Goal: Task Accomplishment & Management: Complete application form

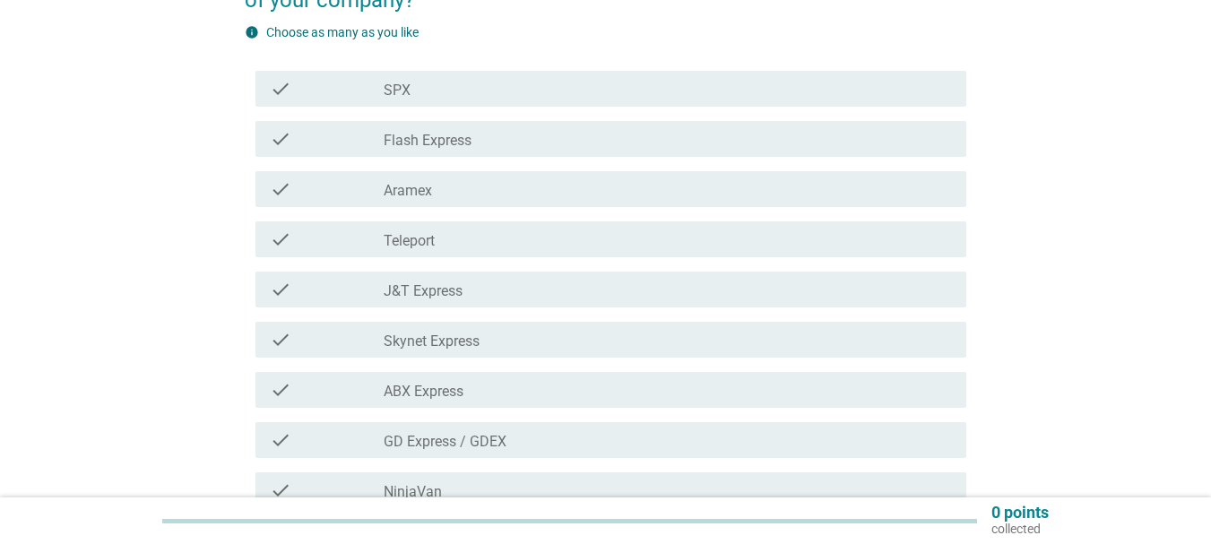
scroll to position [90, 0]
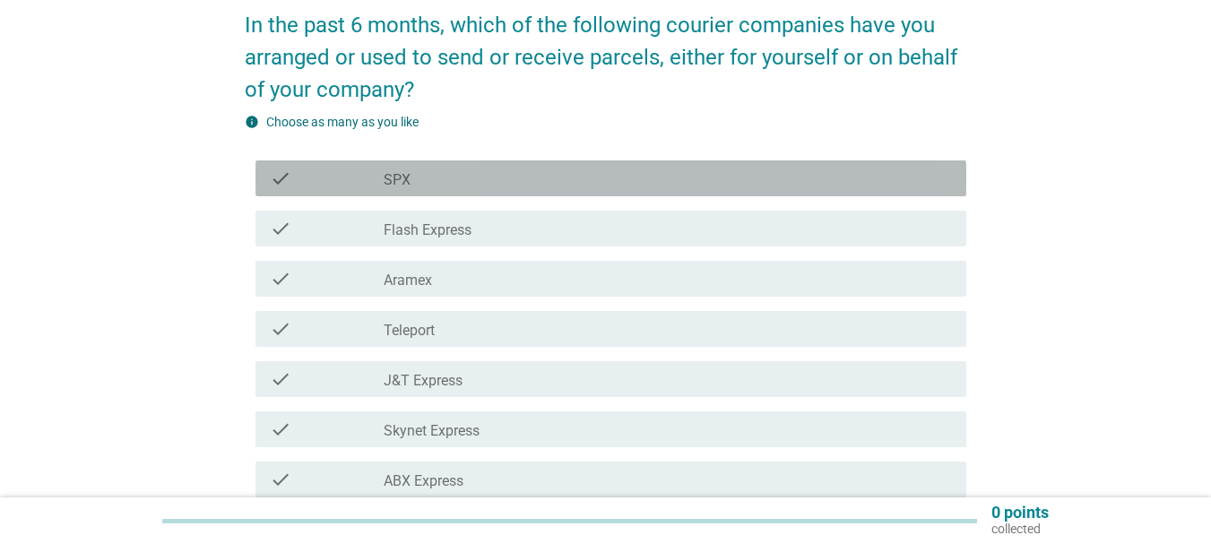
click at [455, 168] on div "check_box_outline_blank SPX" at bounding box center [668, 179] width 568 height 22
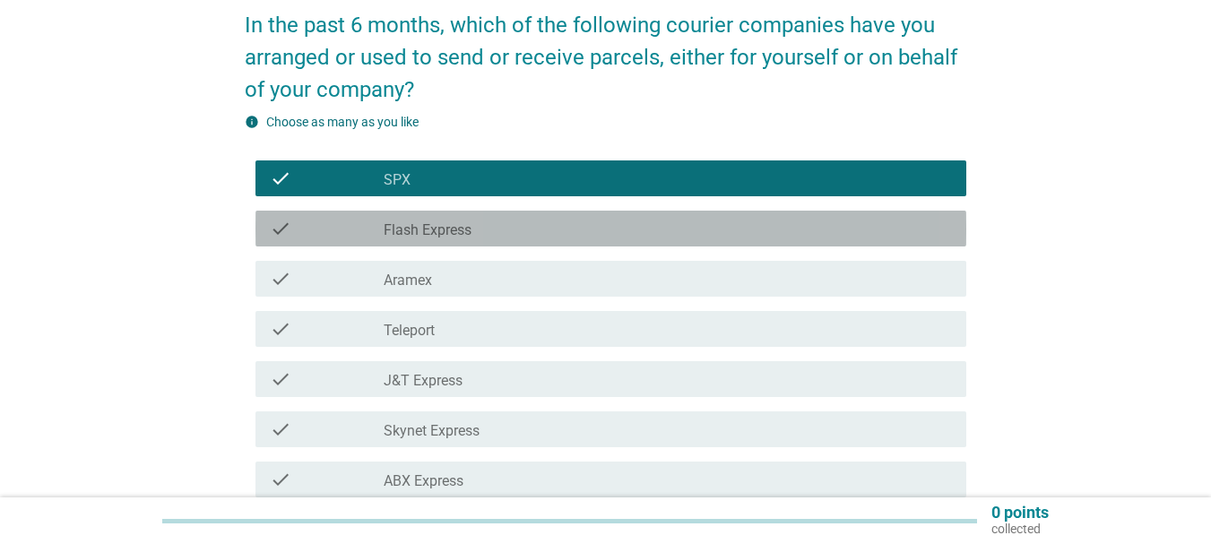
click at [451, 229] on label "Flash Express" at bounding box center [428, 230] width 88 height 18
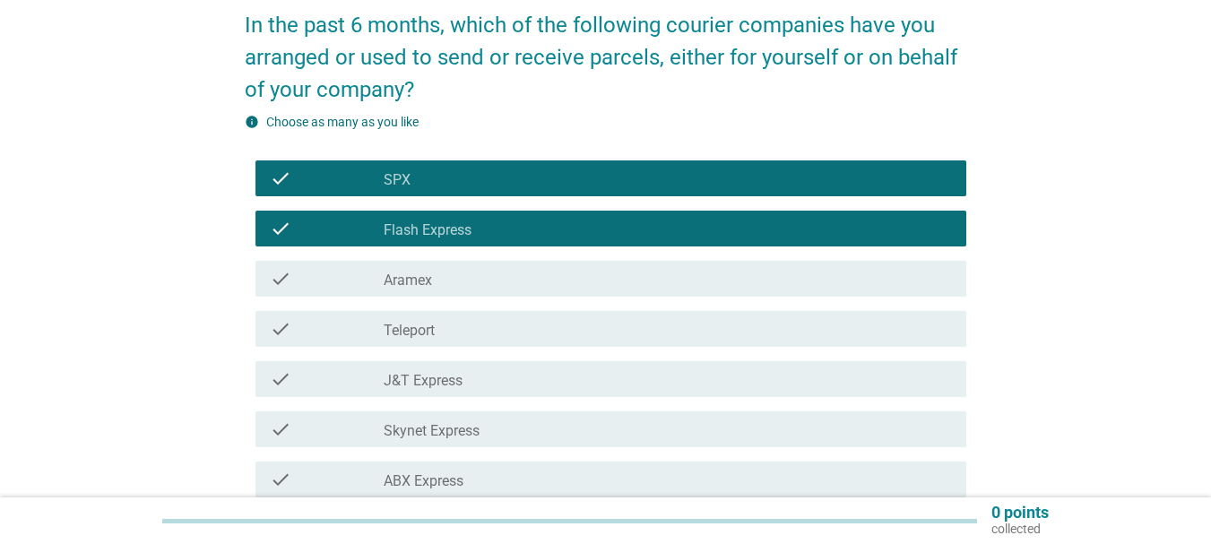
scroll to position [179, 0]
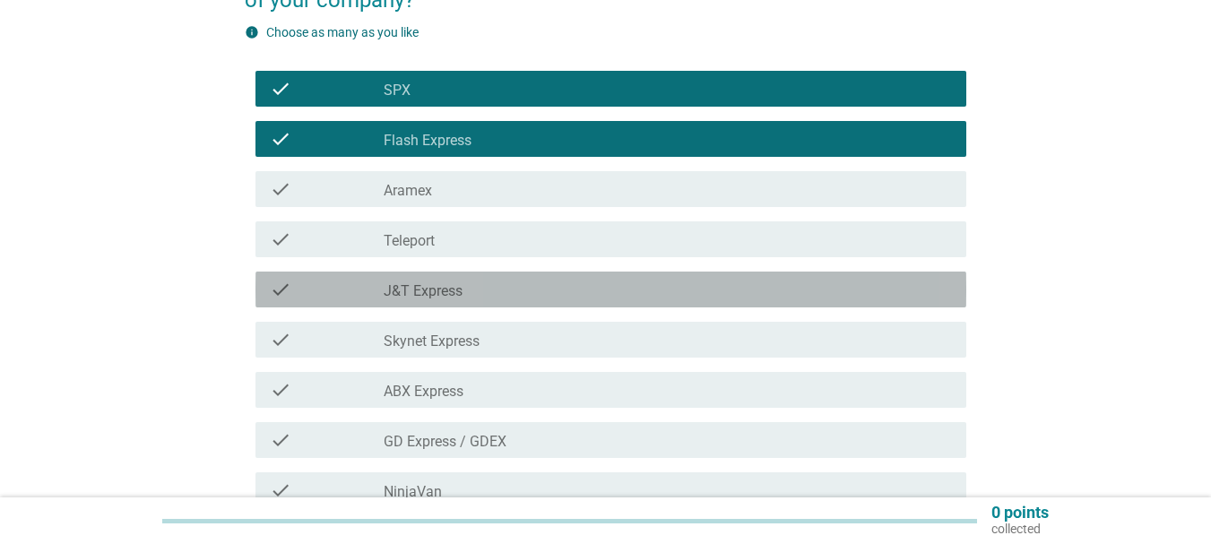
click at [464, 290] on div "check_box_outline_blank J&T Express" at bounding box center [668, 290] width 568 height 22
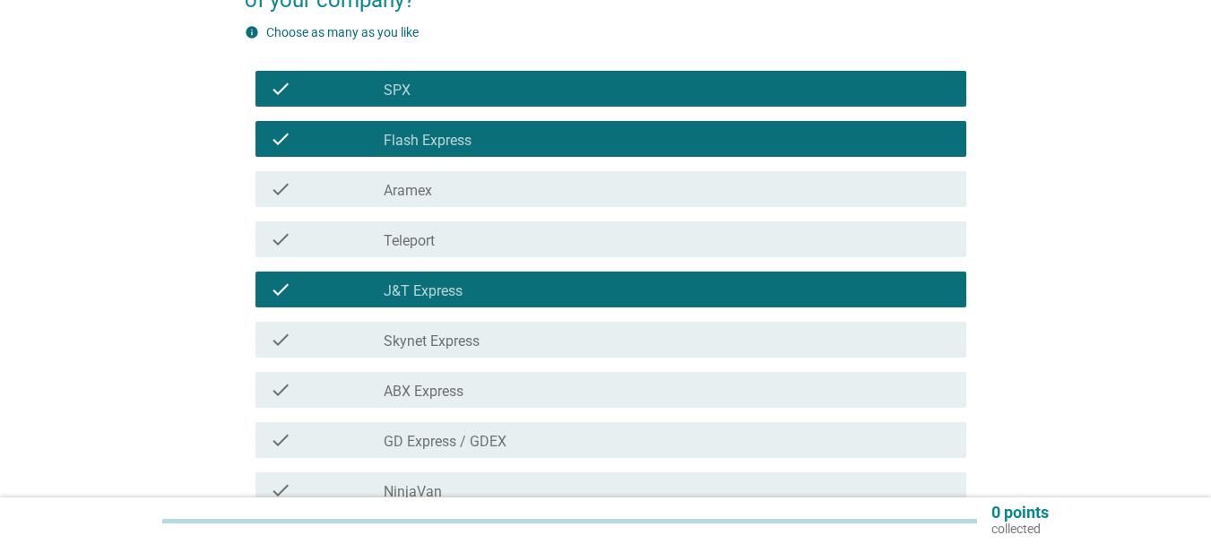
click at [469, 393] on div "check_box_outline_blank ABX Express" at bounding box center [668, 390] width 568 height 22
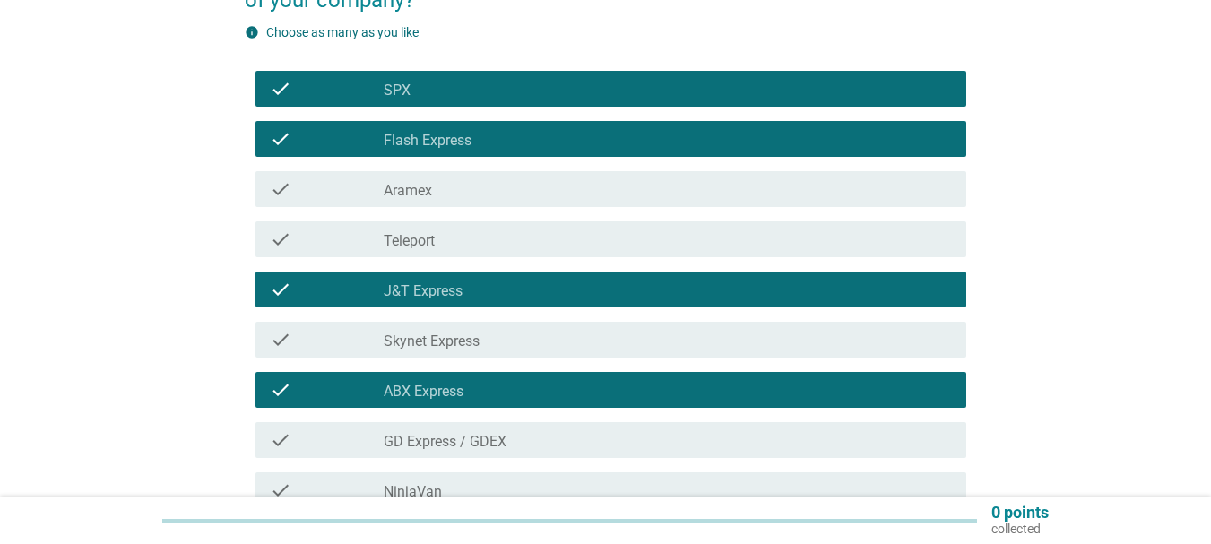
click at [462, 439] on label "GD Express / GDEX" at bounding box center [445, 442] width 123 height 18
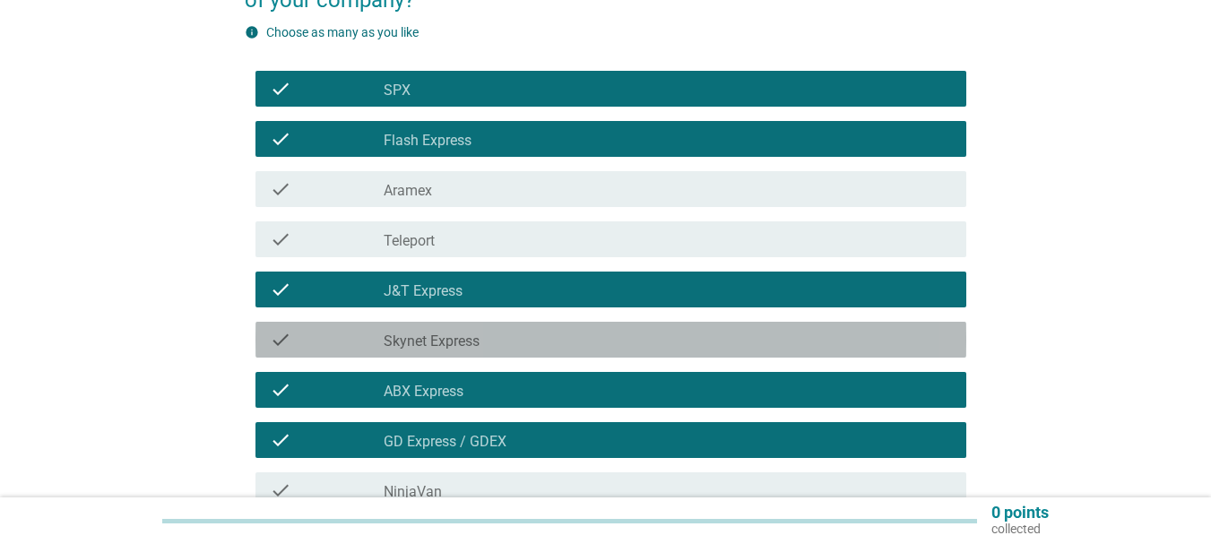
click at [471, 347] on label "Skynet Express" at bounding box center [432, 341] width 96 height 18
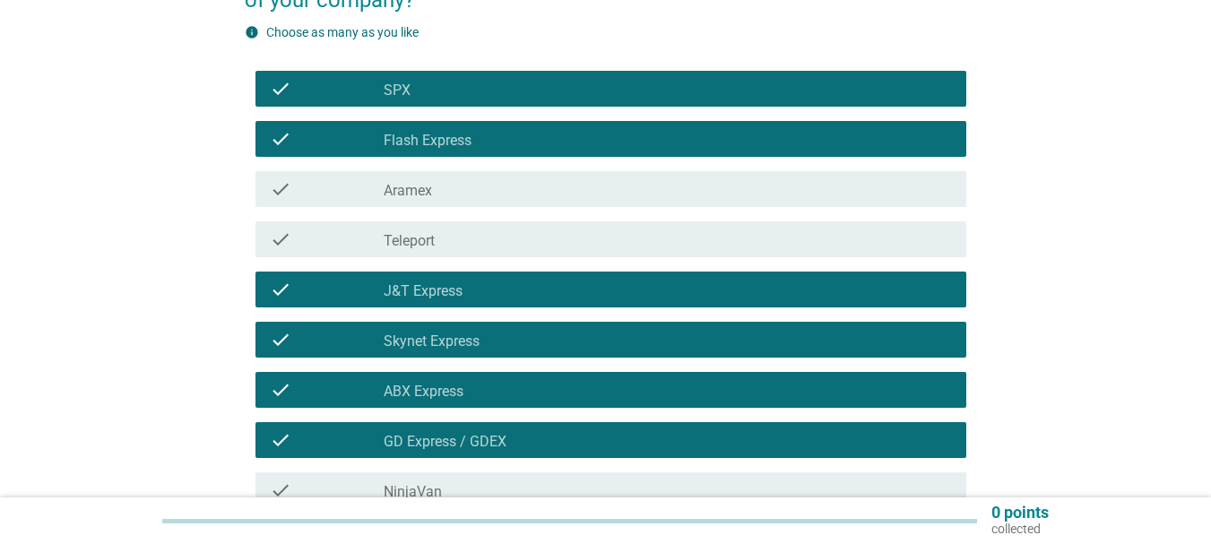
scroll to position [358, 0]
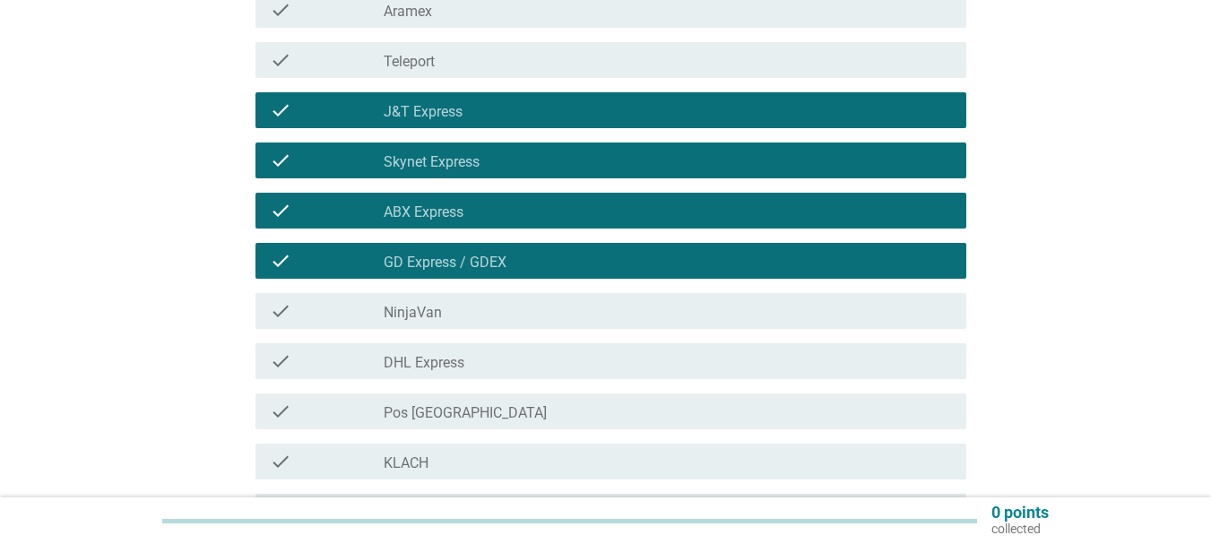
click at [459, 303] on div "check_box_outline_blank NinjaVan" at bounding box center [668, 311] width 568 height 22
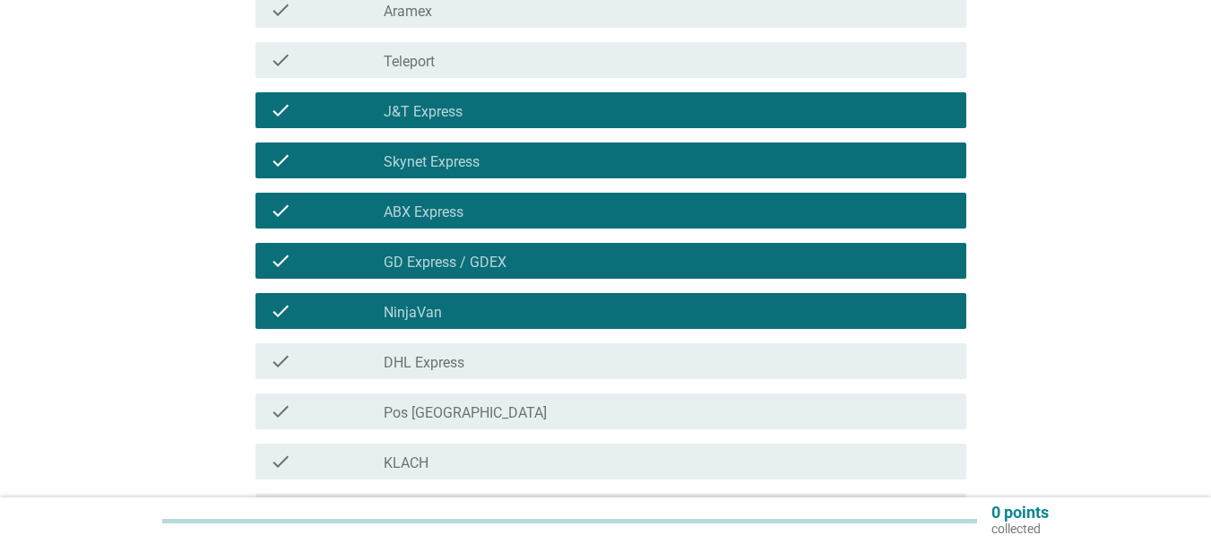
click at [457, 363] on label "DHL Express" at bounding box center [424, 363] width 81 height 18
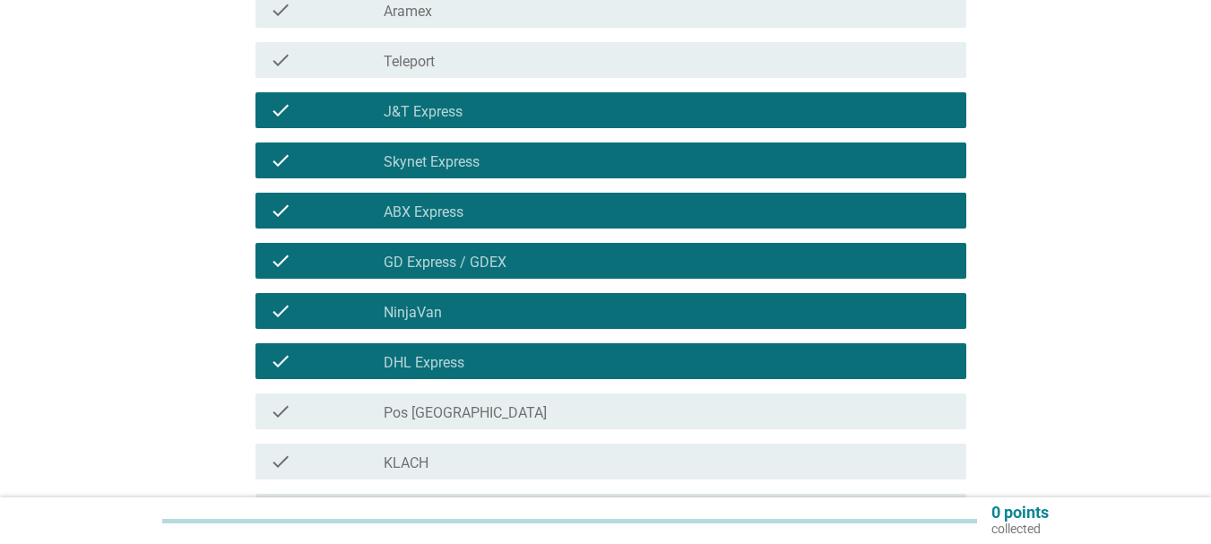
click at [447, 414] on label "Pos [GEOGRAPHIC_DATA]" at bounding box center [465, 413] width 163 height 18
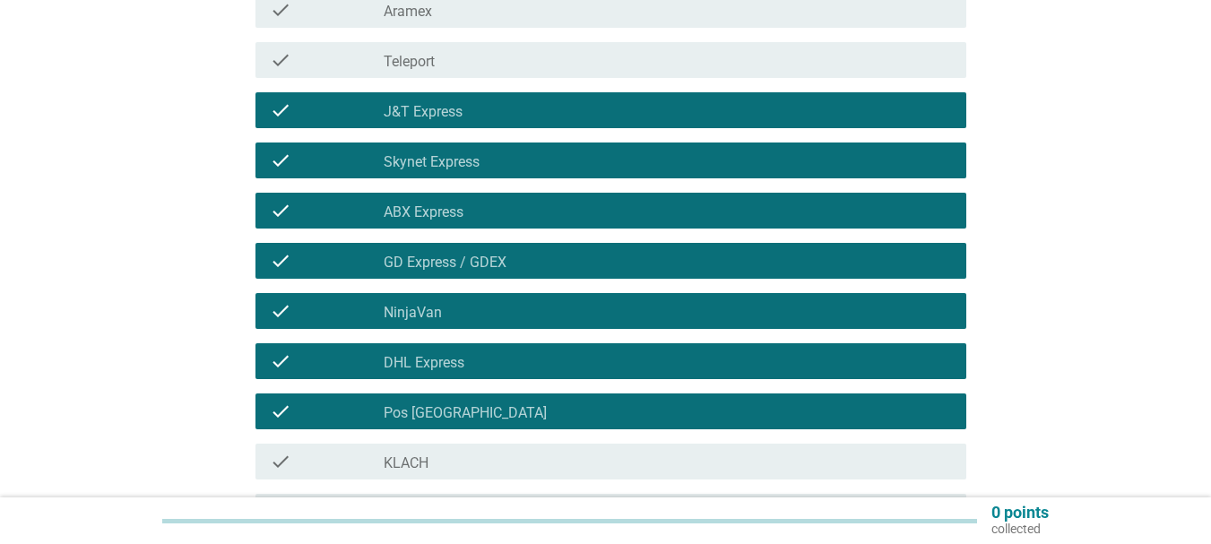
scroll to position [538, 0]
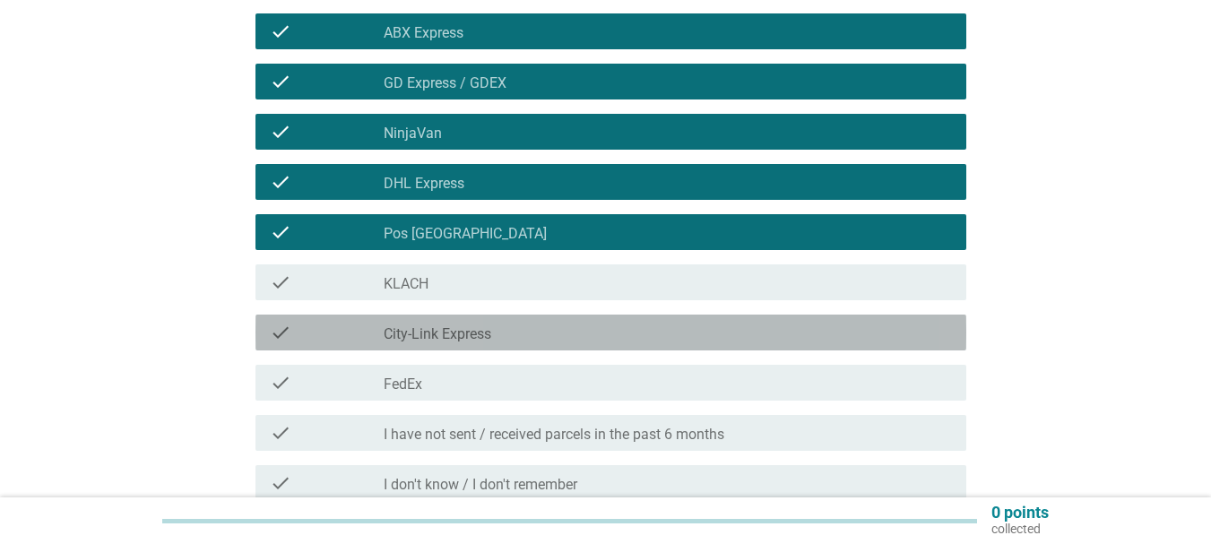
click at [494, 330] on div "check_box_outline_blank City-Link Express" at bounding box center [668, 333] width 568 height 22
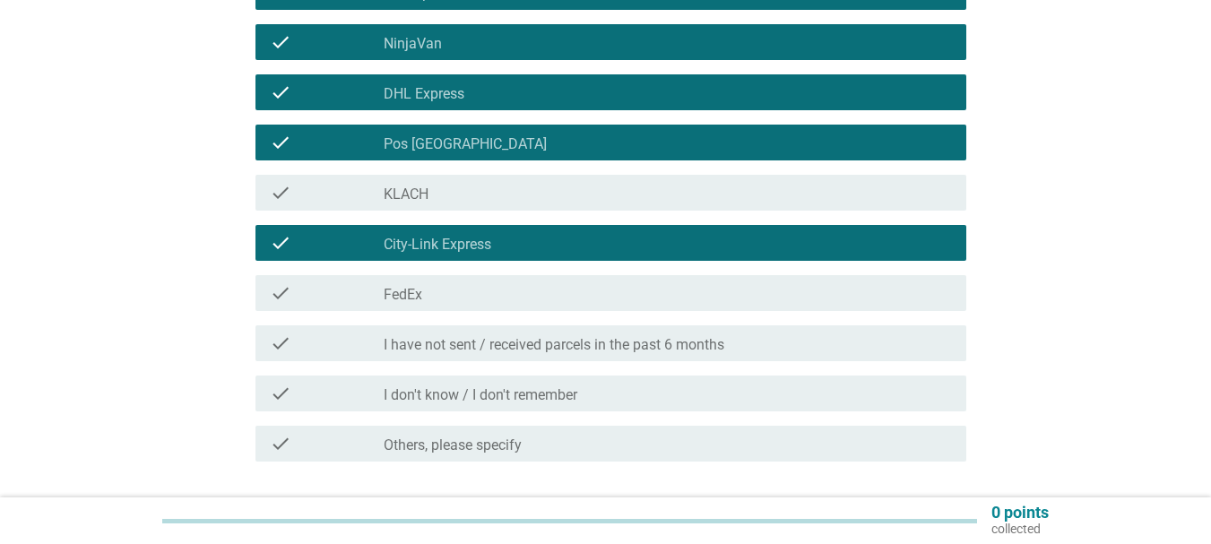
scroll to position [758, 0]
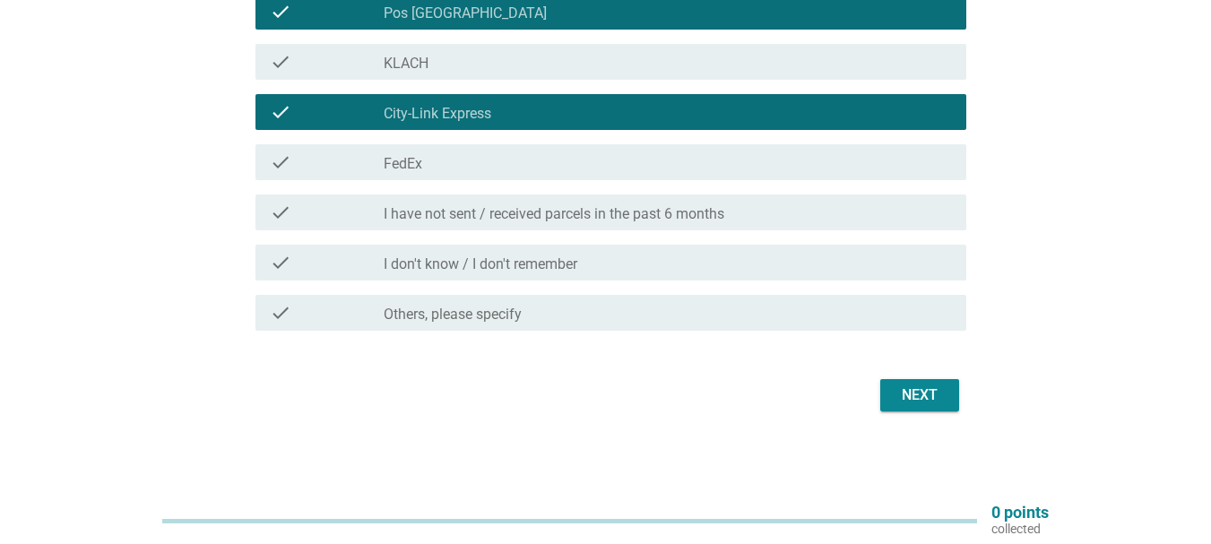
click at [892, 388] on button "Next" at bounding box center [919, 395] width 79 height 32
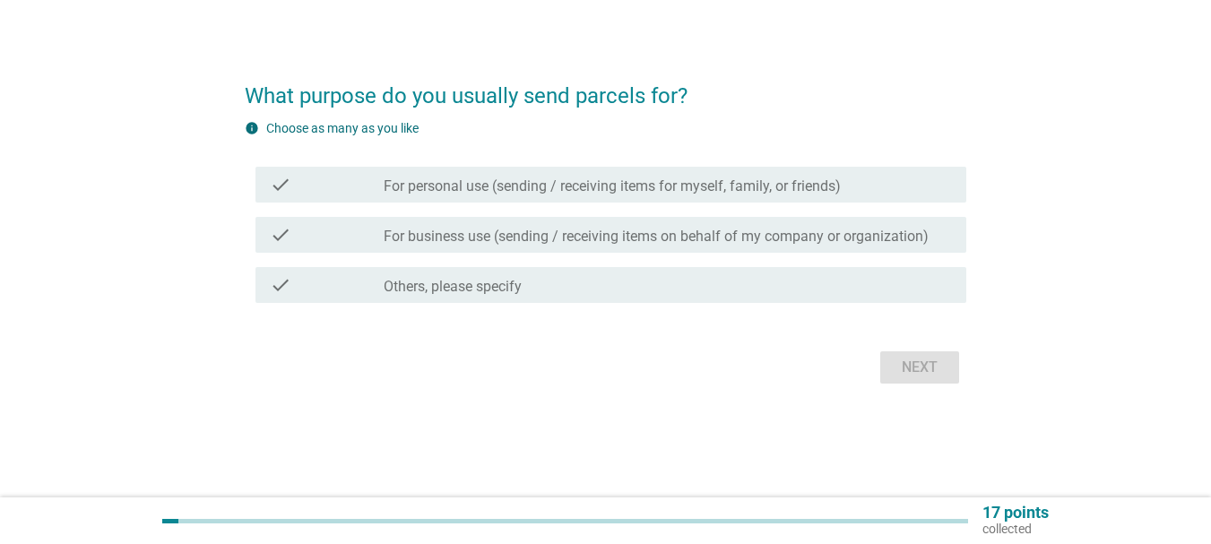
scroll to position [0, 0]
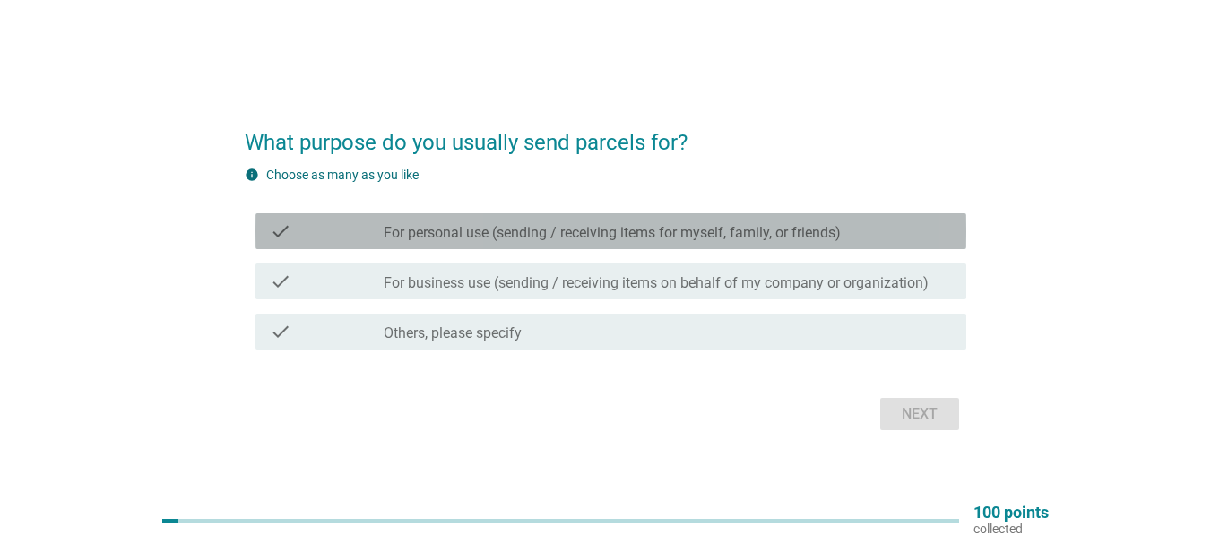
click at [441, 227] on label "For personal use (sending / receiving items for myself, family, or friends)" at bounding box center [612, 233] width 457 height 18
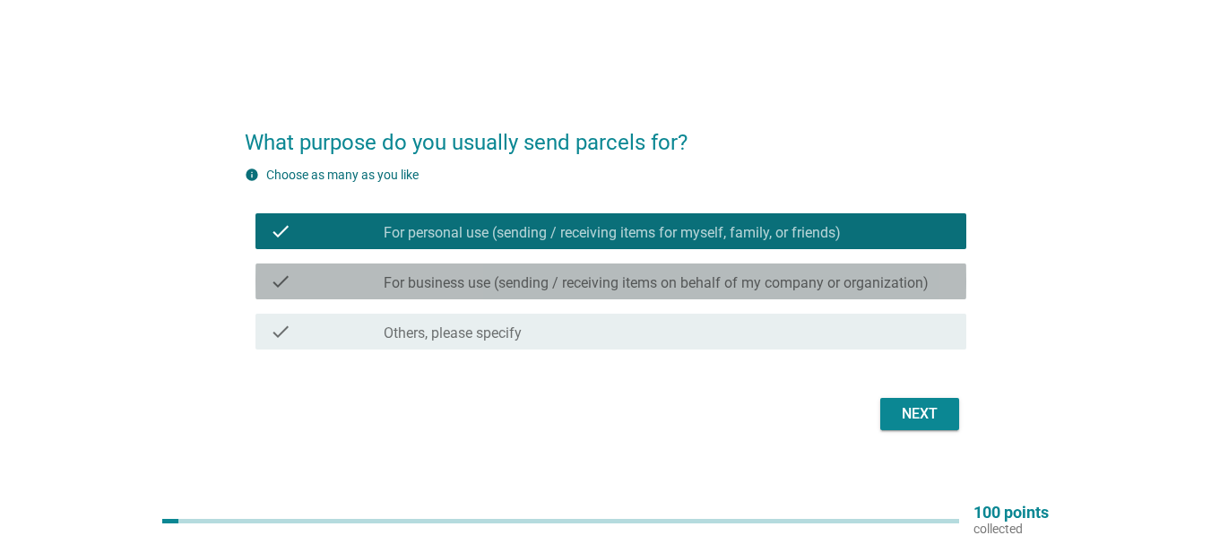
click at [441, 279] on label "For business use (sending / receiving items on behalf of my company or organiza…" at bounding box center [656, 283] width 545 height 18
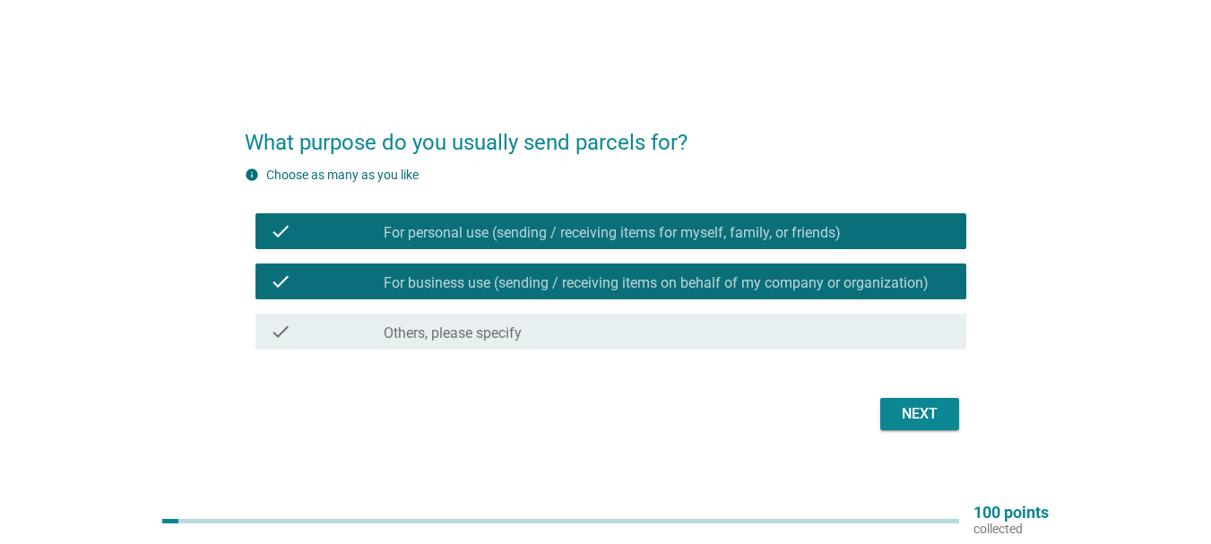
click at [907, 413] on div "Next" at bounding box center [919, 414] width 50 height 22
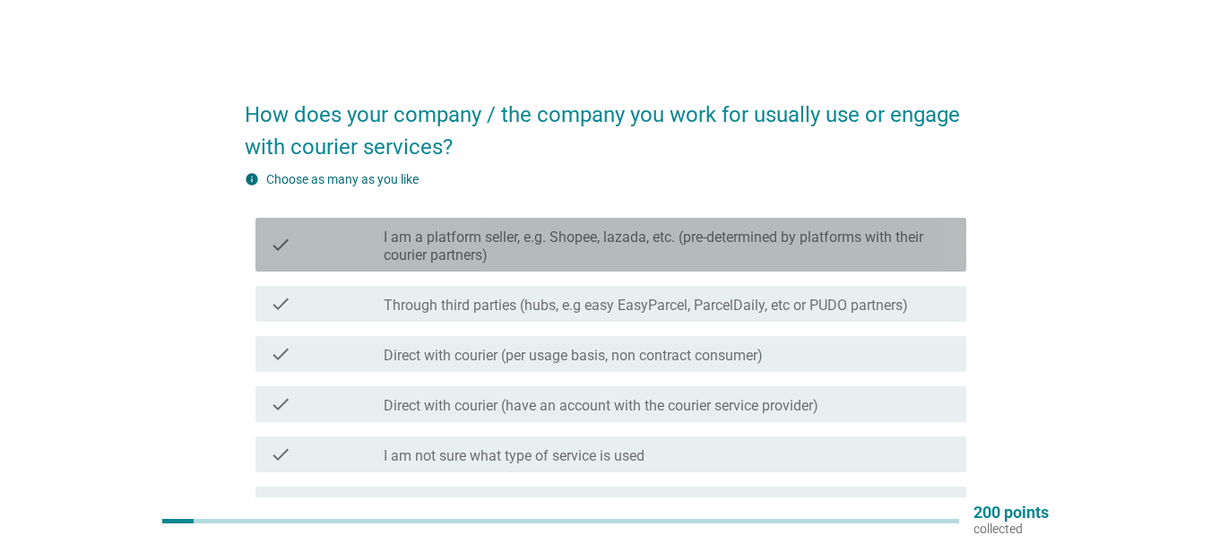
click at [501, 254] on label "I am a platform seller, e.g. Shopee, lazada, etc. (pre-determined by platforms …" at bounding box center [668, 247] width 568 height 36
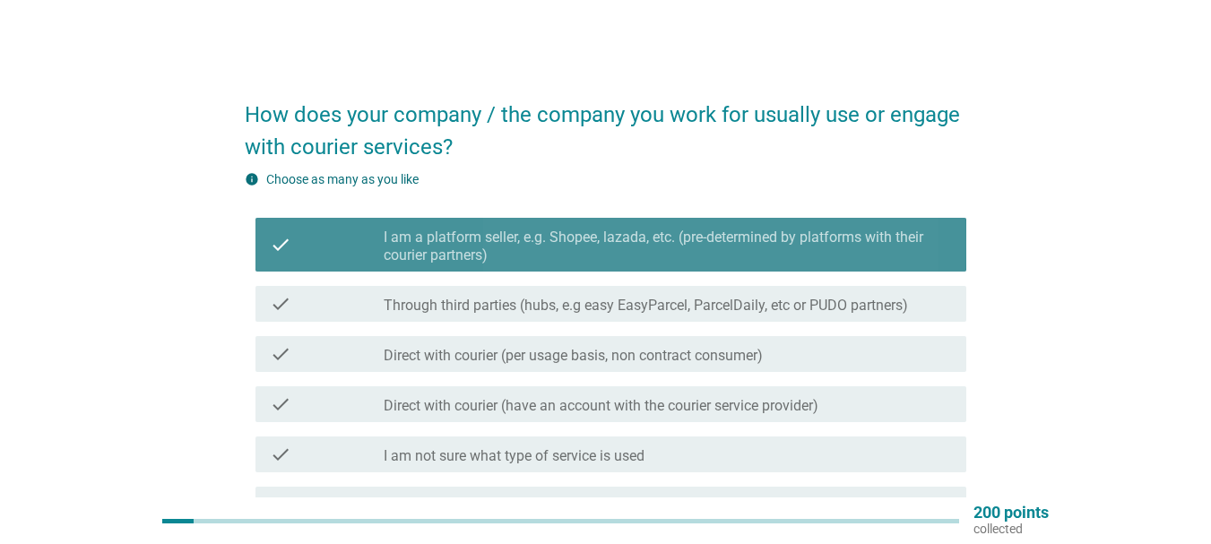
click at [427, 229] on label "I am a platform seller, e.g. Shopee, lazada, etc. (pre-determined by platforms …" at bounding box center [668, 247] width 568 height 36
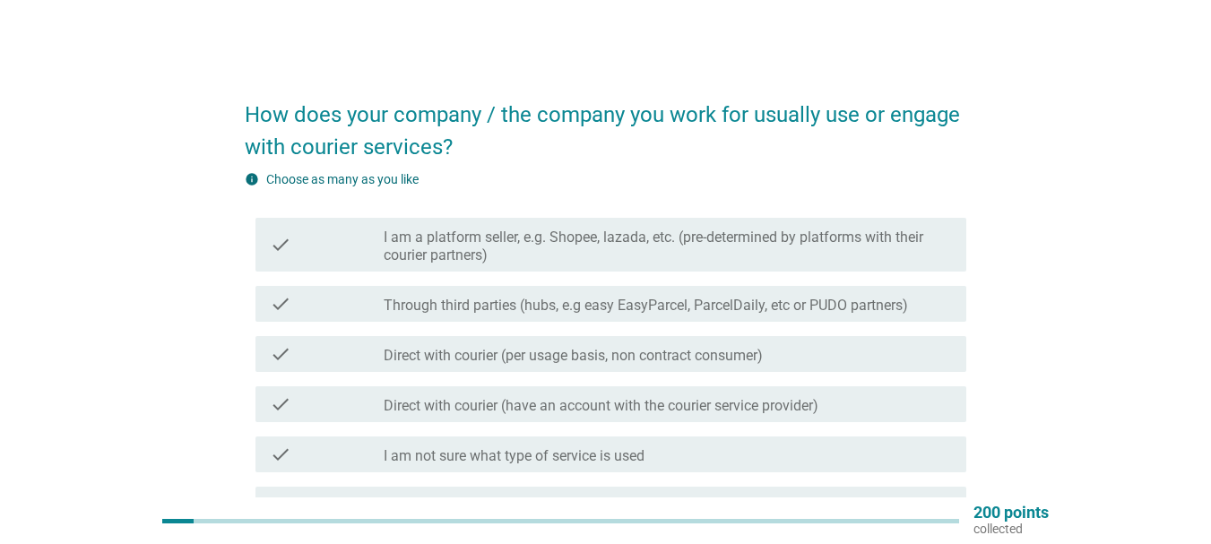
scroll to position [90, 0]
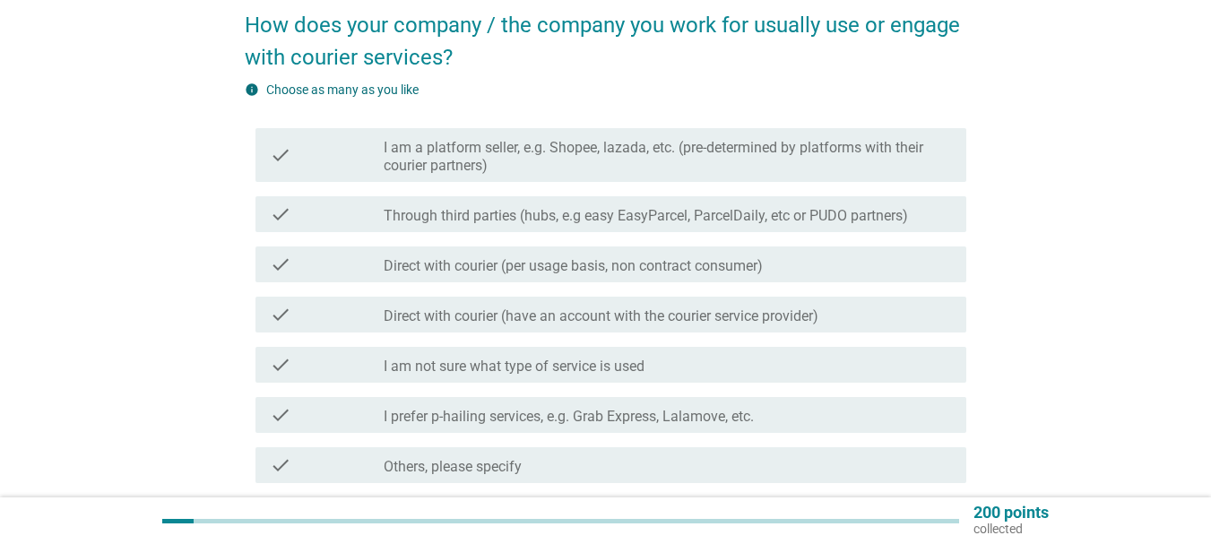
click at [410, 276] on div "check check_box_outline_blank Direct with courier (per usage basis, non contrac…" at bounding box center [610, 264] width 711 height 36
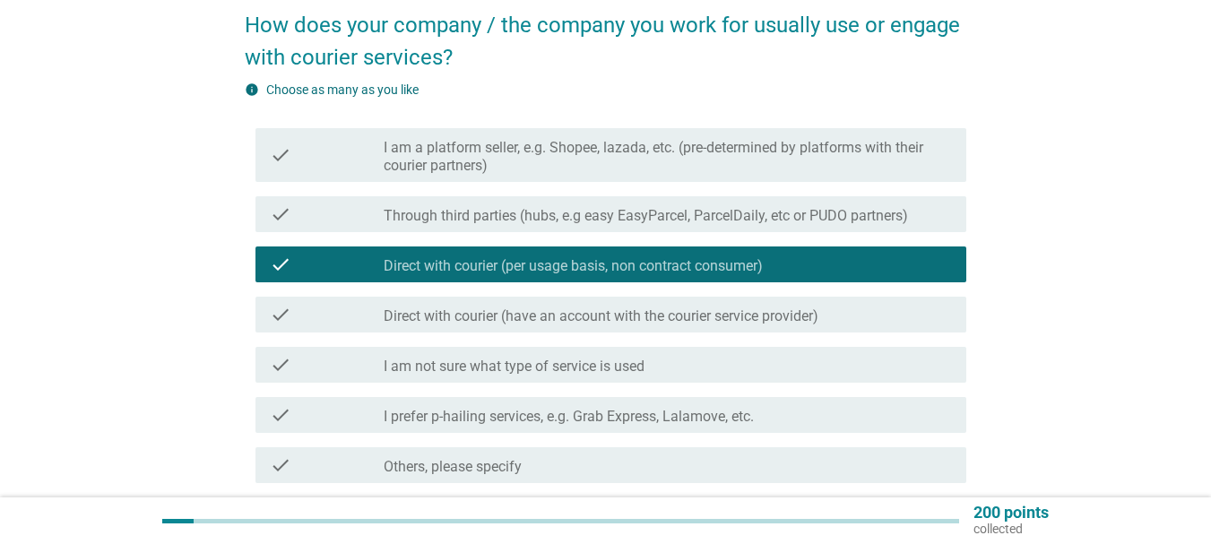
click at [428, 326] on div "check check_box_outline_blank Direct with courier (have an account with the cou…" at bounding box center [610, 315] width 711 height 36
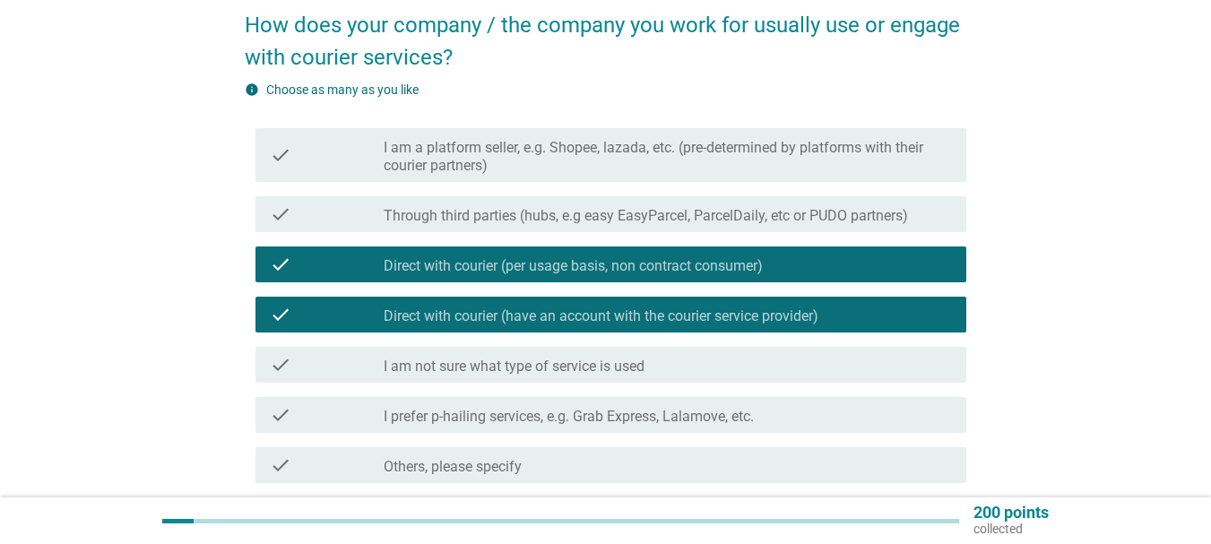
scroll to position [179, 0]
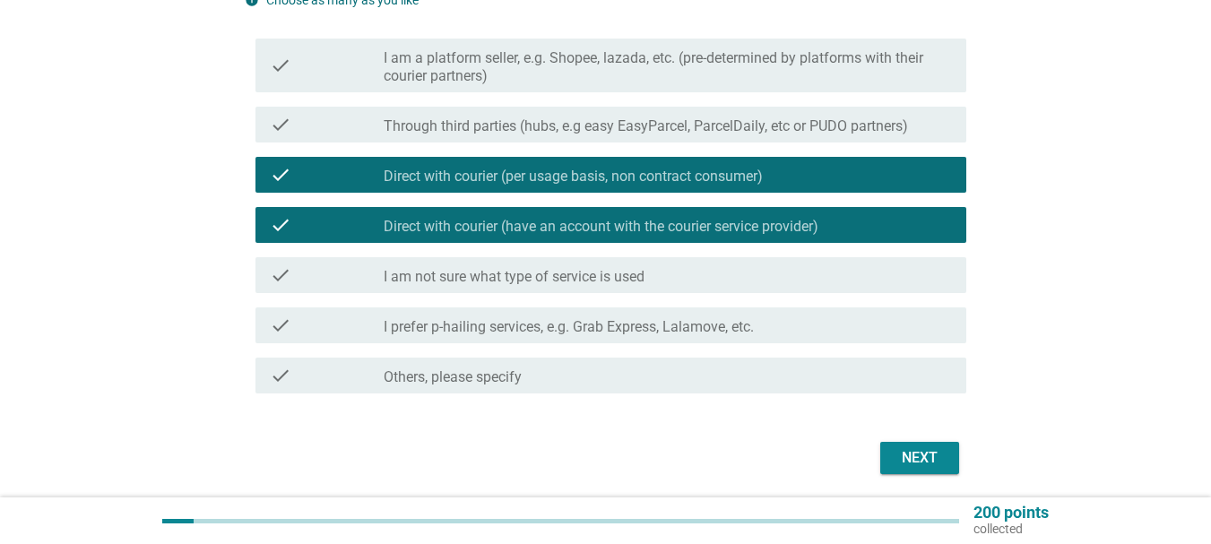
click at [941, 451] on div "Next" at bounding box center [919, 458] width 50 height 22
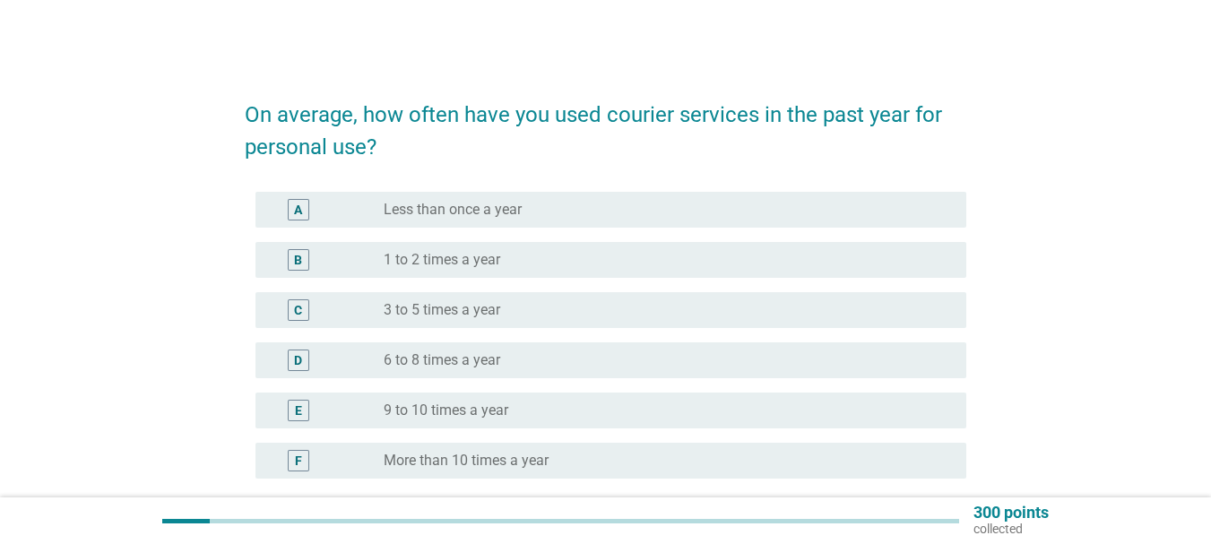
scroll to position [90, 0]
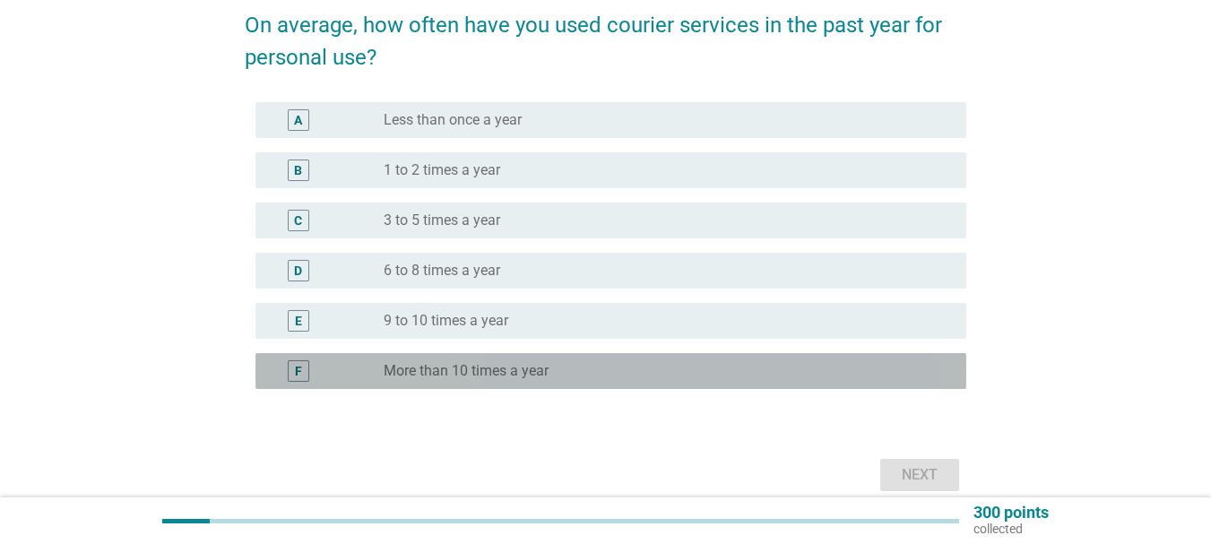
click at [470, 375] on label "More than 10 times a year" at bounding box center [466, 371] width 165 height 18
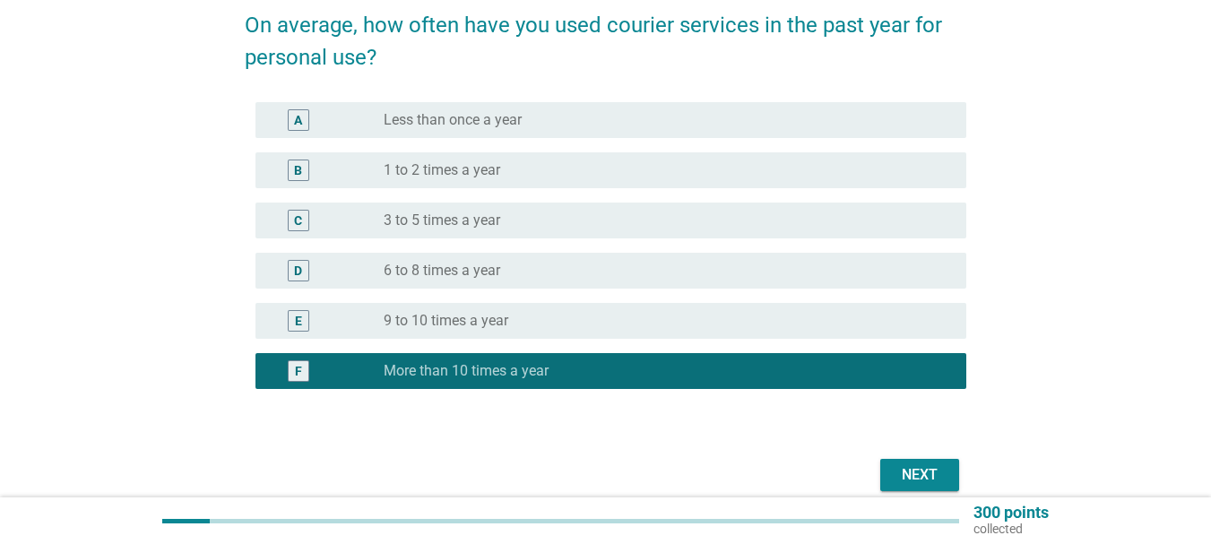
scroll to position [169, 0]
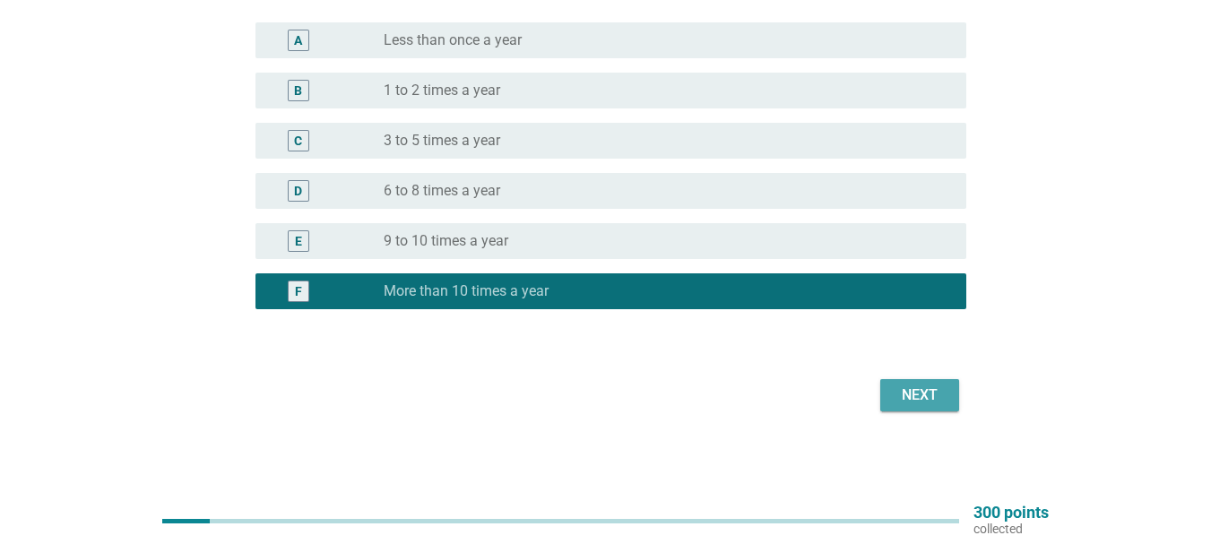
click at [950, 389] on button "Next" at bounding box center [919, 395] width 79 height 32
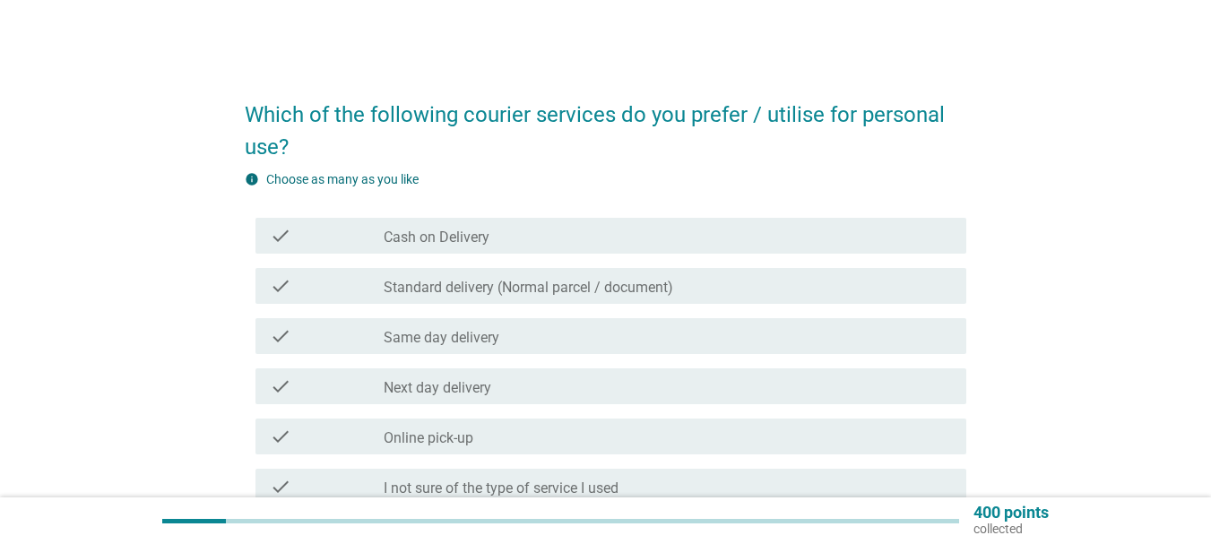
scroll to position [90, 0]
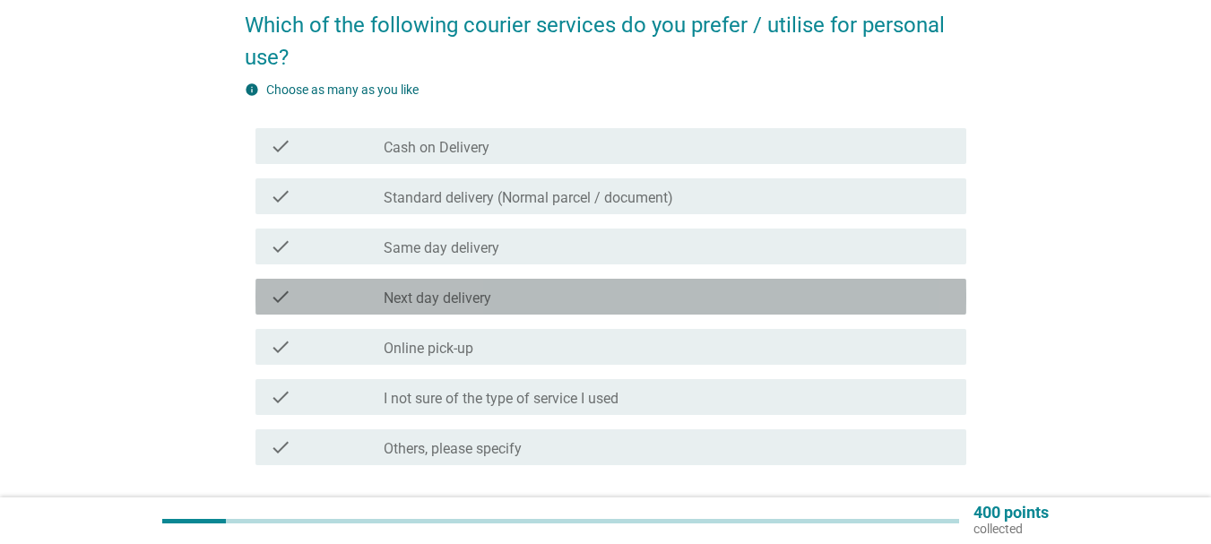
click at [487, 287] on div "check_box_outline_blank Next day delivery" at bounding box center [668, 297] width 568 height 22
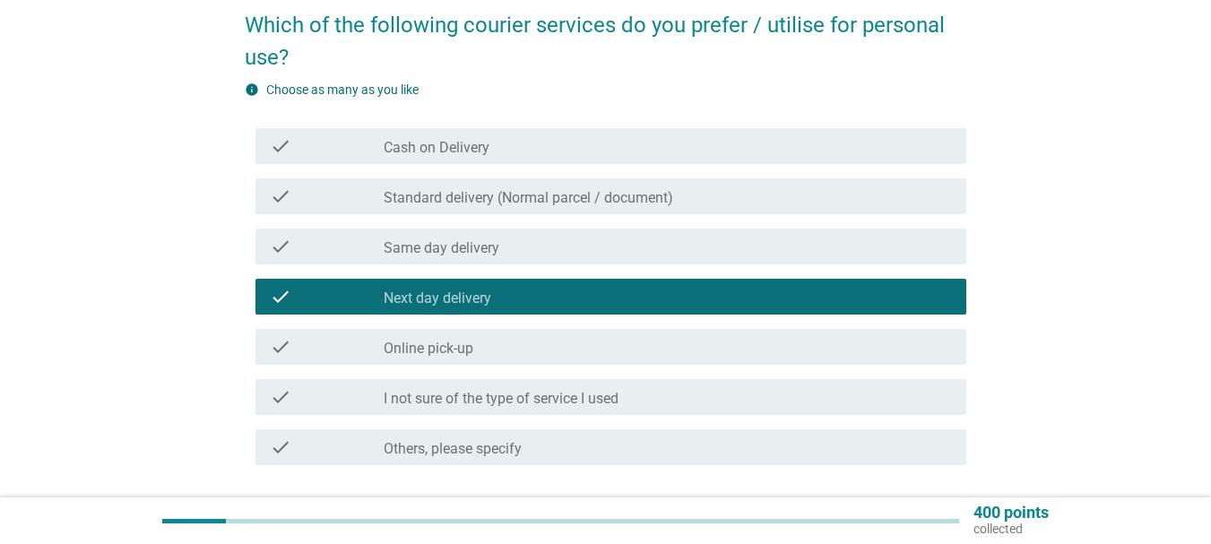
scroll to position [179, 0]
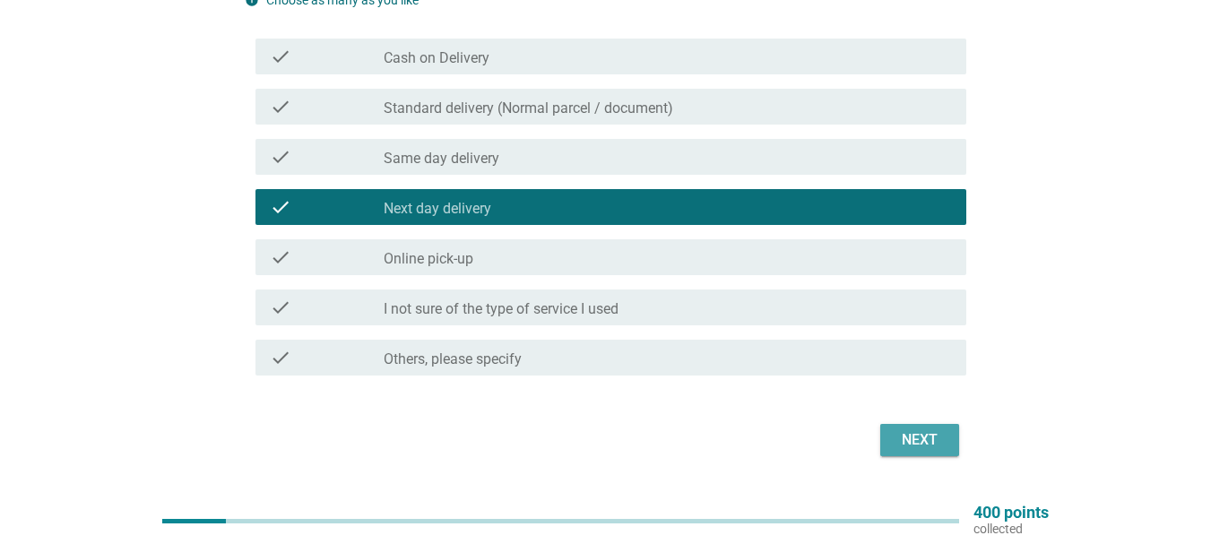
click at [915, 432] on div "Next" at bounding box center [919, 440] width 50 height 22
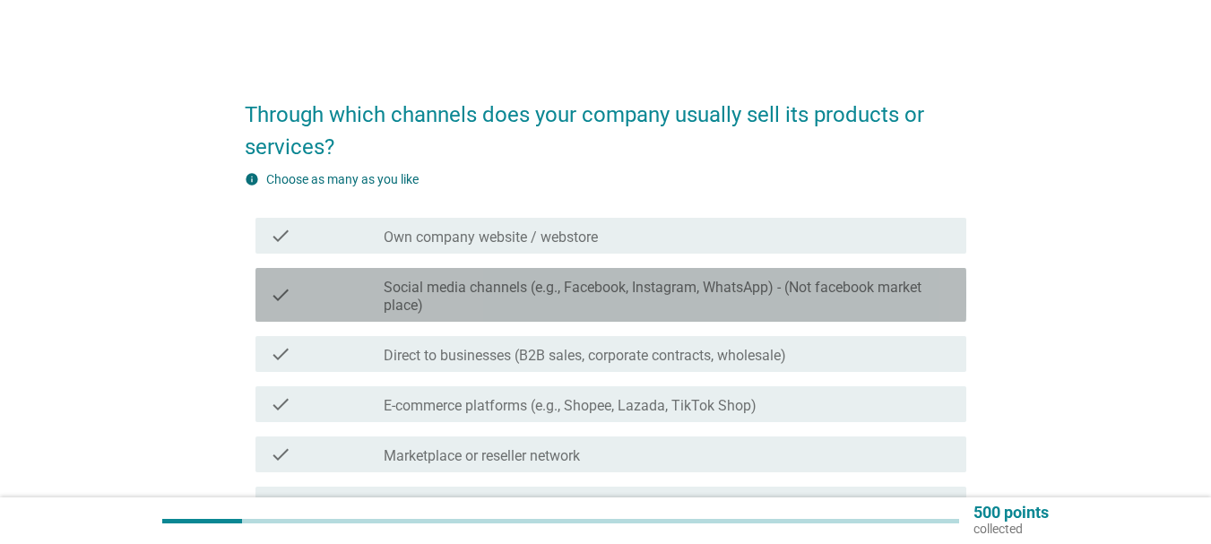
click at [520, 299] on label "Social media channels (e.g., Facebook, Instagram, WhatsApp) - (Not facebook mar…" at bounding box center [668, 297] width 568 height 36
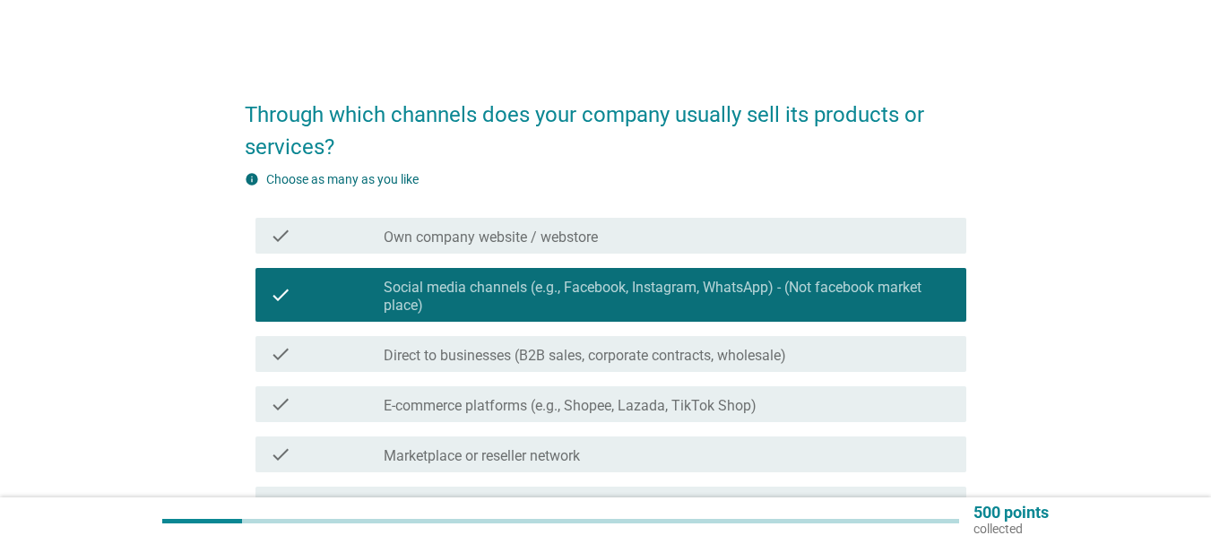
click at [520, 299] on label "Social media channels (e.g., Facebook, Instagram, WhatsApp) - (Not facebook mar…" at bounding box center [668, 297] width 568 height 36
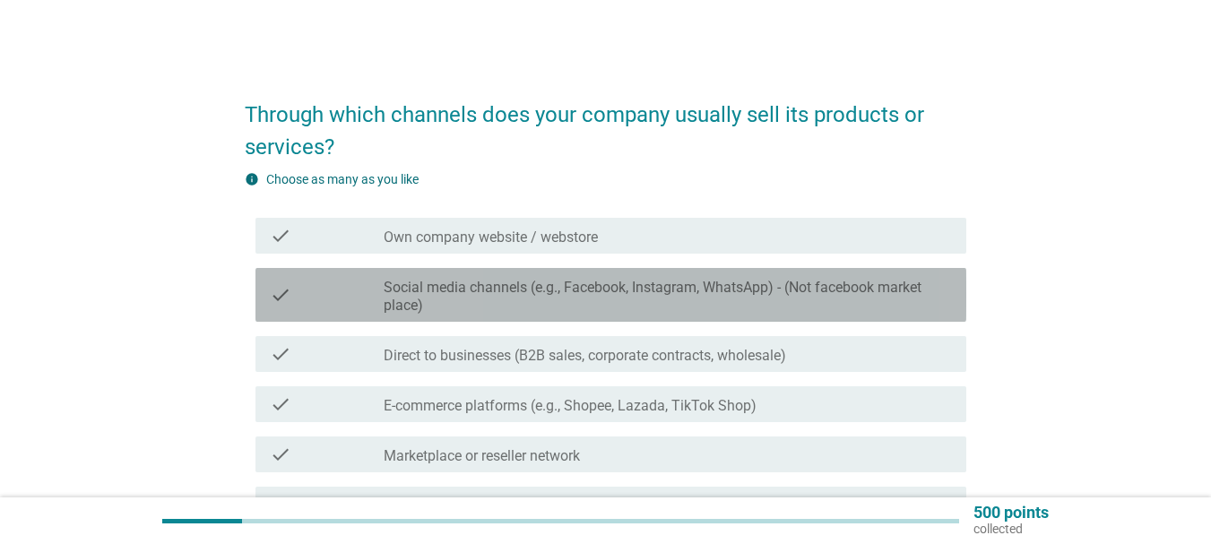
click at [516, 292] on label "Social media channels (e.g., Facebook, Instagram, WhatsApp) - (Not facebook mar…" at bounding box center [668, 297] width 568 height 36
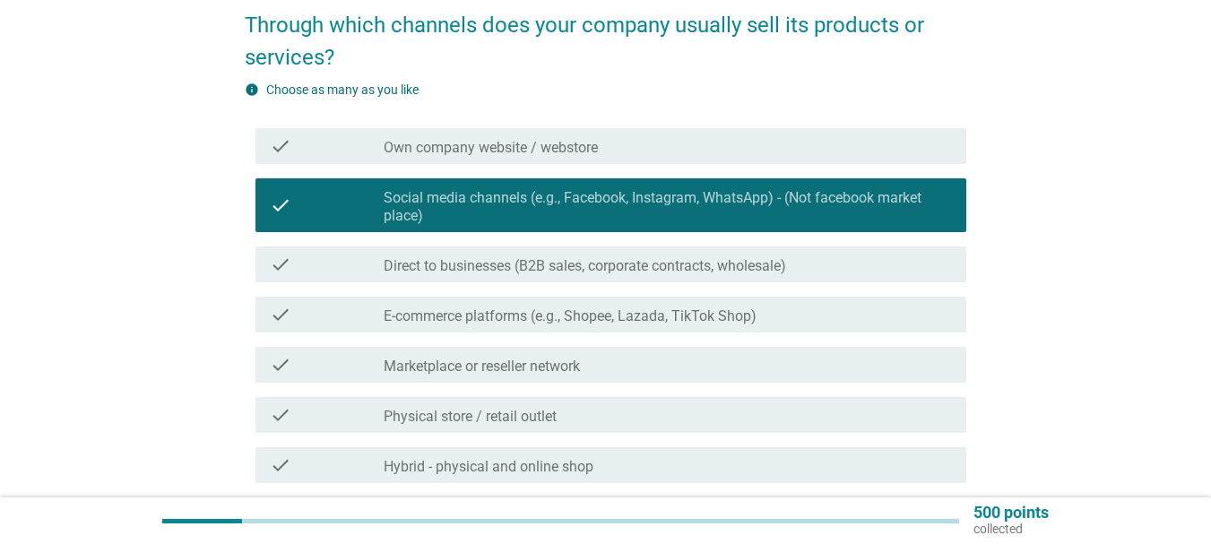
scroll to position [179, 0]
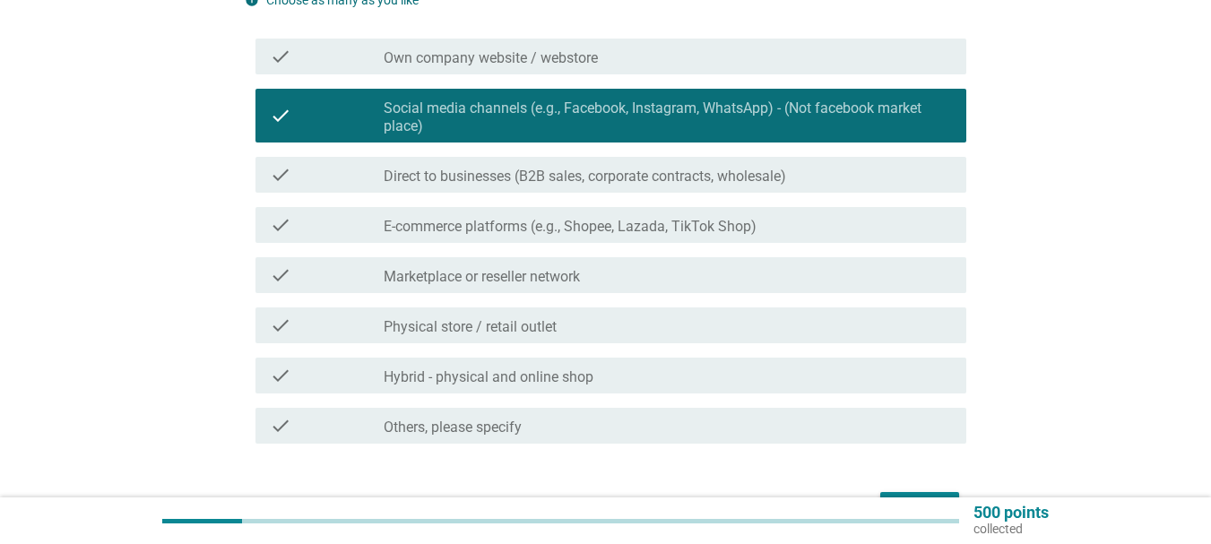
click at [536, 272] on label "Marketplace or reseller network" at bounding box center [482, 277] width 196 height 18
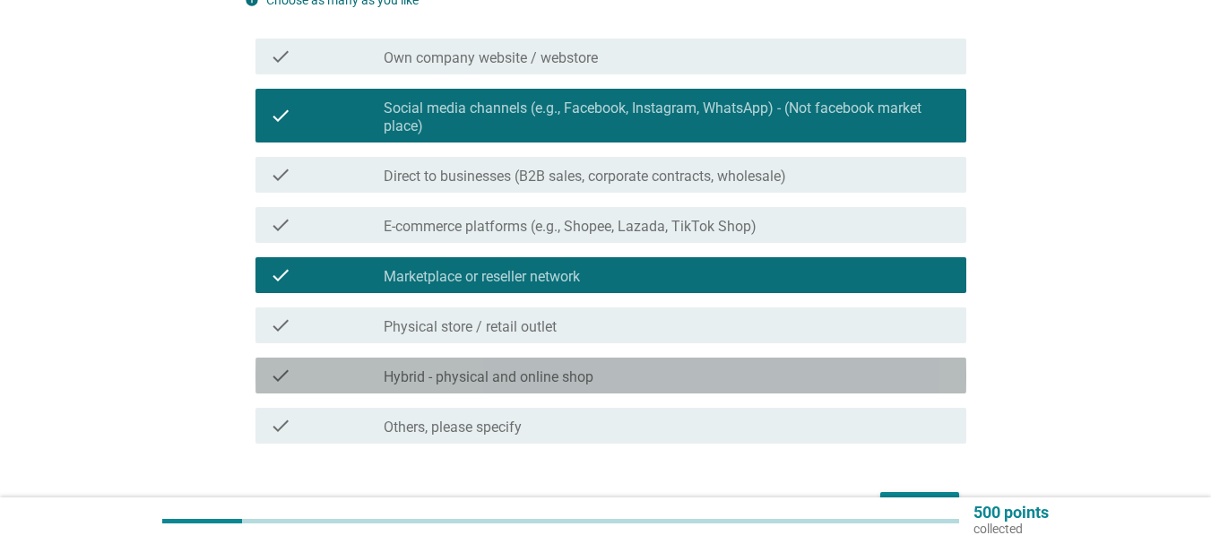
click at [531, 381] on label "Hybrid - physical and online shop" at bounding box center [489, 377] width 210 height 18
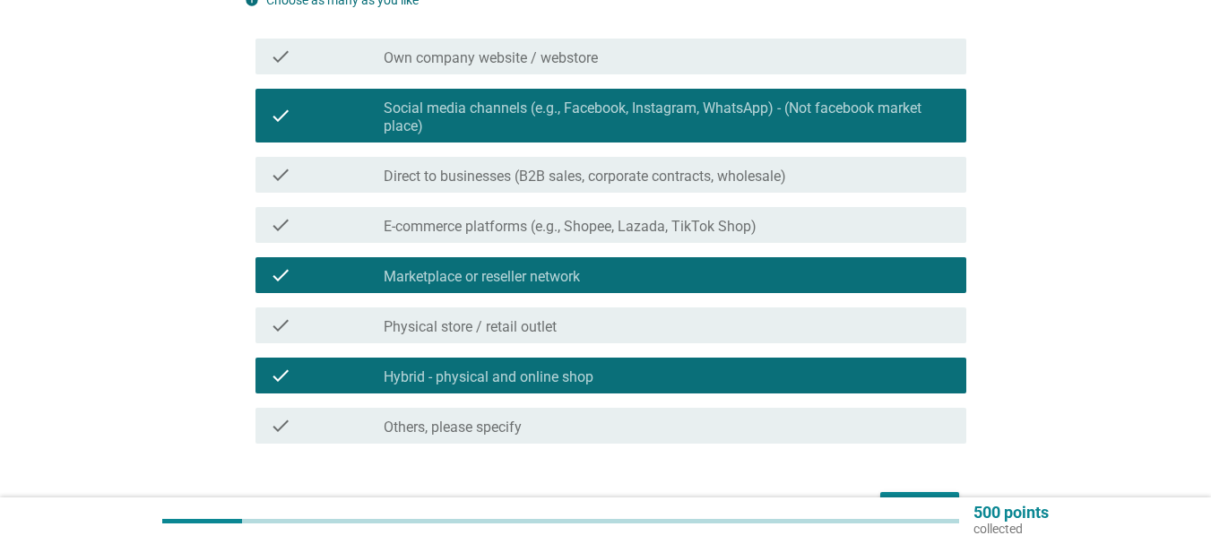
scroll to position [269, 0]
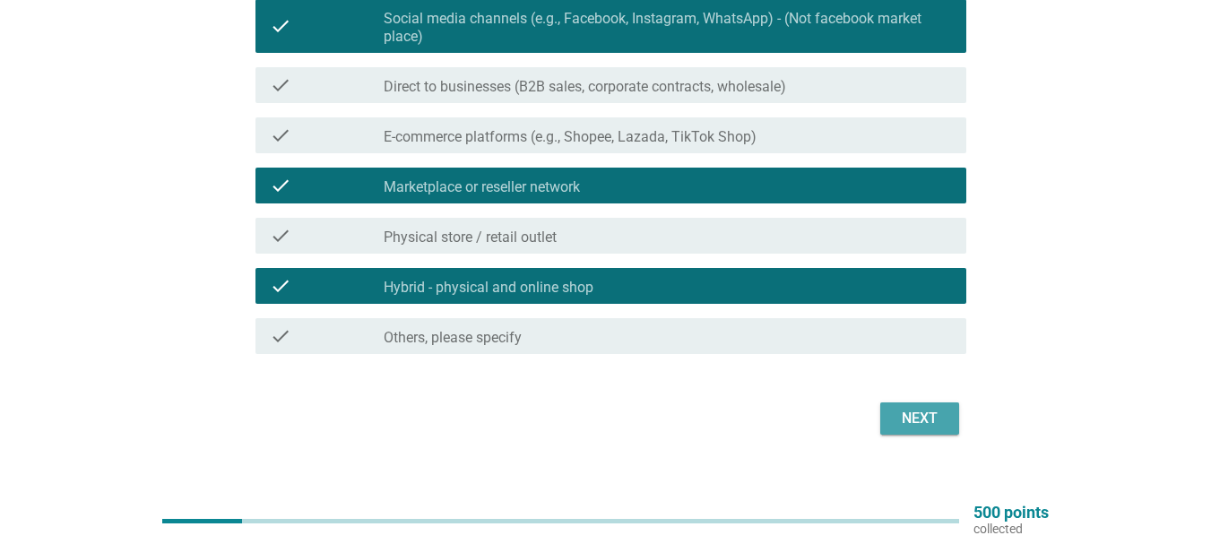
click at [899, 420] on div "Next" at bounding box center [919, 419] width 50 height 22
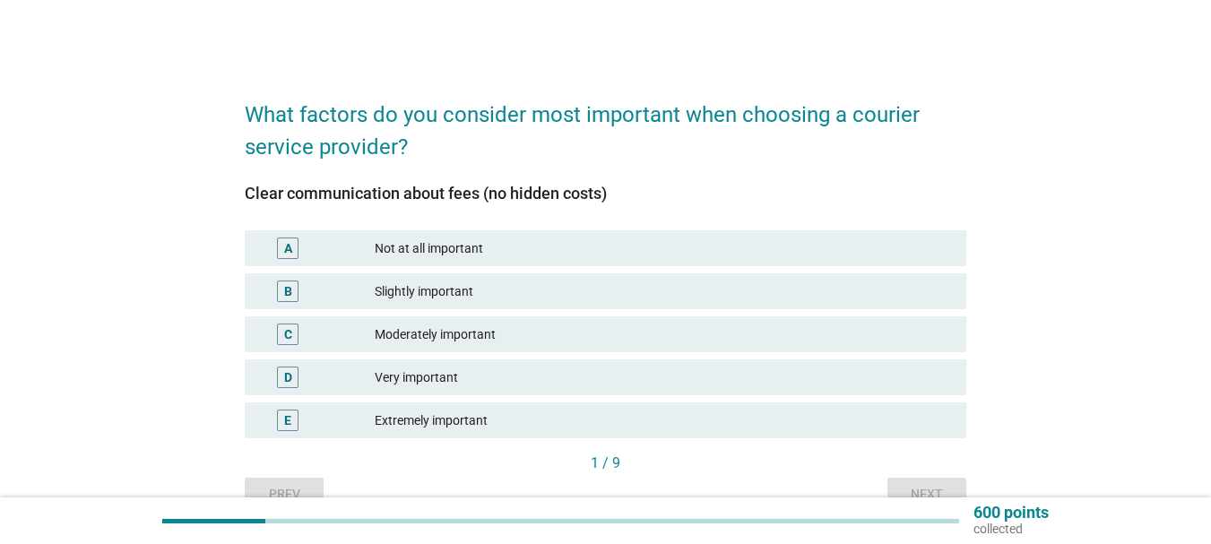
click at [454, 335] on div "Moderately important" at bounding box center [663, 335] width 577 height 22
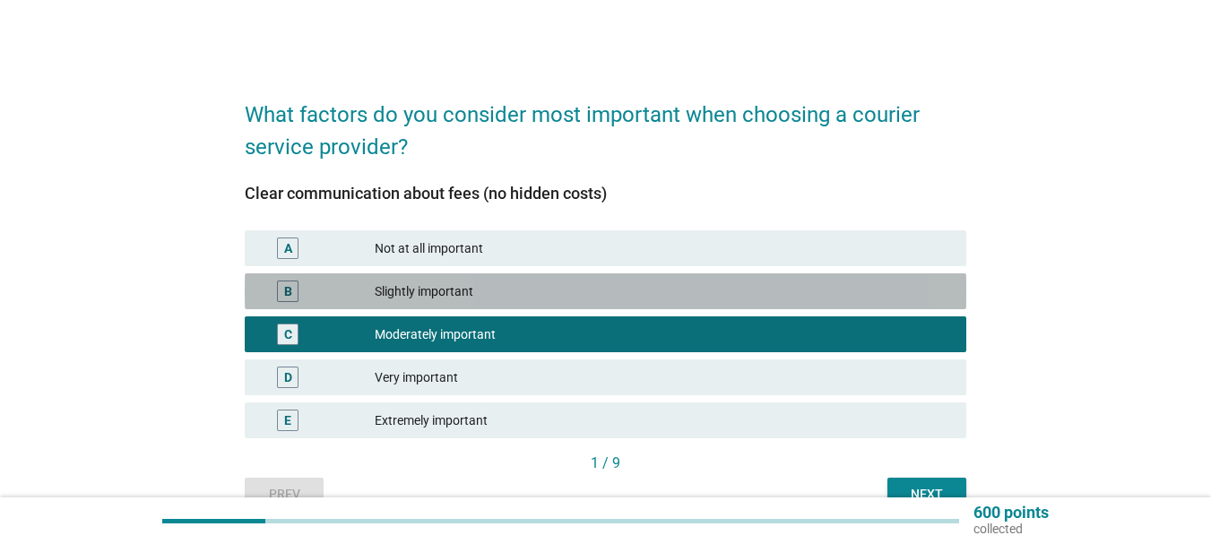
click at [433, 280] on div "B Slightly important" at bounding box center [605, 291] width 721 height 36
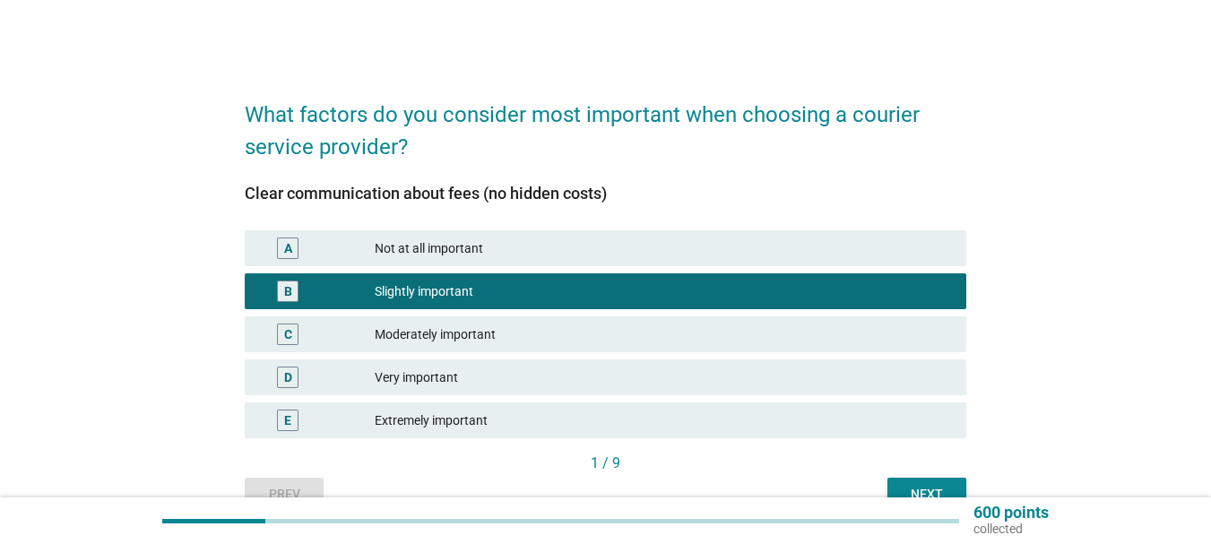
click at [918, 477] on div "1 / 9" at bounding box center [605, 465] width 721 height 25
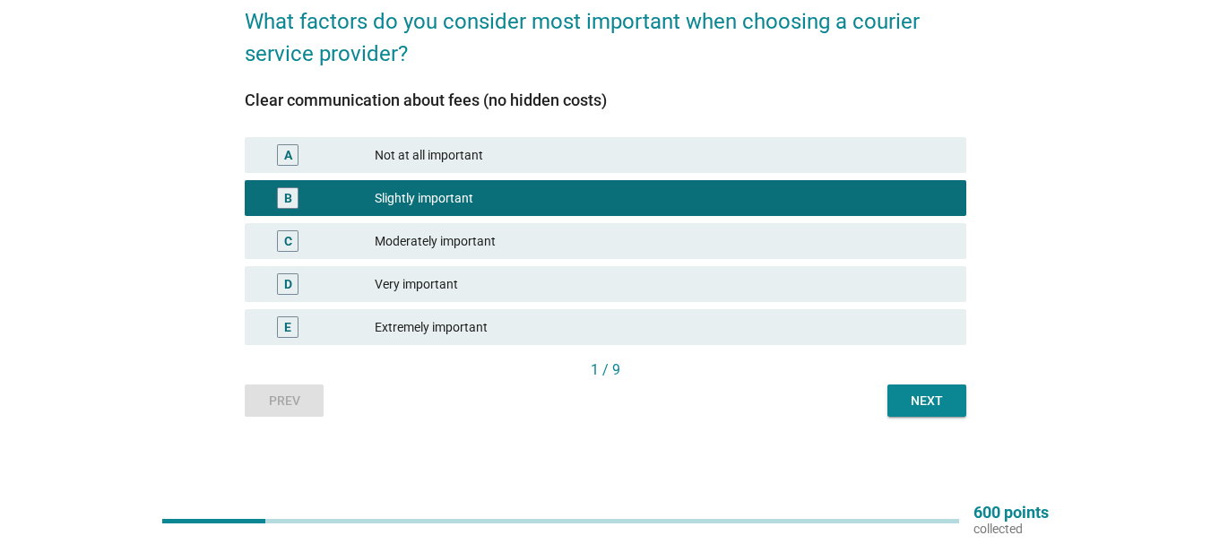
click at [922, 403] on div "Next" at bounding box center [927, 401] width 50 height 19
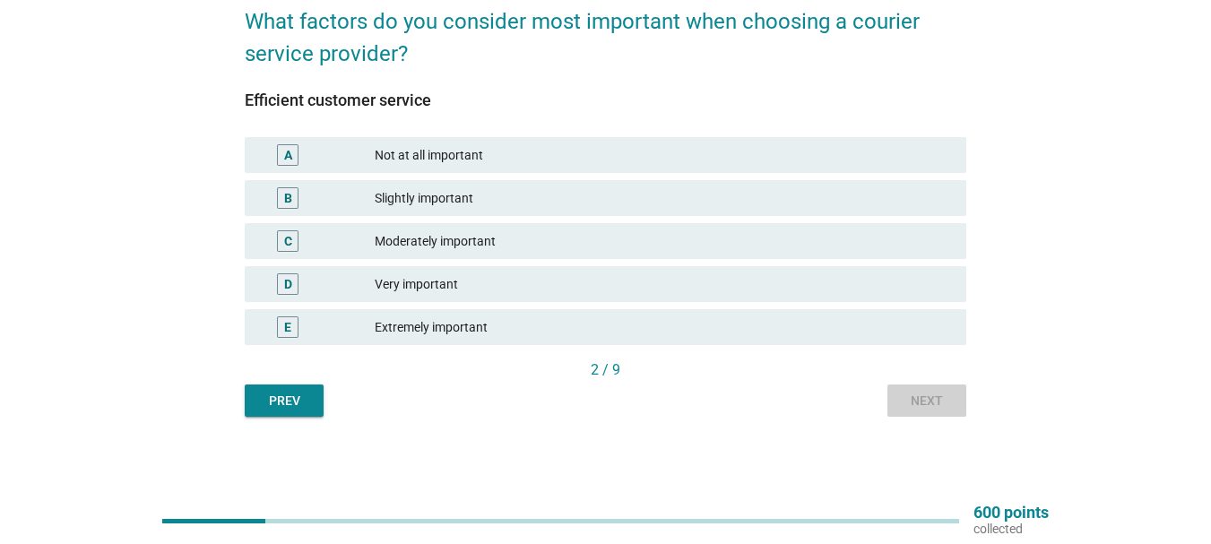
scroll to position [0, 0]
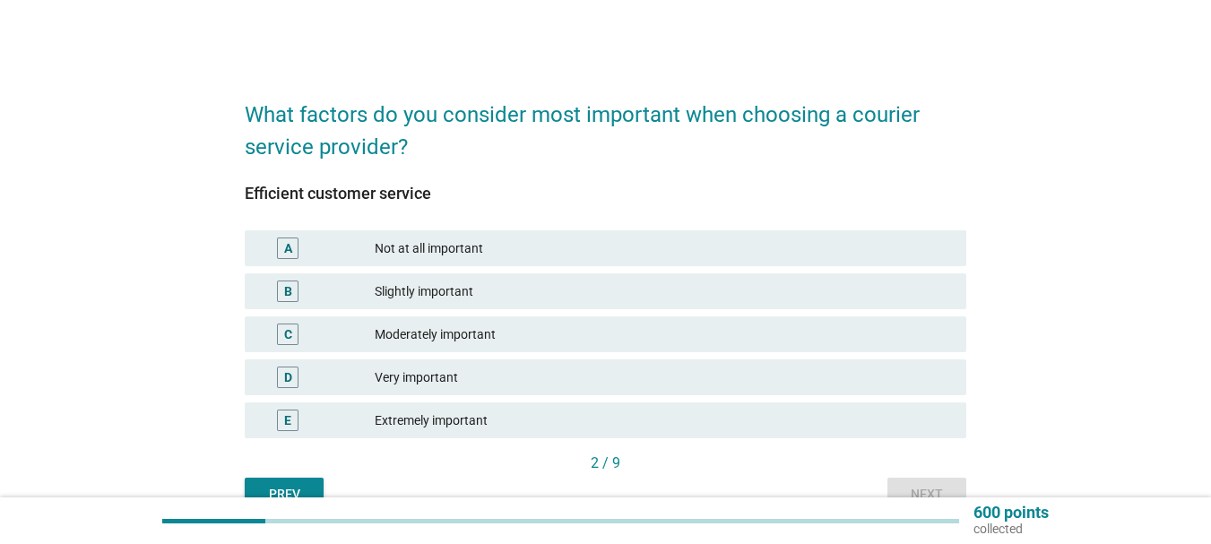
click at [375, 335] on div "Moderately important" at bounding box center [663, 335] width 577 height 22
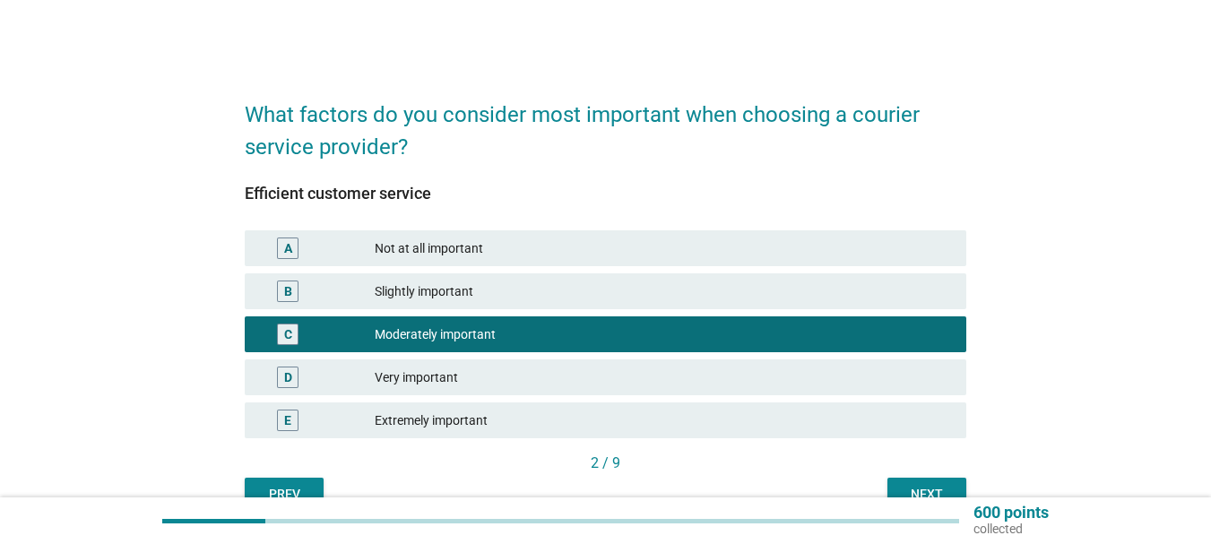
click at [916, 481] on button "Next" at bounding box center [926, 494] width 79 height 32
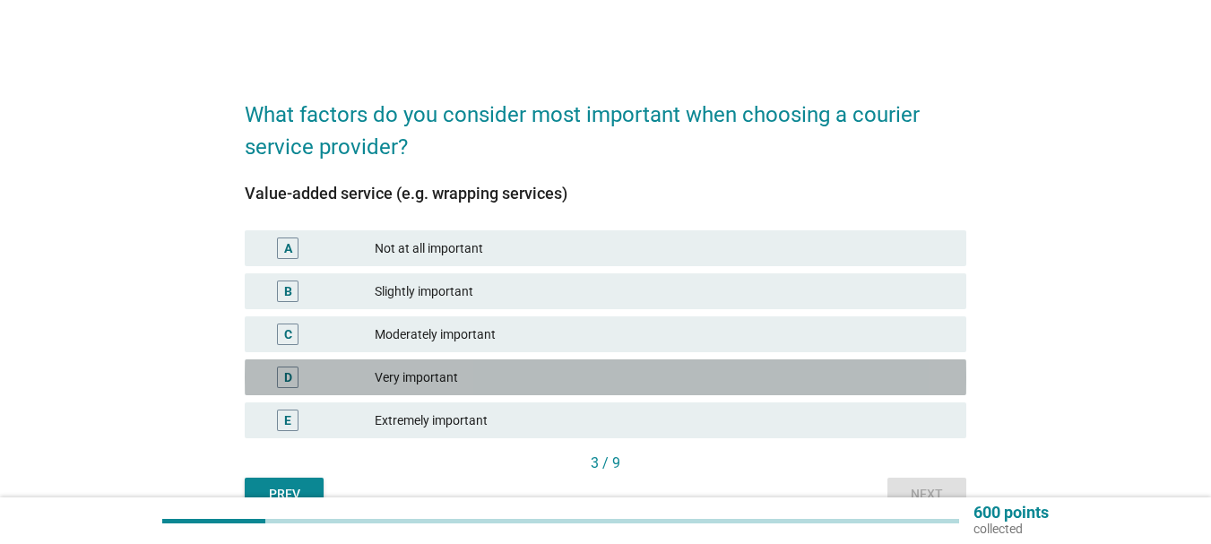
click at [434, 370] on div "Very important" at bounding box center [663, 378] width 577 height 22
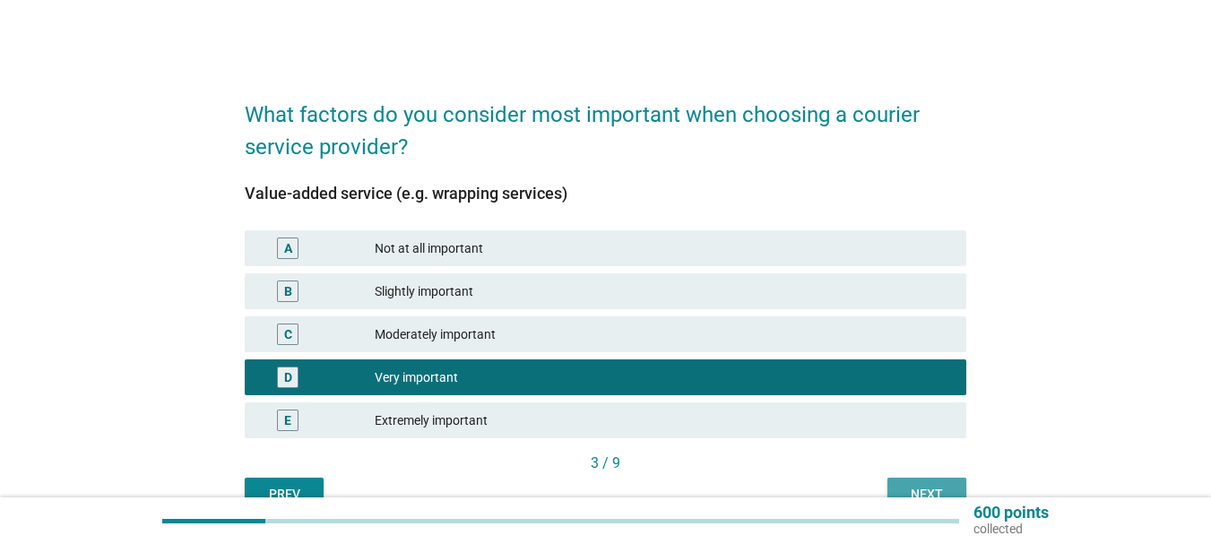
click at [904, 487] on div "Next" at bounding box center [927, 494] width 50 height 19
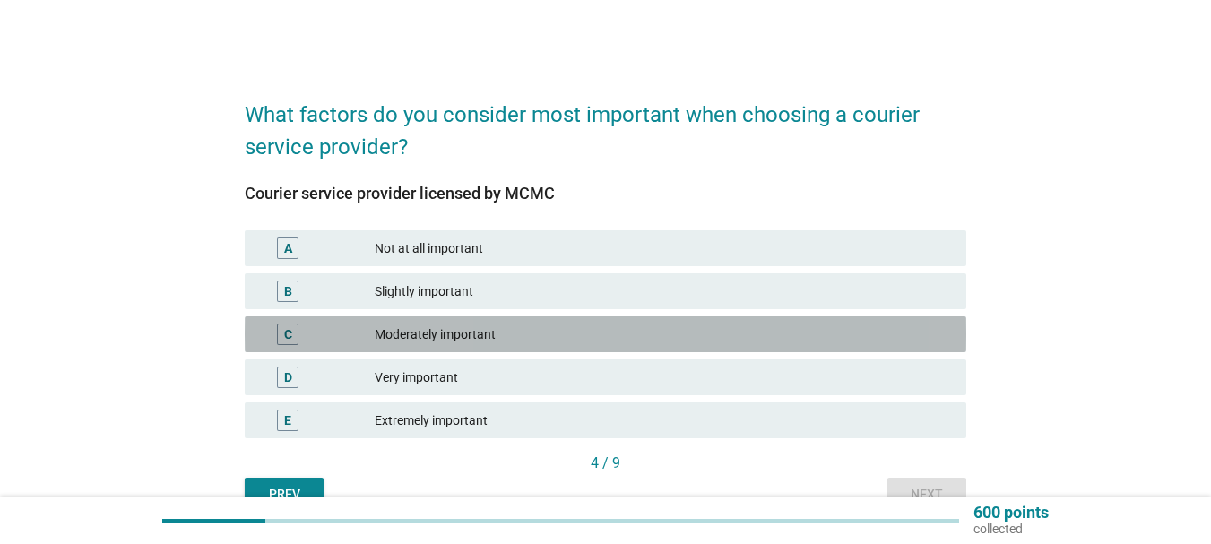
click at [456, 337] on div "Moderately important" at bounding box center [663, 335] width 577 height 22
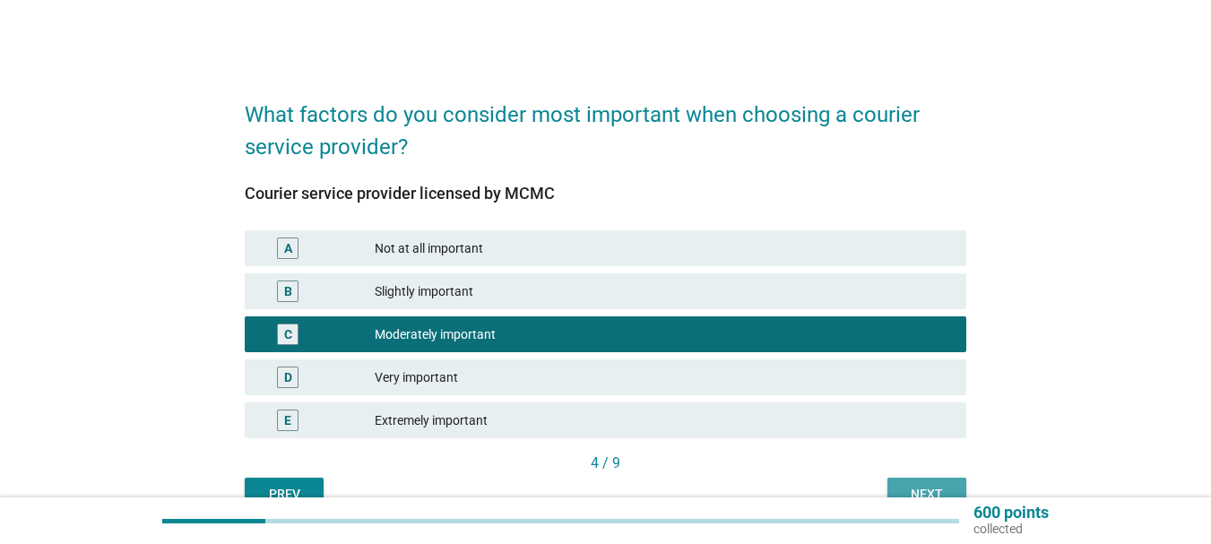
click at [923, 487] on div "Next" at bounding box center [927, 494] width 50 height 19
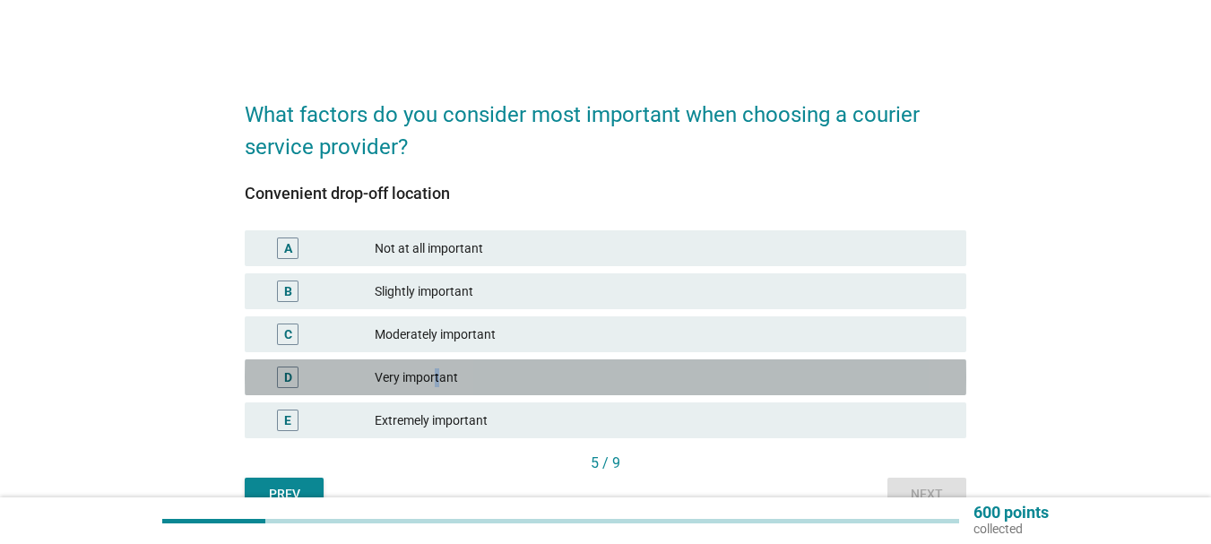
click at [436, 375] on div "Very important" at bounding box center [663, 378] width 577 height 22
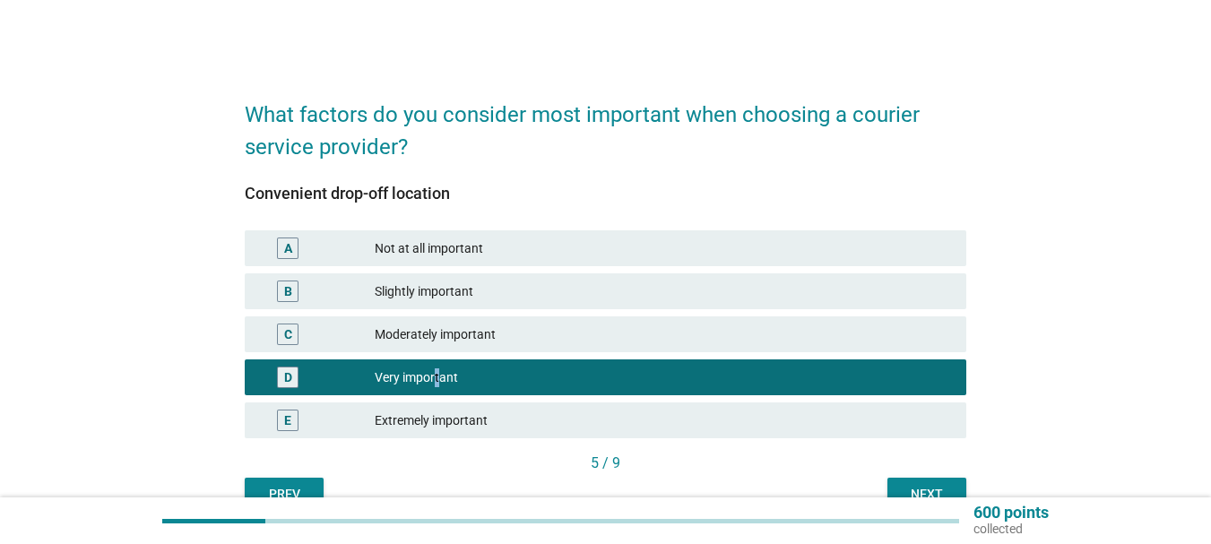
scroll to position [90, 0]
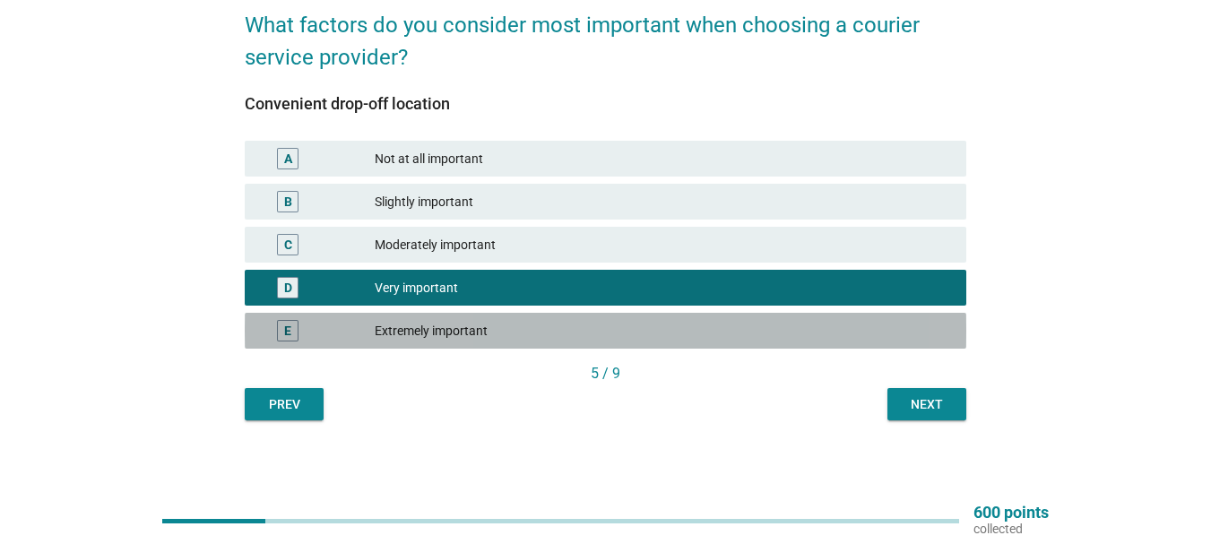
click at [432, 339] on div "Extremely important" at bounding box center [663, 331] width 577 height 22
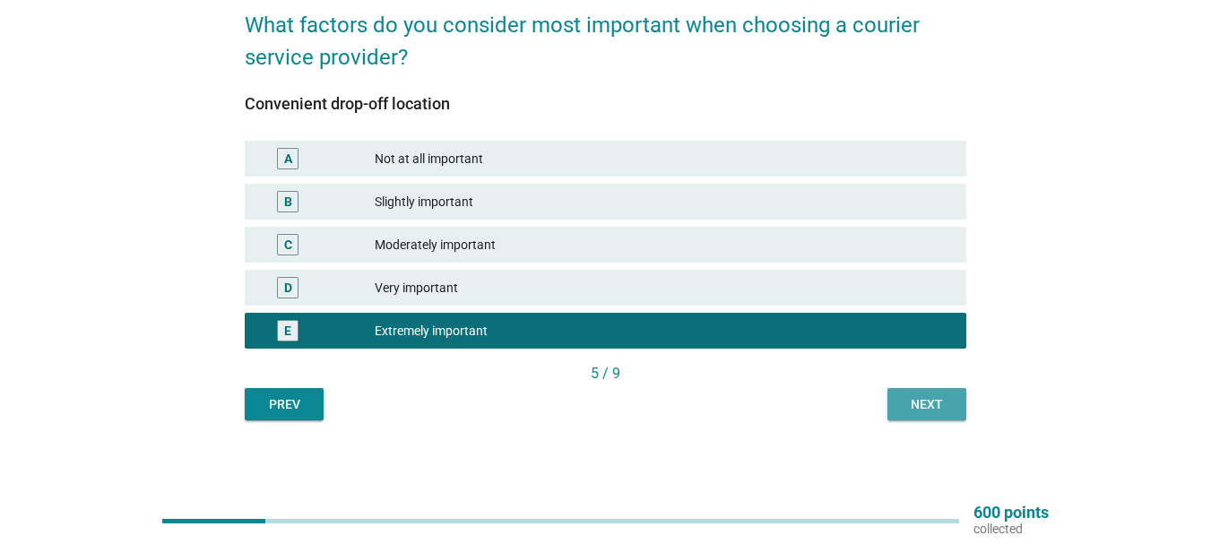
click at [923, 400] on div "Next" at bounding box center [927, 404] width 50 height 19
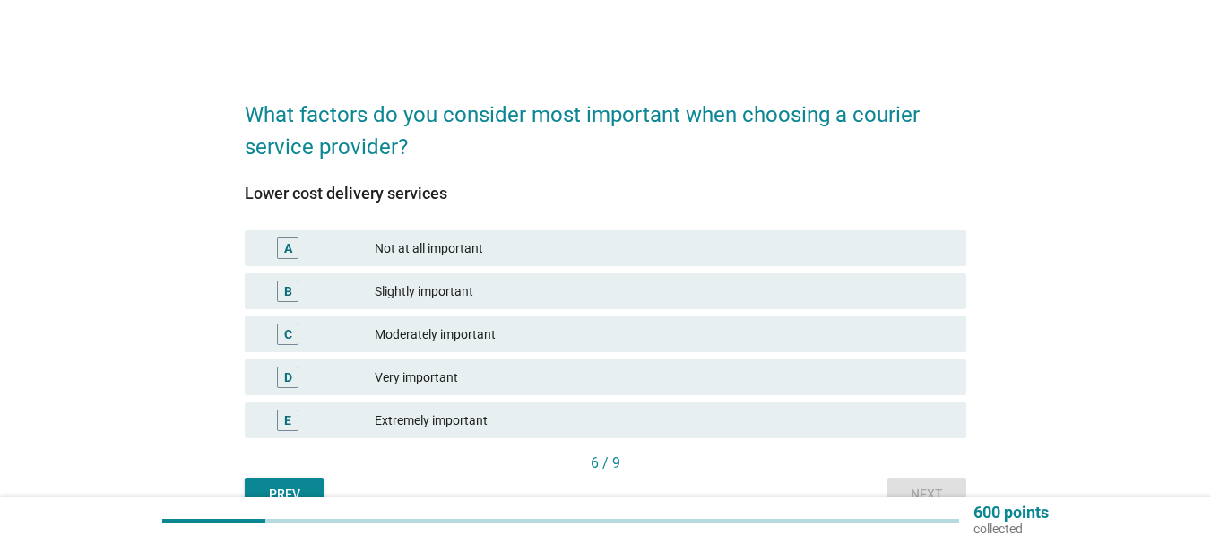
click at [403, 337] on div "Moderately important" at bounding box center [663, 335] width 577 height 22
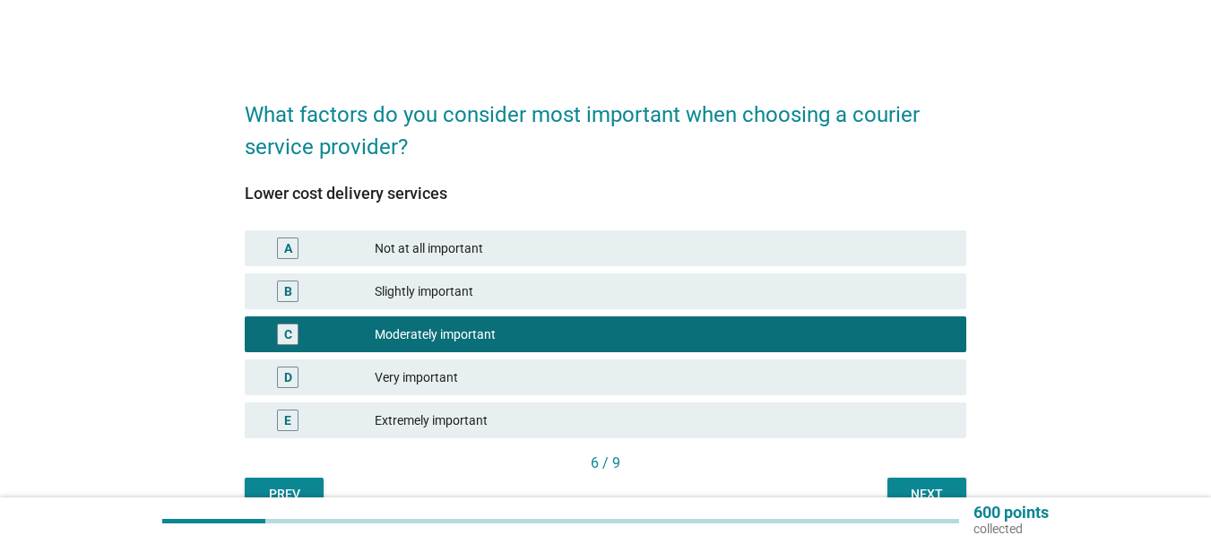
click at [930, 485] on div "Next" at bounding box center [927, 494] width 50 height 19
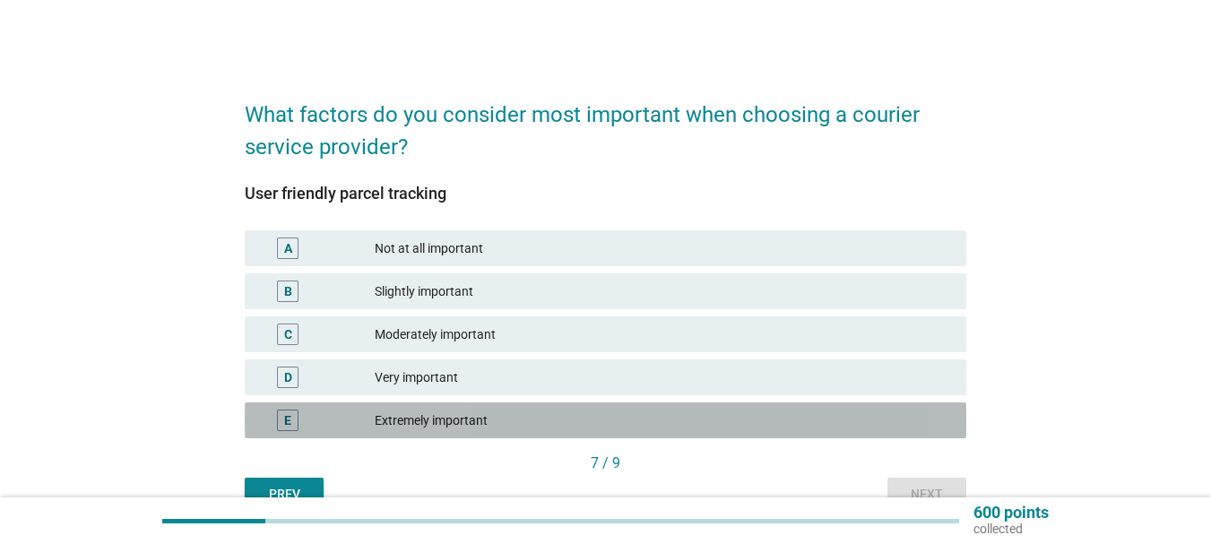
click at [407, 414] on div "Extremely important" at bounding box center [663, 421] width 577 height 22
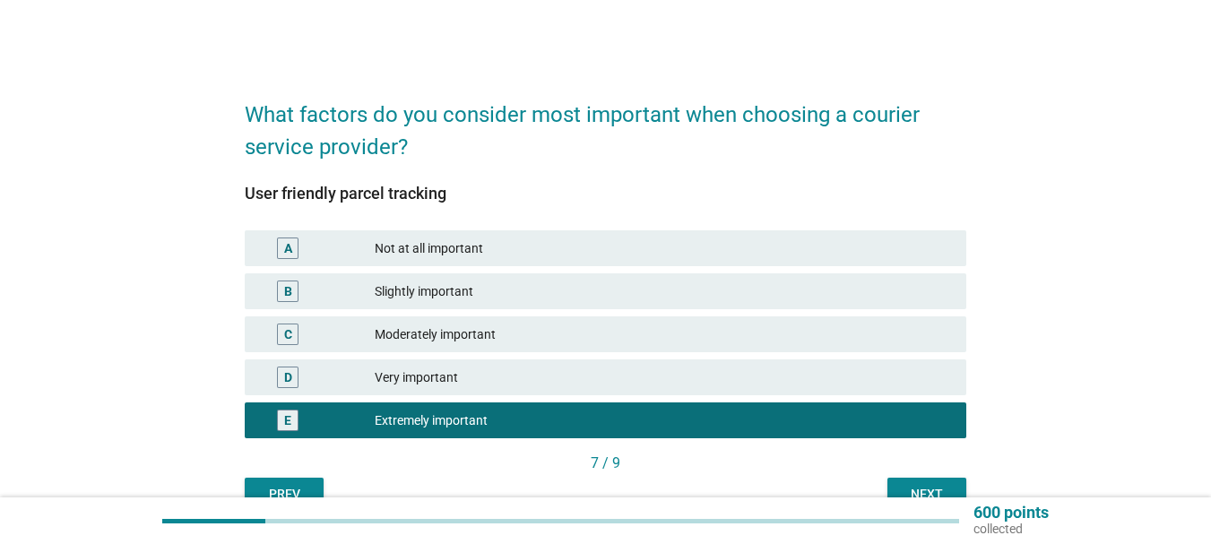
click at [917, 481] on button "Next" at bounding box center [926, 494] width 79 height 32
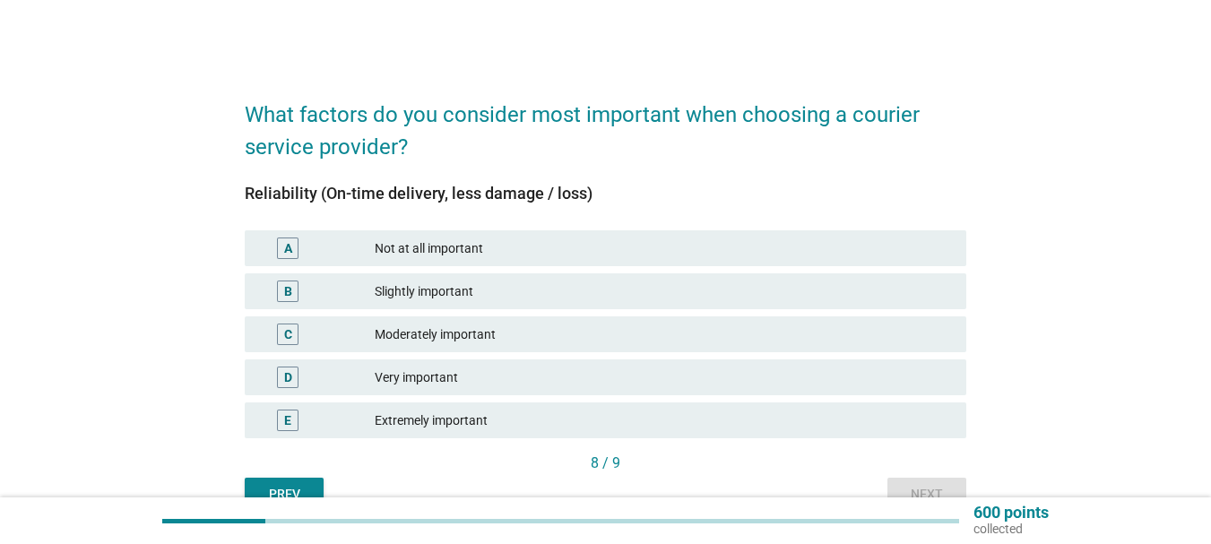
click at [419, 426] on div "Extremely important" at bounding box center [663, 421] width 577 height 22
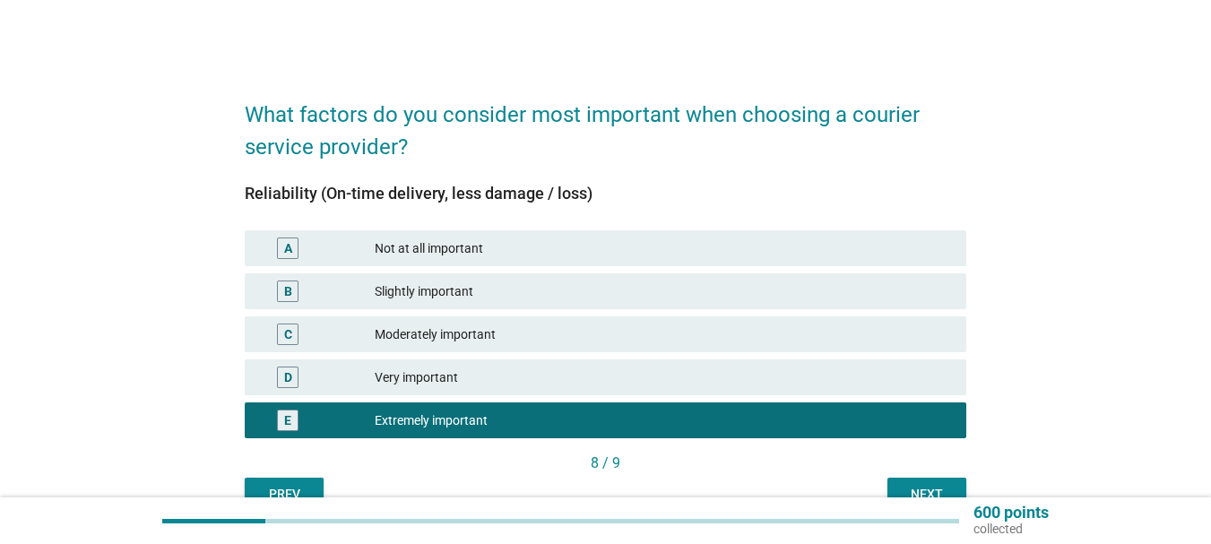
click at [905, 480] on button "Next" at bounding box center [926, 494] width 79 height 32
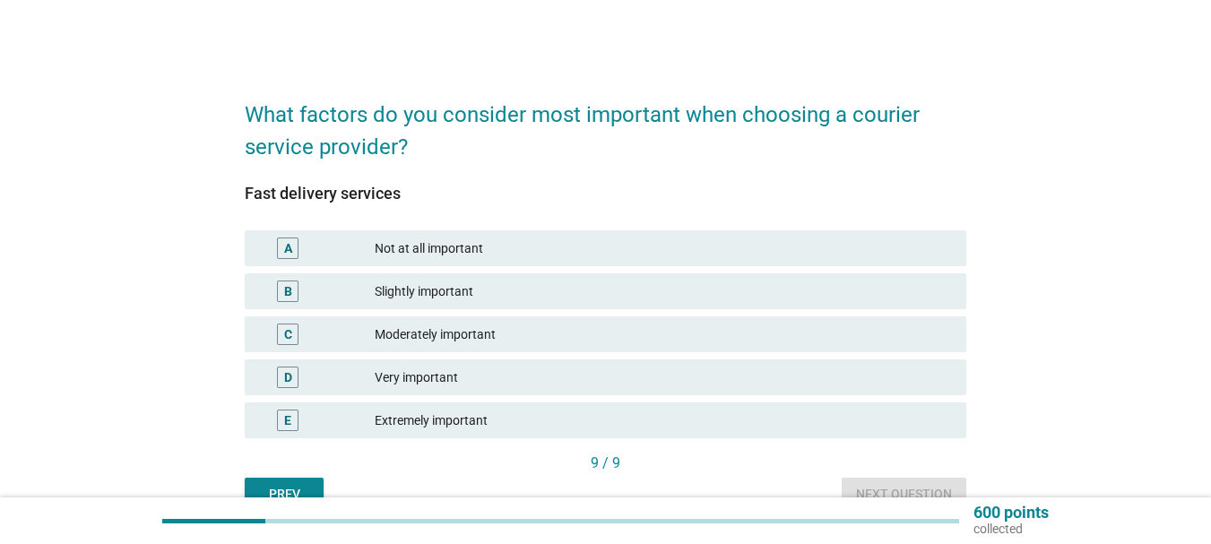
click at [419, 375] on div "Very important" at bounding box center [663, 378] width 577 height 22
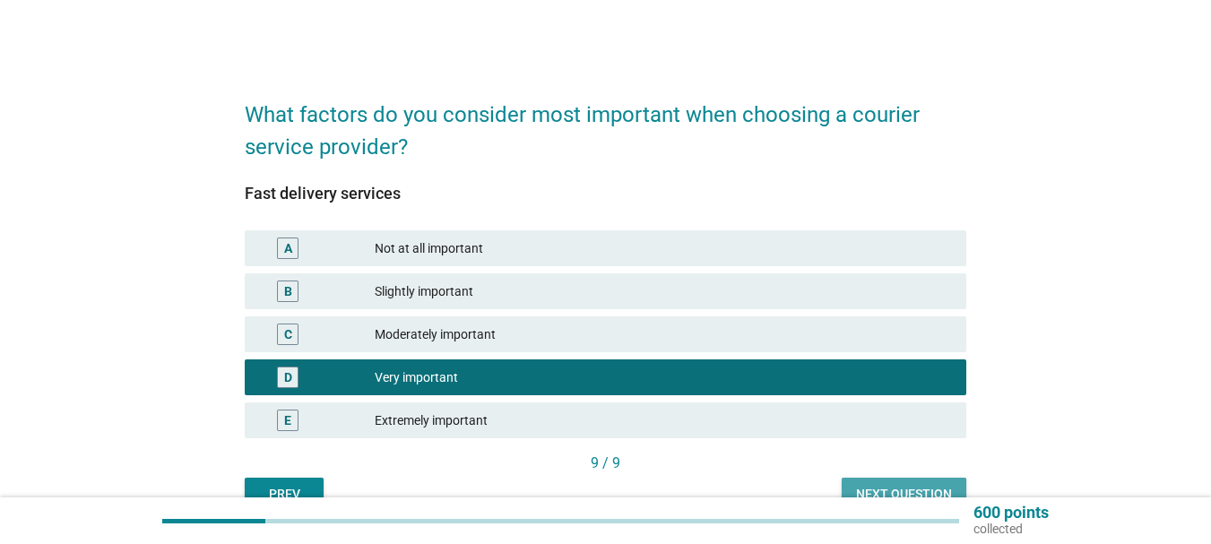
click at [912, 486] on div "Next question" at bounding box center [904, 494] width 96 height 19
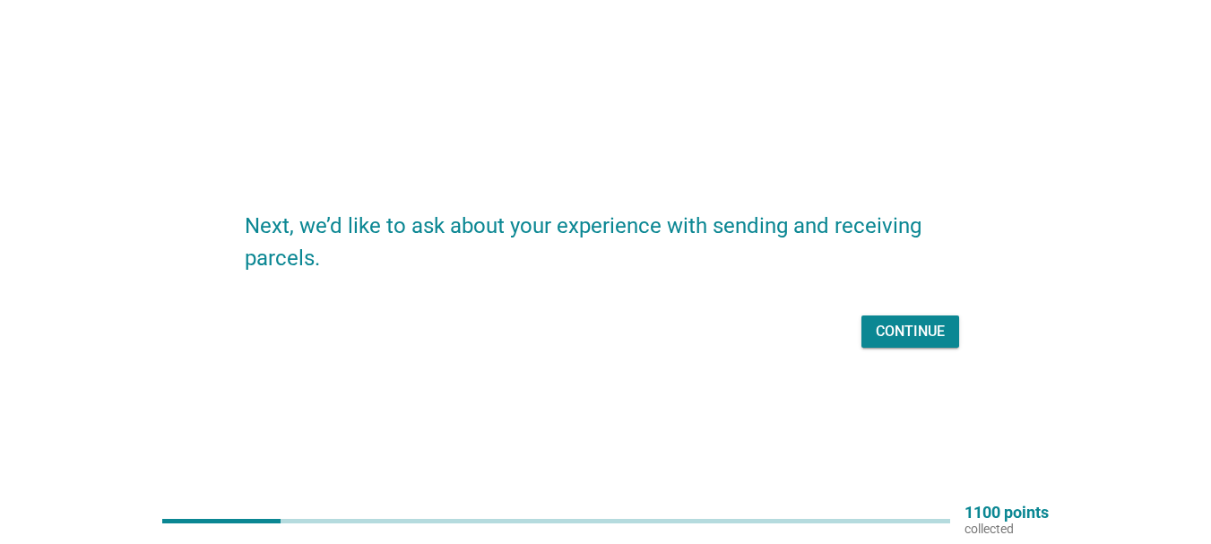
click at [912, 341] on div "Continue" at bounding box center [910, 332] width 69 height 22
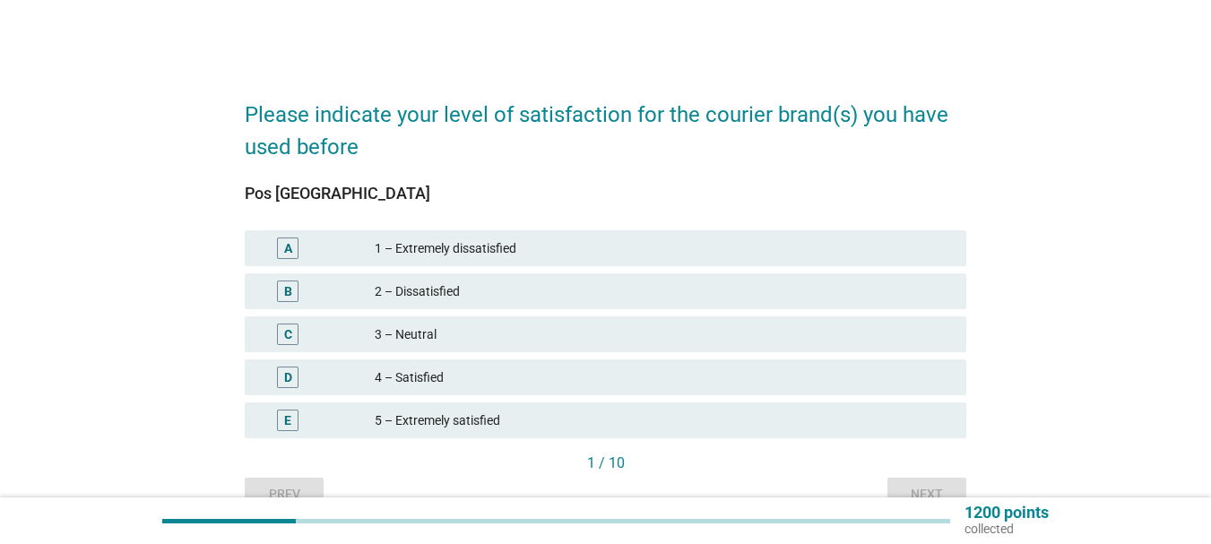
click at [287, 339] on div "C" at bounding box center [288, 334] width 8 height 19
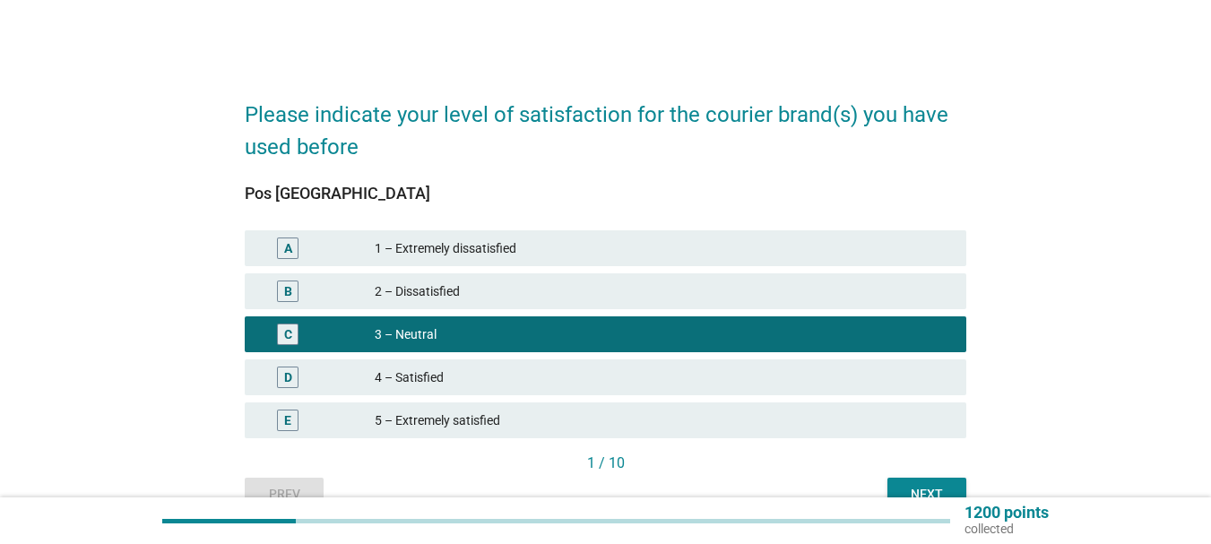
click at [905, 486] on div "Next" at bounding box center [927, 494] width 50 height 19
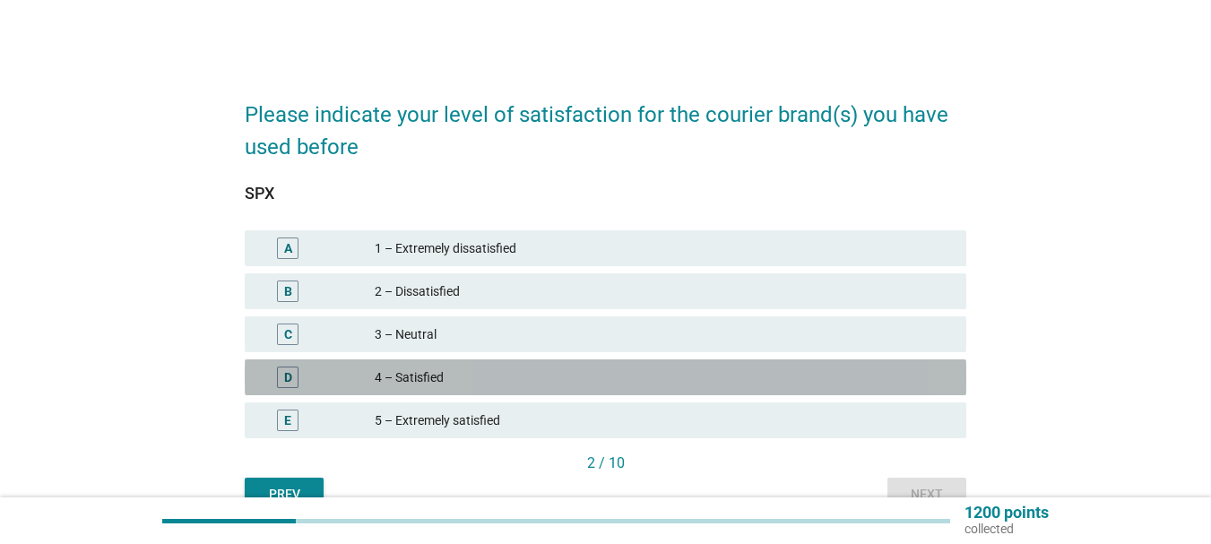
click at [279, 378] on div "D" at bounding box center [288, 378] width 22 height 22
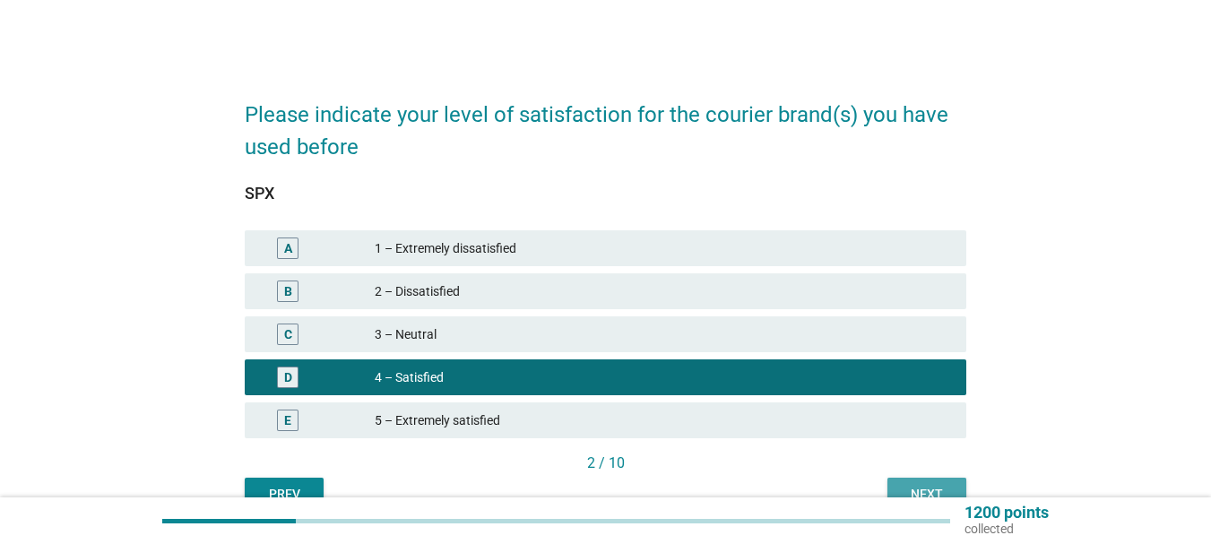
click at [910, 487] on div "Next" at bounding box center [927, 494] width 50 height 19
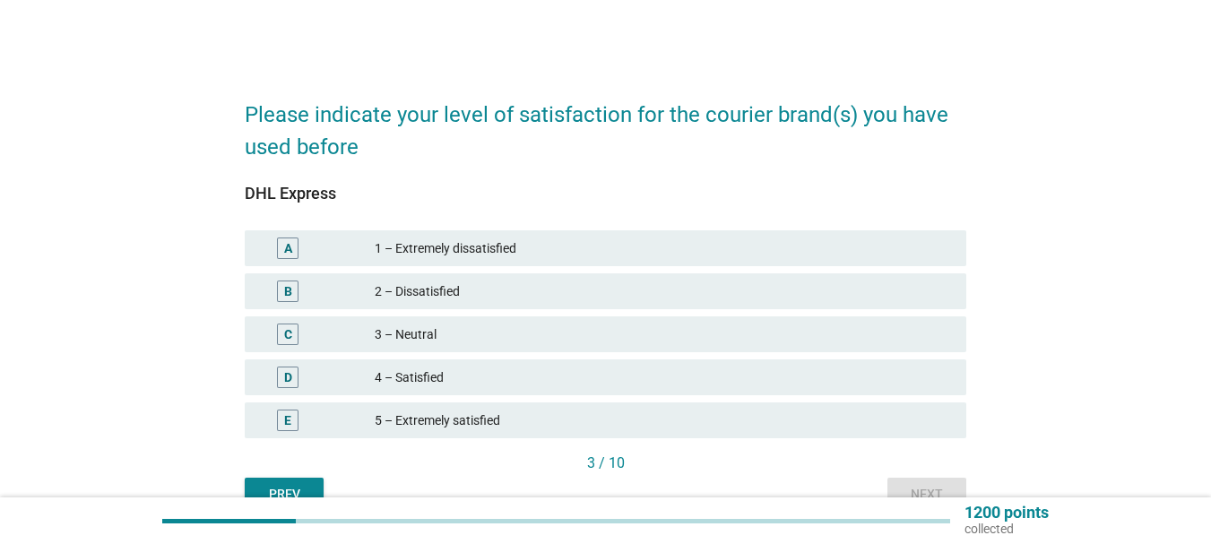
click at [275, 385] on div "D" at bounding box center [287, 378] width 57 height 22
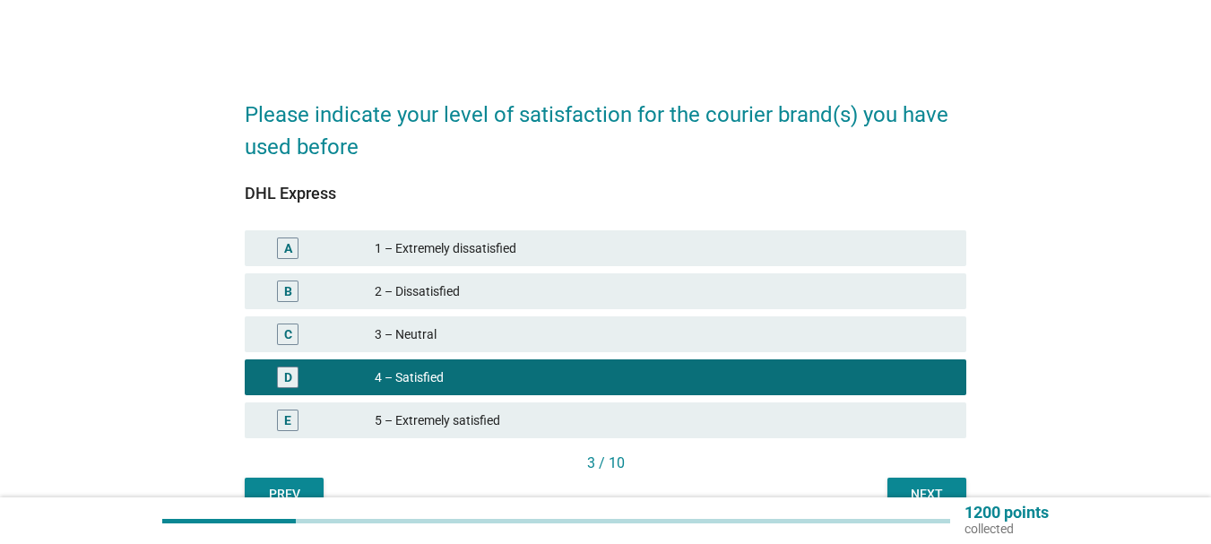
click at [935, 485] on div "Next" at bounding box center [927, 494] width 50 height 19
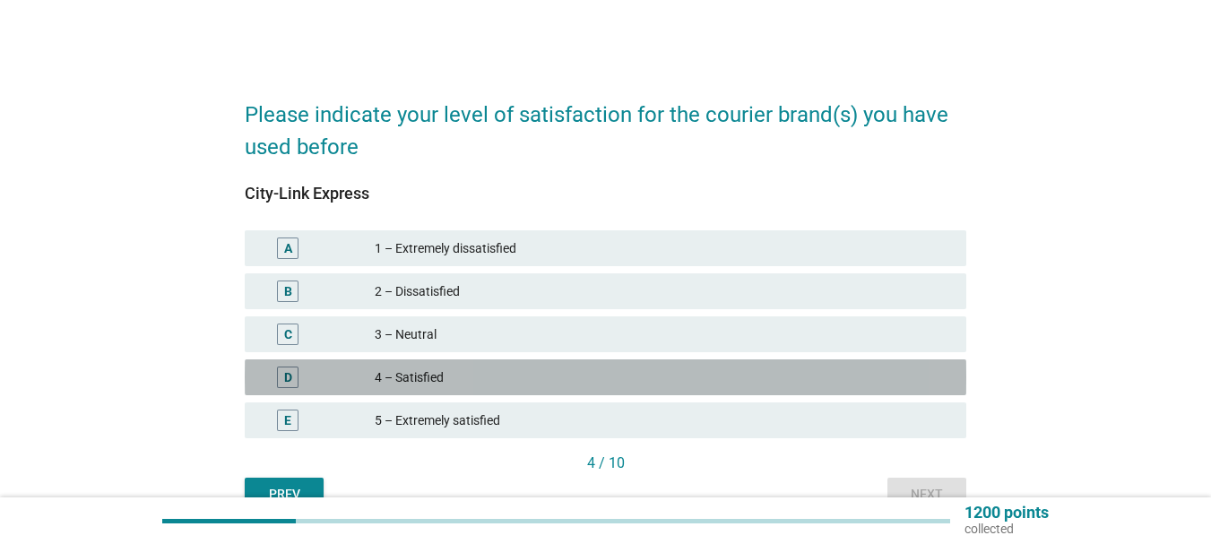
click at [295, 378] on div "D" at bounding box center [288, 378] width 22 height 22
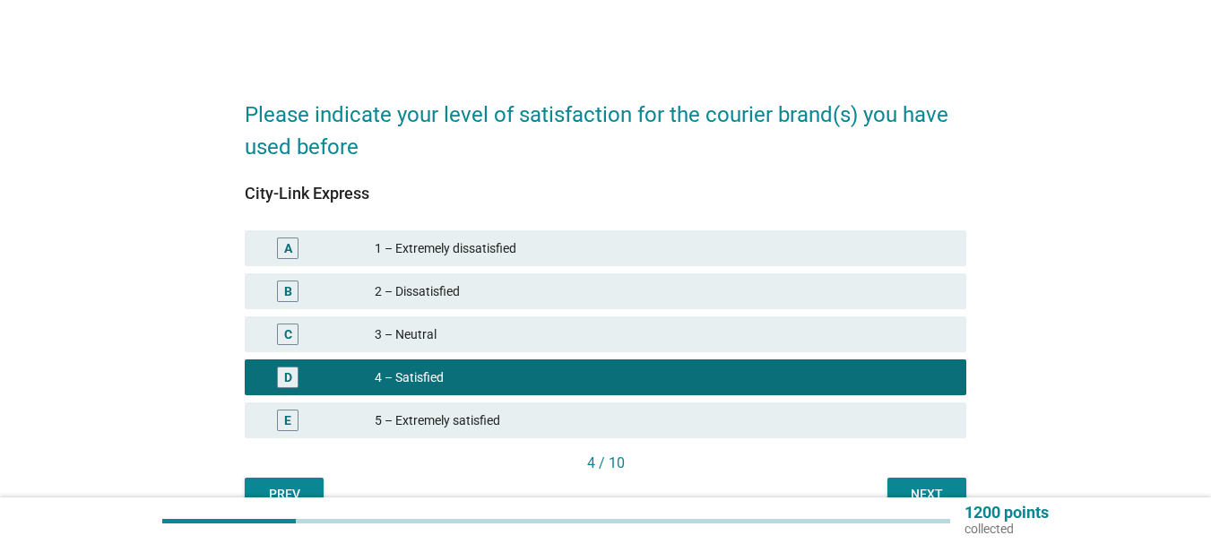
click at [919, 487] on div "Next" at bounding box center [927, 494] width 50 height 19
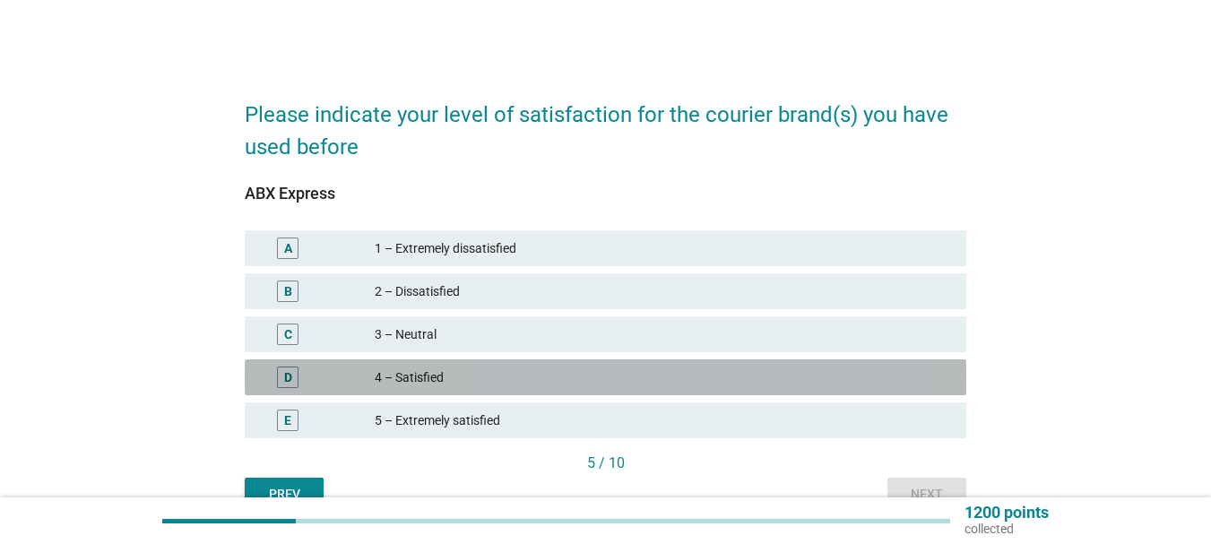
click at [279, 382] on div "D" at bounding box center [288, 378] width 22 height 22
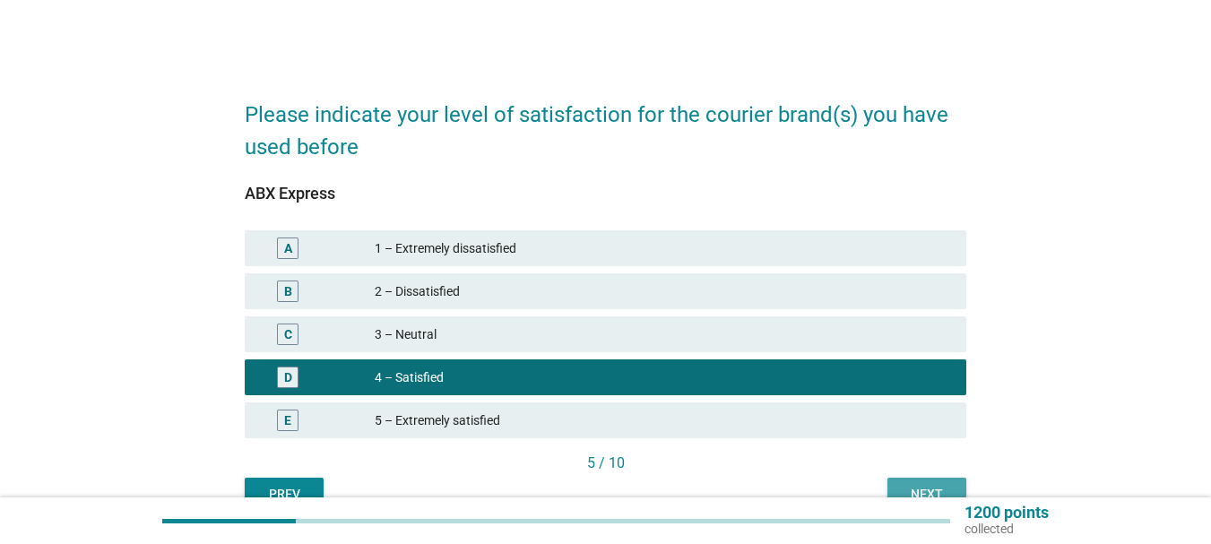
click at [942, 487] on div "Next" at bounding box center [927, 494] width 50 height 19
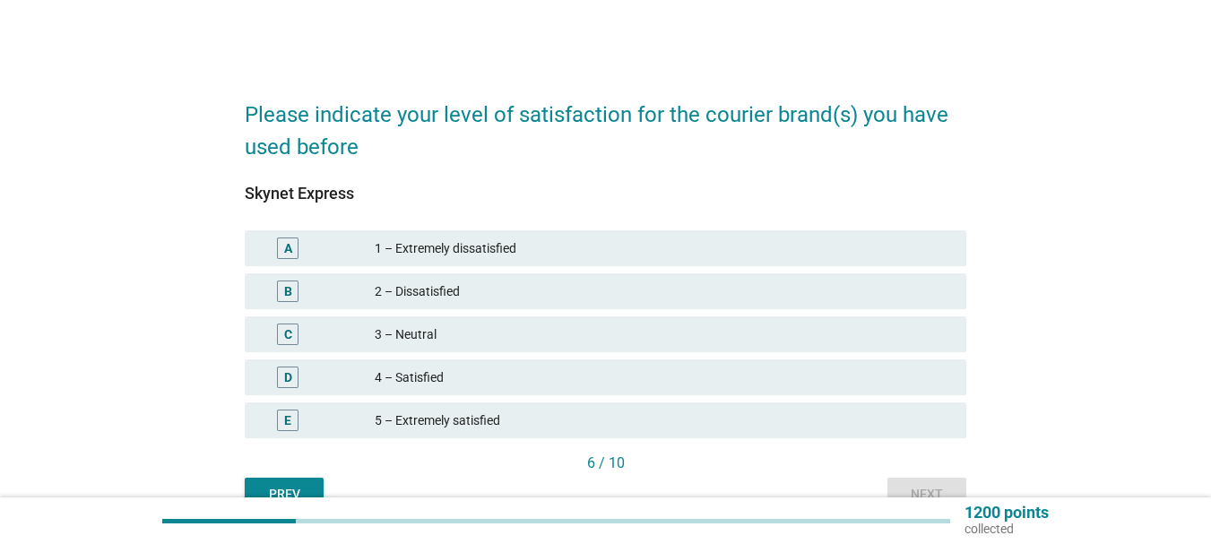
click at [291, 377] on div "D" at bounding box center [288, 377] width 8 height 19
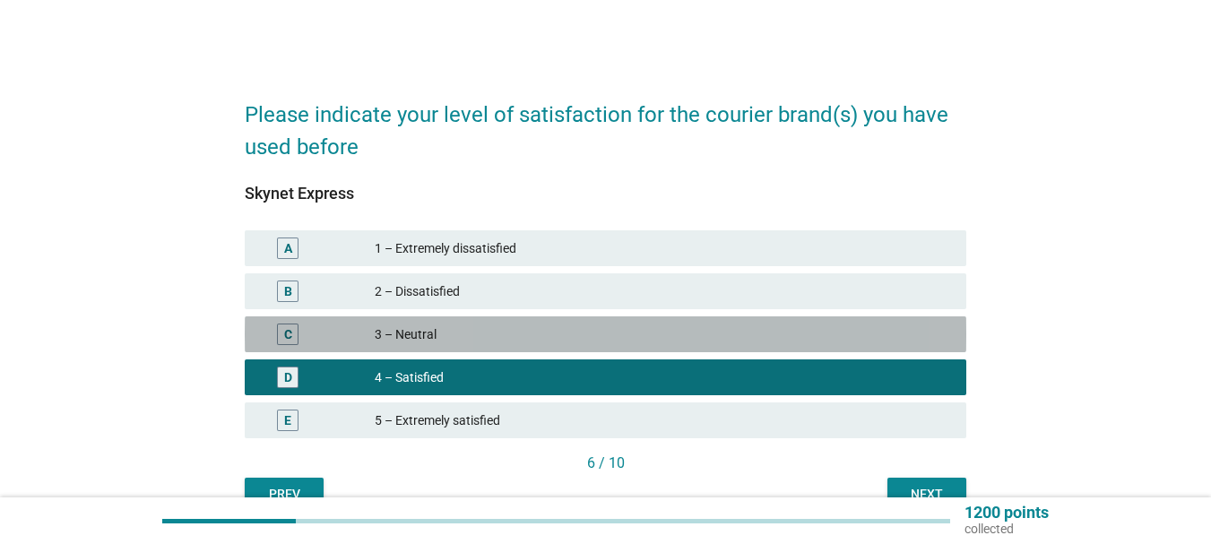
click at [350, 320] on div "C 3 – Neutral" at bounding box center [605, 334] width 721 height 36
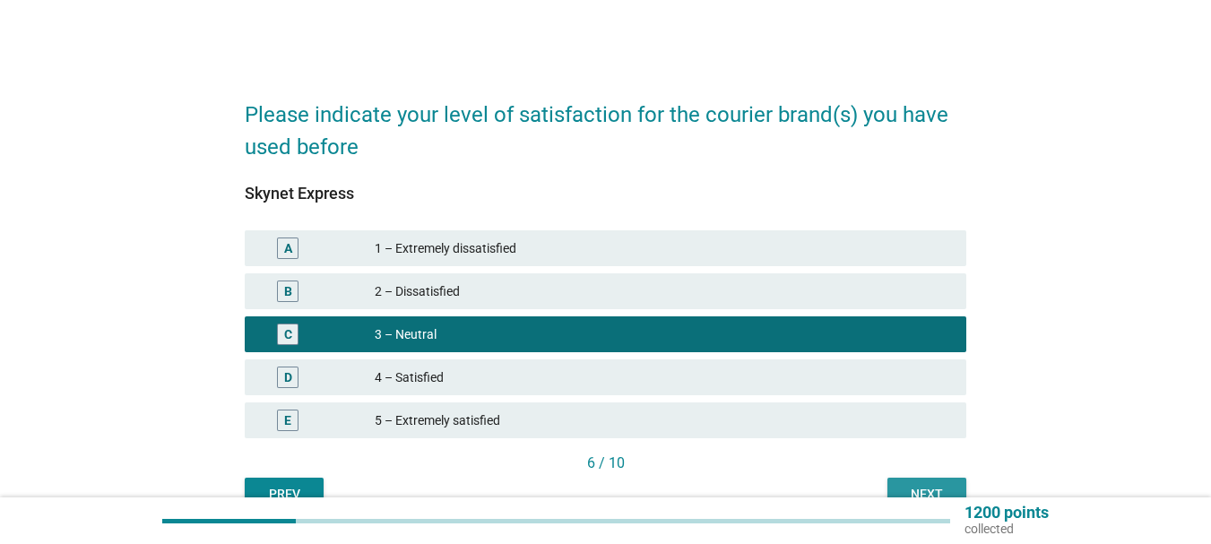
click at [929, 489] on div "Next" at bounding box center [927, 494] width 50 height 19
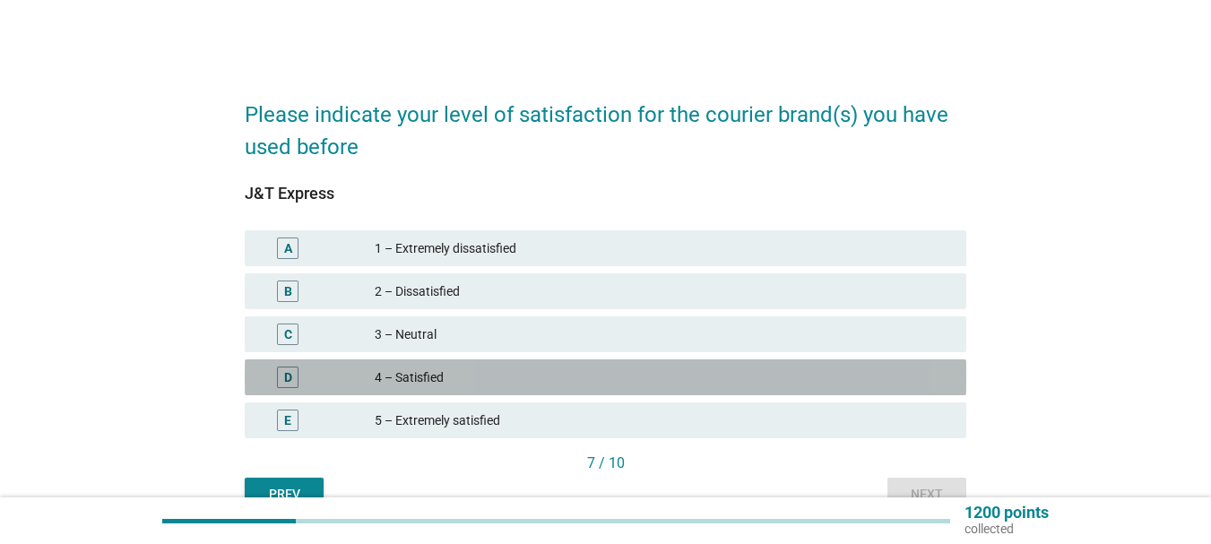
click at [281, 375] on div "D" at bounding box center [288, 378] width 22 height 22
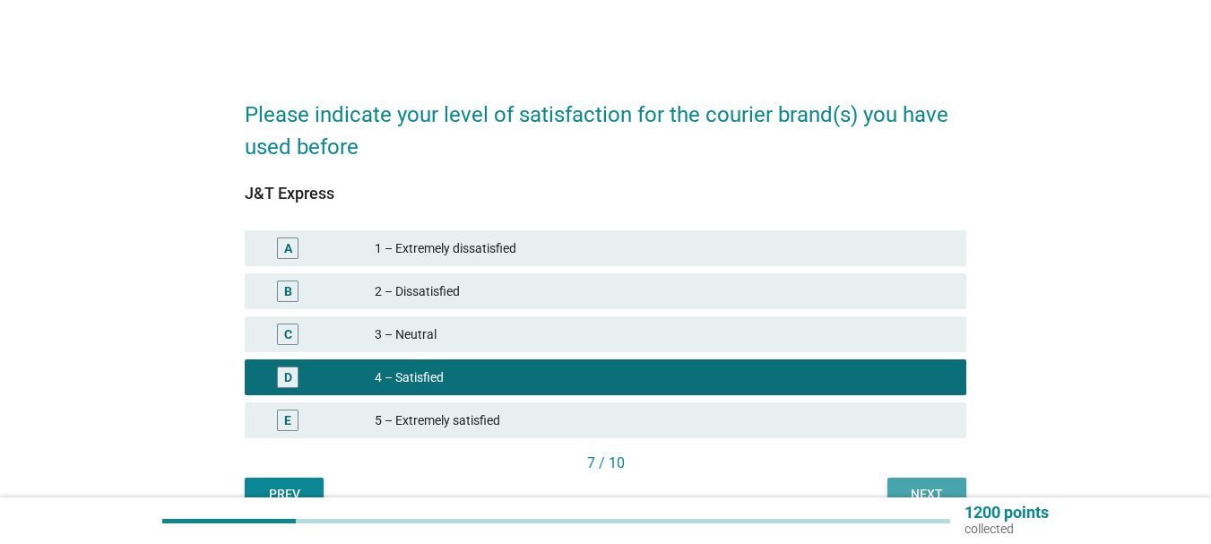
click at [928, 482] on button "Next" at bounding box center [926, 494] width 79 height 32
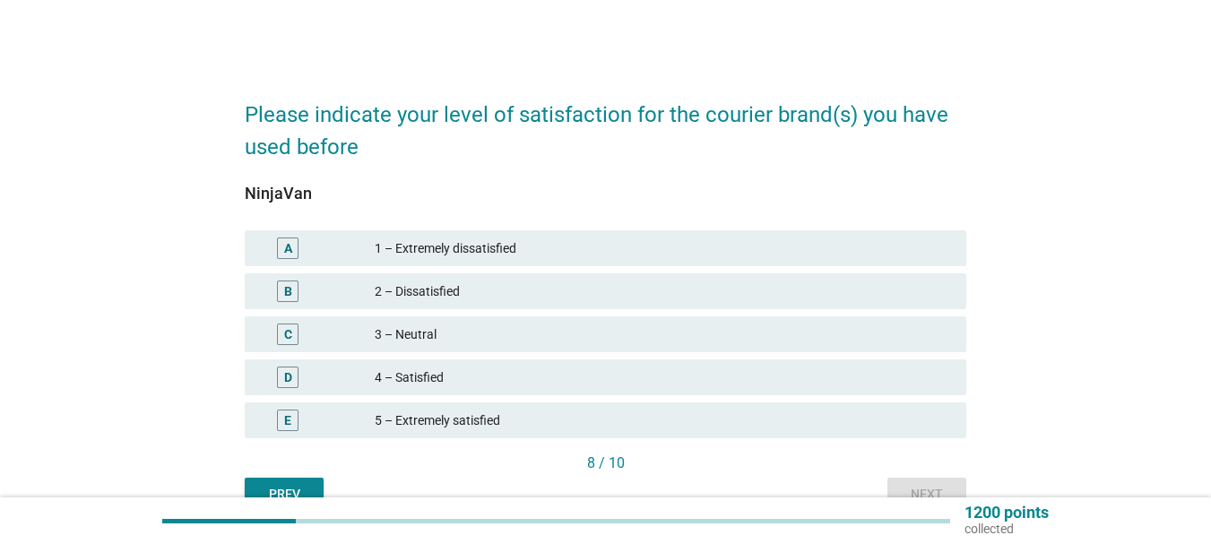
click at [284, 361] on div "D 4 – Satisfied" at bounding box center [605, 377] width 721 height 36
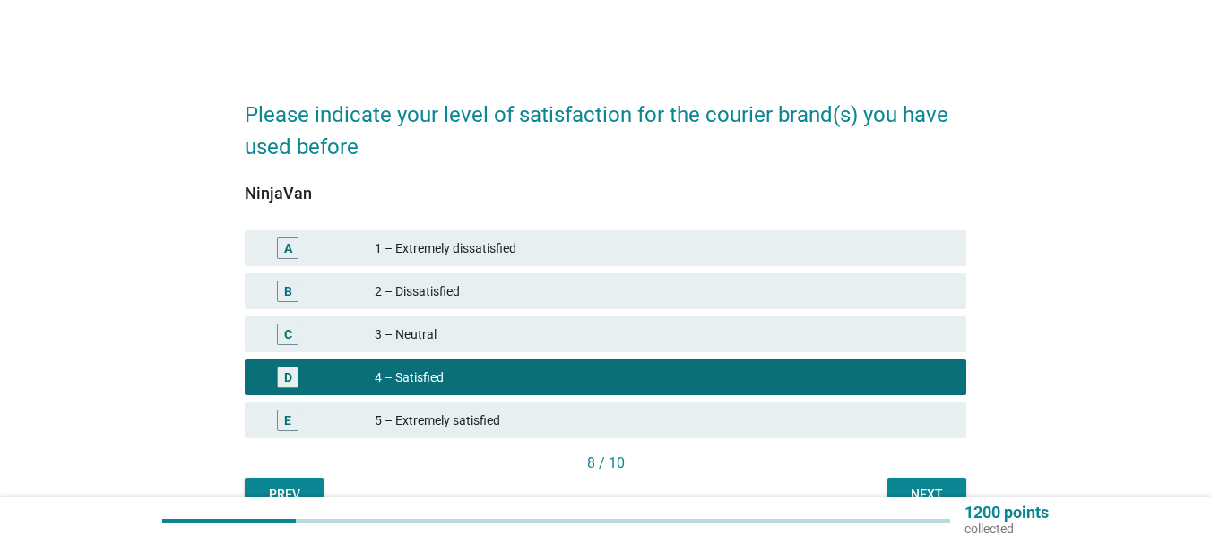
click at [935, 489] on div "Next" at bounding box center [927, 494] width 50 height 19
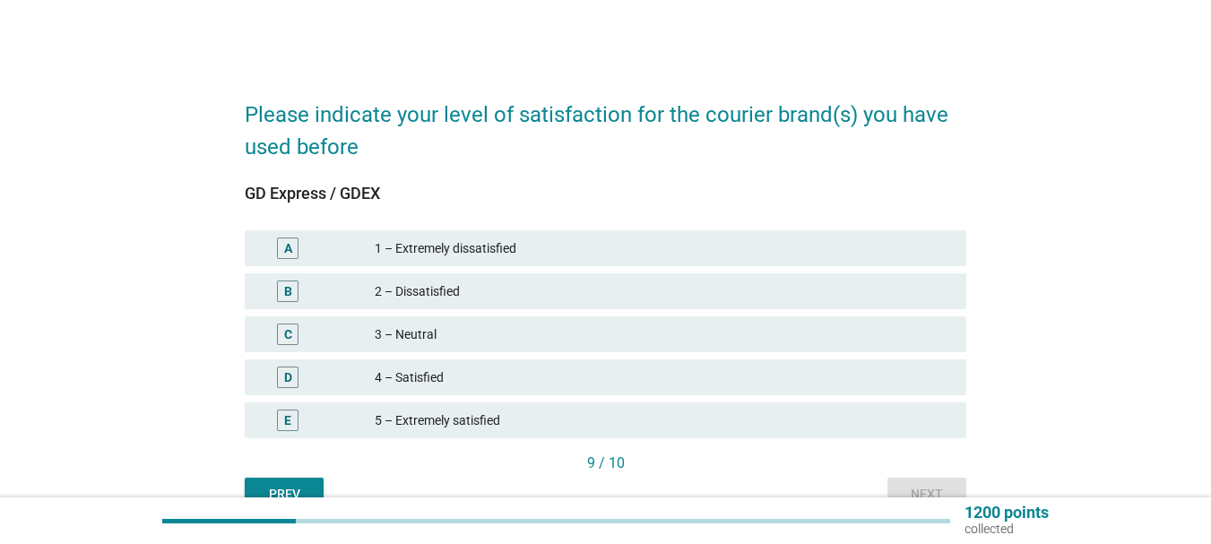
click at [296, 378] on div "D" at bounding box center [288, 378] width 22 height 22
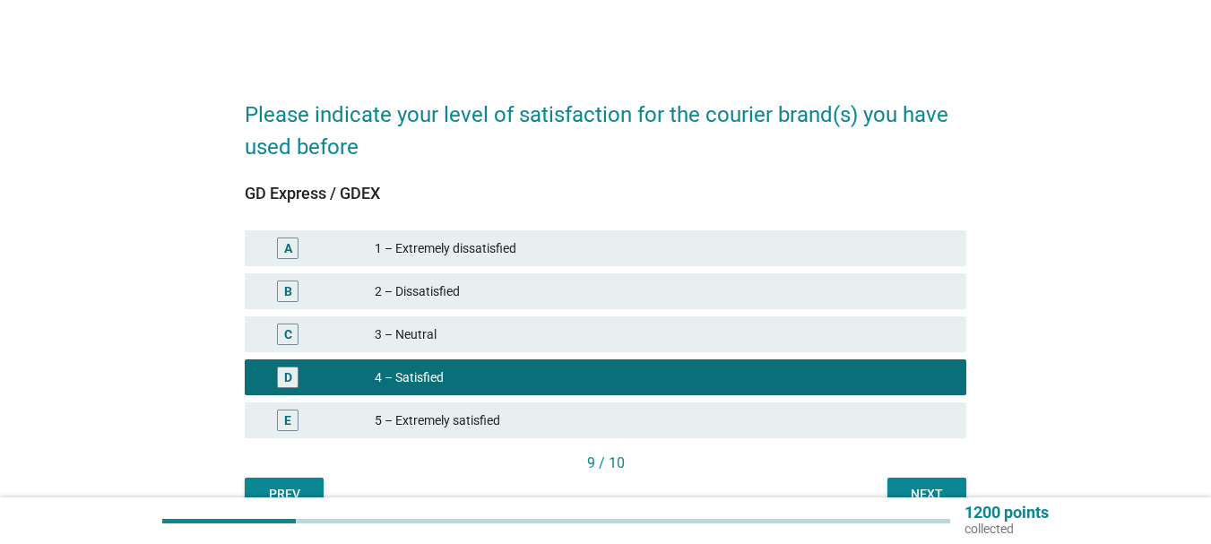
click at [928, 489] on div "Next" at bounding box center [927, 494] width 50 height 19
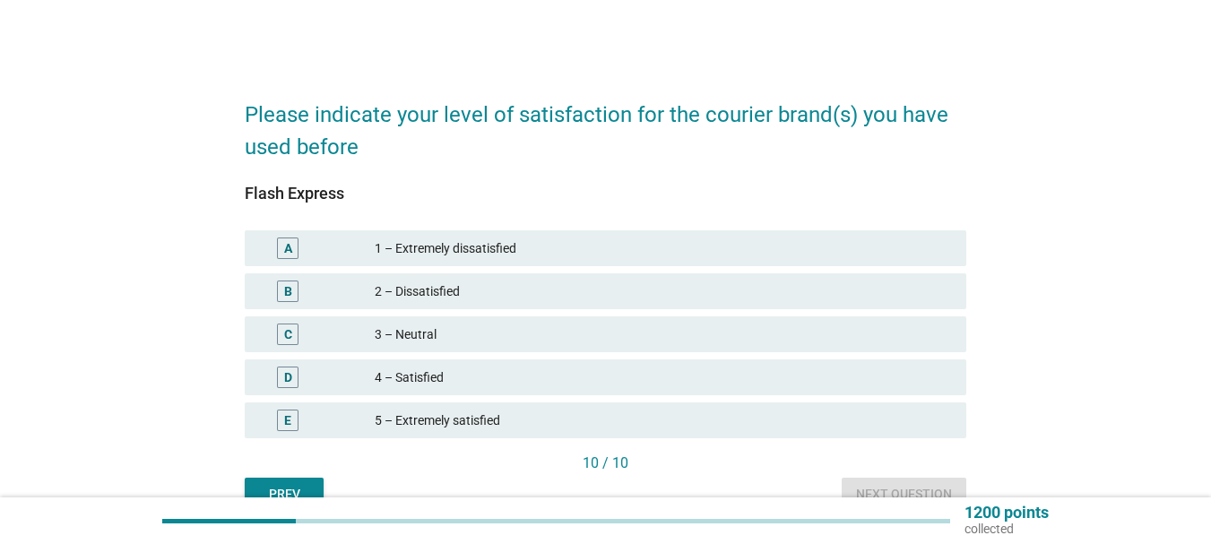
click at [305, 383] on div "D" at bounding box center [287, 378] width 57 height 22
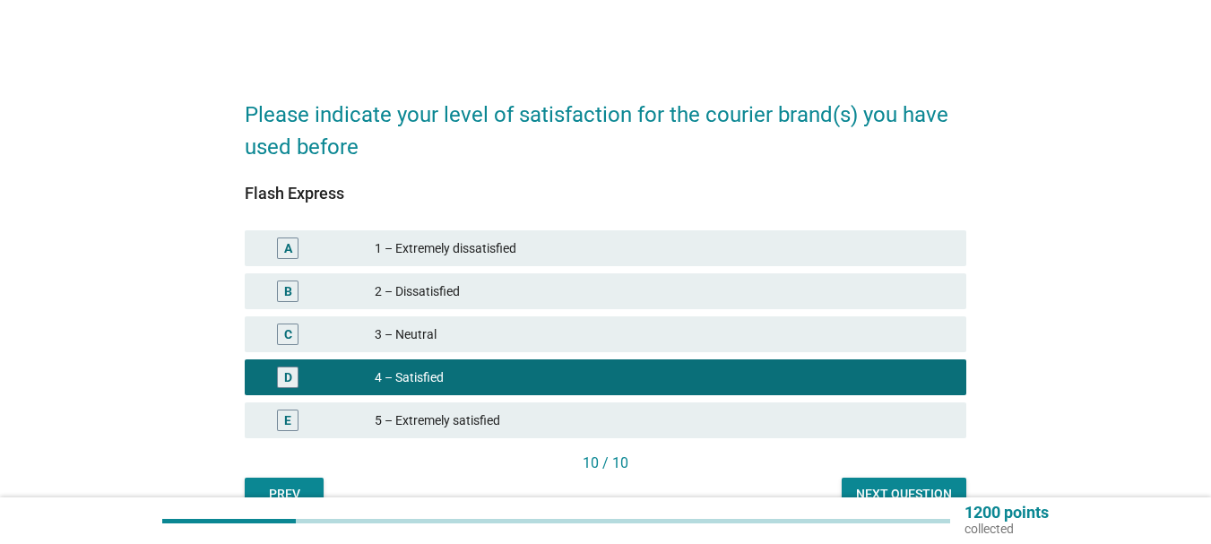
click at [922, 481] on button "Next question" at bounding box center [904, 494] width 125 height 32
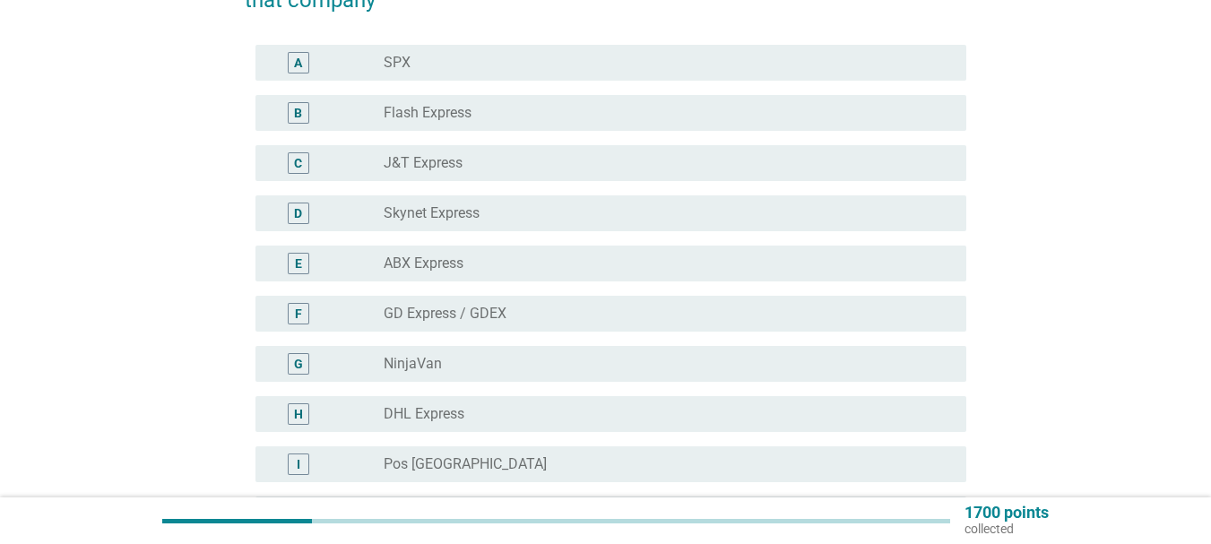
scroll to position [269, 0]
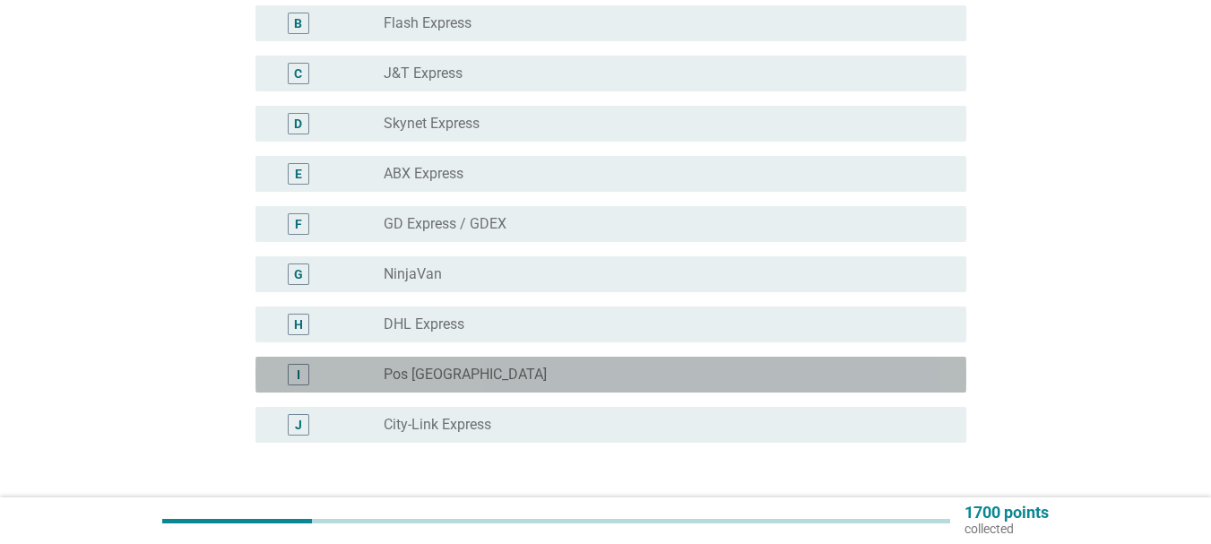
click at [287, 389] on div "I radio_button_unchecked Pos [GEOGRAPHIC_DATA]" at bounding box center [610, 375] width 711 height 36
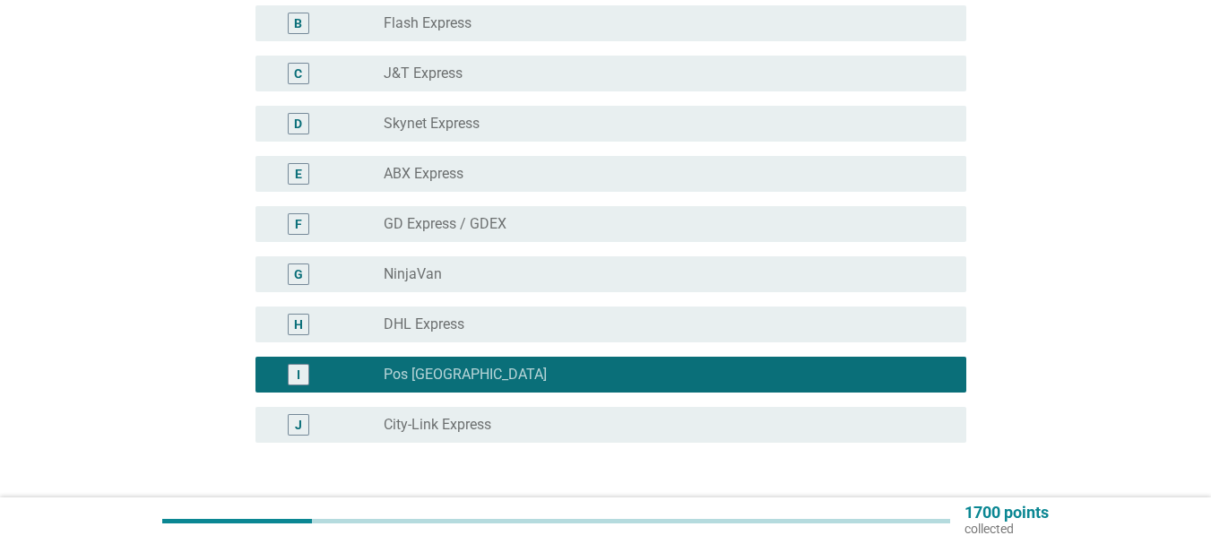
scroll to position [402, 0]
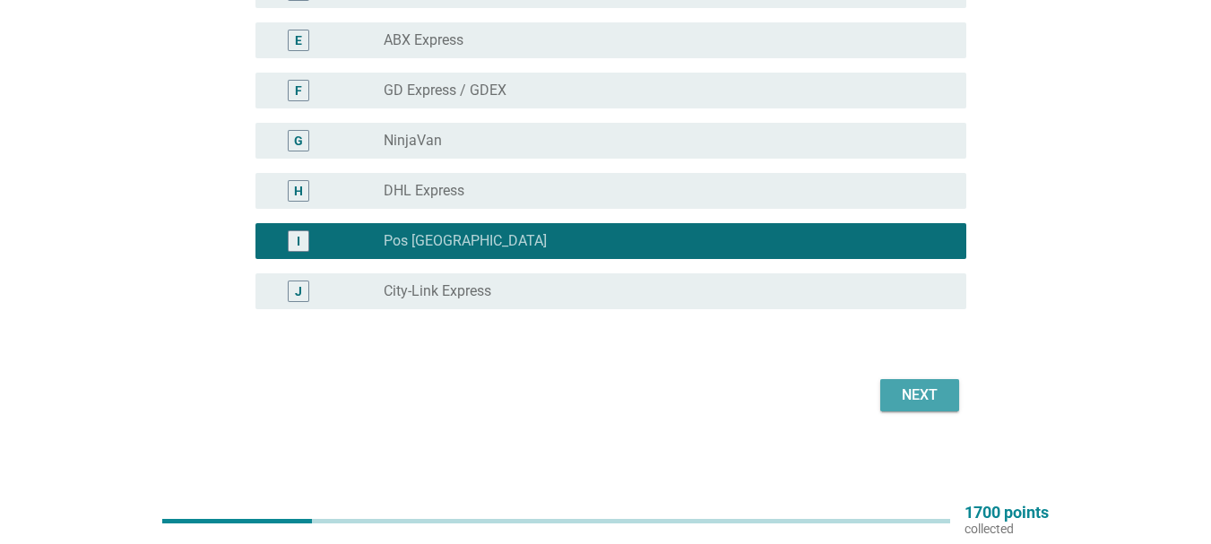
click at [894, 397] on div "Next" at bounding box center [919, 395] width 50 height 22
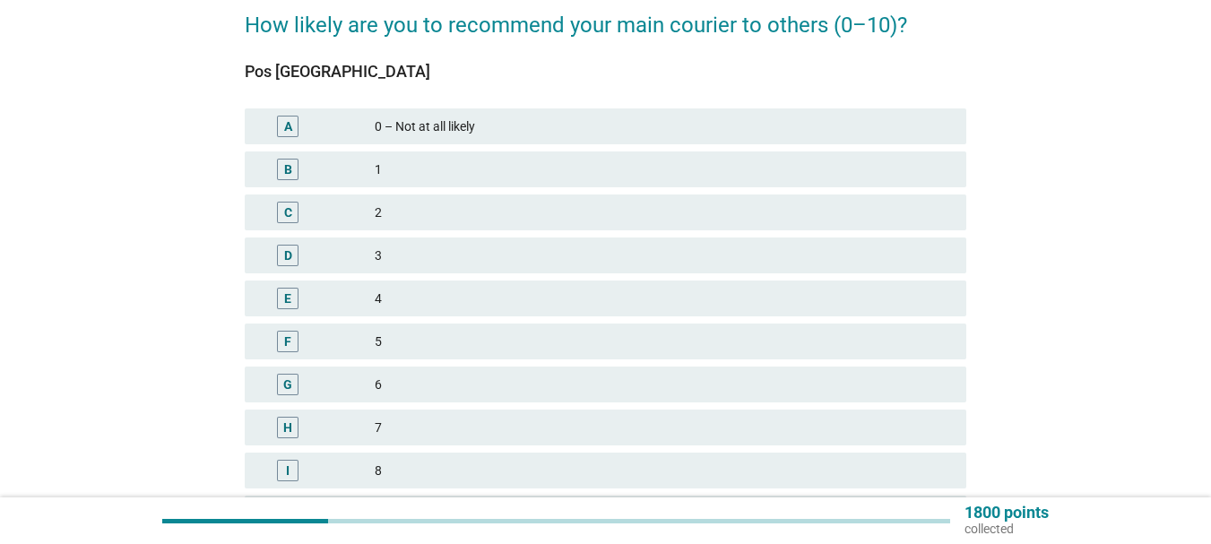
scroll to position [179, 0]
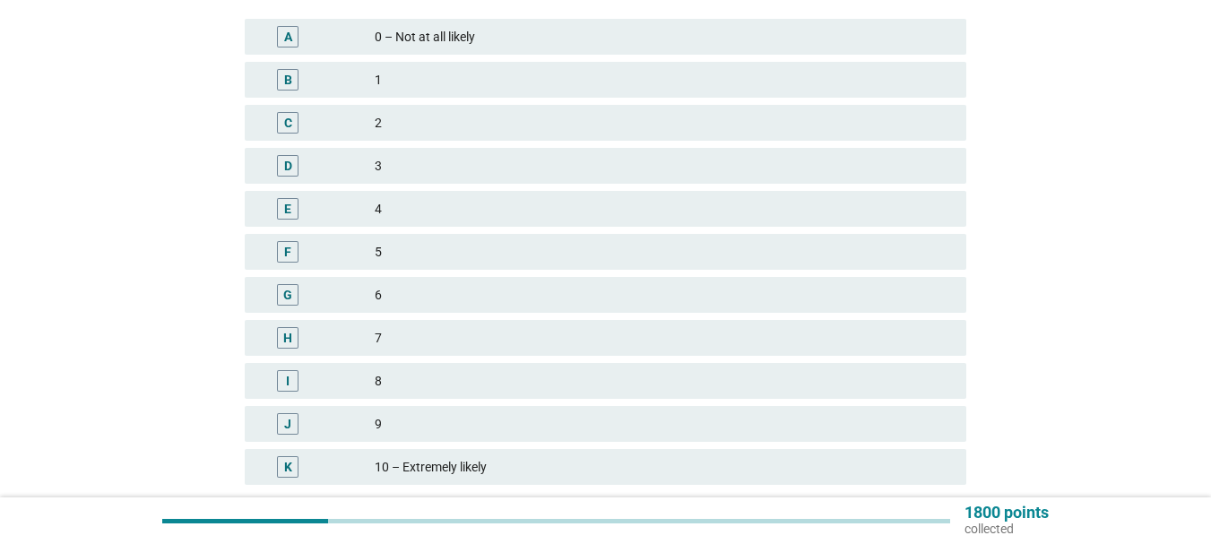
click at [293, 251] on div "F" at bounding box center [288, 252] width 22 height 22
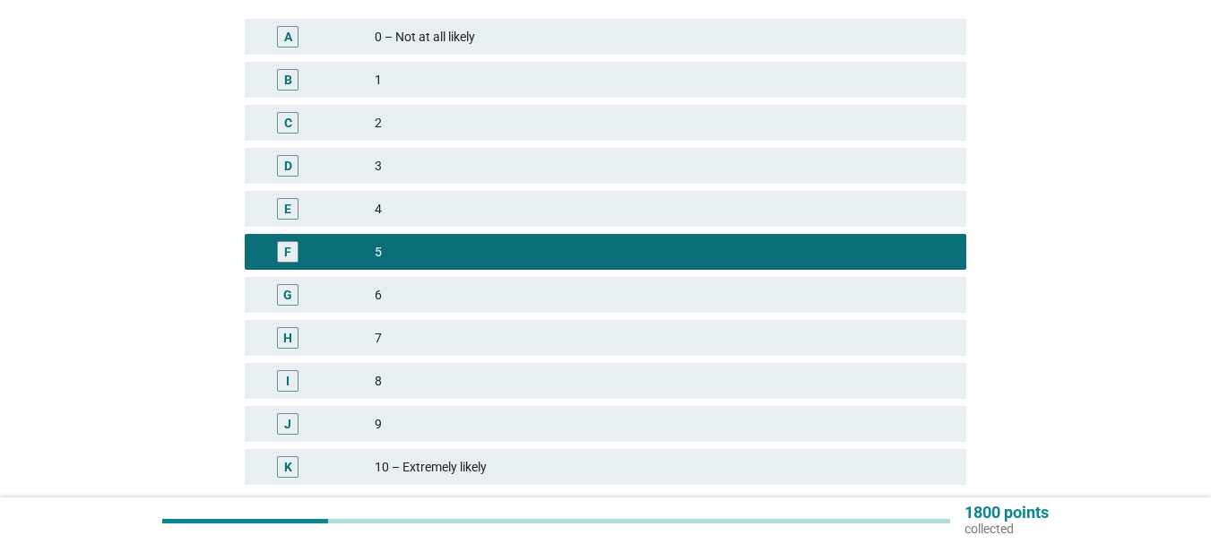
click at [284, 294] on div "G" at bounding box center [287, 295] width 9 height 19
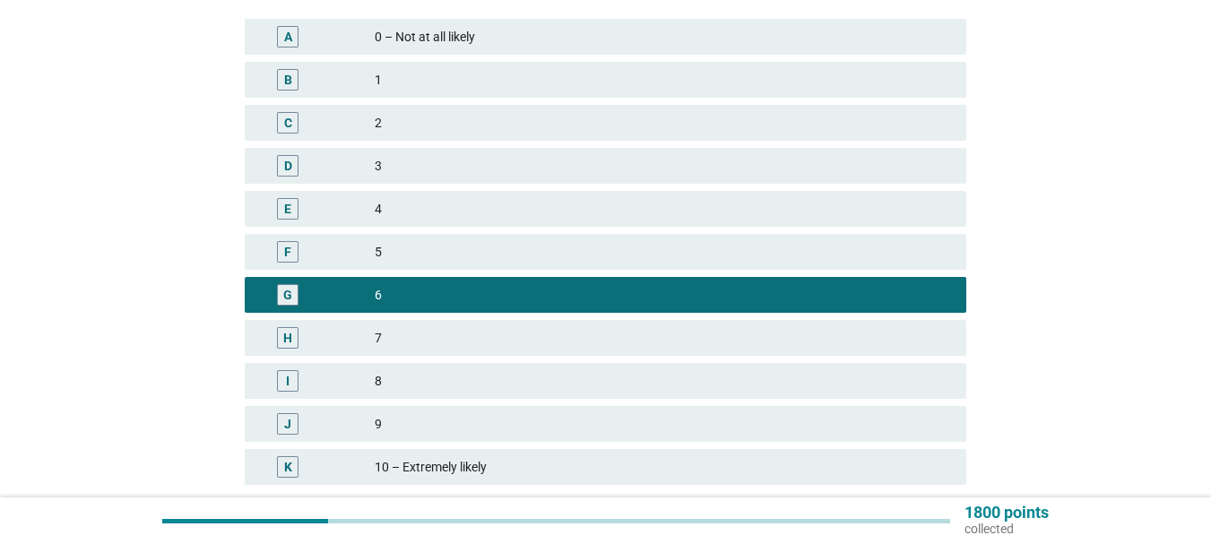
scroll to position [319, 0]
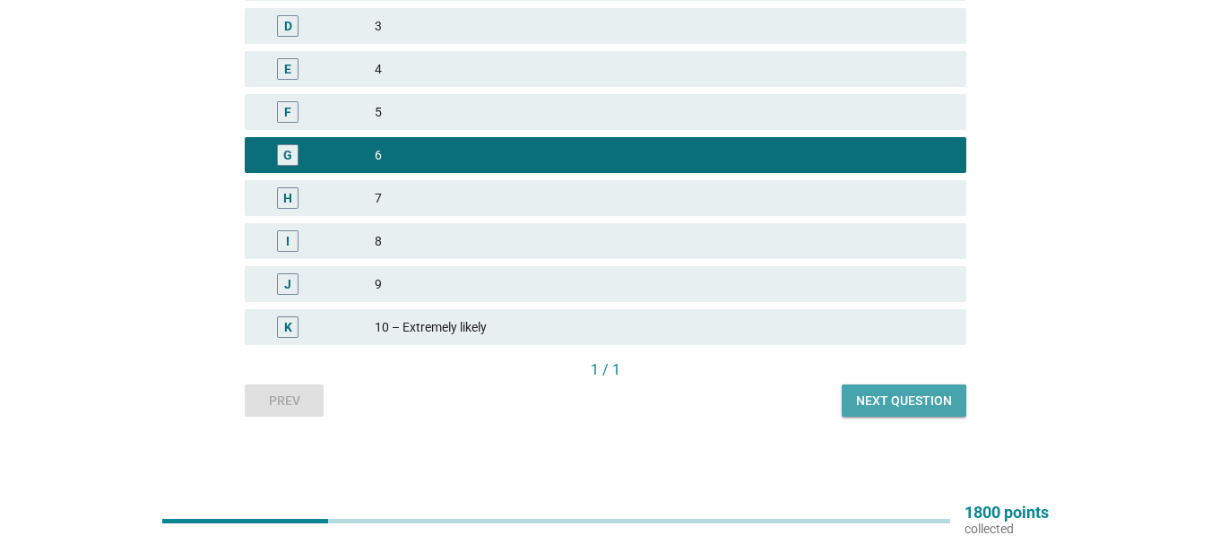
click at [912, 393] on div "Next question" at bounding box center [904, 401] width 96 height 19
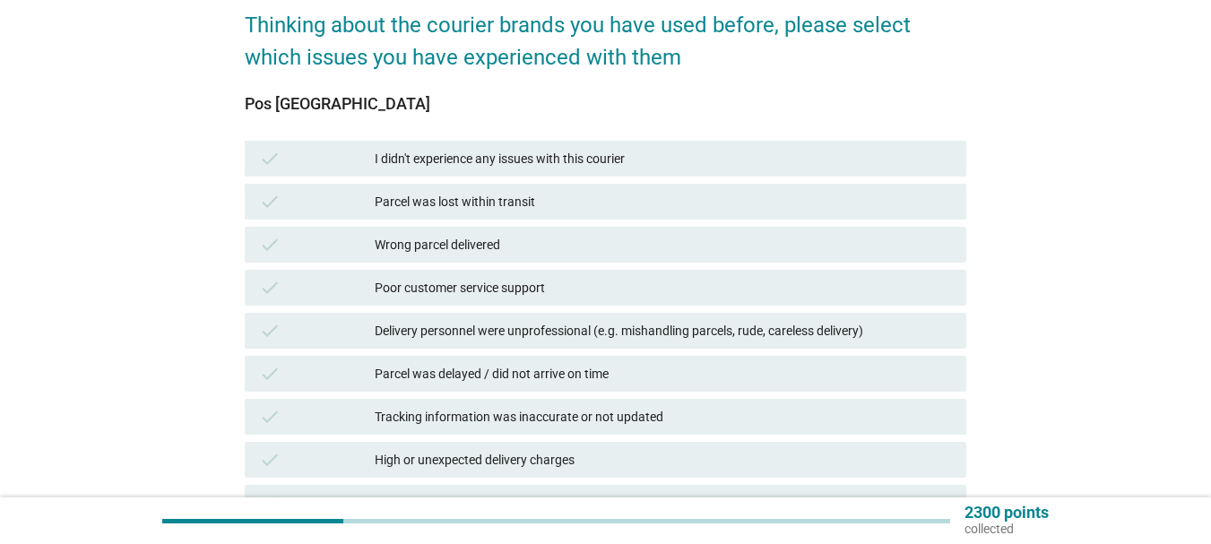
scroll to position [179, 0]
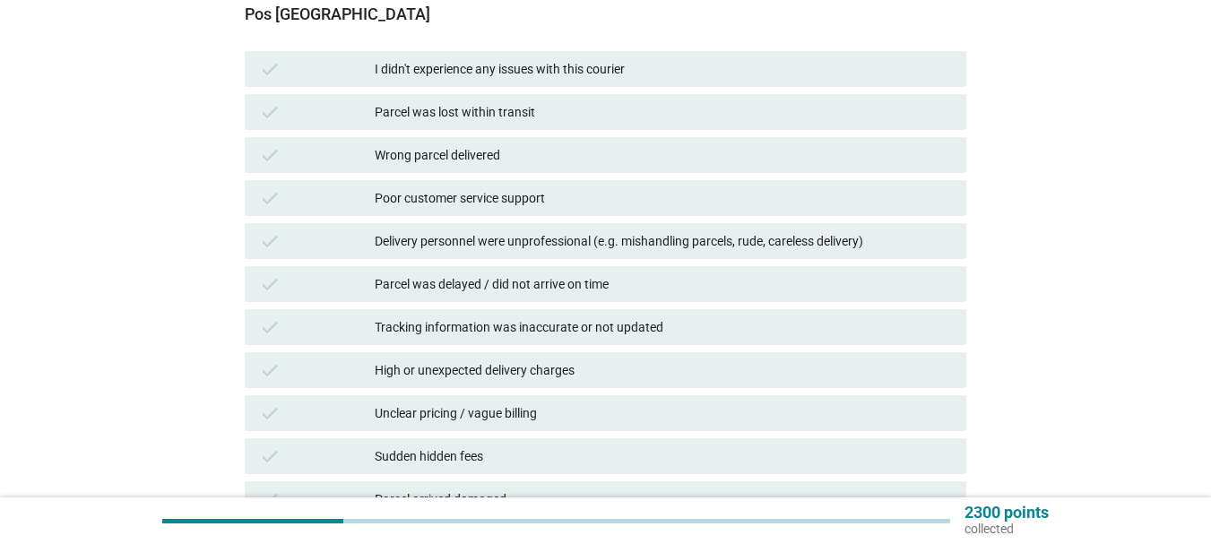
click at [549, 198] on div "Poor customer service support" at bounding box center [663, 198] width 577 height 22
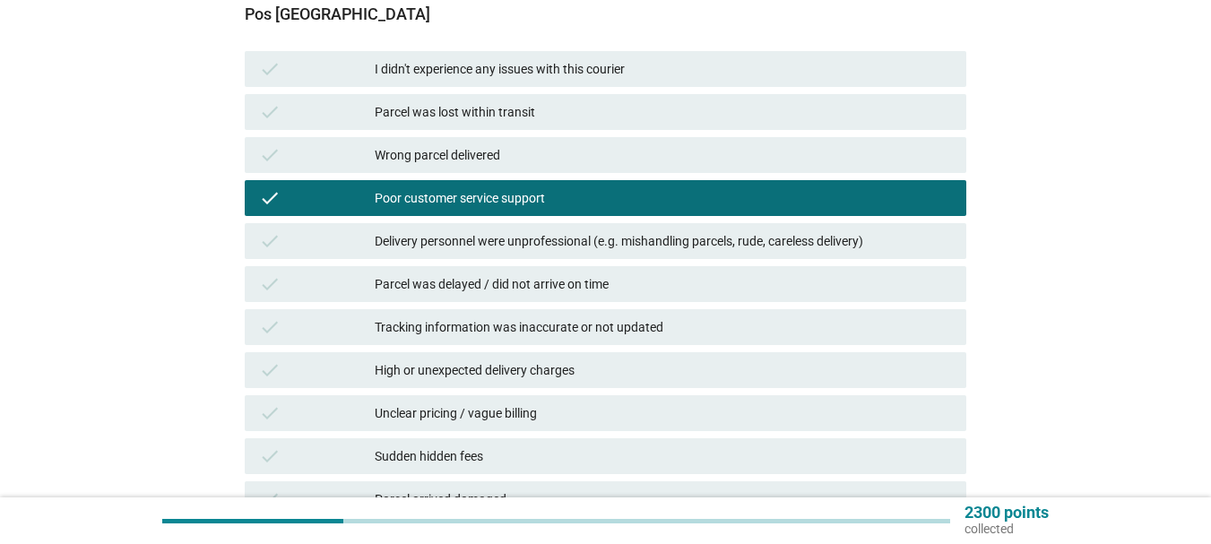
click at [462, 237] on div "Delivery personnel were unprofessional (e.g. mishandling parcels, rude, careles…" at bounding box center [663, 241] width 577 height 22
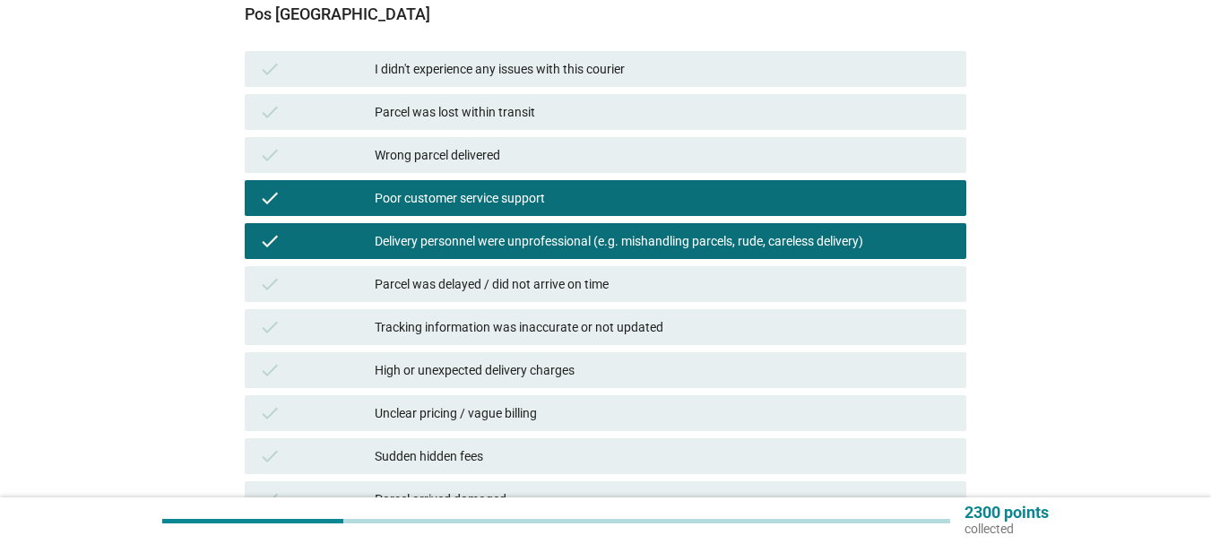
click at [470, 289] on div "Parcel was delayed / did not arrive on time" at bounding box center [663, 284] width 577 height 22
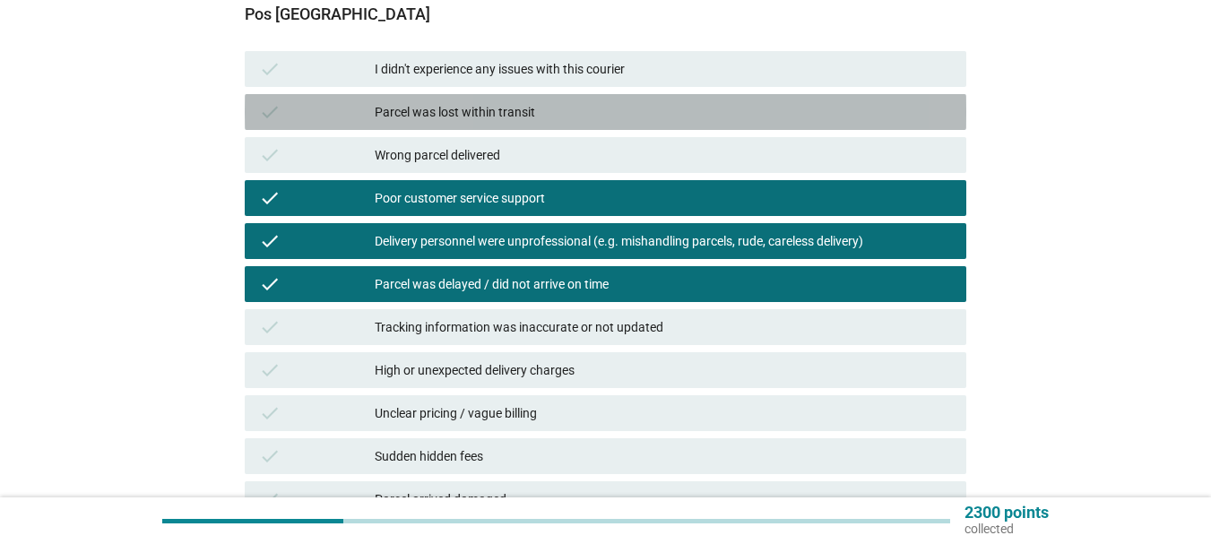
click at [551, 115] on div "Parcel was lost within transit" at bounding box center [663, 112] width 577 height 22
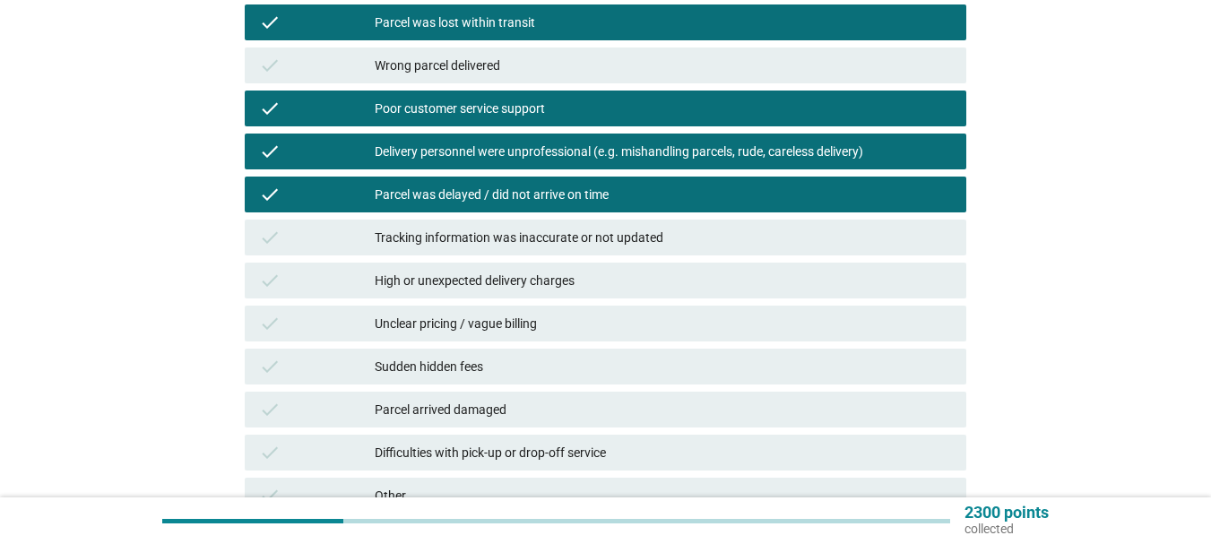
scroll to position [437, 0]
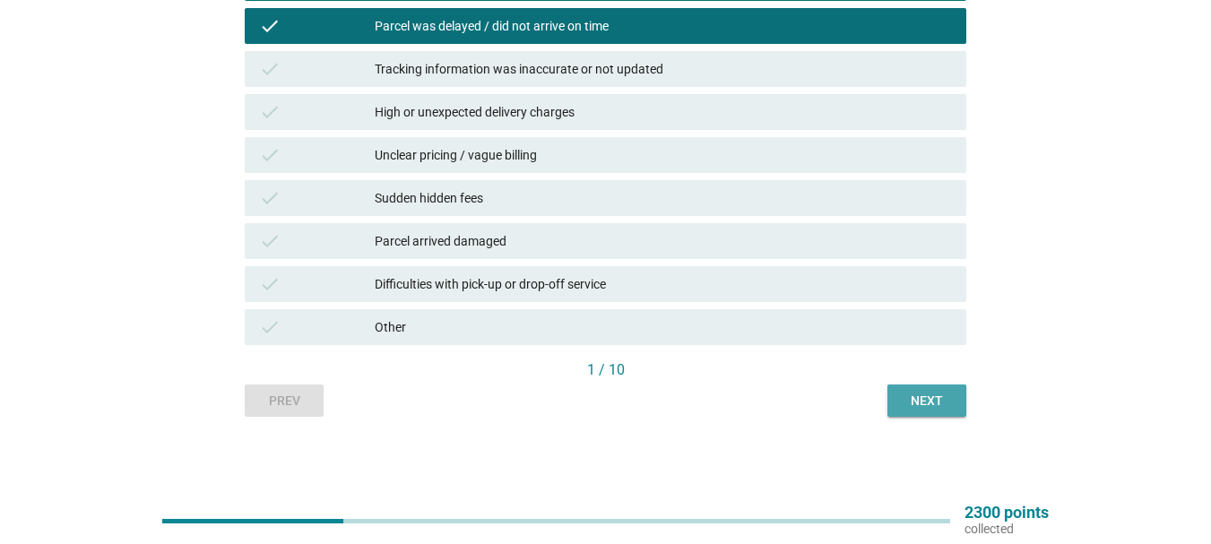
click at [923, 401] on div "Next" at bounding box center [927, 401] width 50 height 19
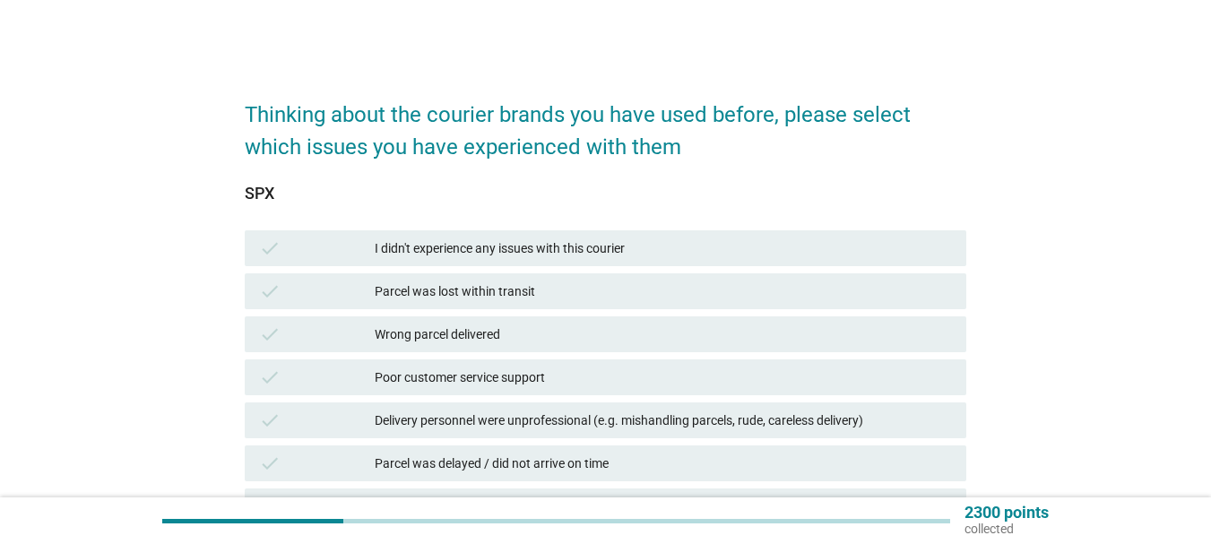
scroll to position [90, 0]
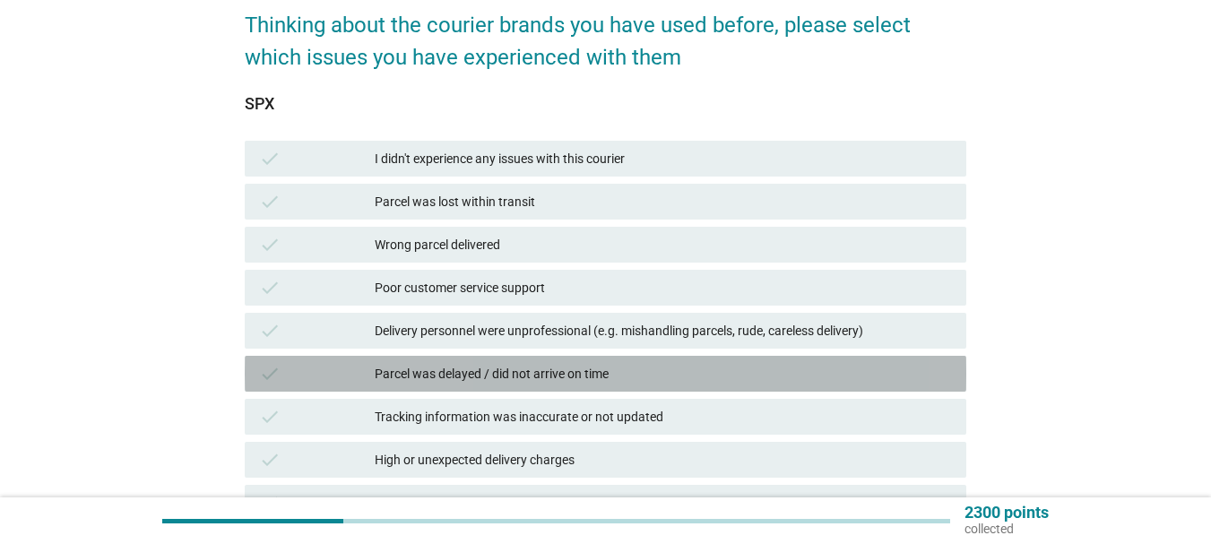
click at [404, 379] on div "Parcel was delayed / did not arrive on time" at bounding box center [663, 374] width 577 height 22
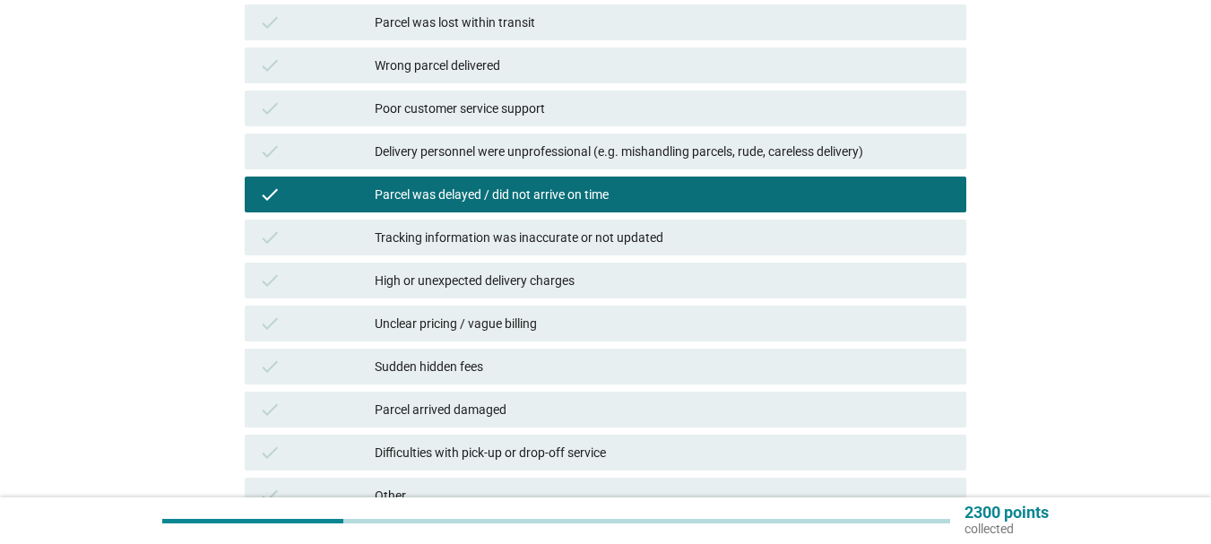
scroll to position [358, 0]
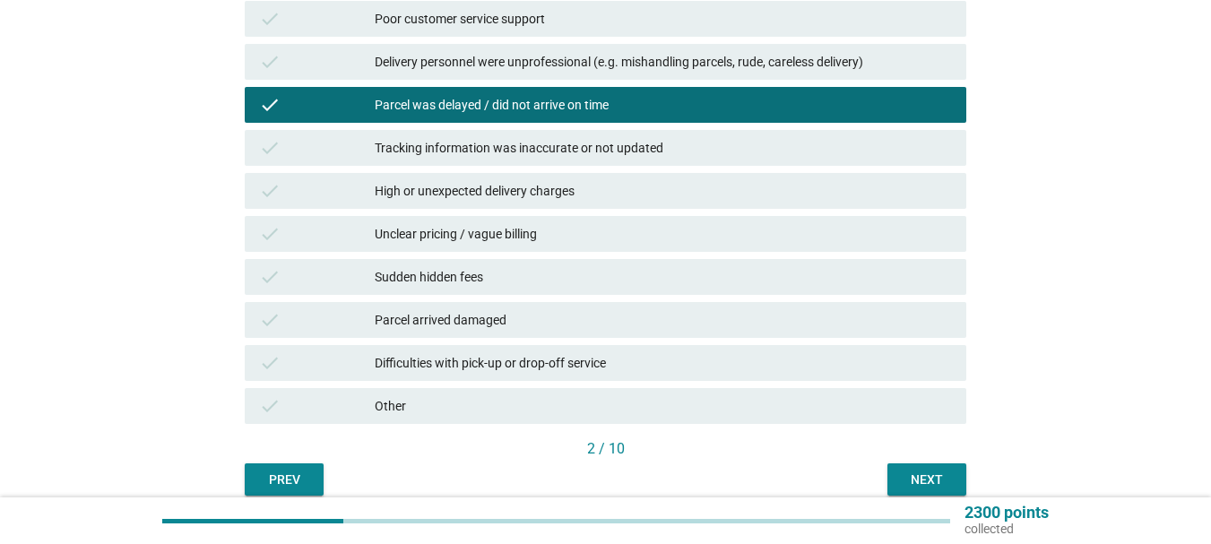
click at [913, 476] on div "Next" at bounding box center [927, 479] width 50 height 19
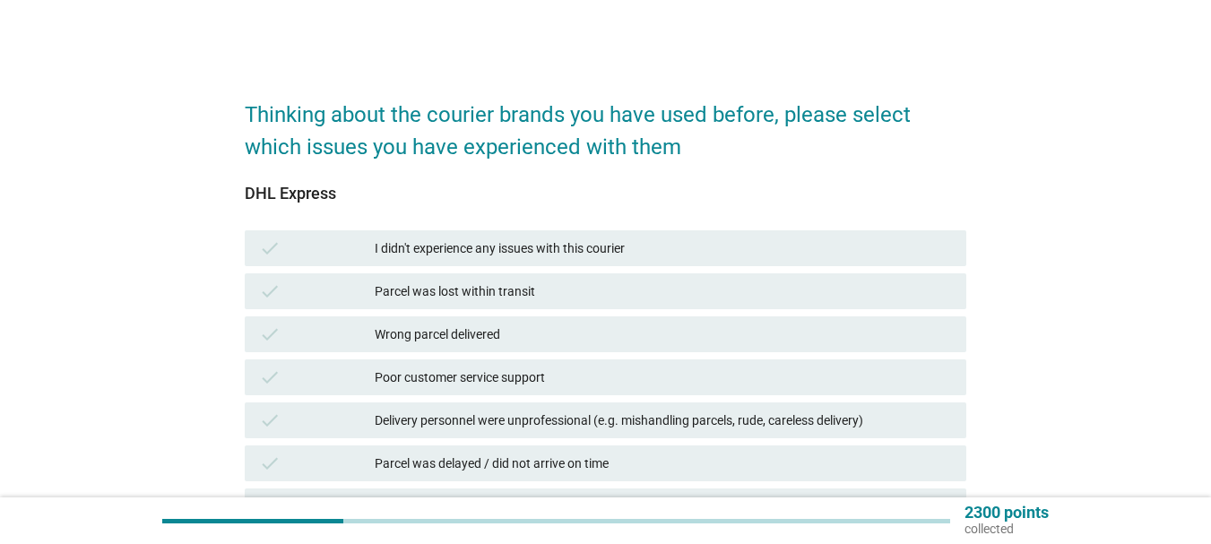
drag, startPoint x: 335, startPoint y: 254, endPoint x: 347, endPoint y: 252, distance: 11.8
click at [337, 254] on div "check" at bounding box center [317, 248] width 116 height 22
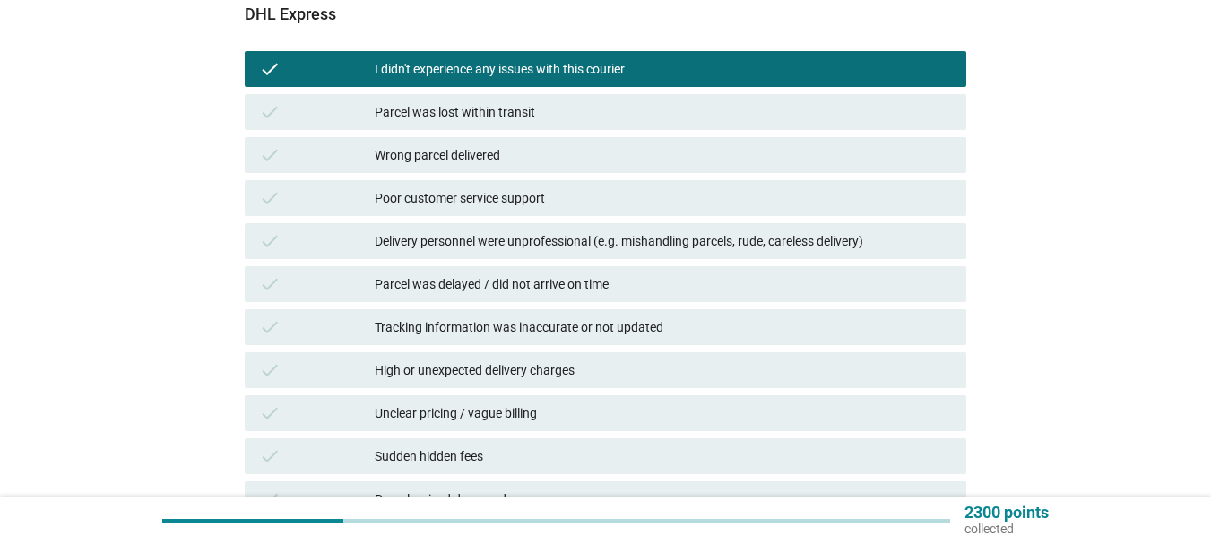
scroll to position [358, 0]
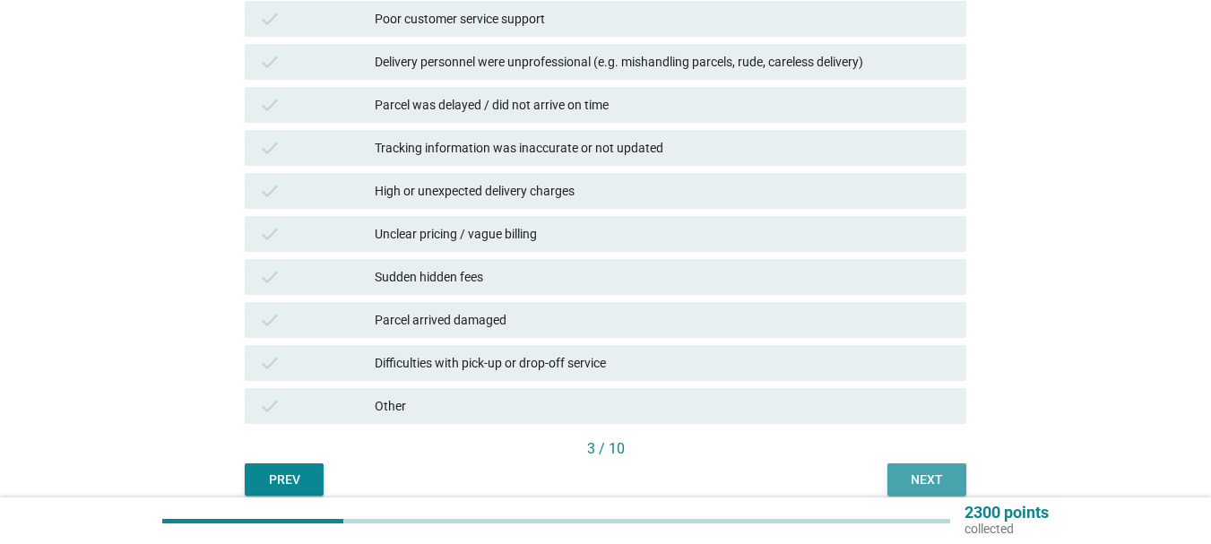
click at [916, 473] on div "Next" at bounding box center [927, 479] width 50 height 19
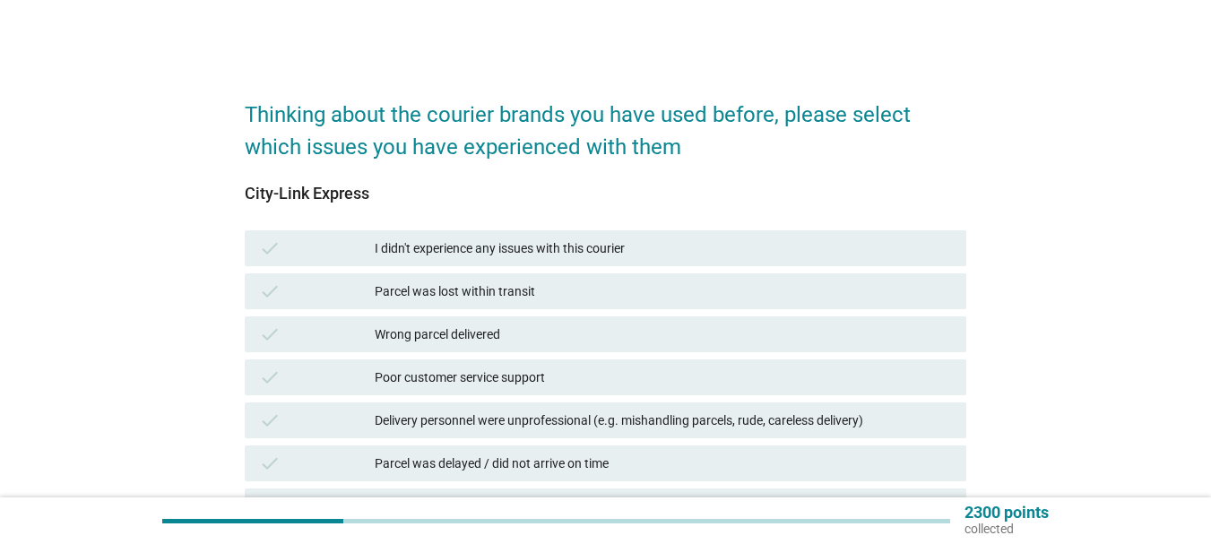
click at [404, 251] on div "I didn't experience any issues with this courier" at bounding box center [663, 248] width 577 height 22
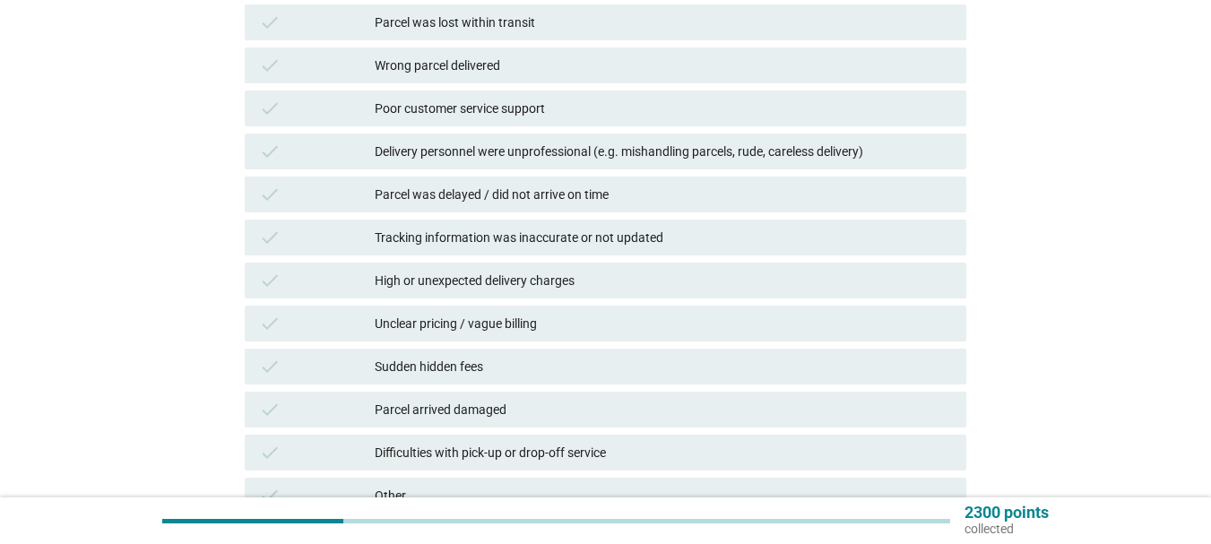
scroll to position [437, 0]
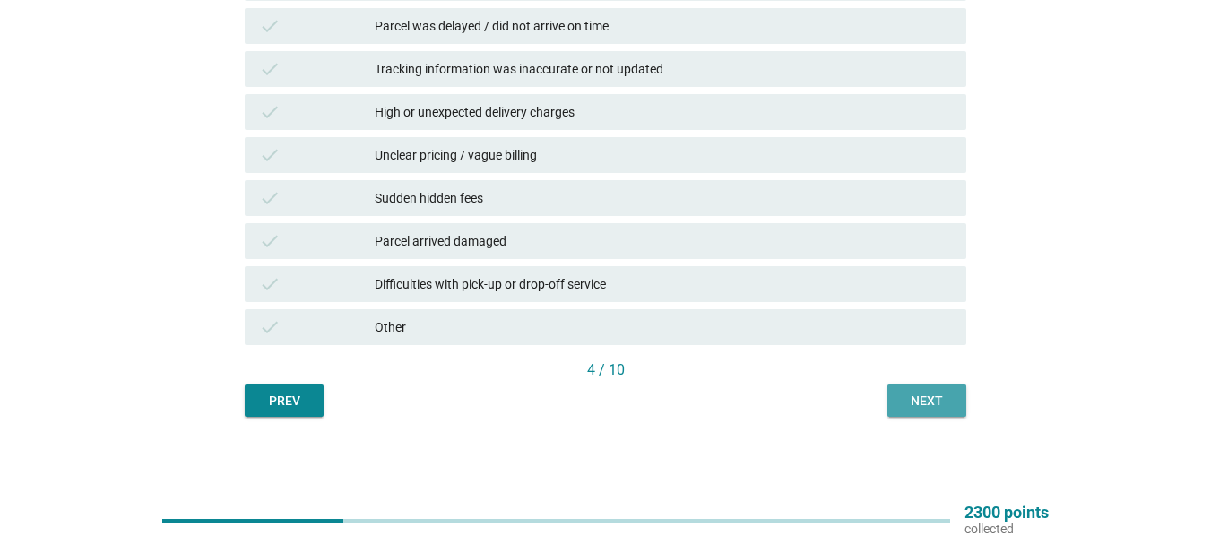
click at [953, 404] on button "Next" at bounding box center [926, 400] width 79 height 32
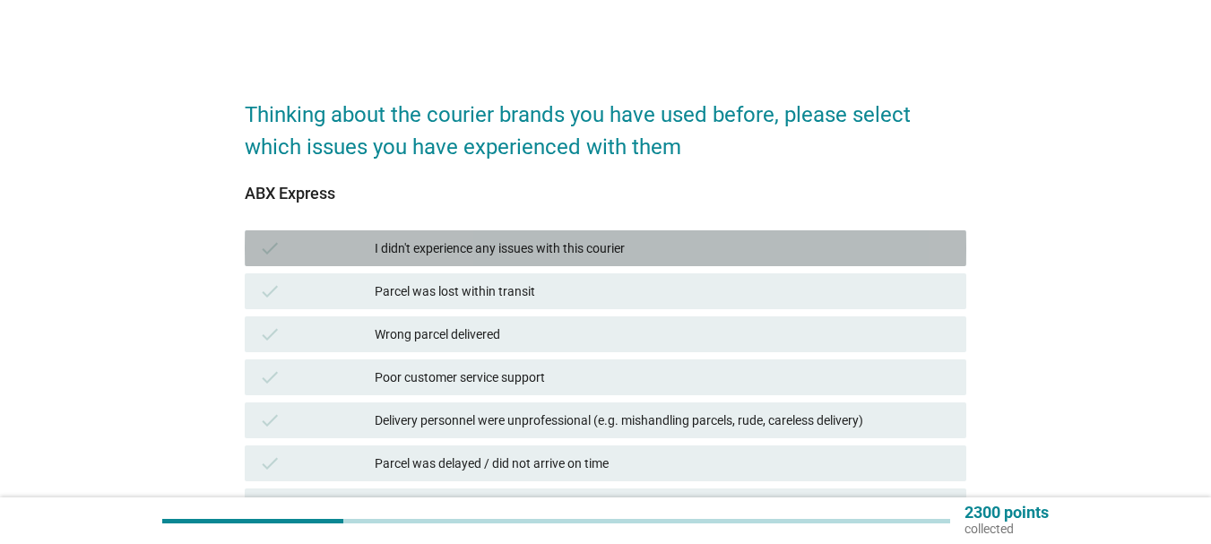
click at [419, 249] on div "I didn't experience any issues with this courier" at bounding box center [663, 248] width 577 height 22
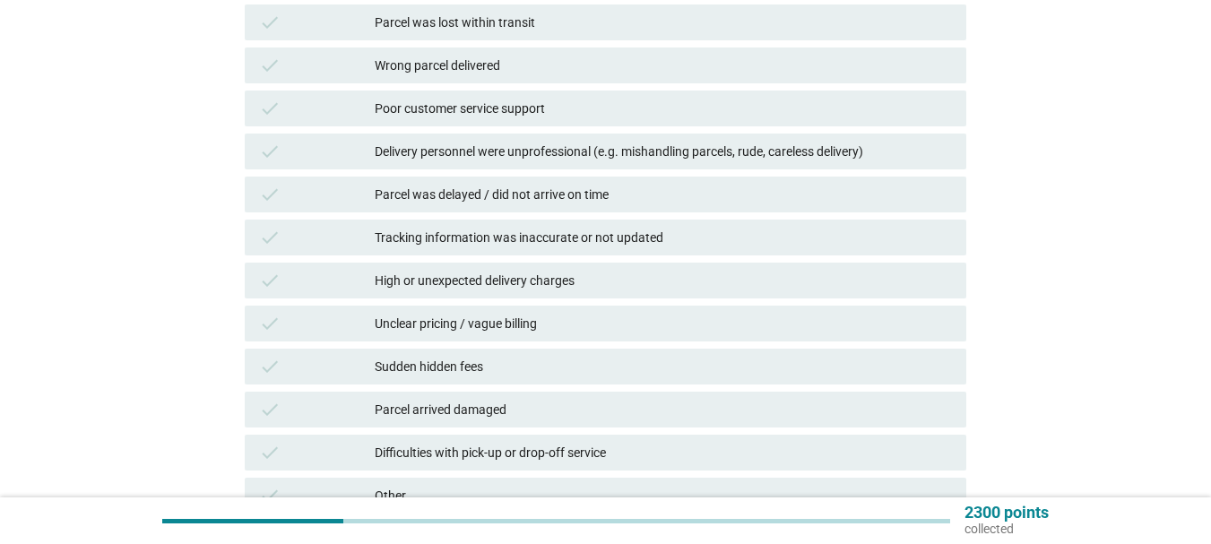
scroll to position [437, 0]
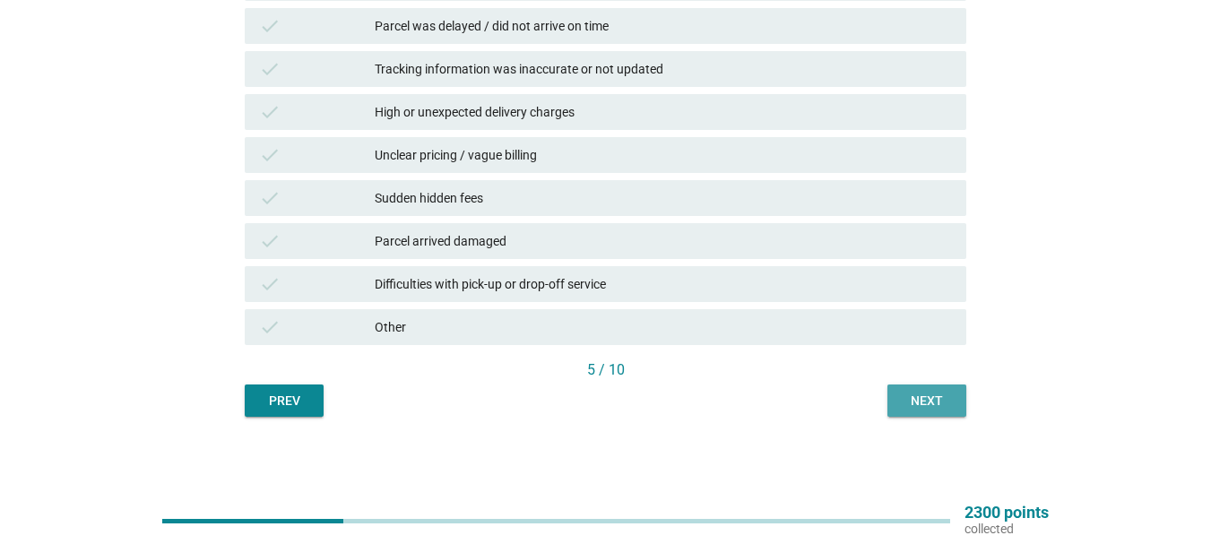
click at [915, 395] on div "Next" at bounding box center [927, 401] width 50 height 19
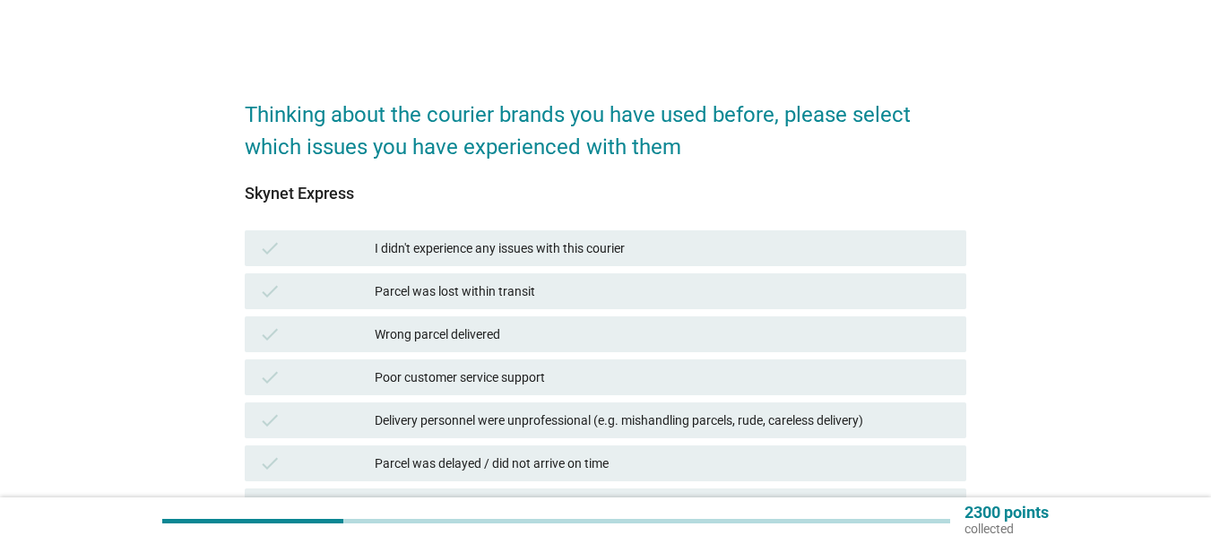
click at [455, 241] on div "I didn't experience any issues with this courier" at bounding box center [663, 248] width 577 height 22
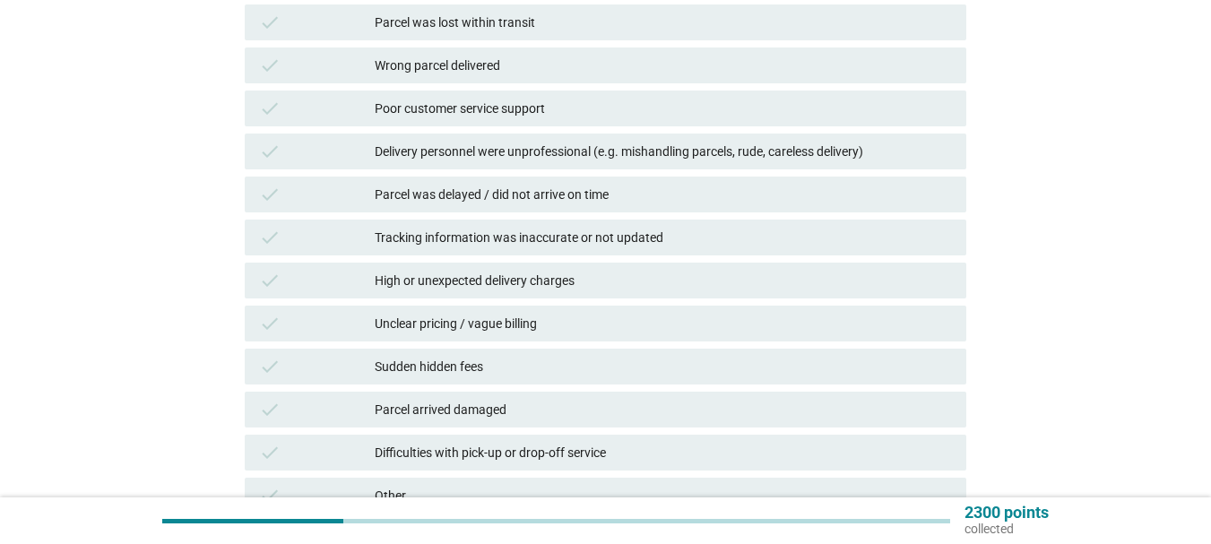
scroll to position [437, 0]
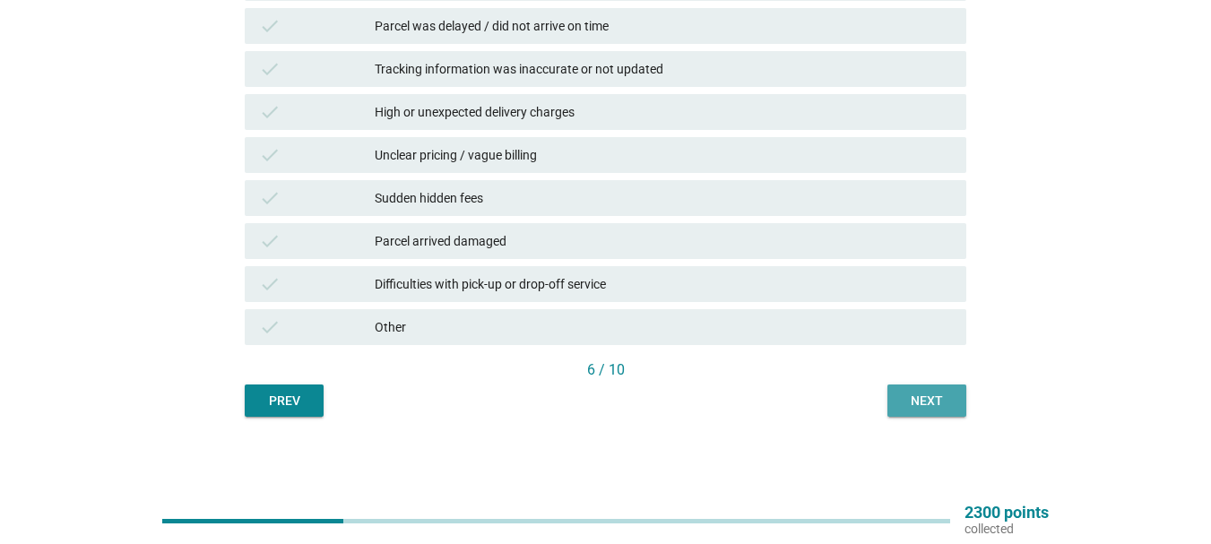
click at [911, 395] on div "Next" at bounding box center [927, 401] width 50 height 19
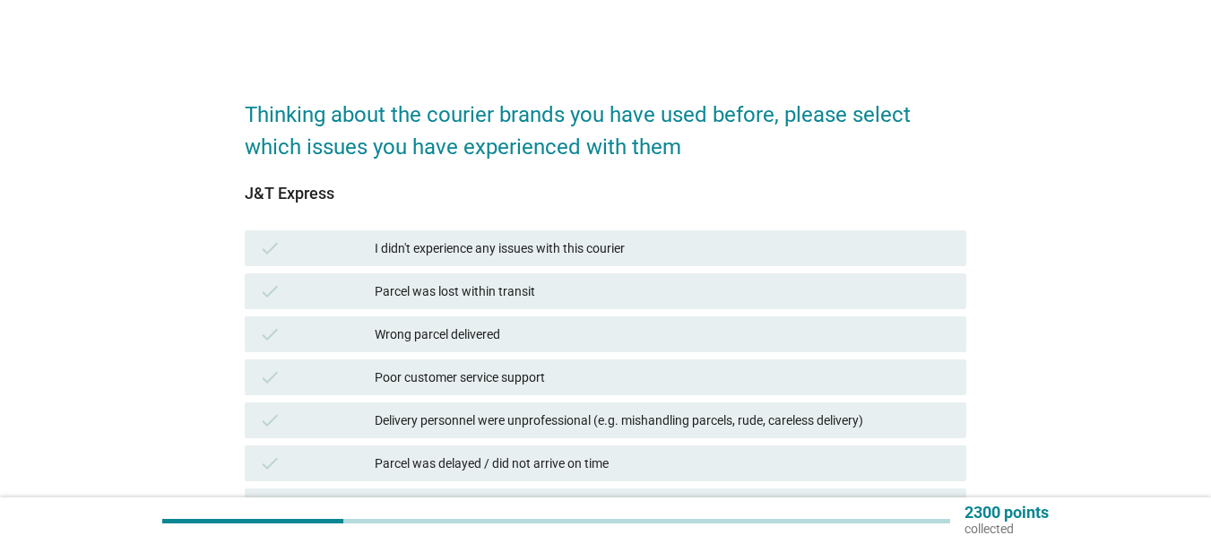
scroll to position [90, 0]
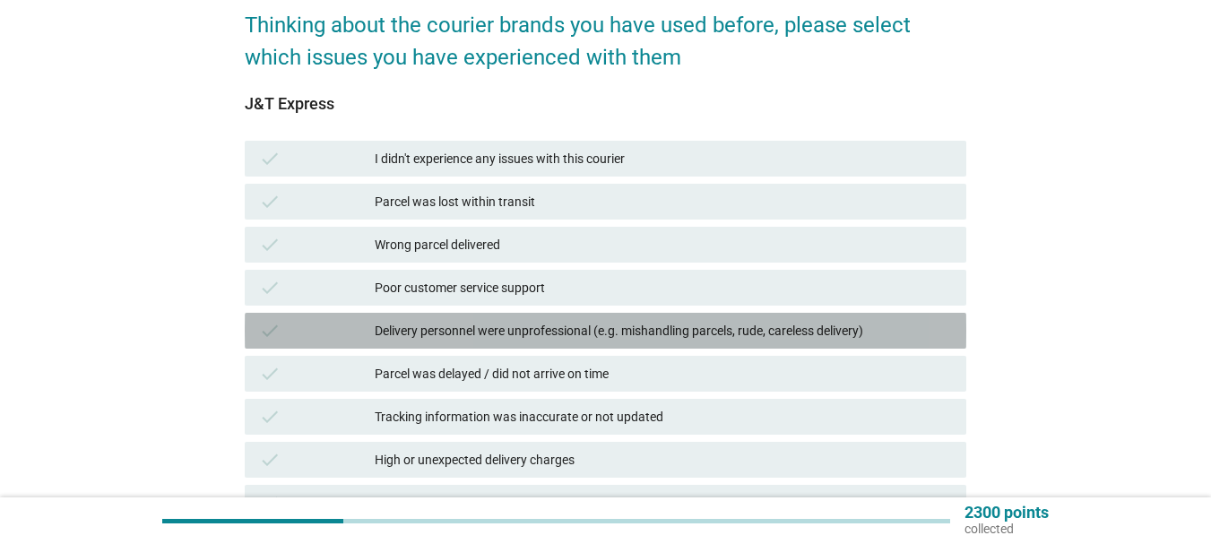
click at [470, 324] on div "Delivery personnel were unprofessional (e.g. mishandling parcels, rude, careles…" at bounding box center [663, 331] width 577 height 22
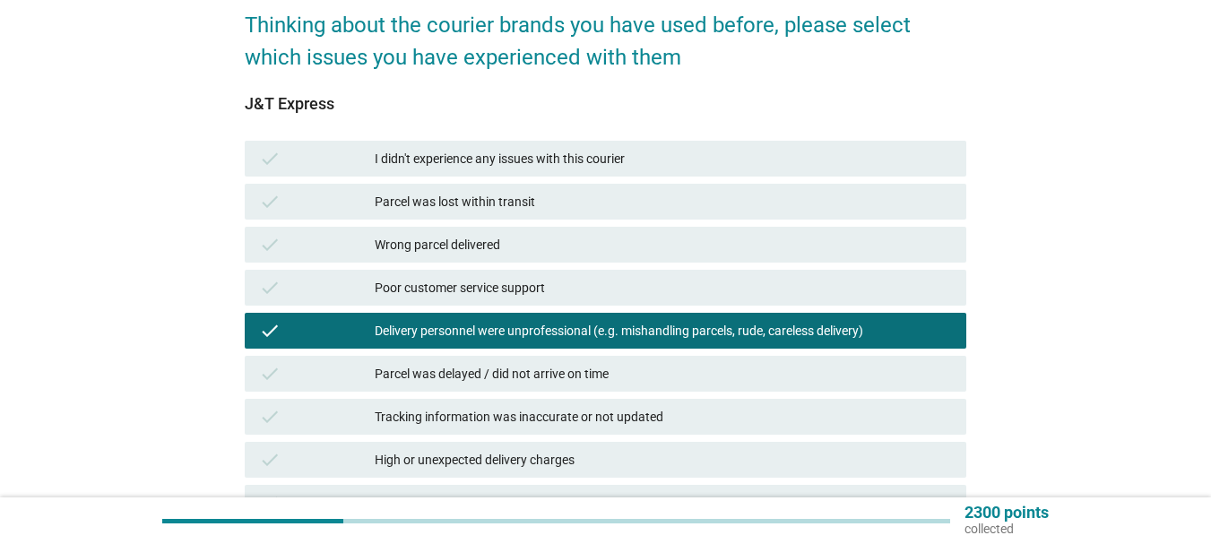
click at [505, 379] on div "Parcel was delayed / did not arrive on time" at bounding box center [663, 374] width 577 height 22
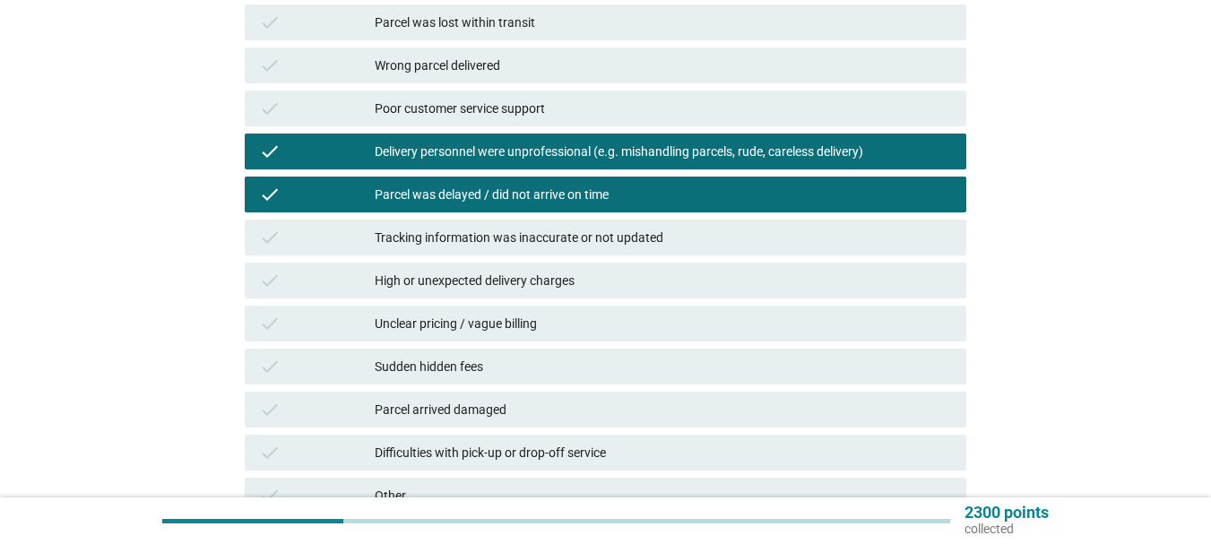
scroll to position [358, 0]
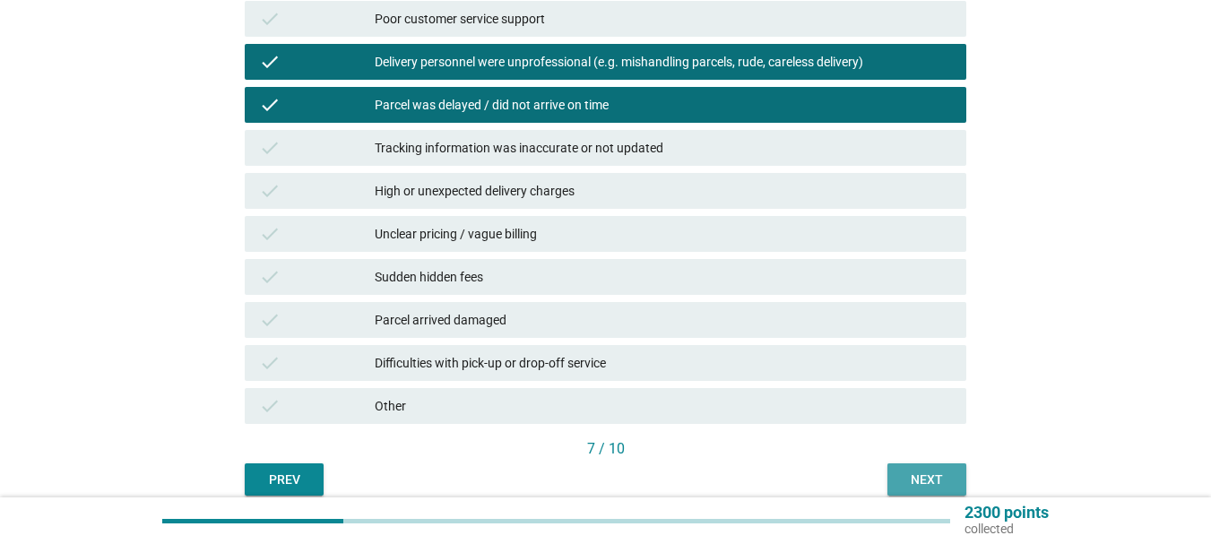
click at [928, 487] on div "Next" at bounding box center [927, 479] width 50 height 19
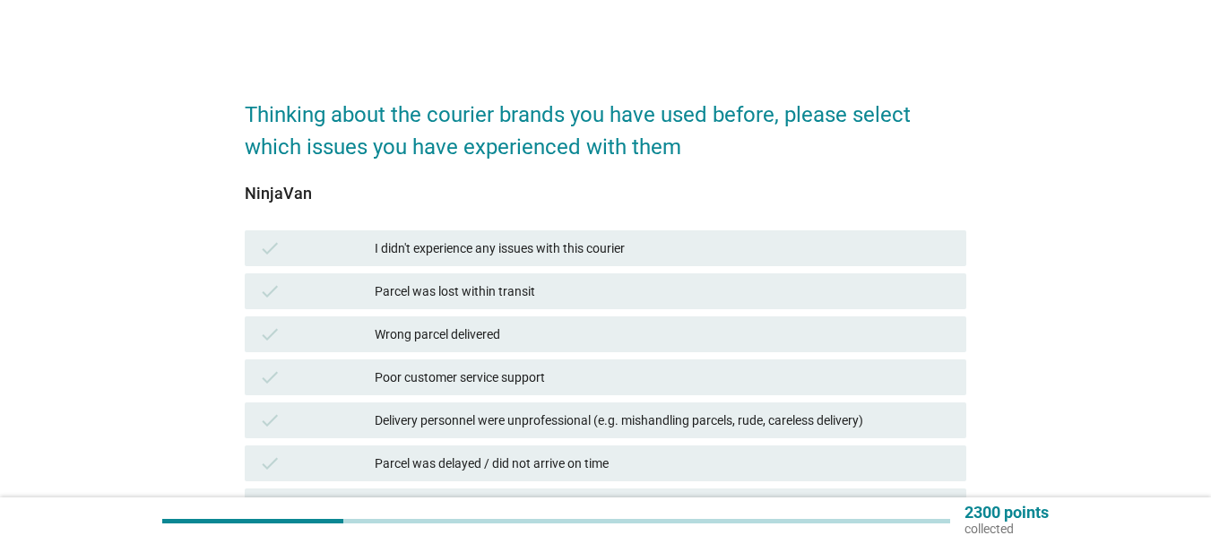
scroll to position [90, 0]
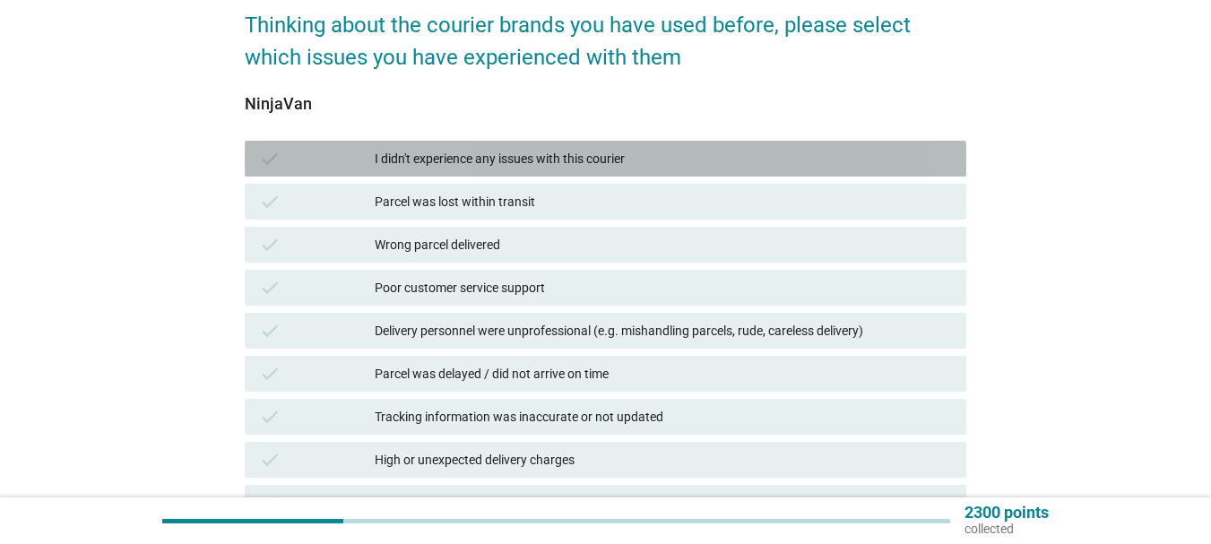
click at [361, 158] on div "check" at bounding box center [317, 159] width 116 height 22
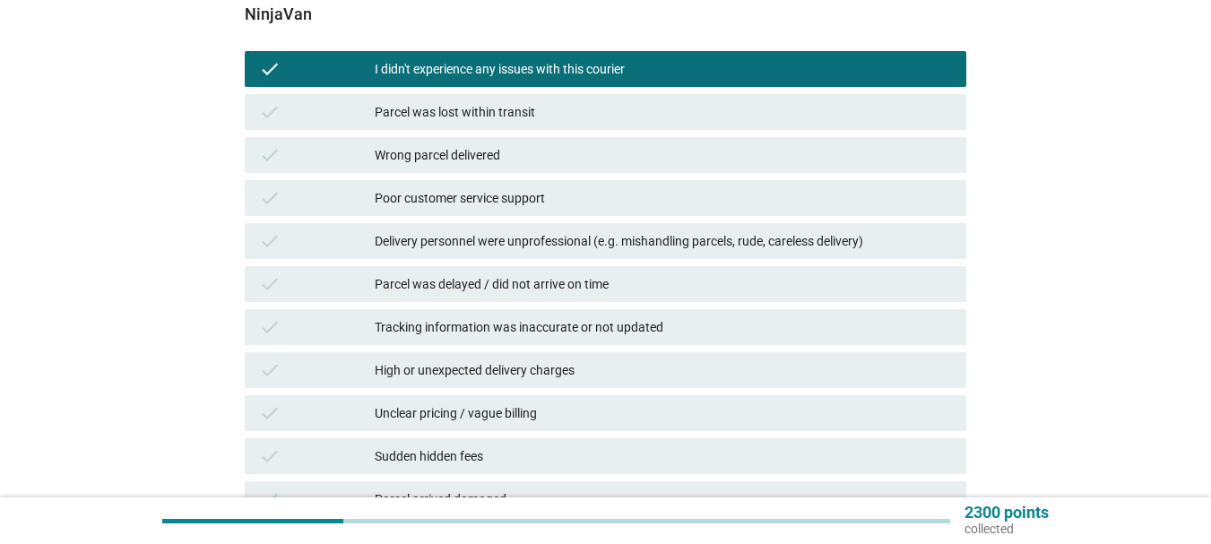
scroll to position [437, 0]
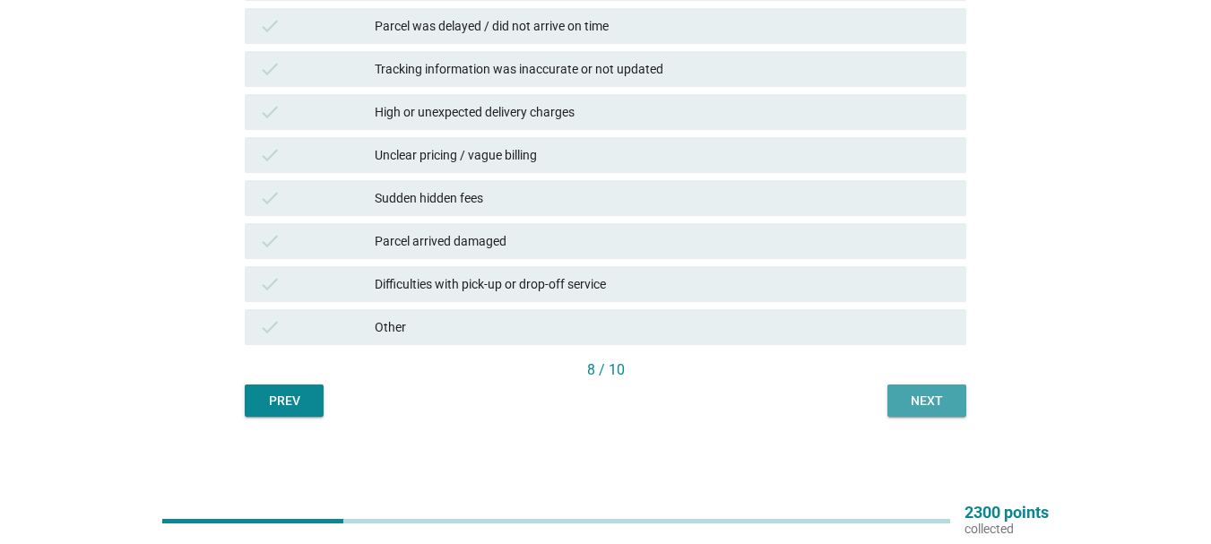
click at [924, 407] on div "Next" at bounding box center [927, 401] width 50 height 19
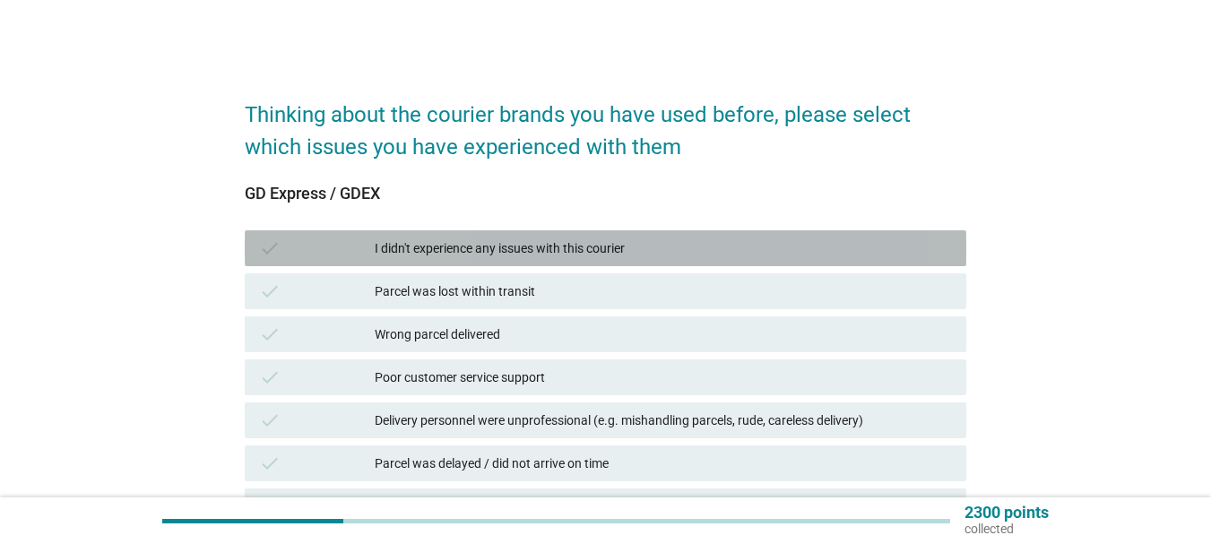
click at [370, 251] on div "check" at bounding box center [317, 248] width 116 height 22
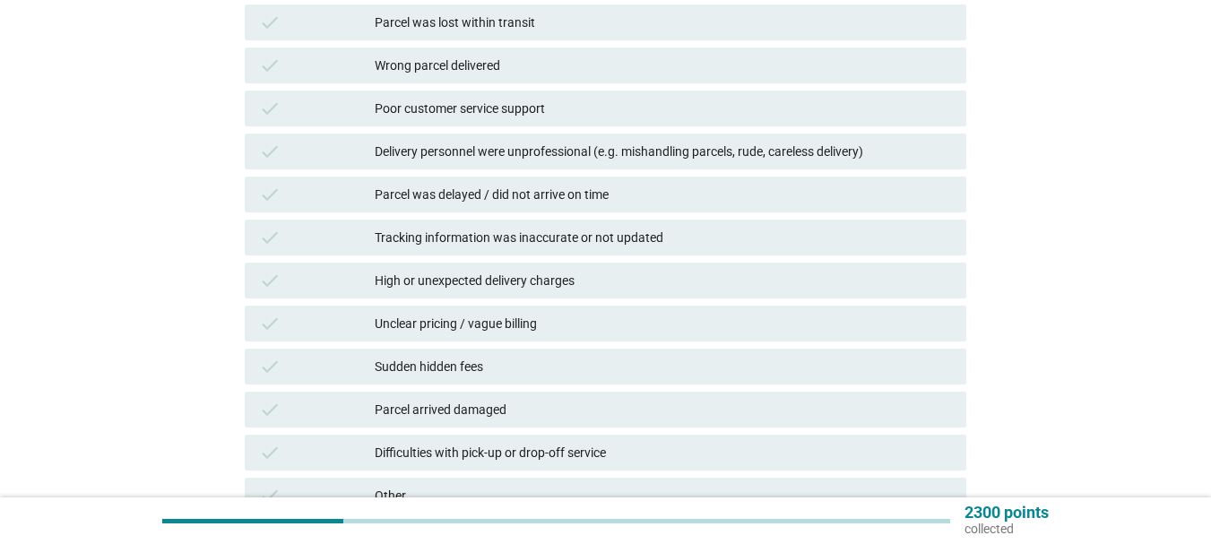
scroll to position [437, 0]
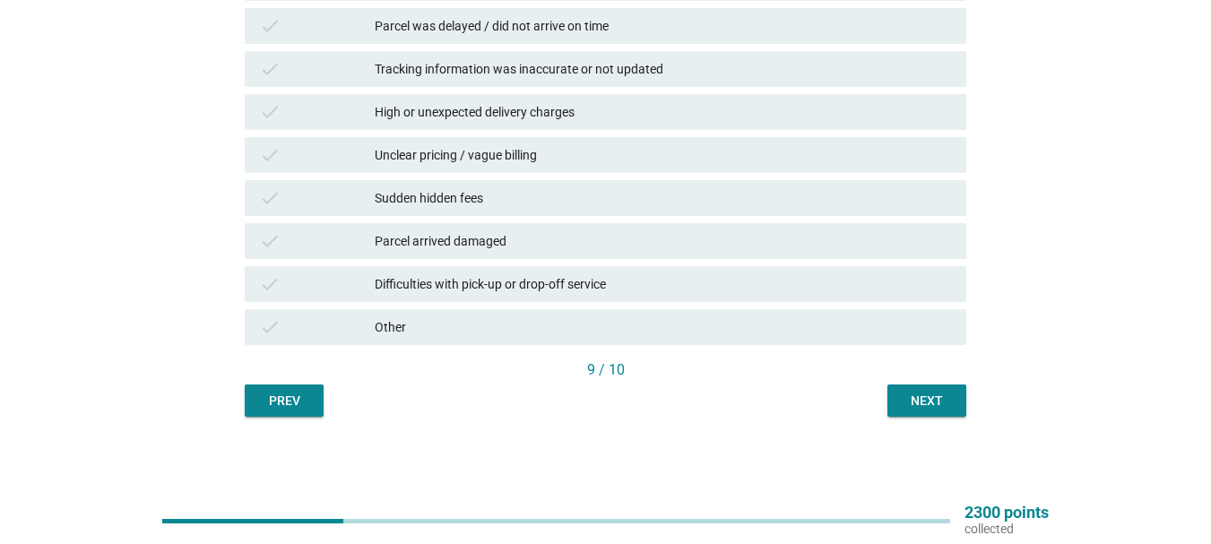
click at [919, 397] on div "Next" at bounding box center [927, 401] width 50 height 19
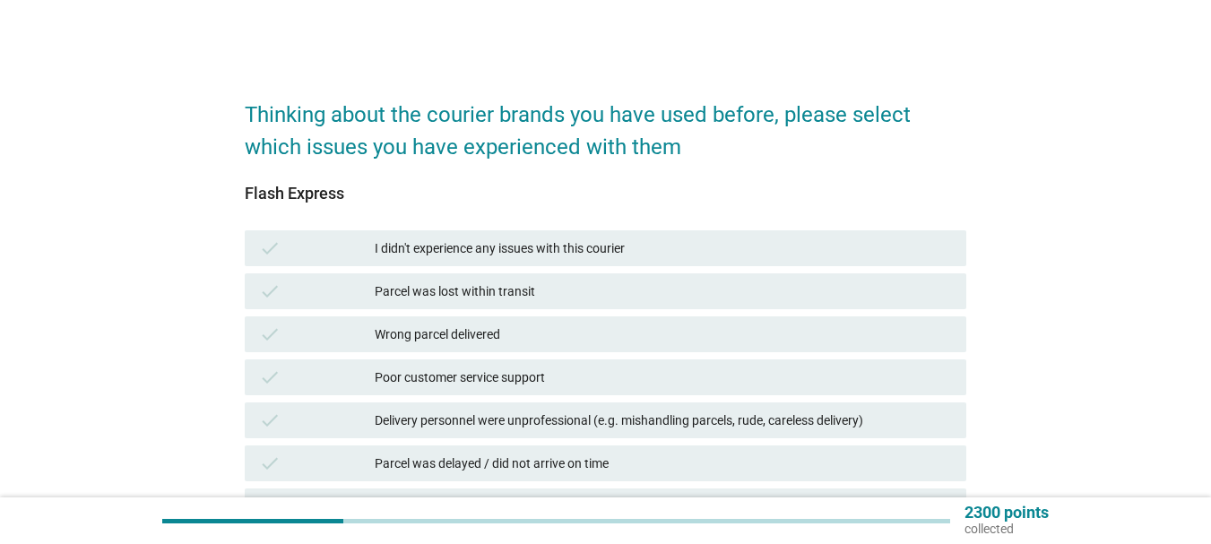
click at [445, 242] on div "I didn't experience any issues with this courier" at bounding box center [663, 248] width 577 height 22
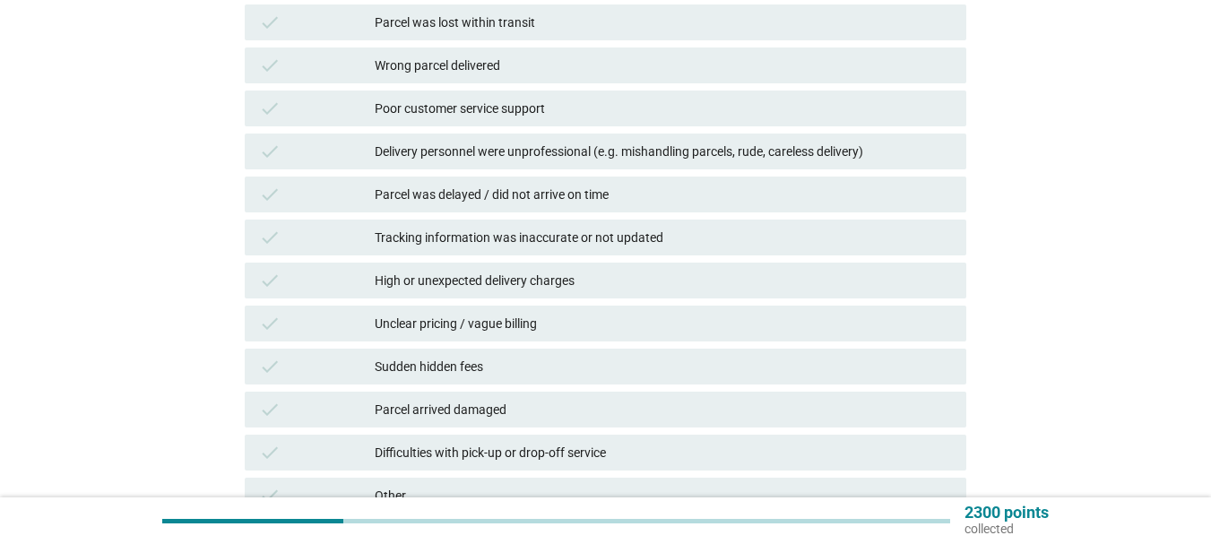
scroll to position [437, 0]
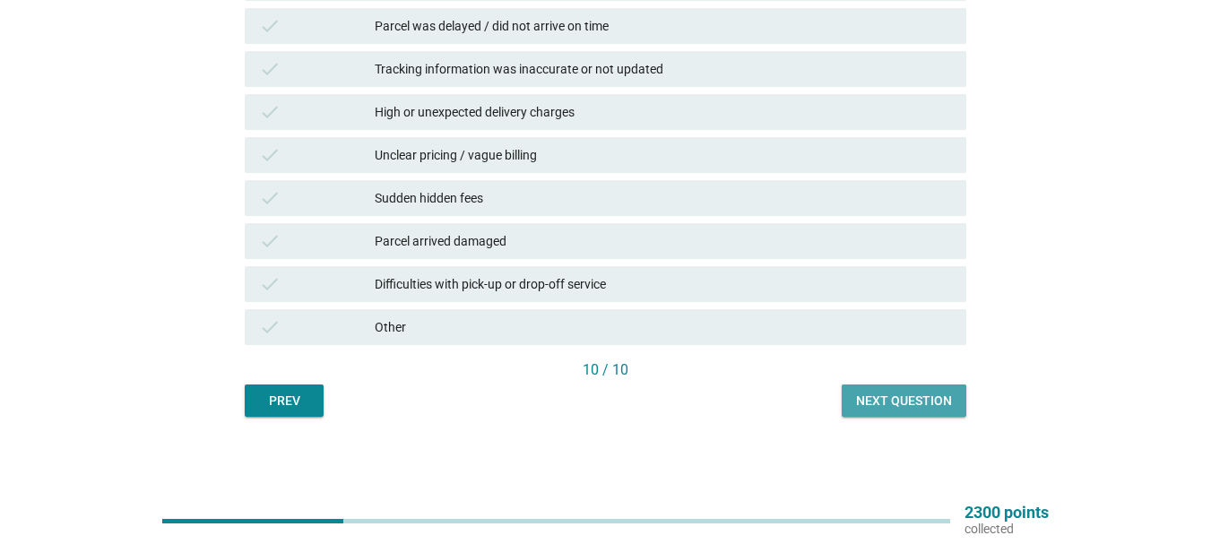
click at [935, 402] on div "Next question" at bounding box center [904, 401] width 96 height 19
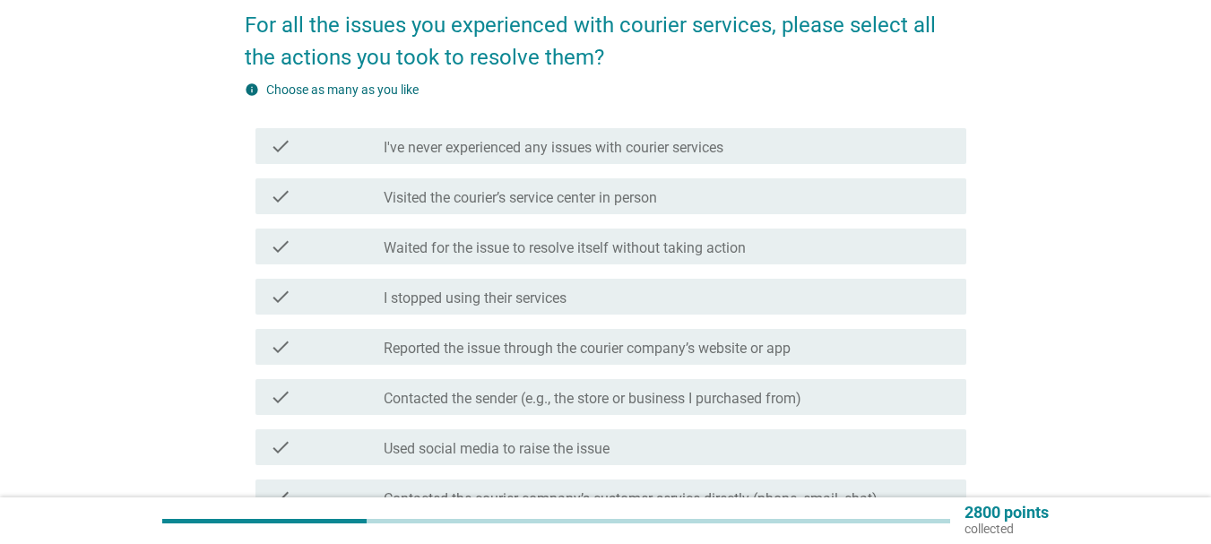
scroll to position [179, 0]
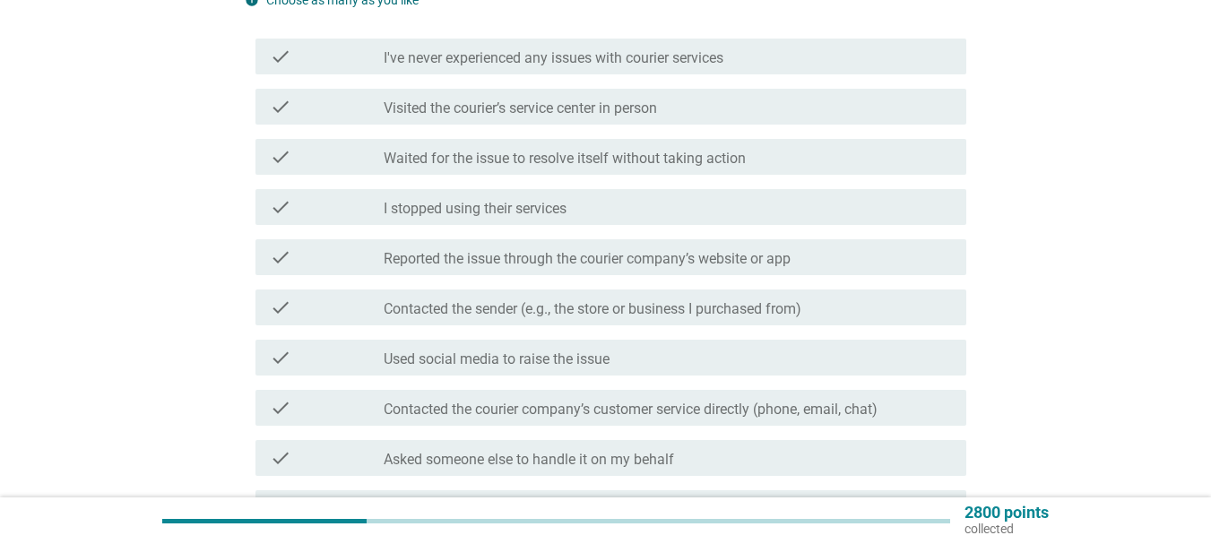
click at [511, 308] on label "Contacted the sender (e.g., the store or business I purchased from)" at bounding box center [593, 309] width 418 height 18
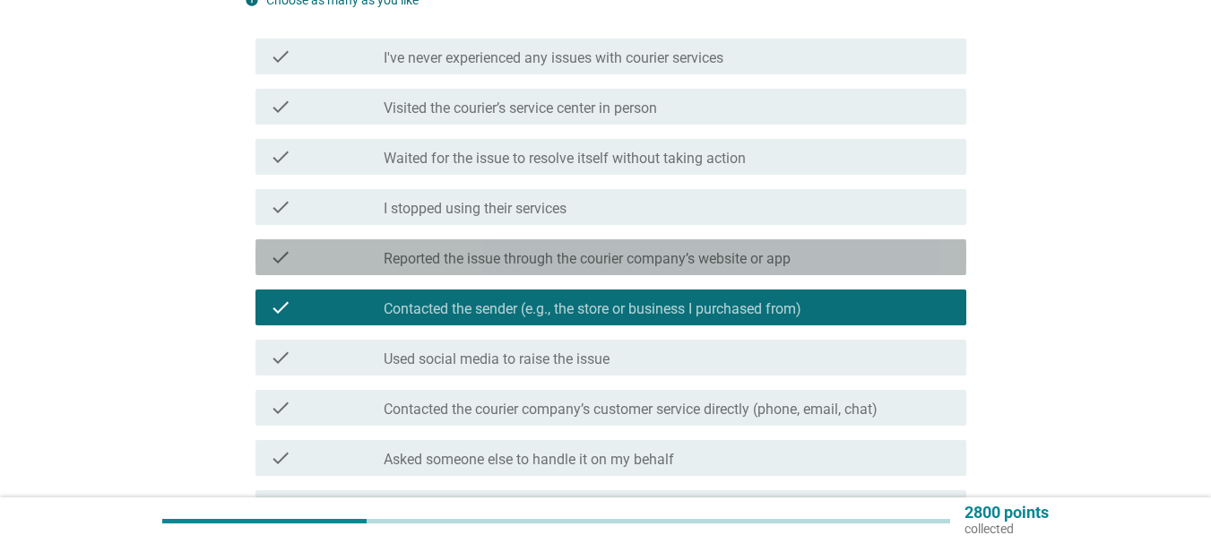
click at [531, 254] on label "Reported the issue through the courier company’s website or app" at bounding box center [587, 259] width 407 height 18
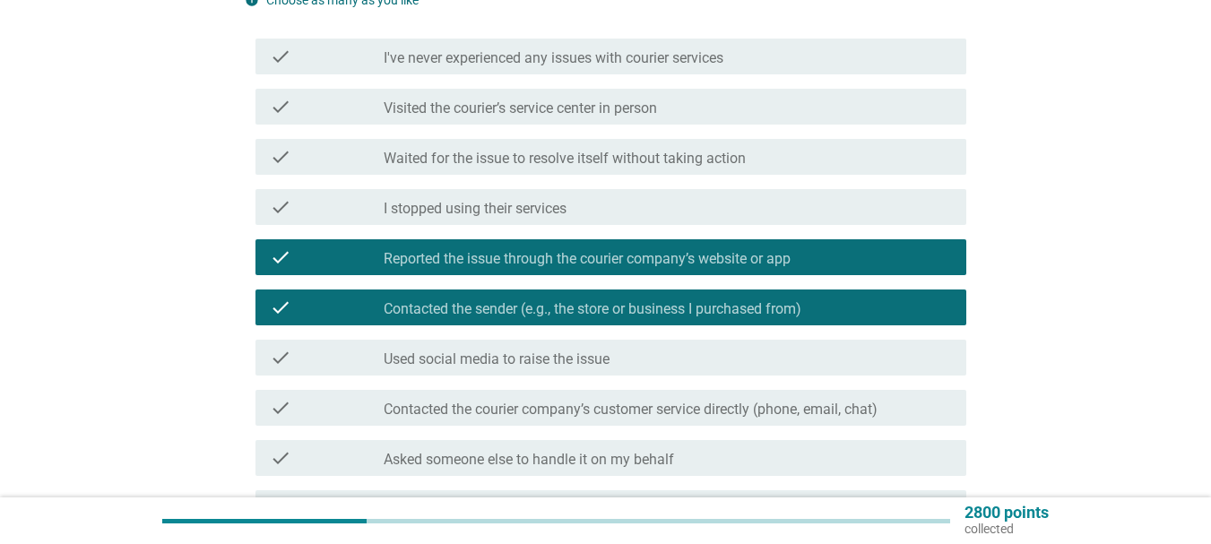
scroll to position [269, 0]
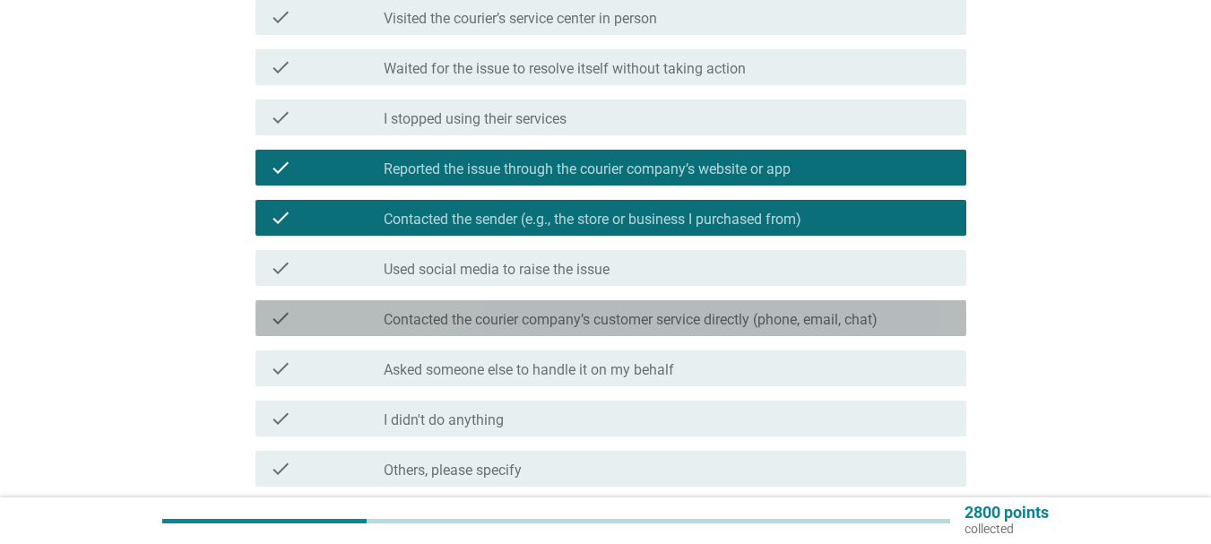
click at [534, 324] on label "Contacted the courier company’s customer service directly (phone, email, chat)" at bounding box center [631, 320] width 494 height 18
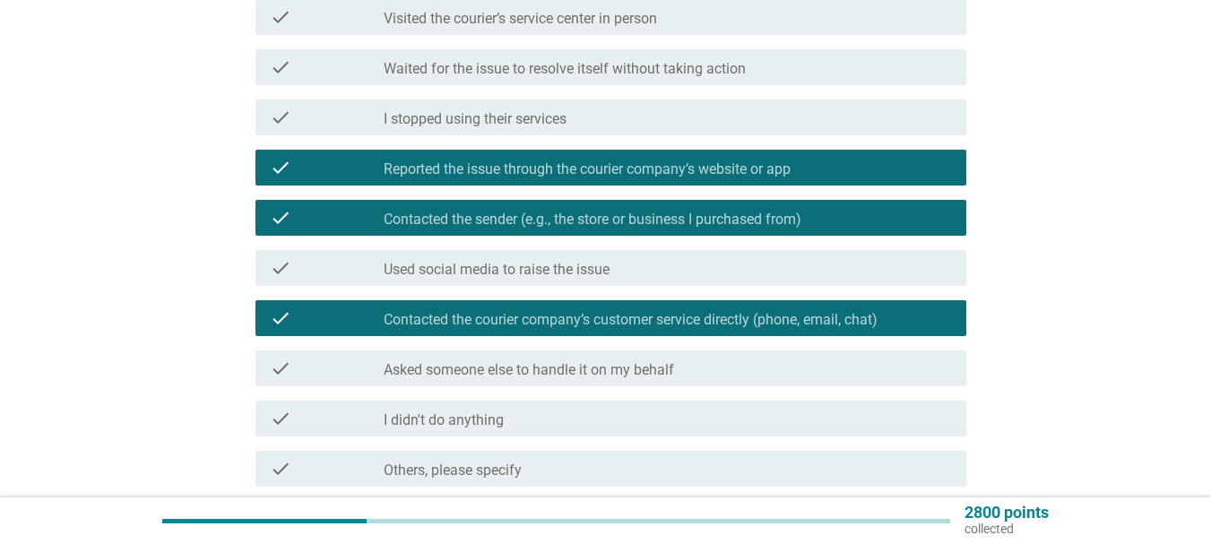
scroll to position [358, 0]
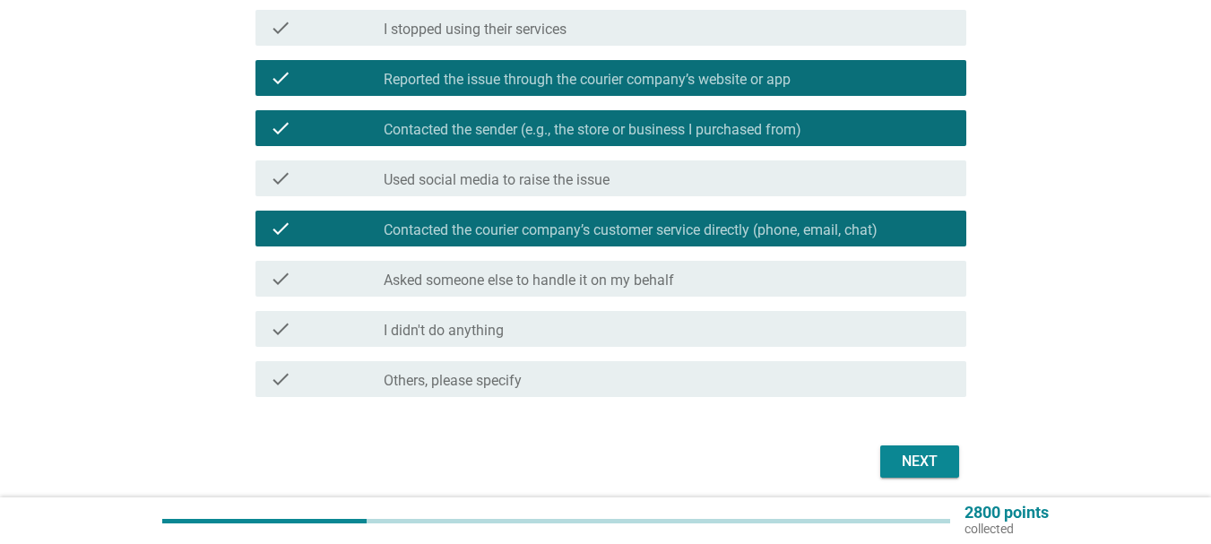
click at [919, 465] on div "Next" at bounding box center [919, 462] width 50 height 22
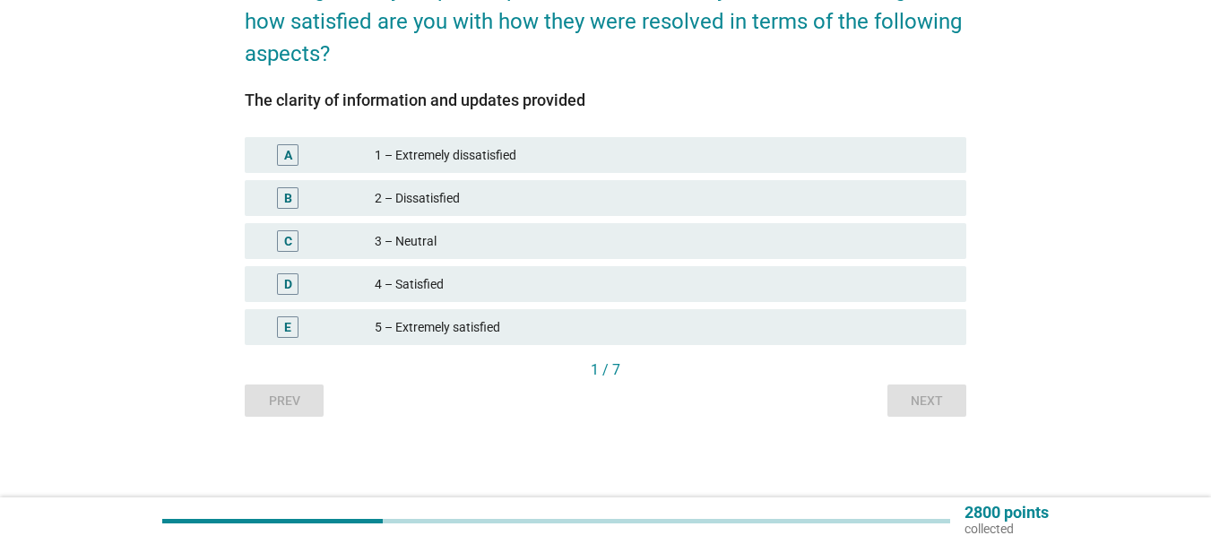
scroll to position [0, 0]
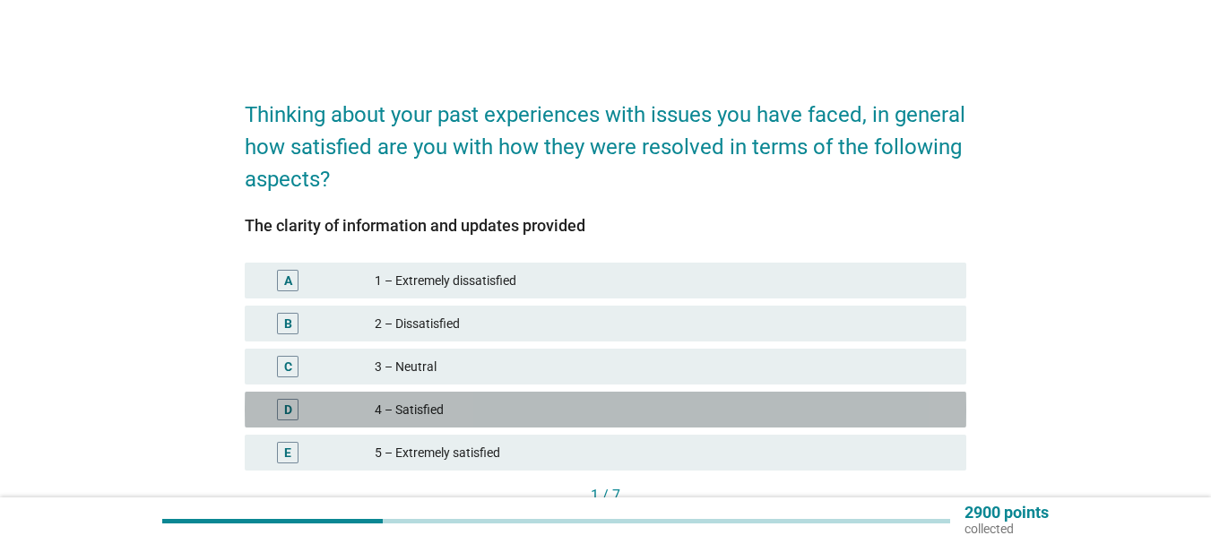
click at [369, 405] on div "D" at bounding box center [317, 410] width 116 height 22
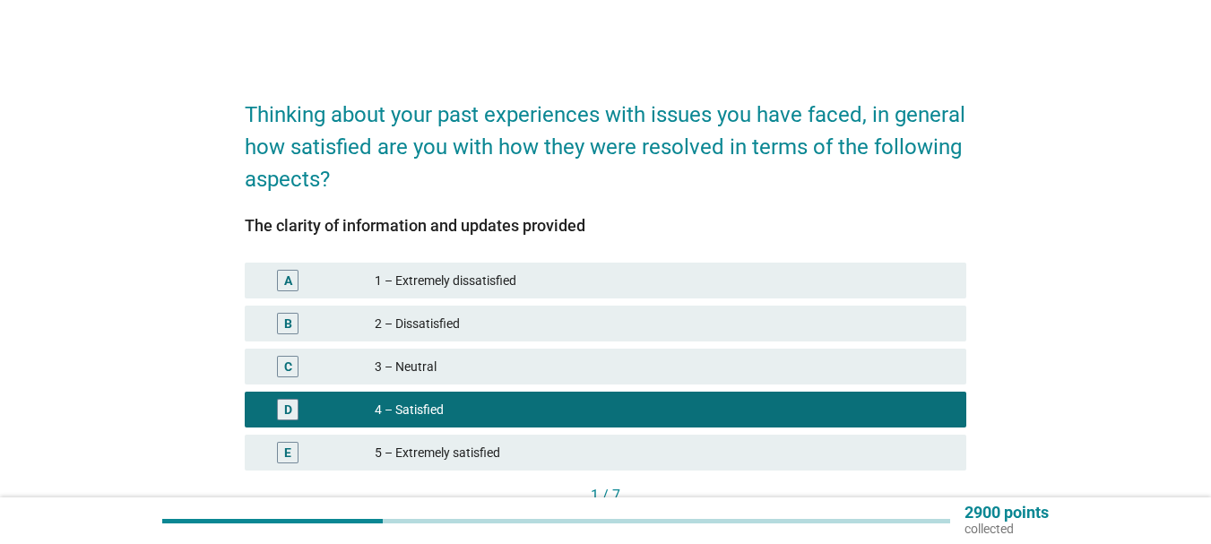
scroll to position [125, 0]
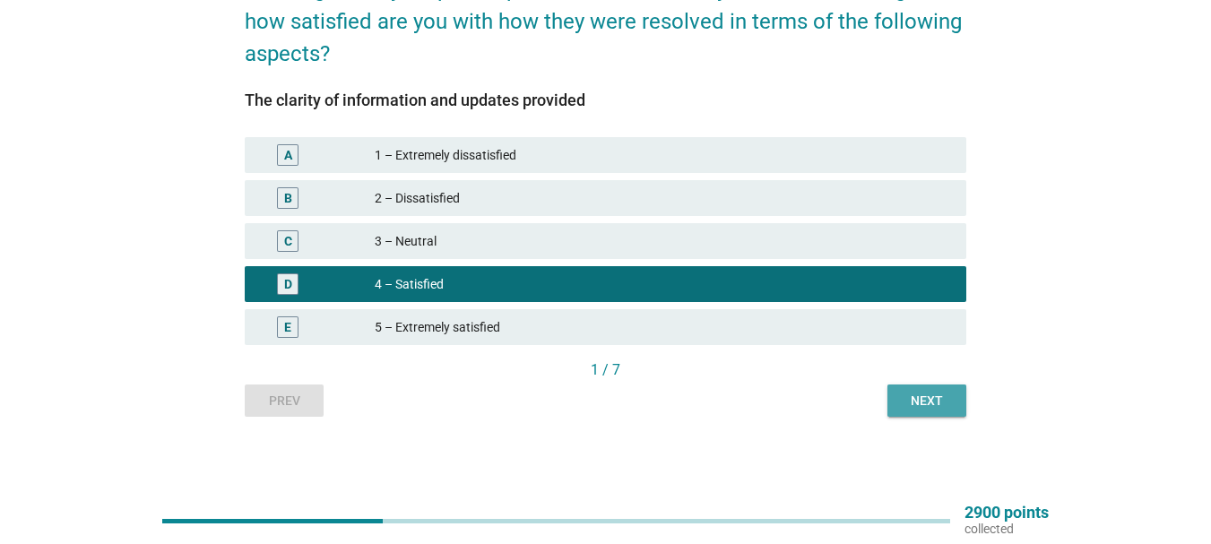
click at [953, 395] on button "Next" at bounding box center [926, 400] width 79 height 32
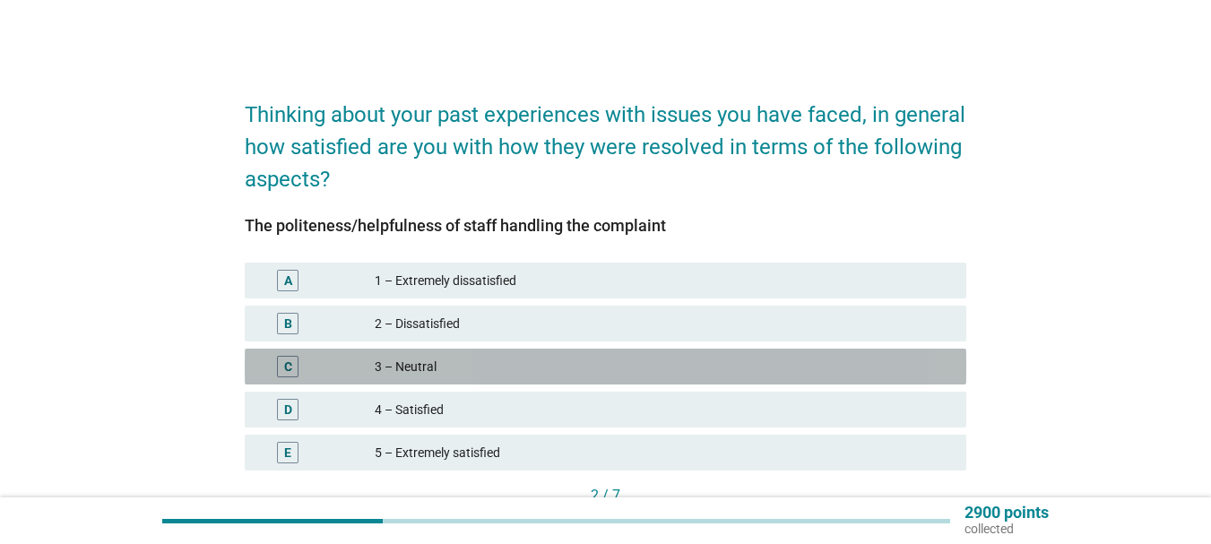
click at [377, 371] on div "3 – Neutral" at bounding box center [663, 367] width 577 height 22
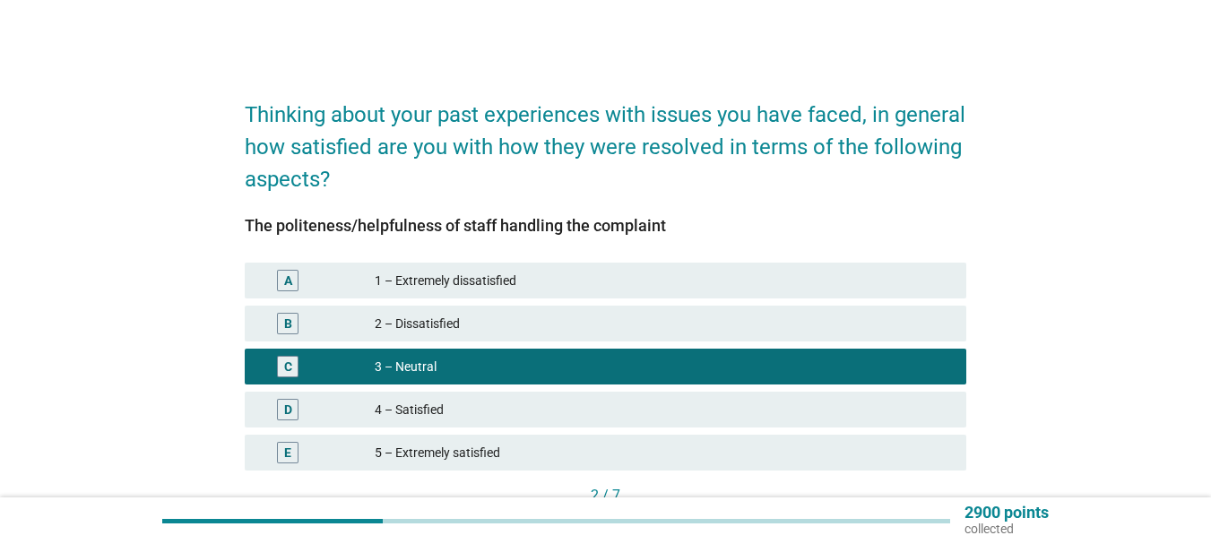
scroll to position [125, 0]
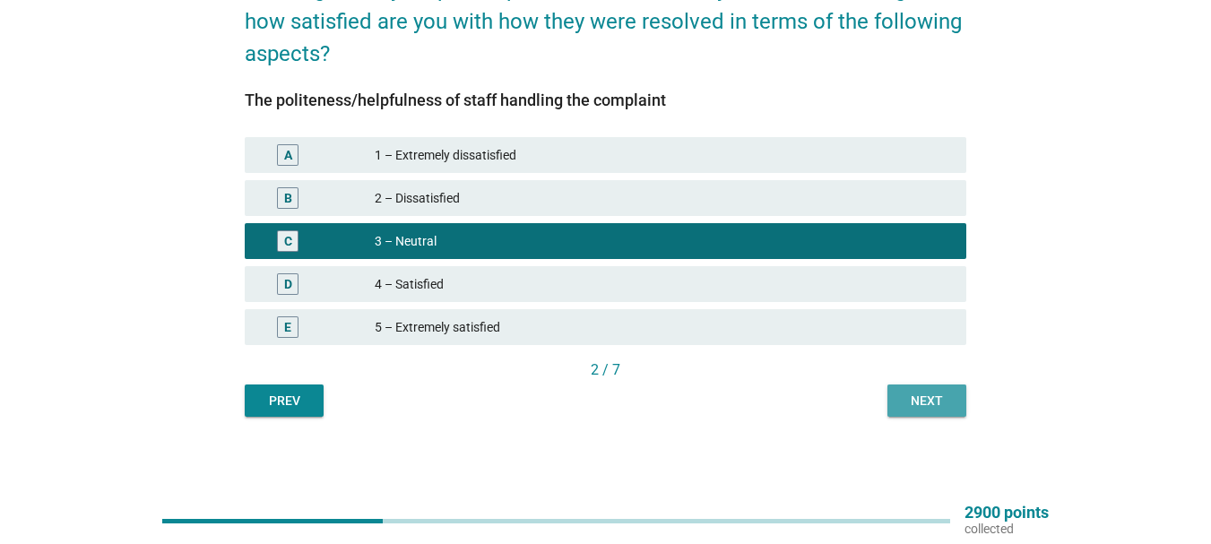
click at [960, 410] on button "Next" at bounding box center [926, 400] width 79 height 32
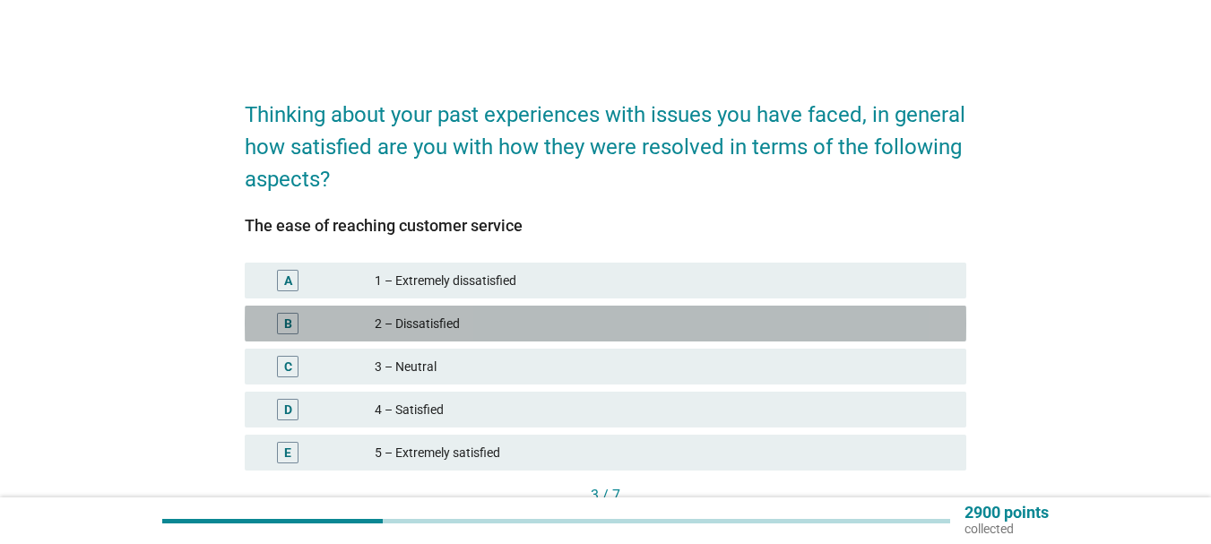
click at [413, 315] on div "2 – Dissatisfied" at bounding box center [663, 324] width 577 height 22
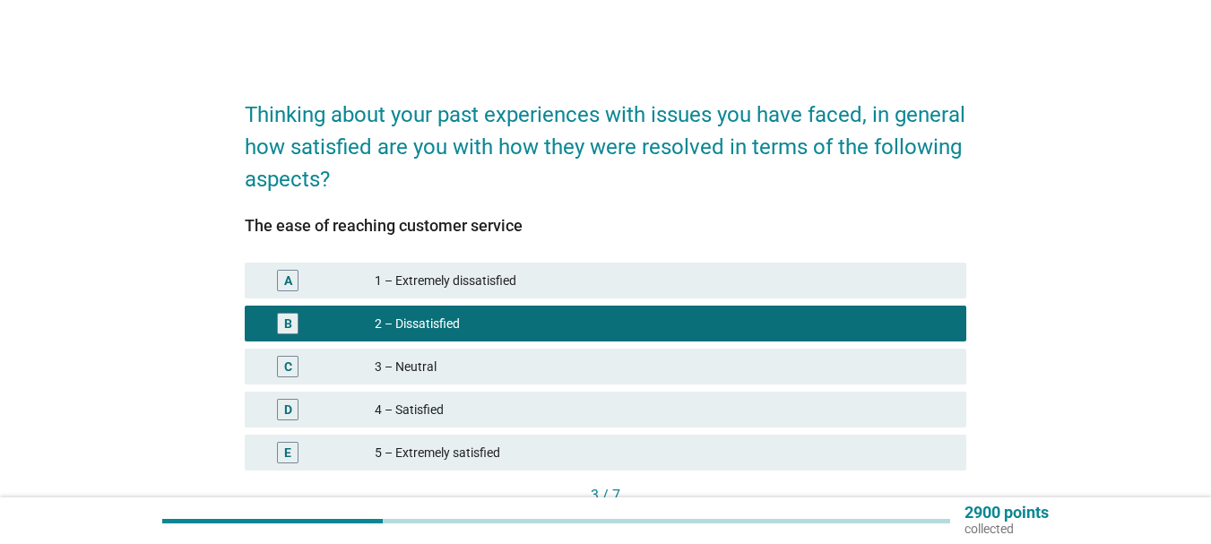
scroll to position [125, 0]
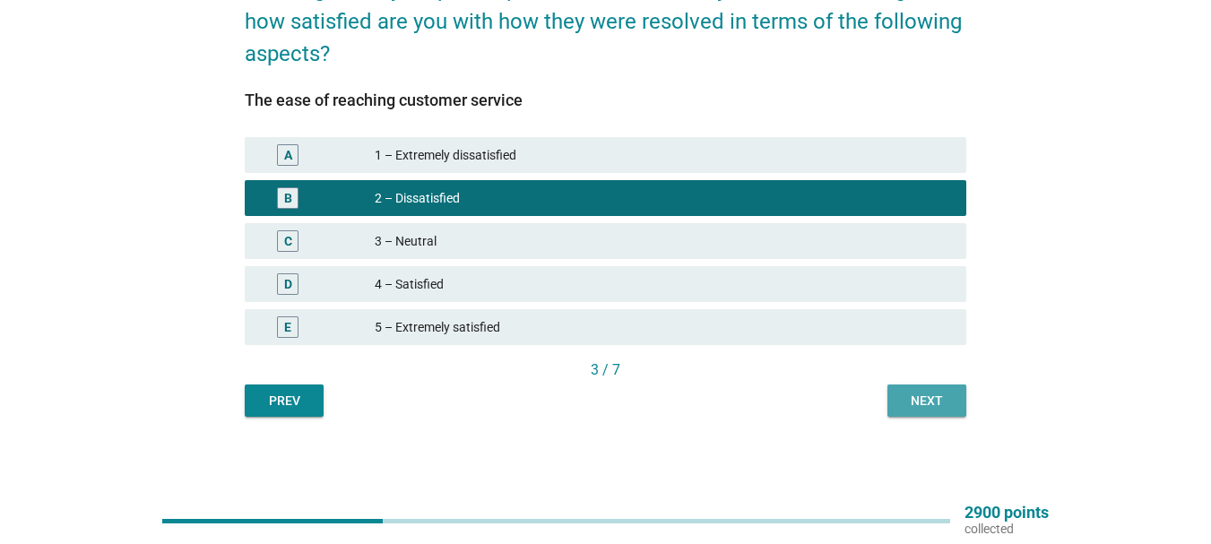
click at [939, 398] on div "Next" at bounding box center [927, 401] width 50 height 19
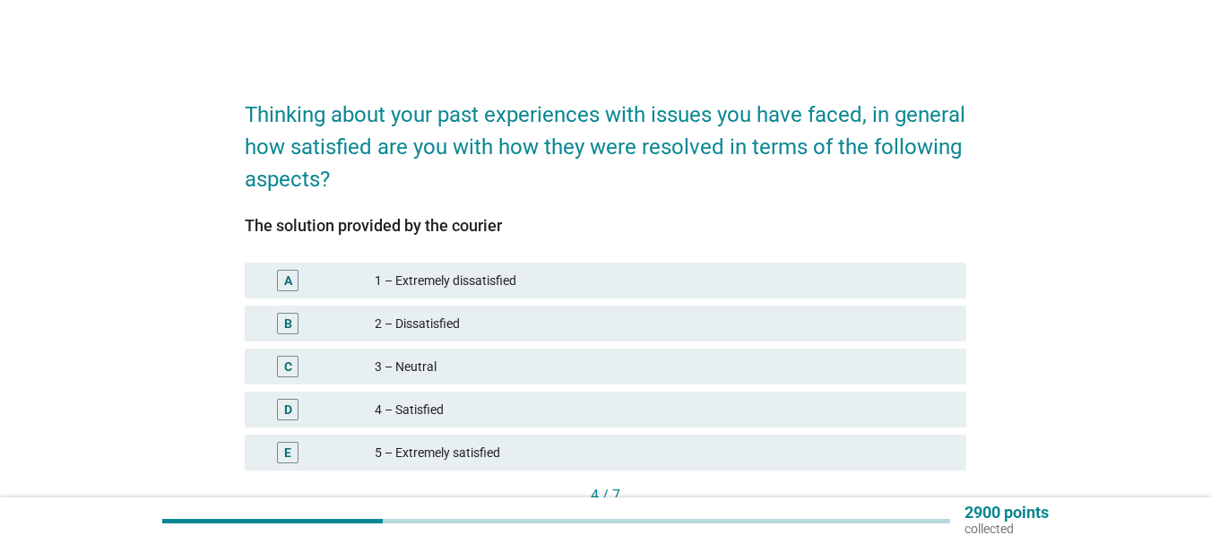
click at [420, 369] on div "3 – Neutral" at bounding box center [663, 367] width 577 height 22
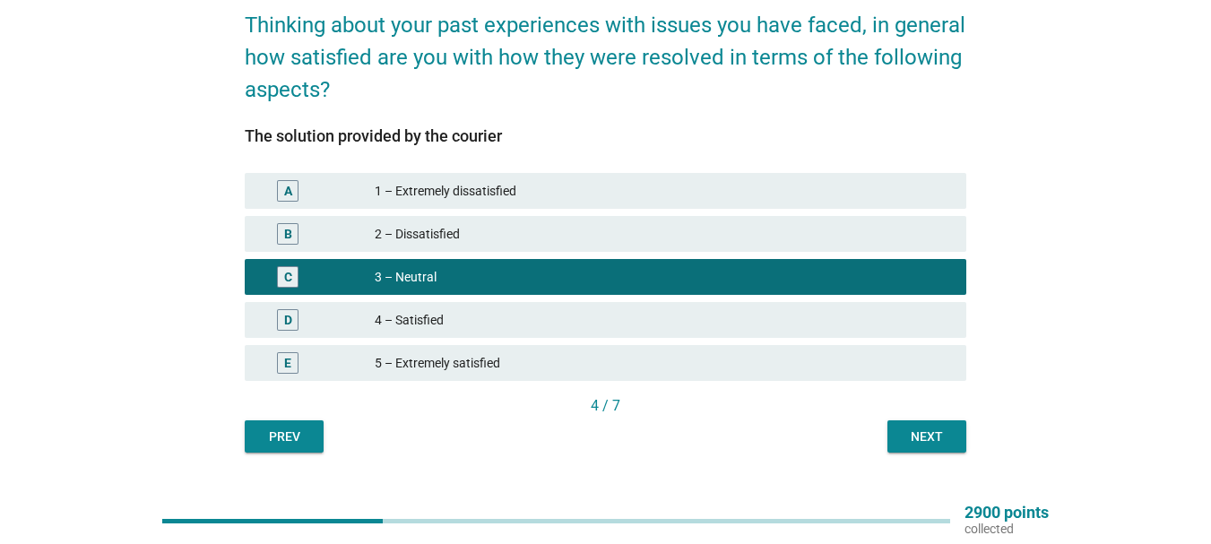
scroll to position [125, 0]
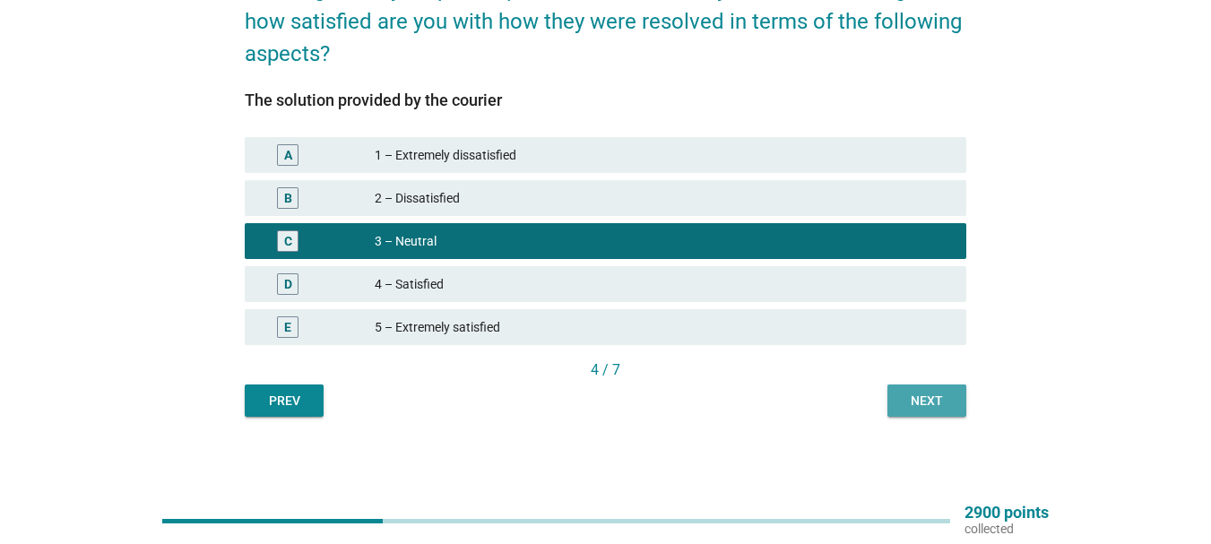
click at [924, 397] on div "Next" at bounding box center [927, 401] width 50 height 19
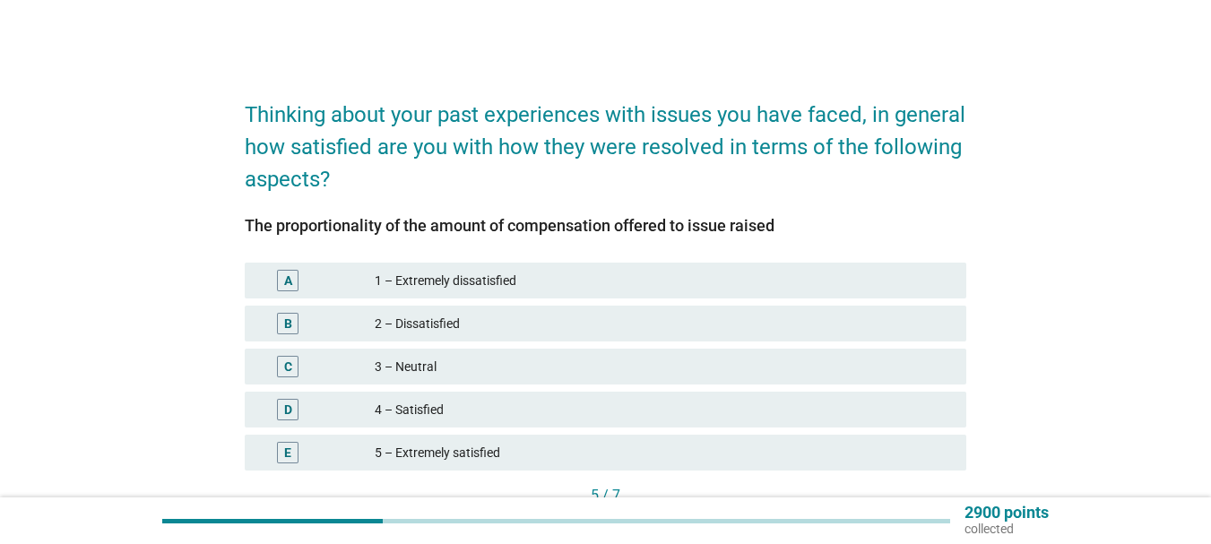
click at [416, 368] on div "3 – Neutral" at bounding box center [663, 367] width 577 height 22
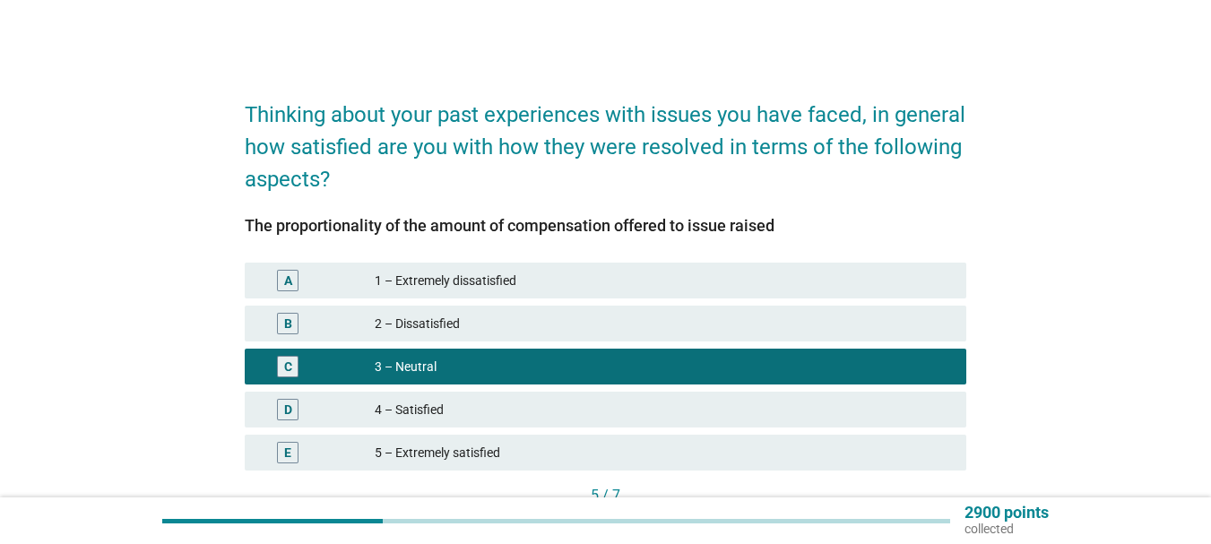
scroll to position [125, 0]
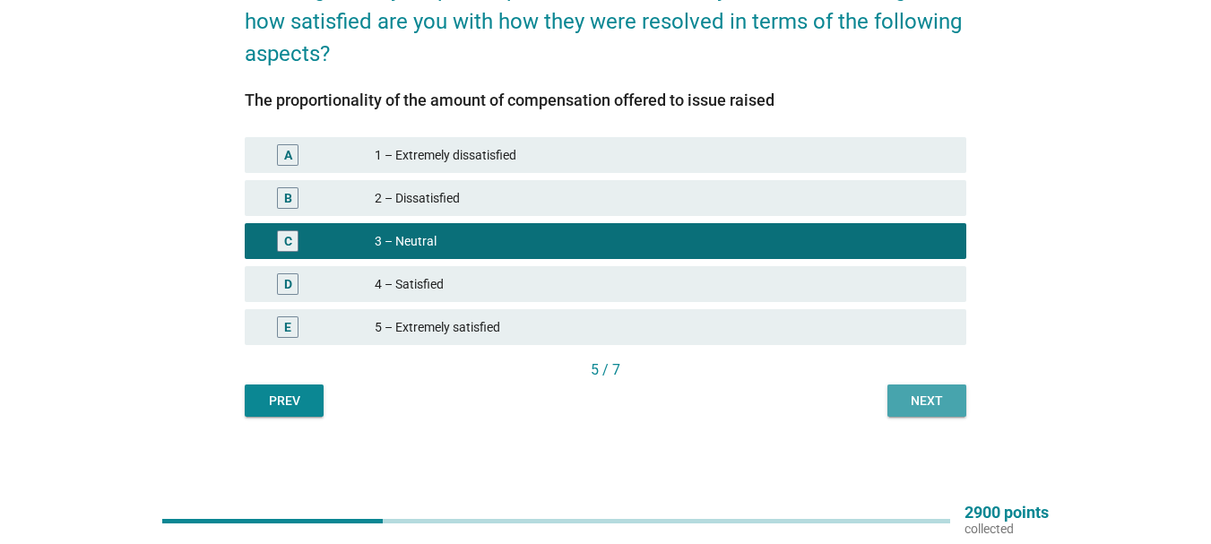
click at [938, 415] on button "Next" at bounding box center [926, 400] width 79 height 32
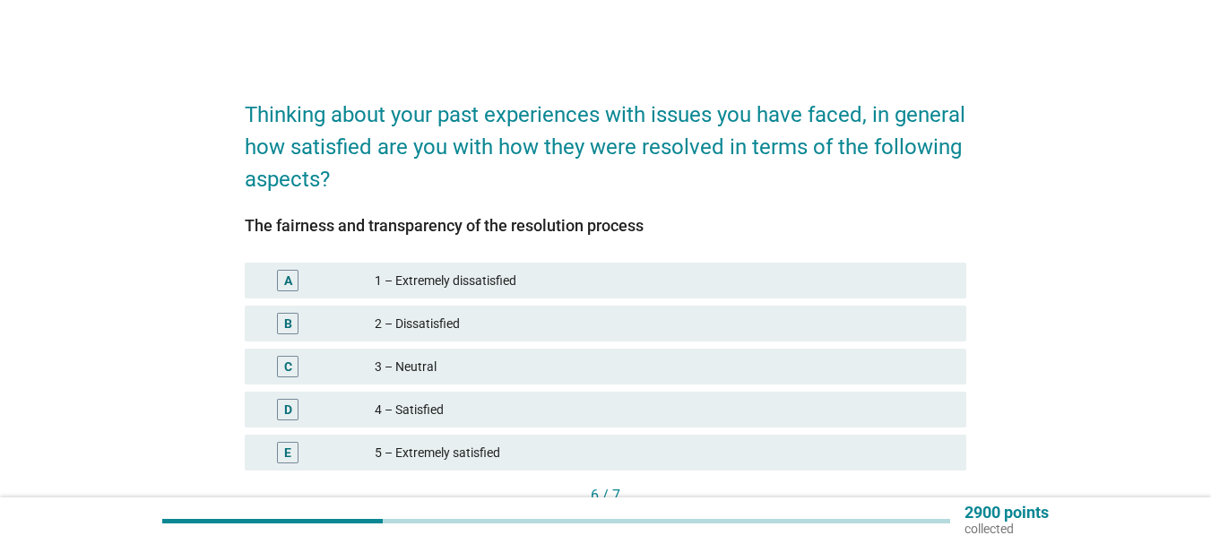
click at [443, 363] on div "3 – Neutral" at bounding box center [663, 367] width 577 height 22
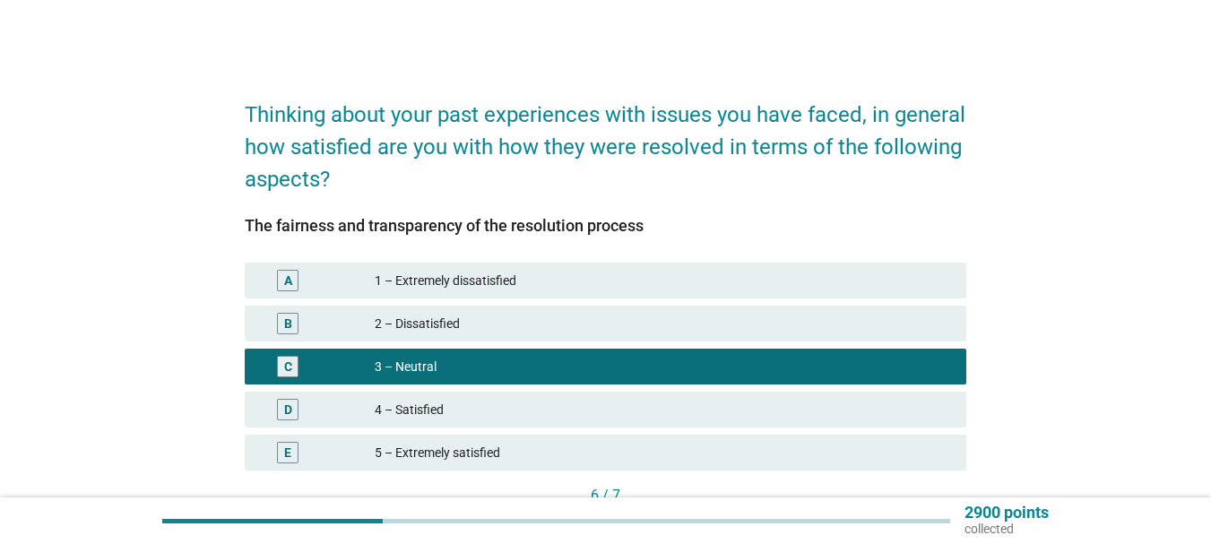
scroll to position [125, 0]
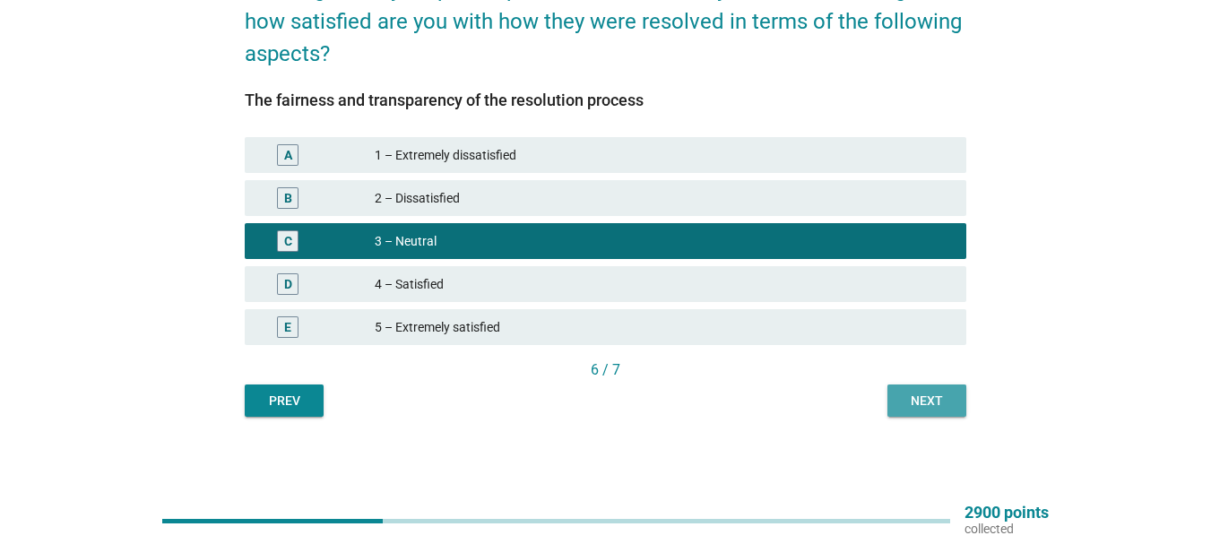
click at [913, 410] on div "Next" at bounding box center [927, 401] width 50 height 19
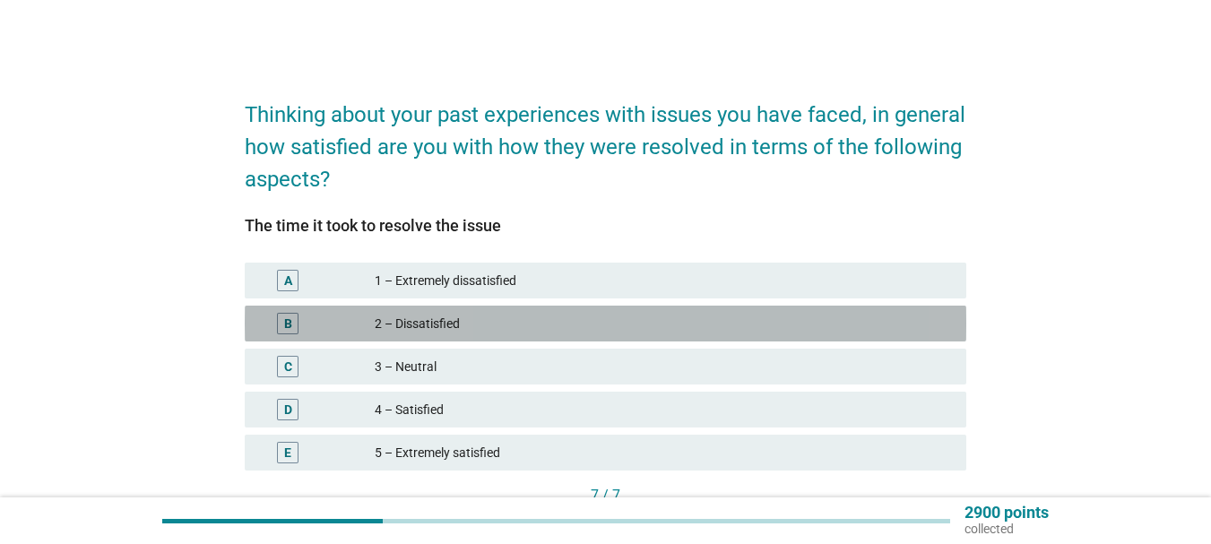
click at [403, 329] on div "2 – Dissatisfied" at bounding box center [663, 324] width 577 height 22
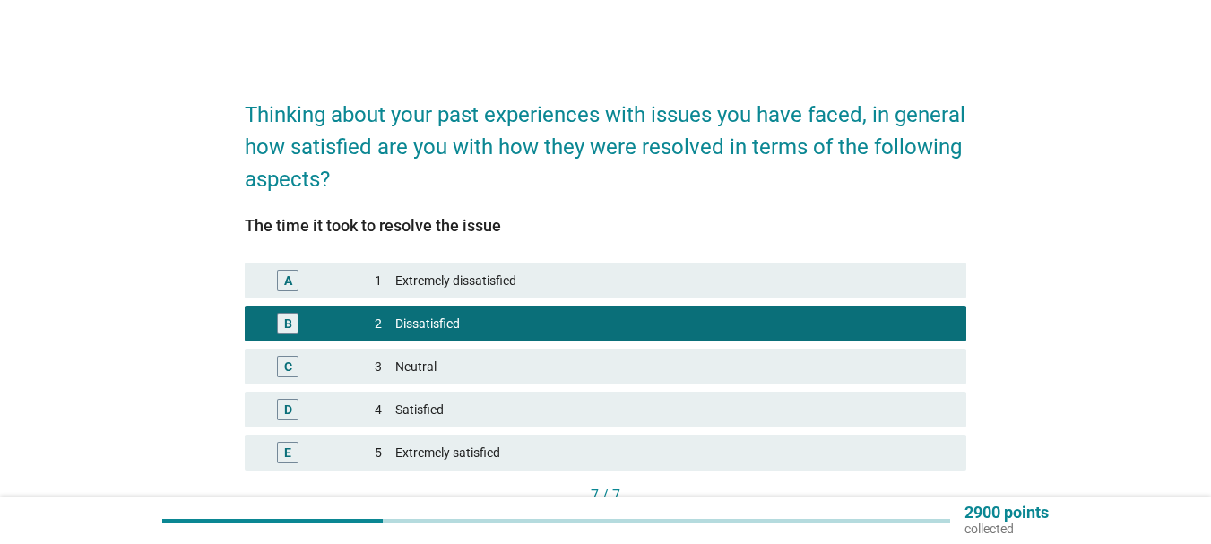
scroll to position [125, 0]
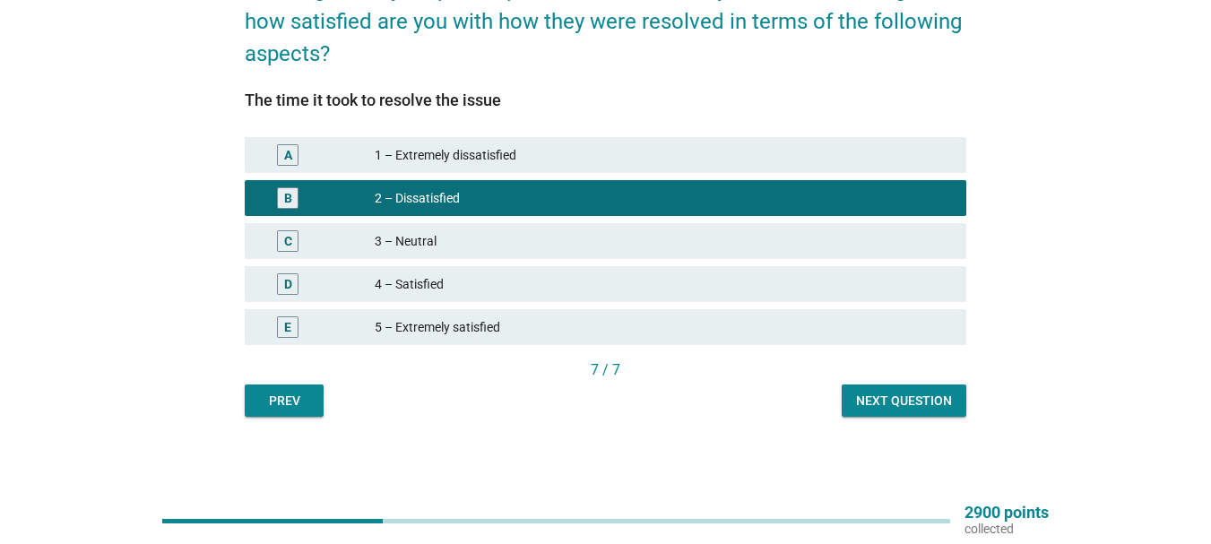
click at [953, 409] on button "Next question" at bounding box center [904, 400] width 125 height 32
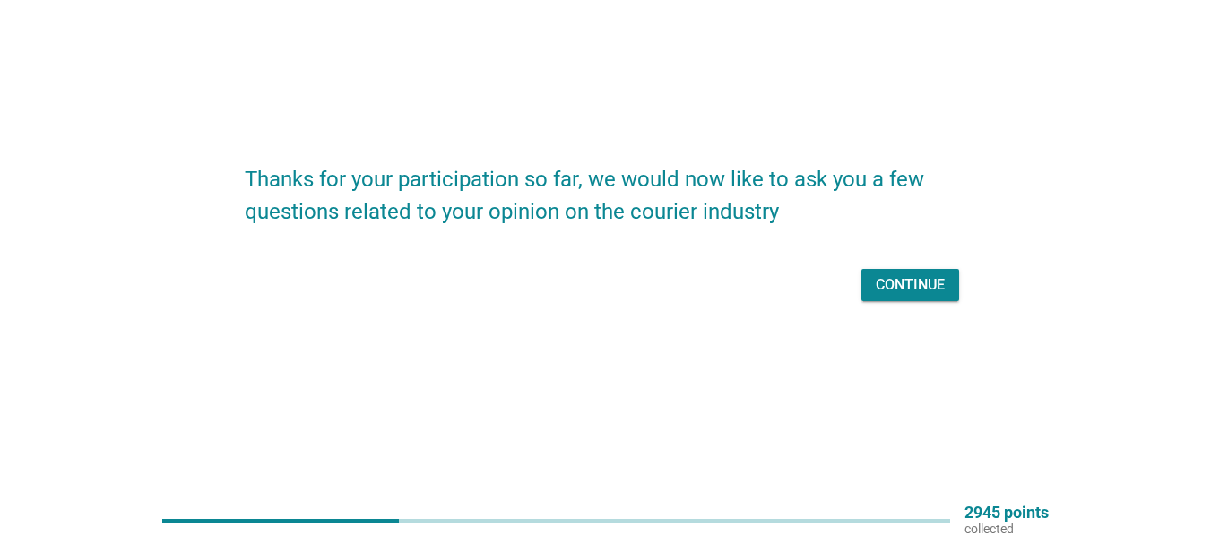
scroll to position [0, 0]
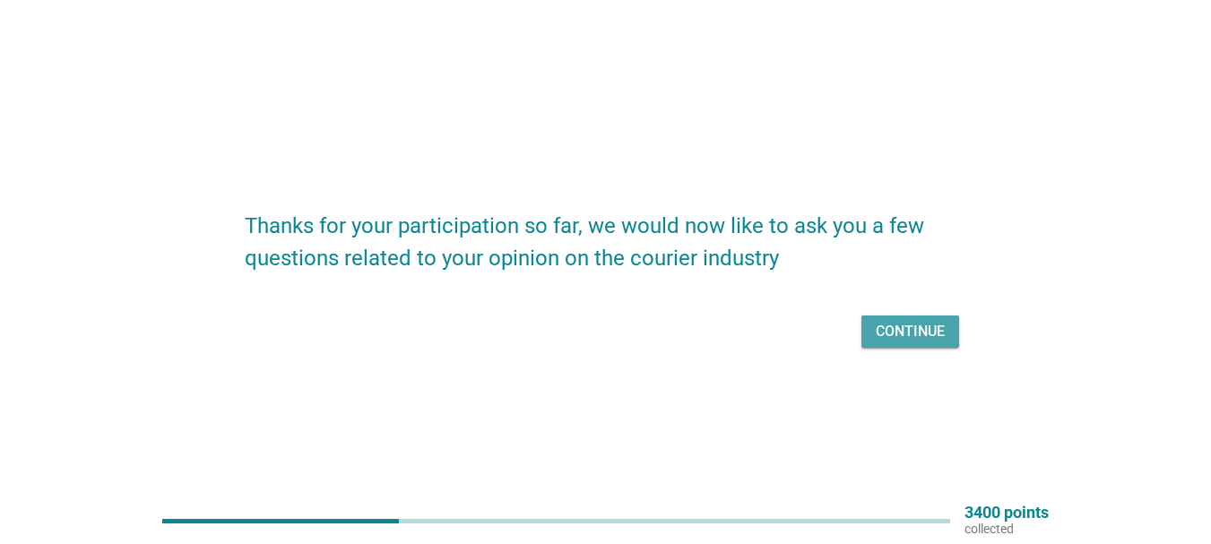
click at [922, 338] on div "Continue" at bounding box center [910, 332] width 69 height 22
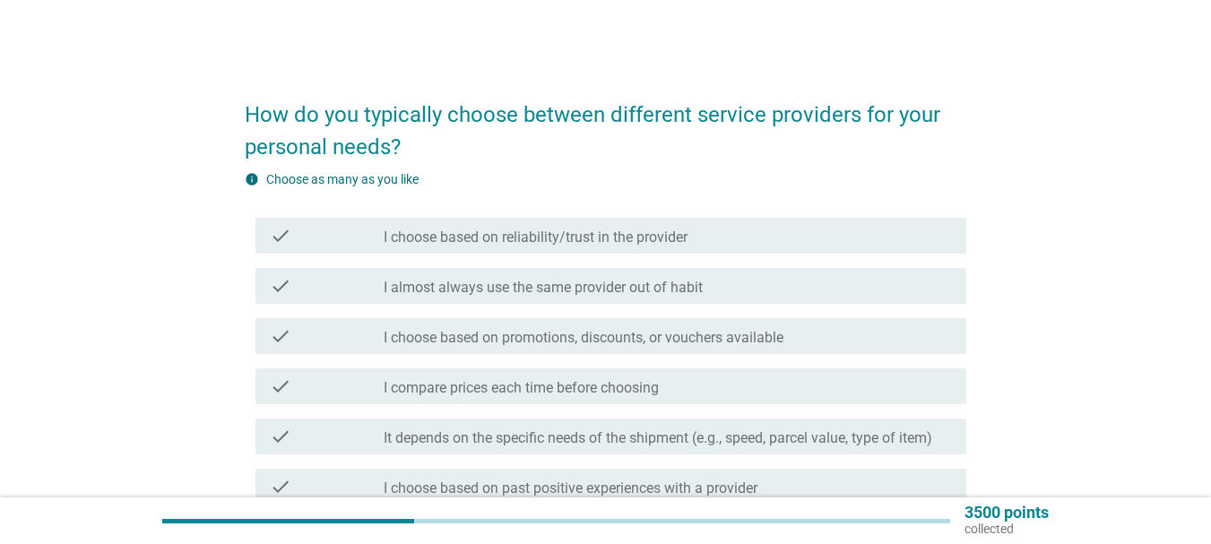
scroll to position [90, 0]
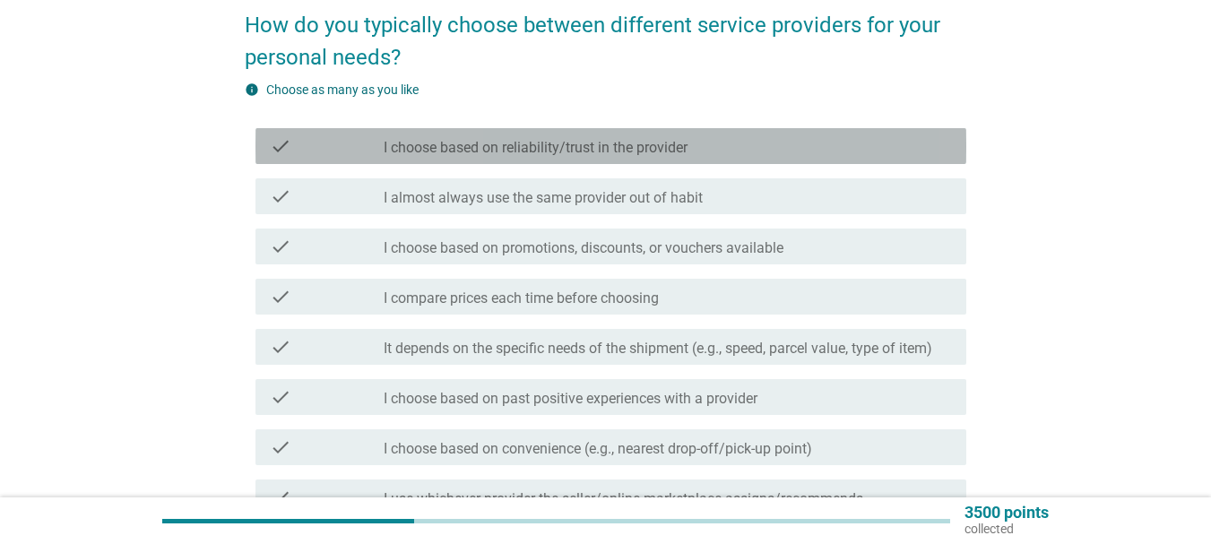
click at [589, 147] on label "I choose based on reliability/trust in the provider" at bounding box center [536, 148] width 304 height 18
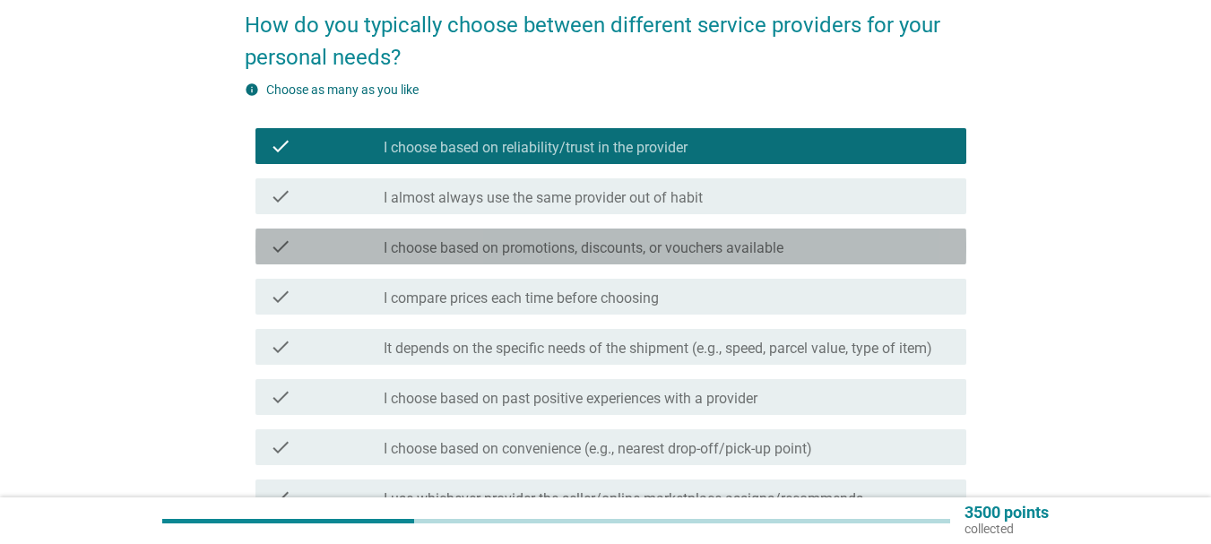
click at [563, 250] on label "I choose based on promotions, discounts, or vouchers available" at bounding box center [584, 248] width 400 height 18
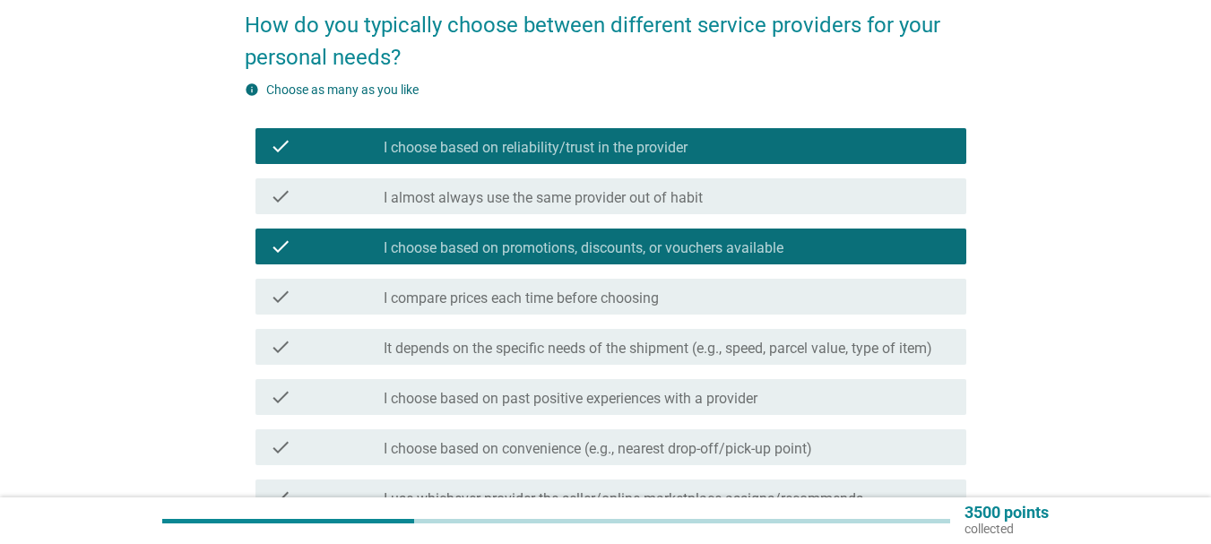
scroll to position [179, 0]
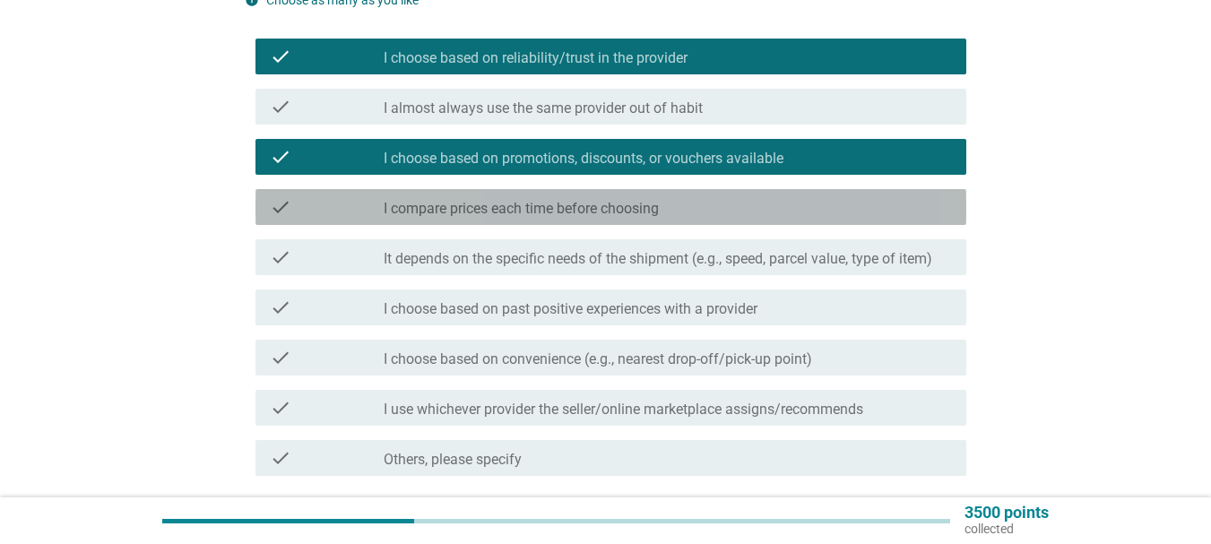
click at [648, 208] on label "I compare prices each time before choosing" at bounding box center [521, 209] width 275 height 18
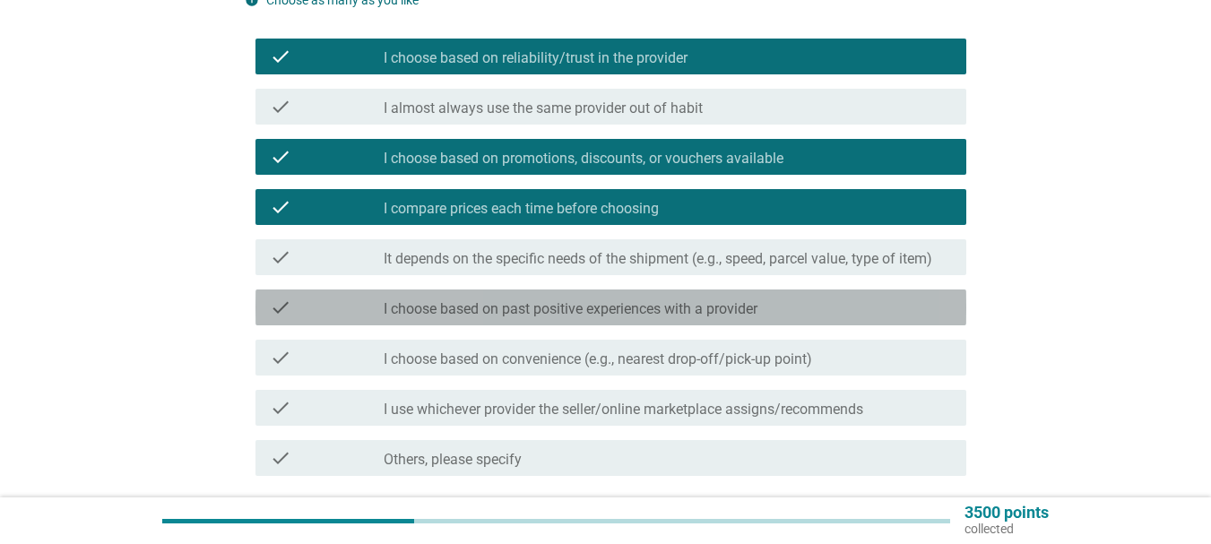
click at [556, 309] on label "I choose based on past positive experiences with a provider" at bounding box center [571, 309] width 374 height 18
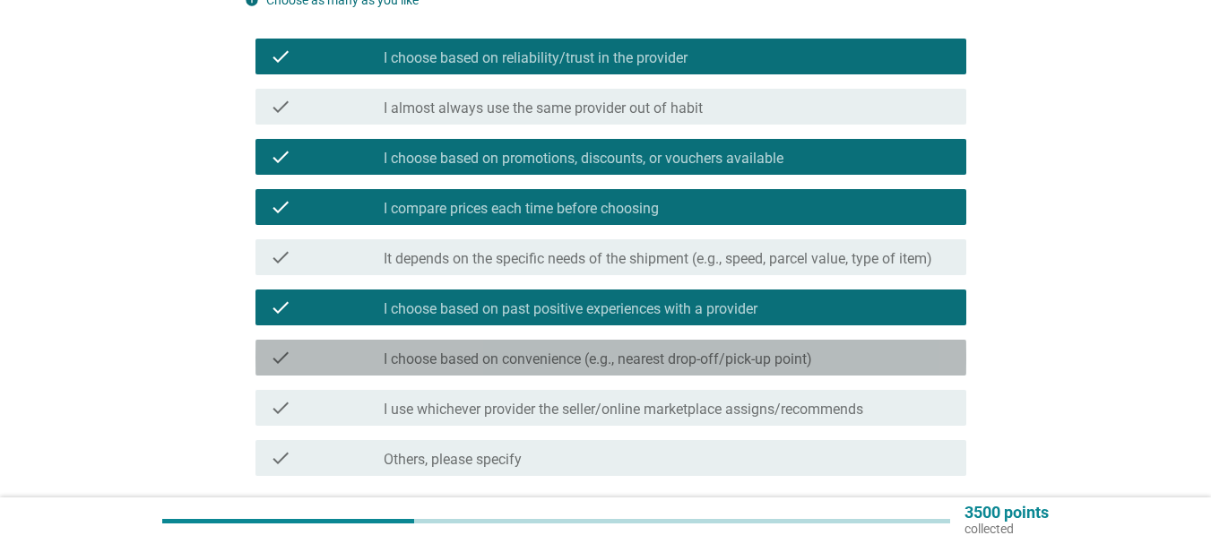
click at [563, 353] on label "I choose based on convenience (e.g., nearest drop-off/pick-up point)" at bounding box center [598, 359] width 428 height 18
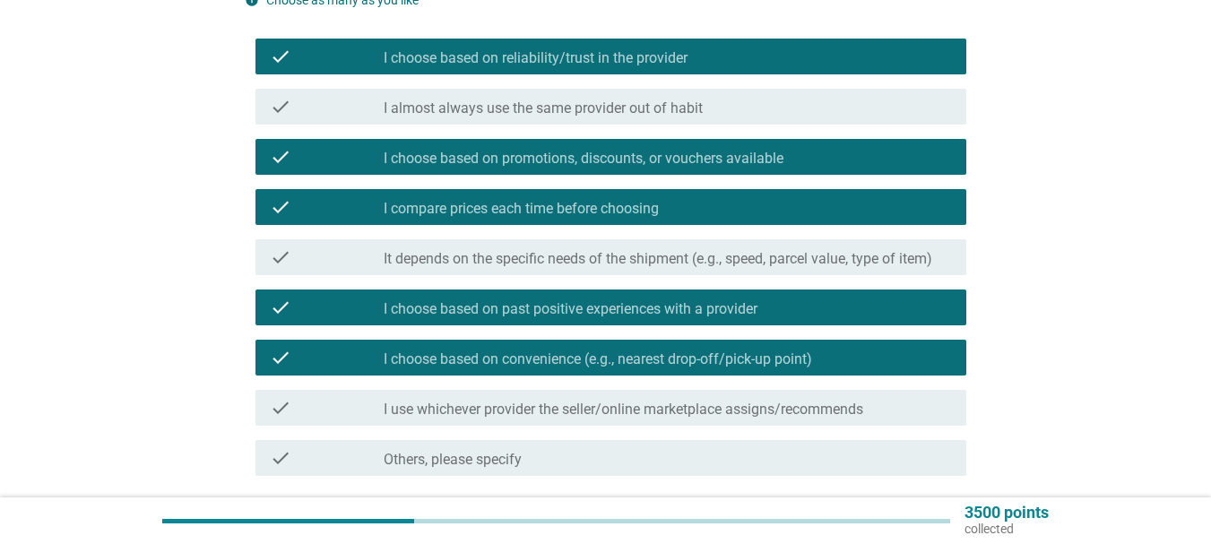
scroll to position [324, 0]
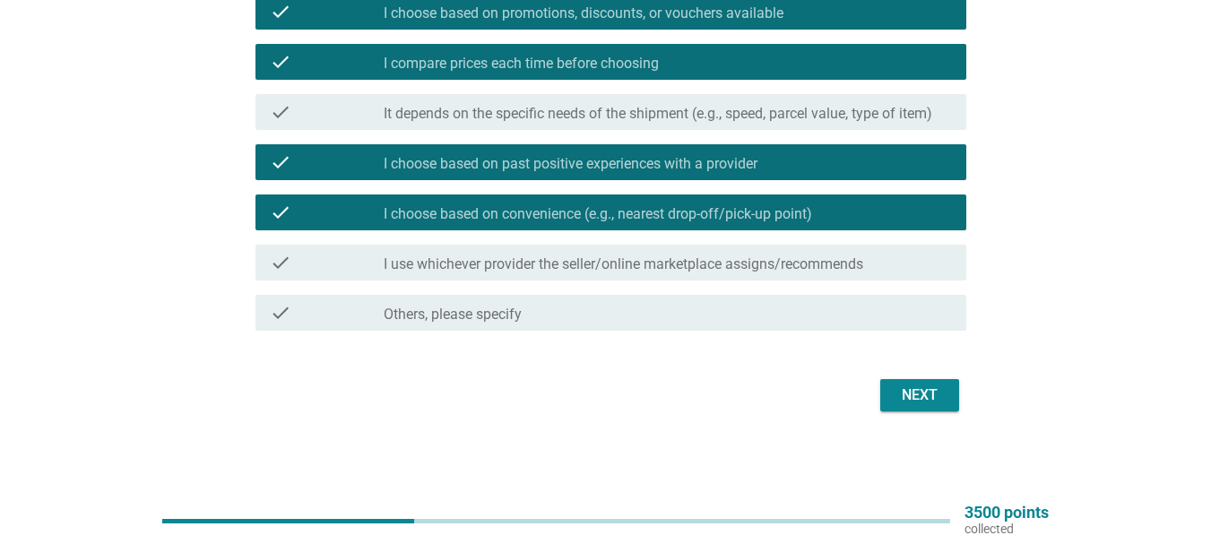
click at [932, 392] on div "Next" at bounding box center [919, 395] width 50 height 22
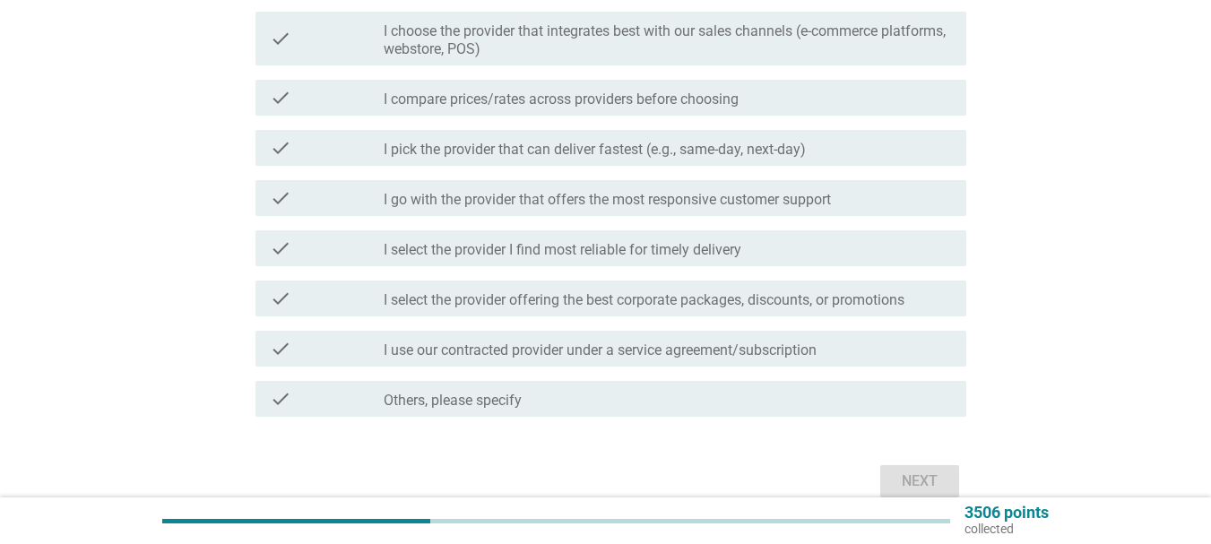
scroll to position [0, 0]
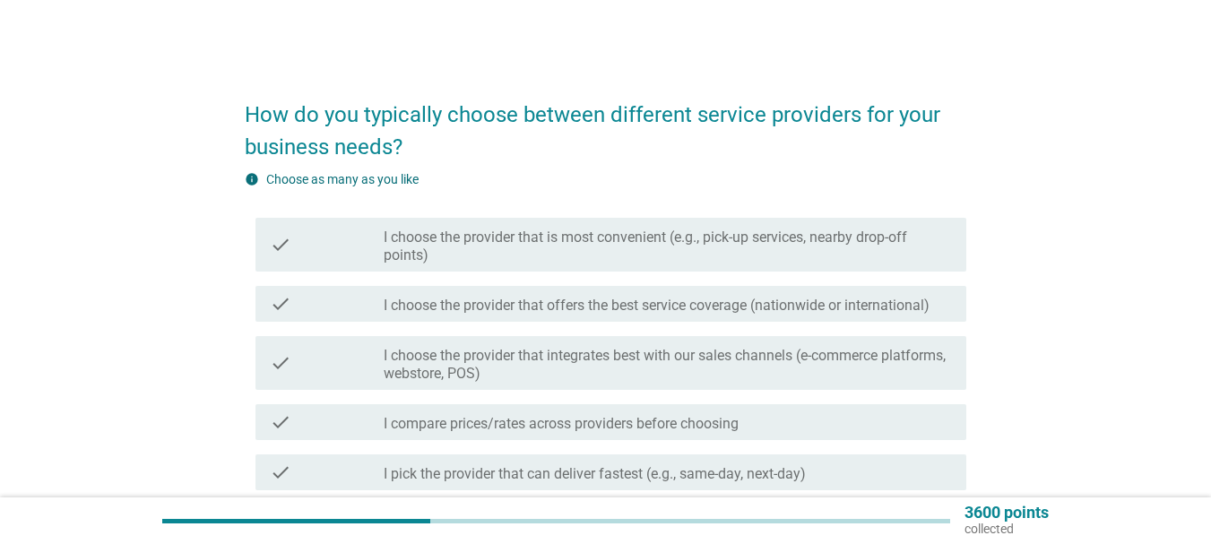
click at [582, 259] on label "I choose the provider that is most convenient (e.g., pick-up services, nearby d…" at bounding box center [668, 247] width 568 height 36
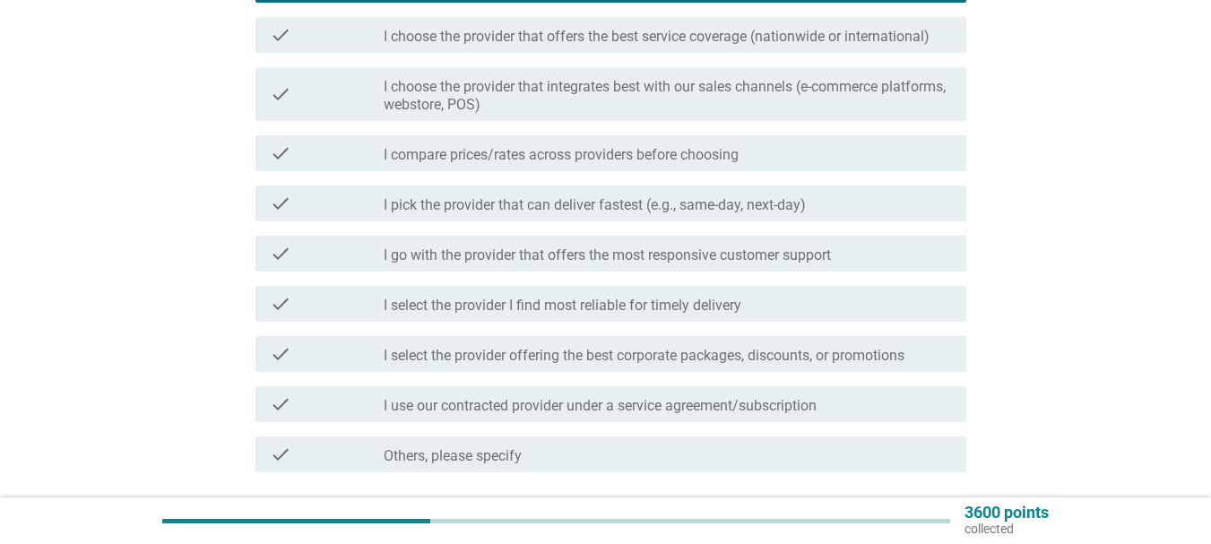
scroll to position [358, 0]
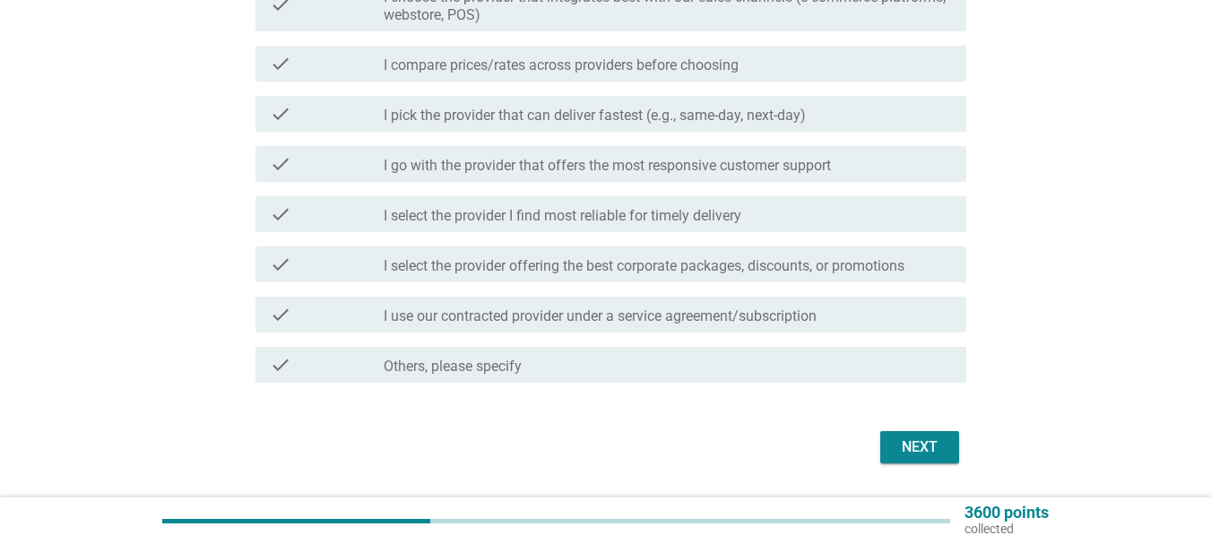
click at [576, 77] on div "check check_box_outline_blank I compare prices/rates across providers before ch…" at bounding box center [610, 64] width 711 height 36
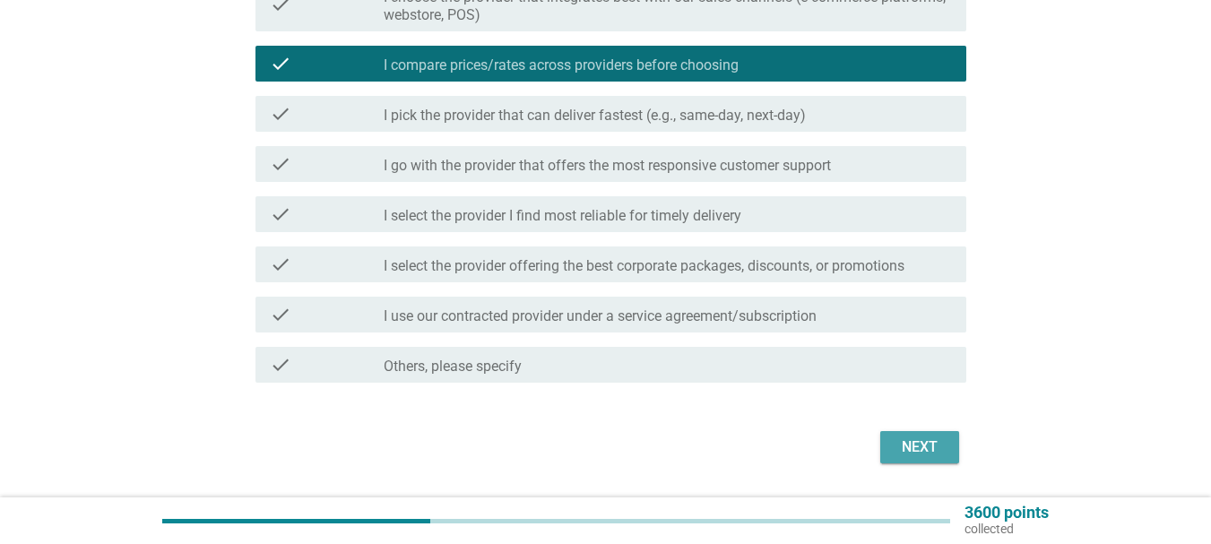
click at [944, 444] on div "Next" at bounding box center [919, 447] width 50 height 22
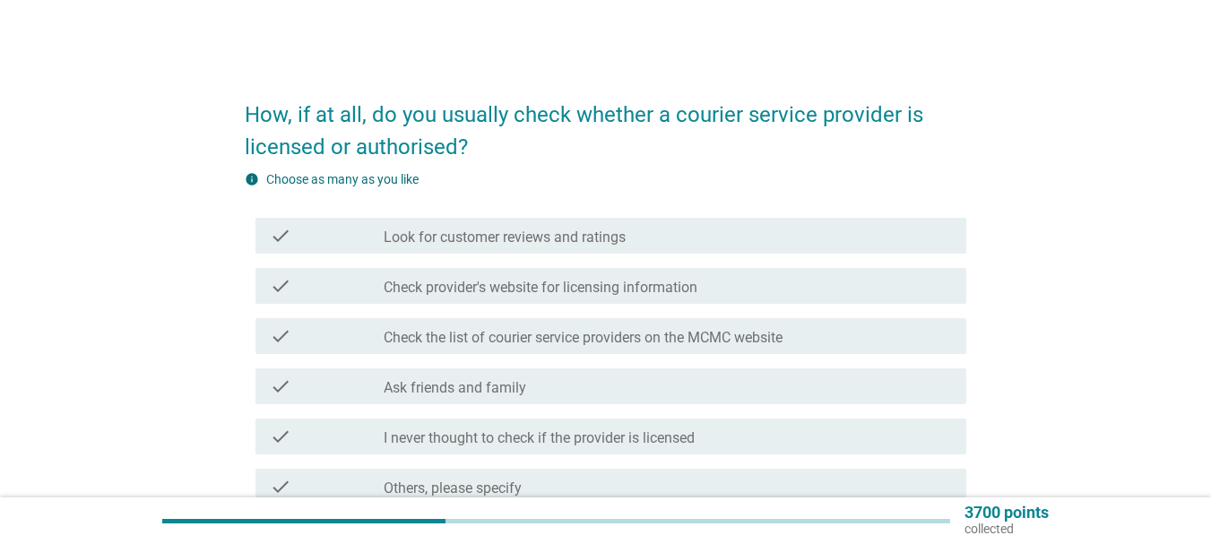
scroll to position [90, 0]
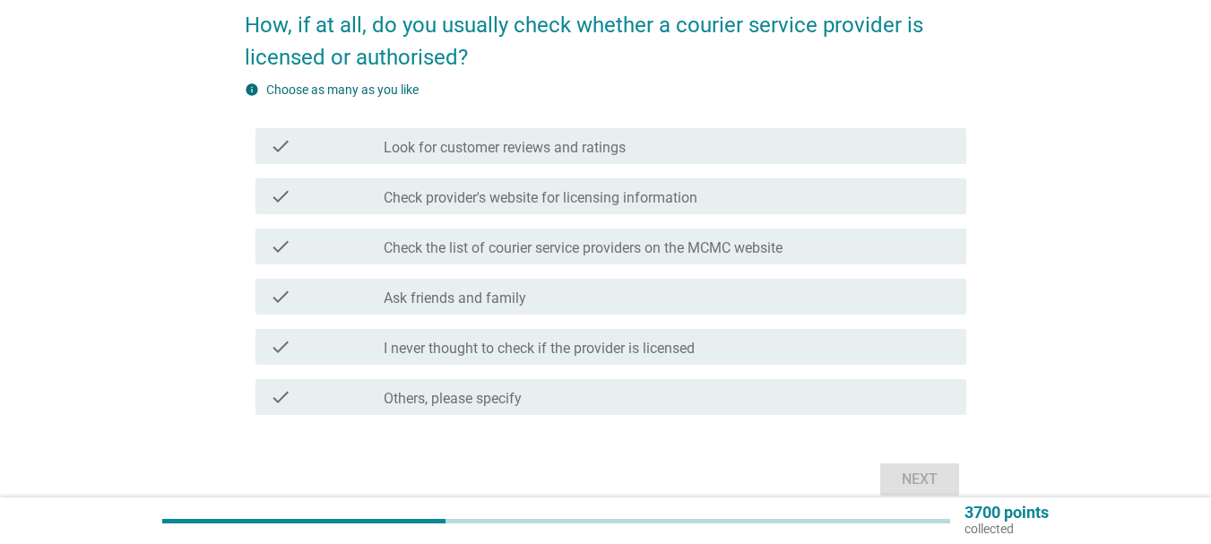
click at [496, 359] on div "check check_box_outline_blank I never thought to check if the provider is licen…" at bounding box center [610, 347] width 711 height 36
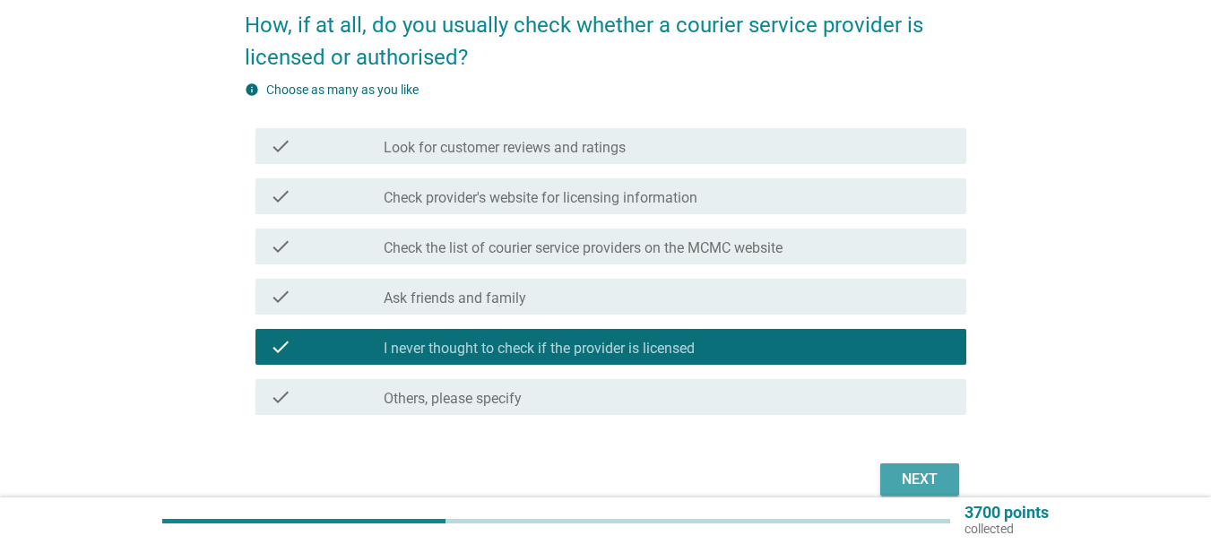
click at [920, 479] on div "Next" at bounding box center [919, 480] width 50 height 22
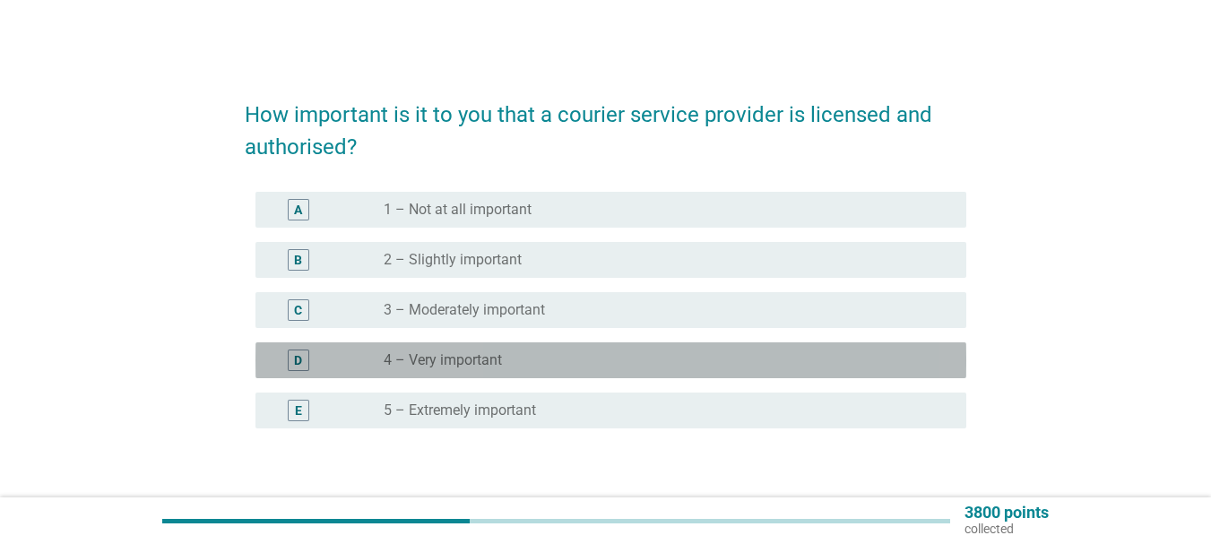
click at [496, 364] on label "4 – Very important" at bounding box center [443, 360] width 118 height 18
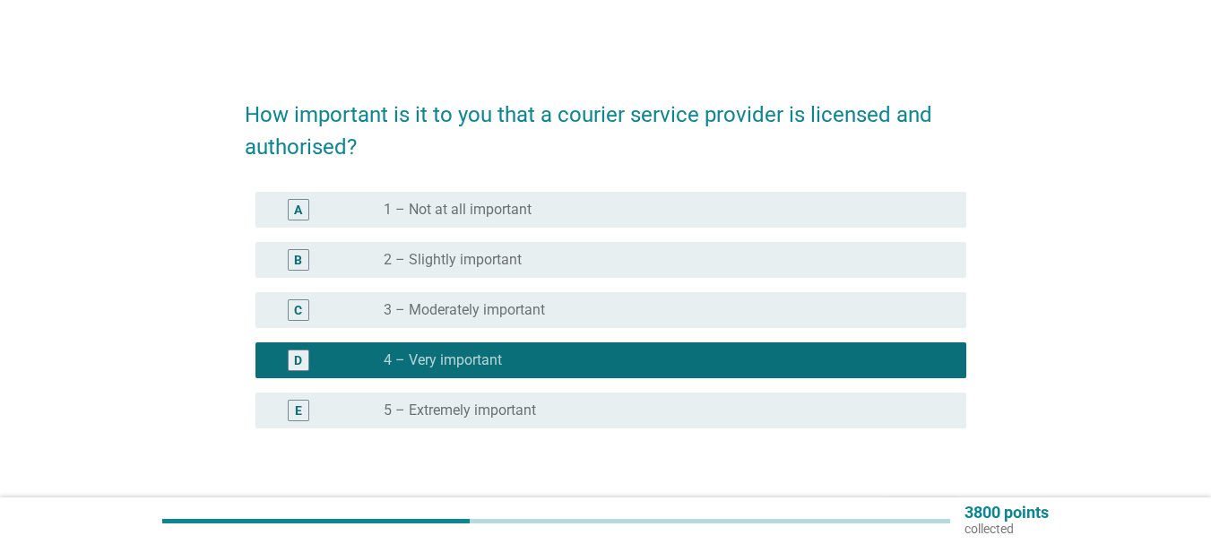
scroll to position [119, 0]
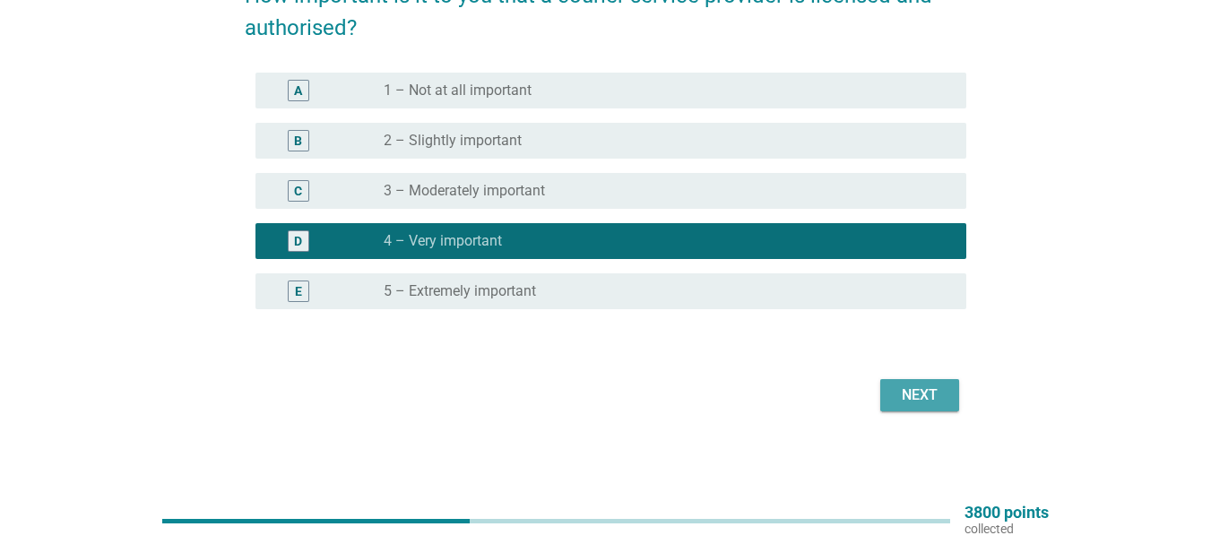
click at [921, 381] on button "Next" at bounding box center [919, 395] width 79 height 32
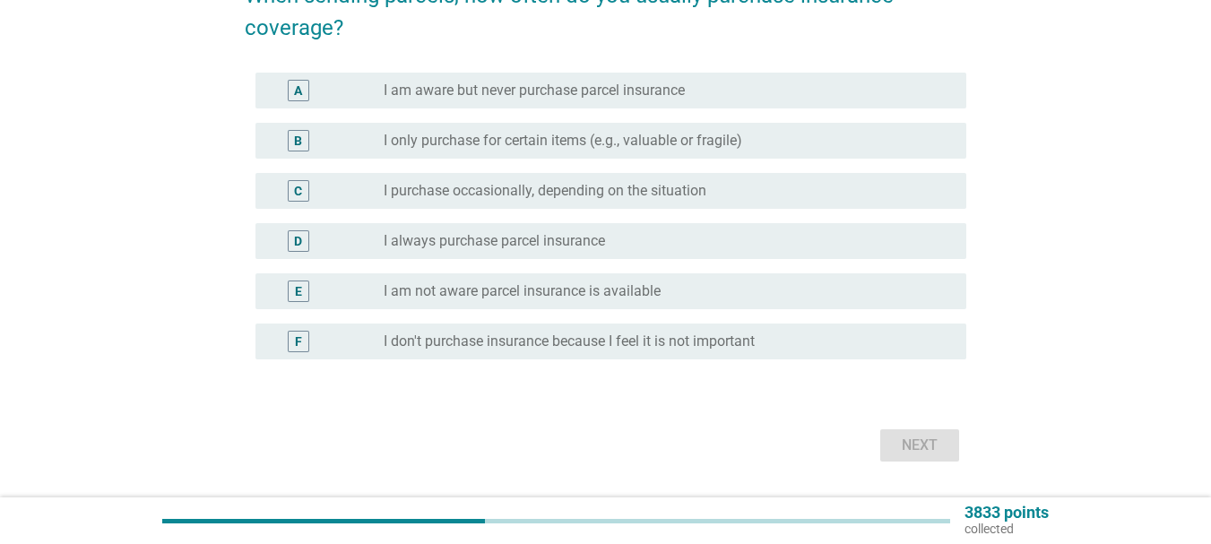
scroll to position [0, 0]
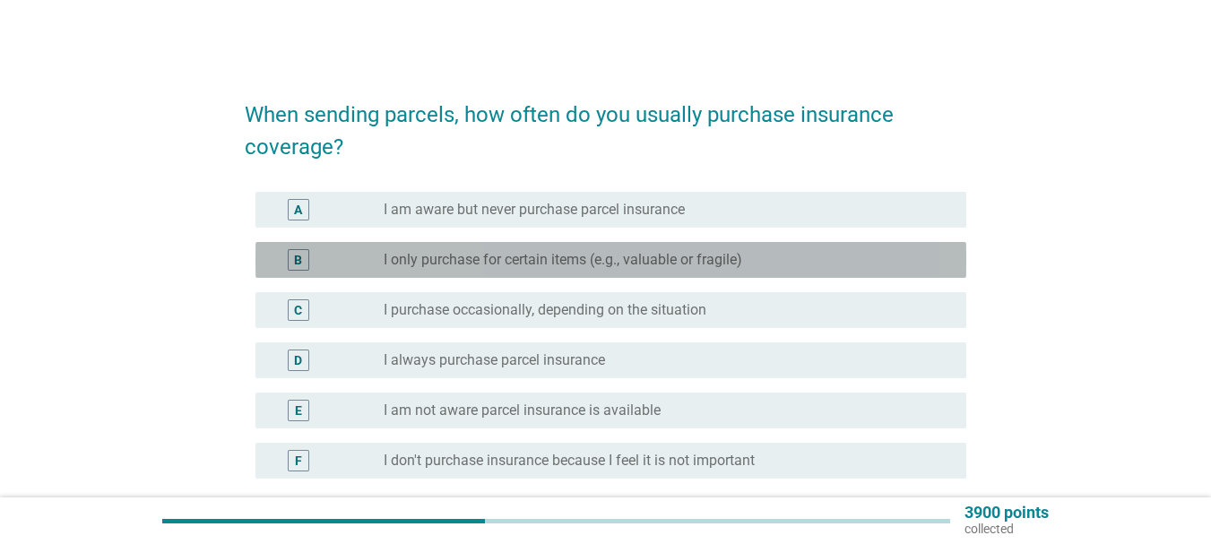
click at [549, 261] on label "I only purchase for certain items (e.g., valuable or fragile)" at bounding box center [563, 260] width 358 height 18
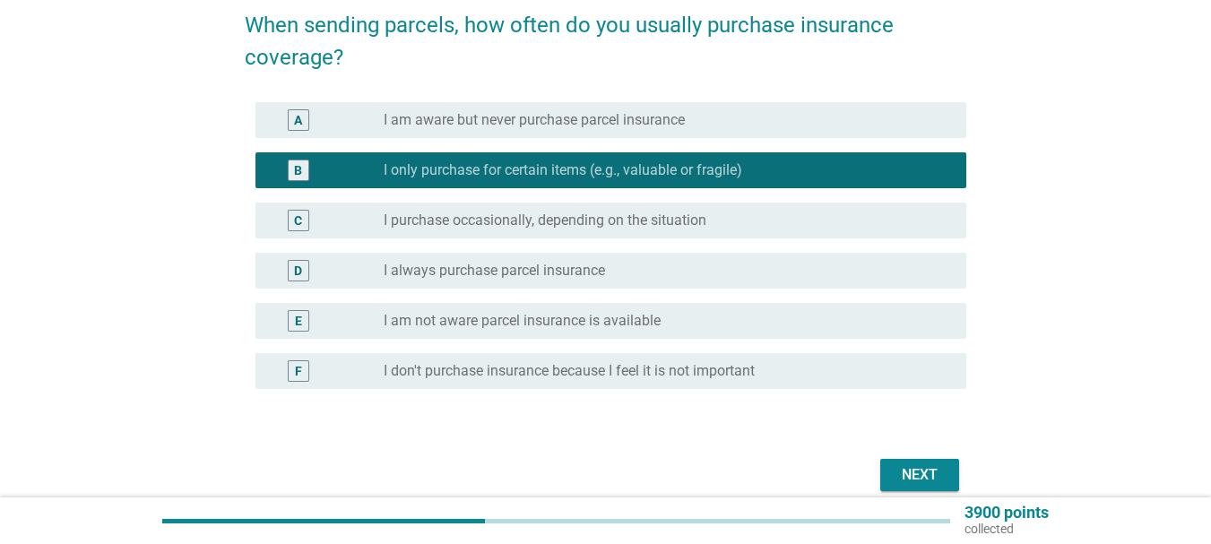
scroll to position [169, 0]
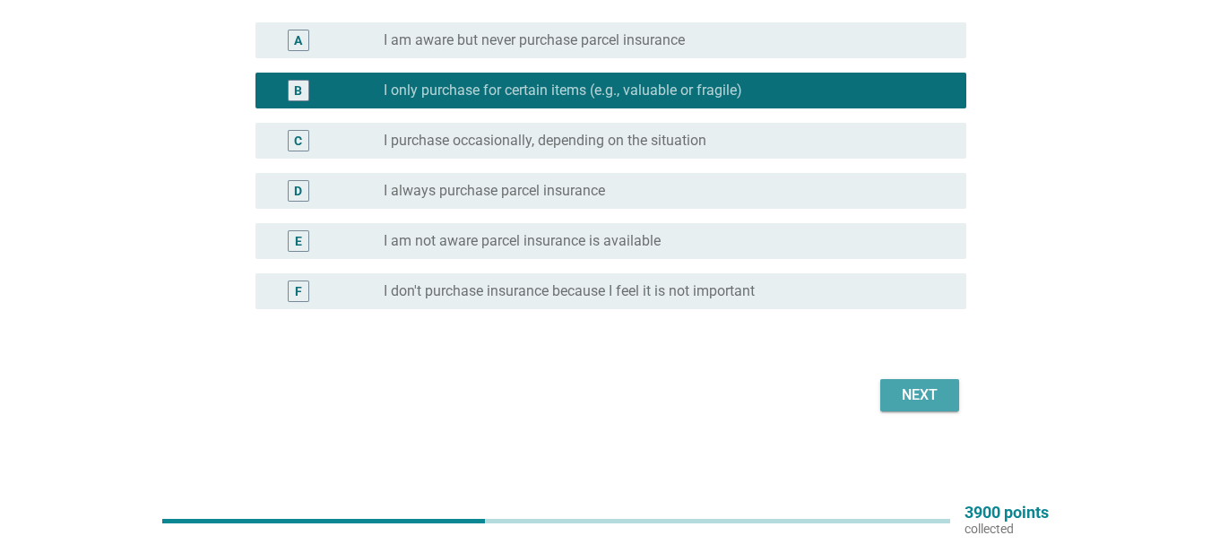
click at [927, 395] on div "Next" at bounding box center [919, 395] width 50 height 22
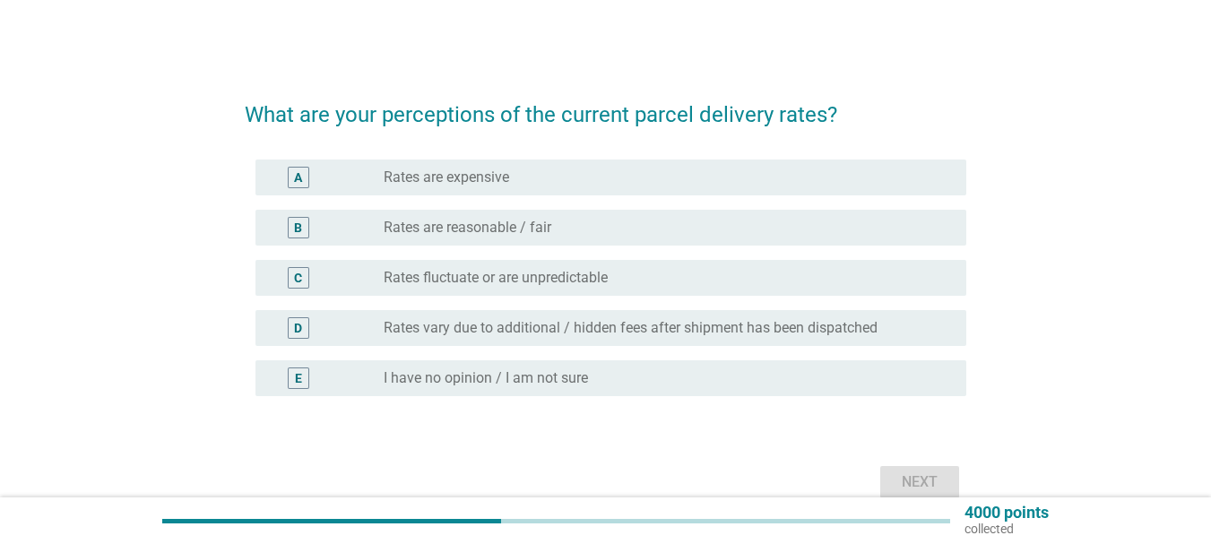
click at [419, 229] on label "Rates are reasonable / fair" at bounding box center [468, 228] width 168 height 18
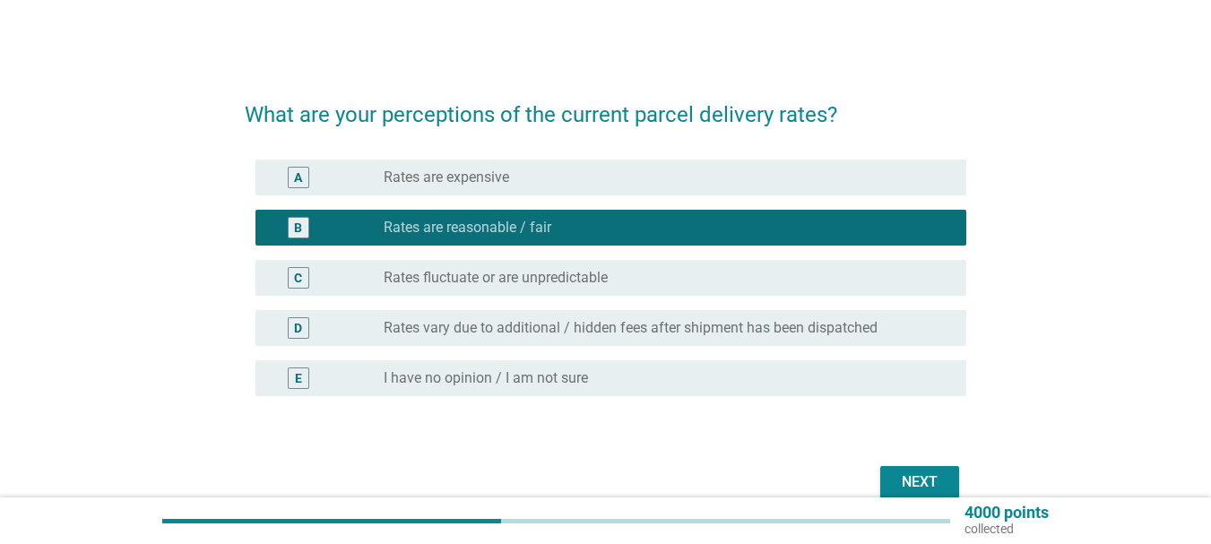
scroll to position [87, 0]
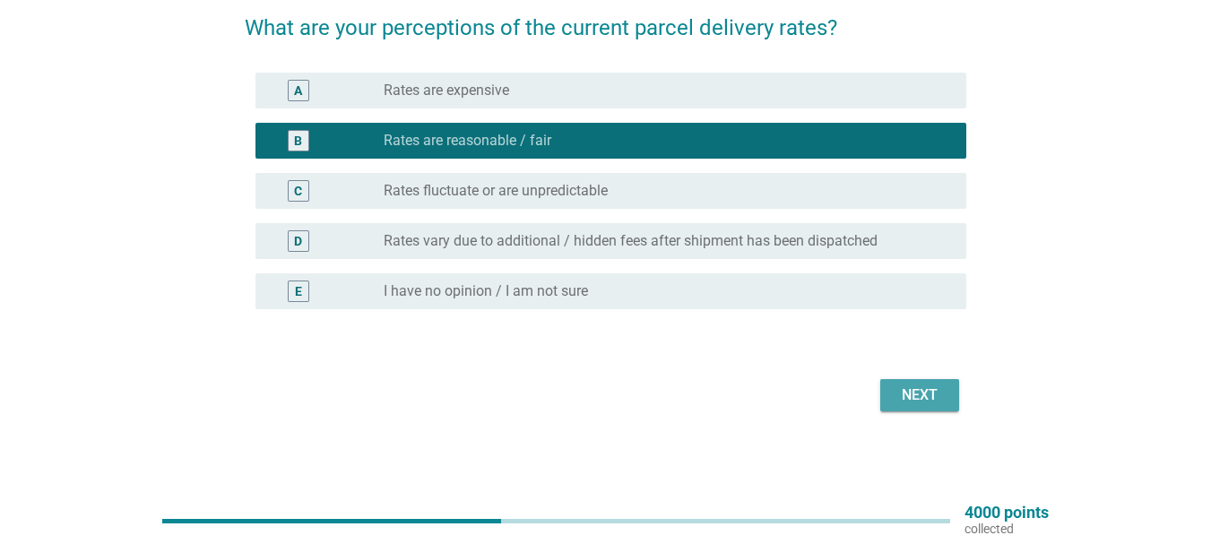
click at [953, 402] on button "Next" at bounding box center [919, 395] width 79 height 32
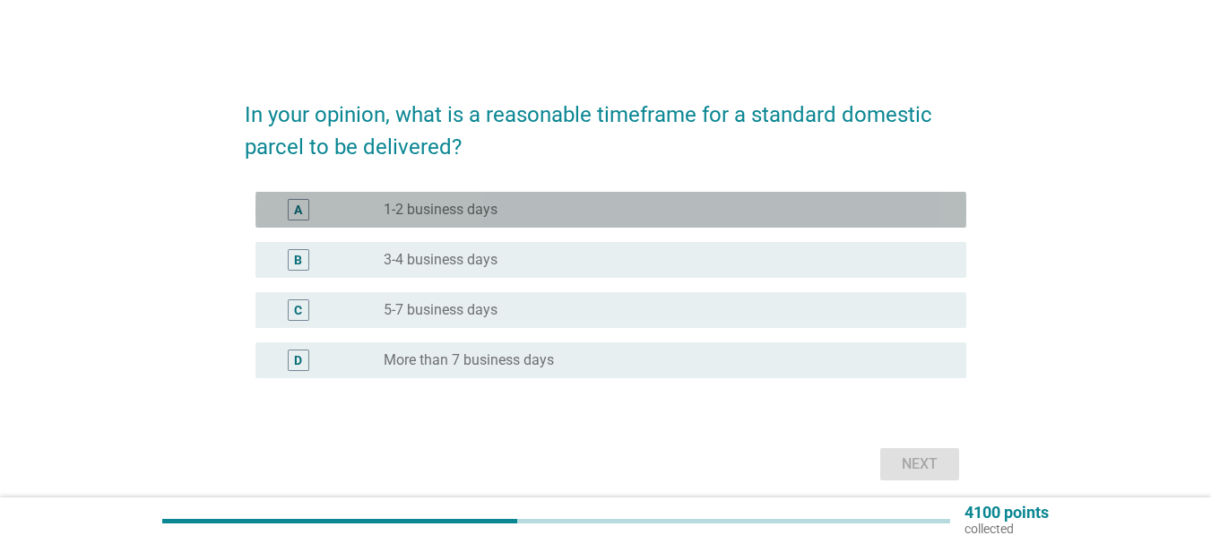
click at [462, 209] on label "1-2 business days" at bounding box center [441, 210] width 114 height 18
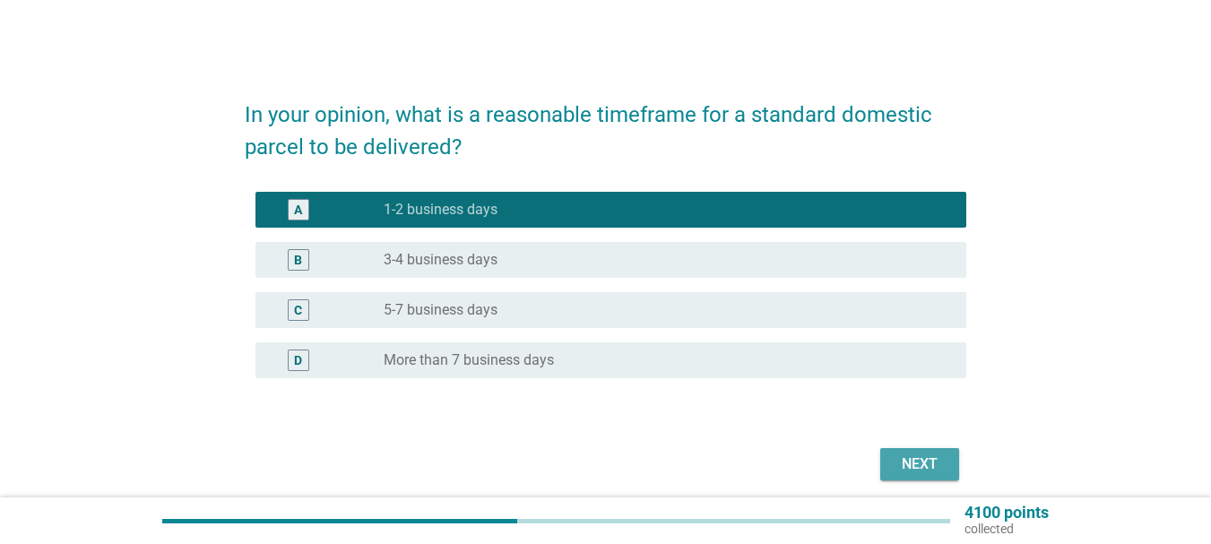
click at [928, 476] on button "Next" at bounding box center [919, 464] width 79 height 32
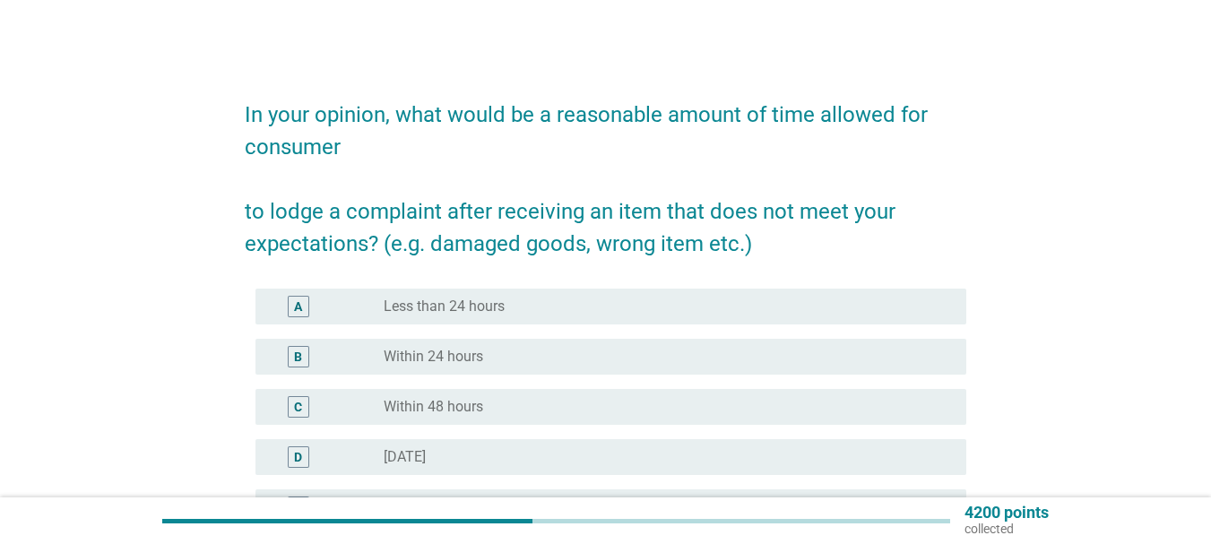
scroll to position [90, 0]
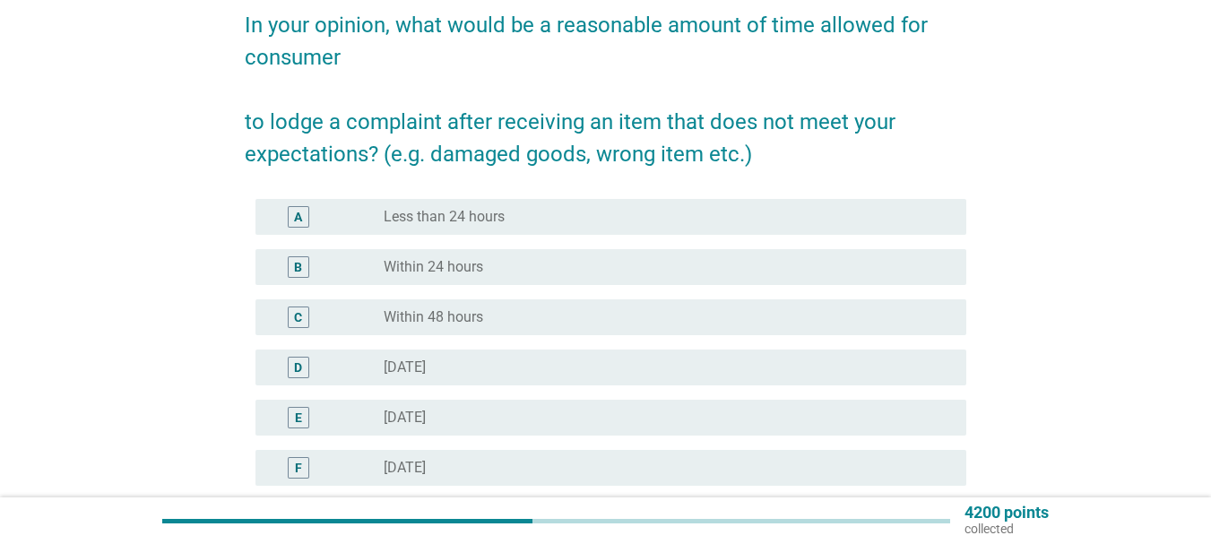
click at [459, 264] on label "Within 24 hours" at bounding box center [433, 267] width 99 height 18
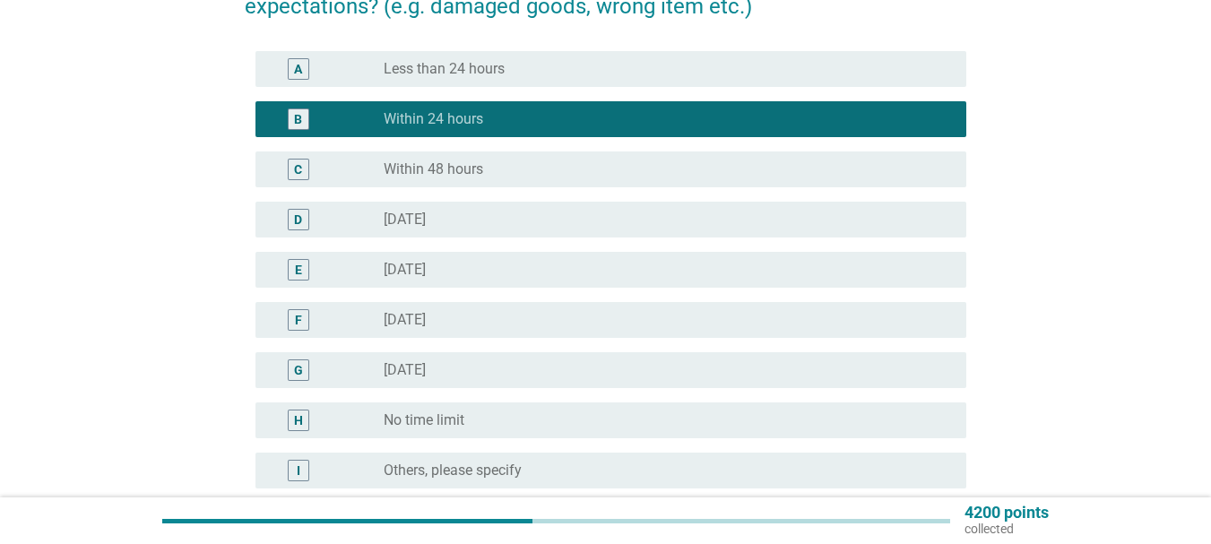
scroll to position [148, 0]
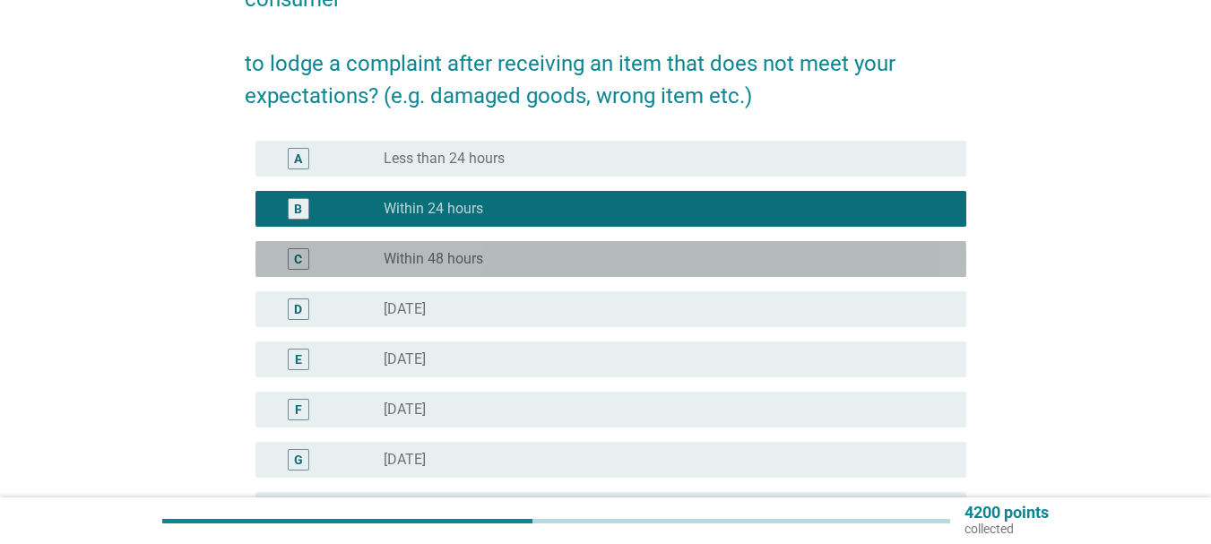
click at [480, 260] on label "Within 48 hours" at bounding box center [433, 259] width 99 height 18
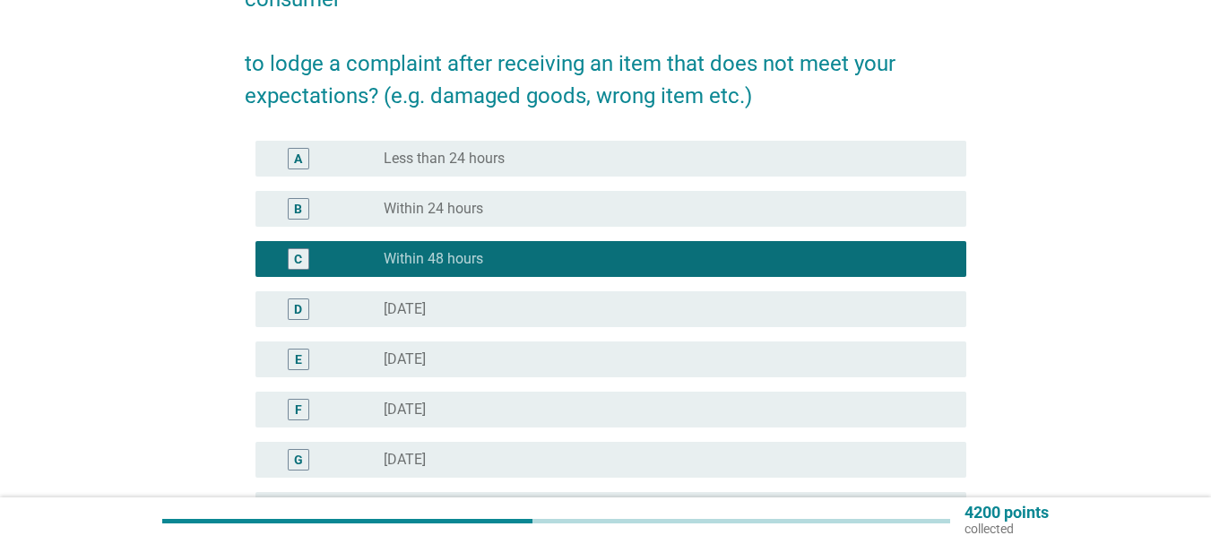
click at [536, 188] on div "B radio_button_unchecked Within 24 hours" at bounding box center [605, 209] width 721 height 50
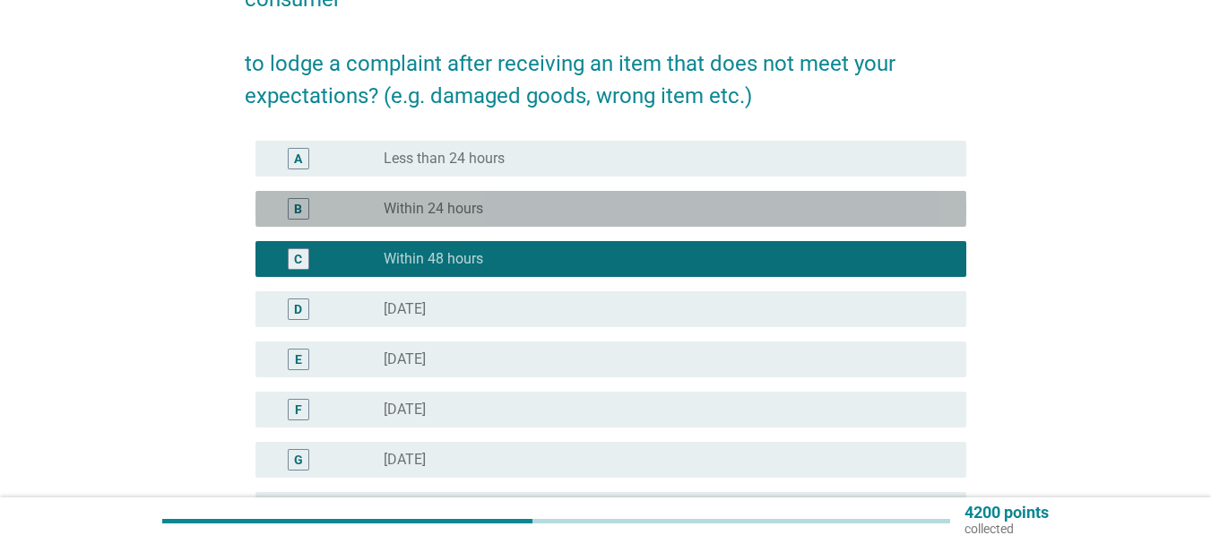
click at [529, 204] on div "radio_button_unchecked Within 24 hours" at bounding box center [661, 209] width 554 height 18
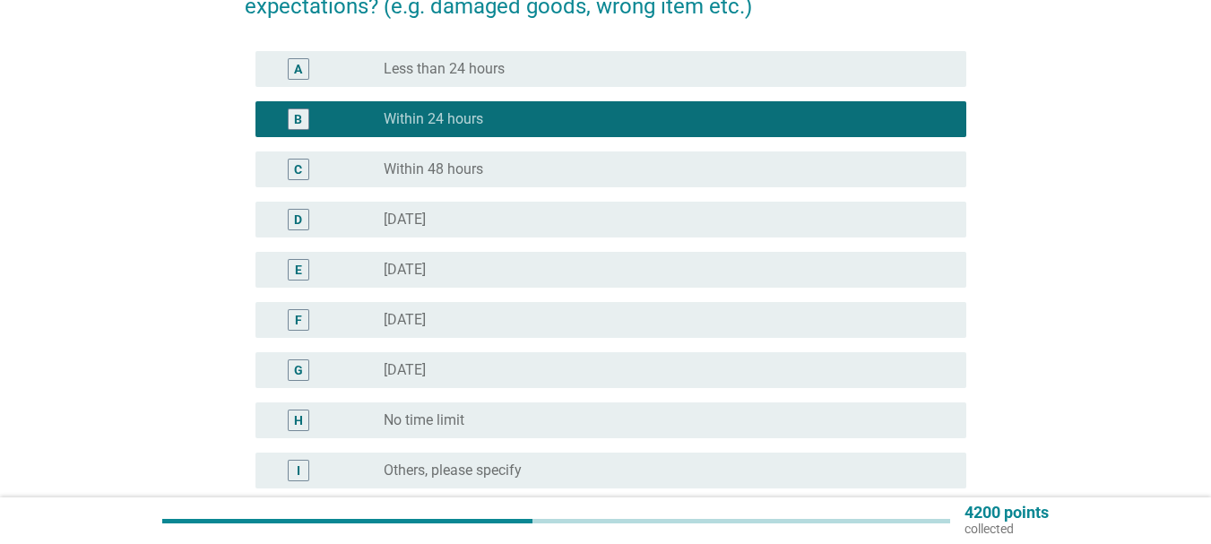
scroll to position [417, 0]
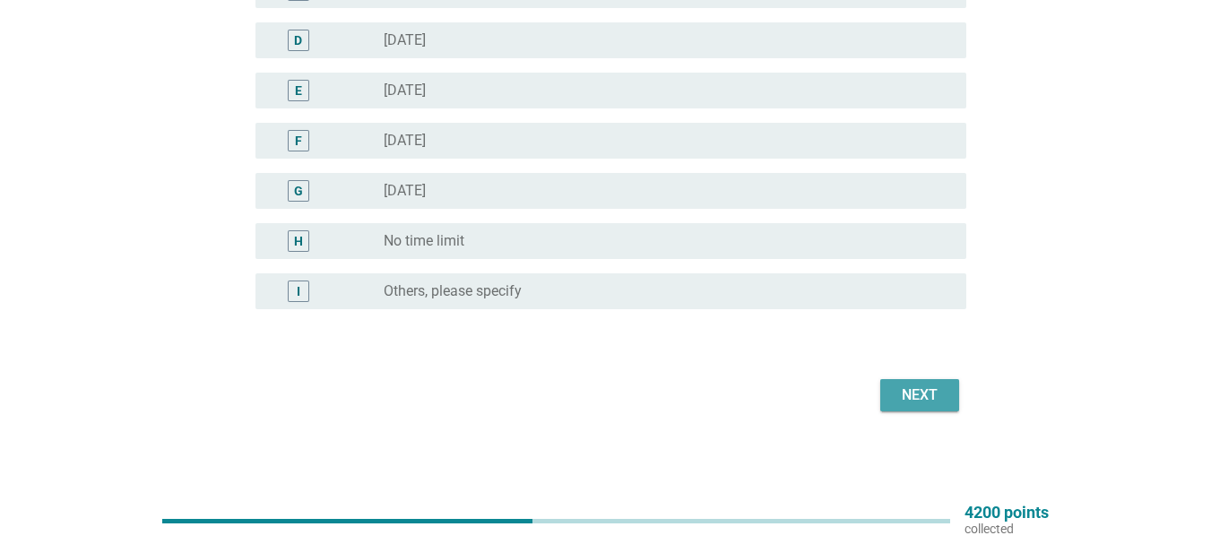
click at [921, 393] on div "Next" at bounding box center [919, 395] width 50 height 22
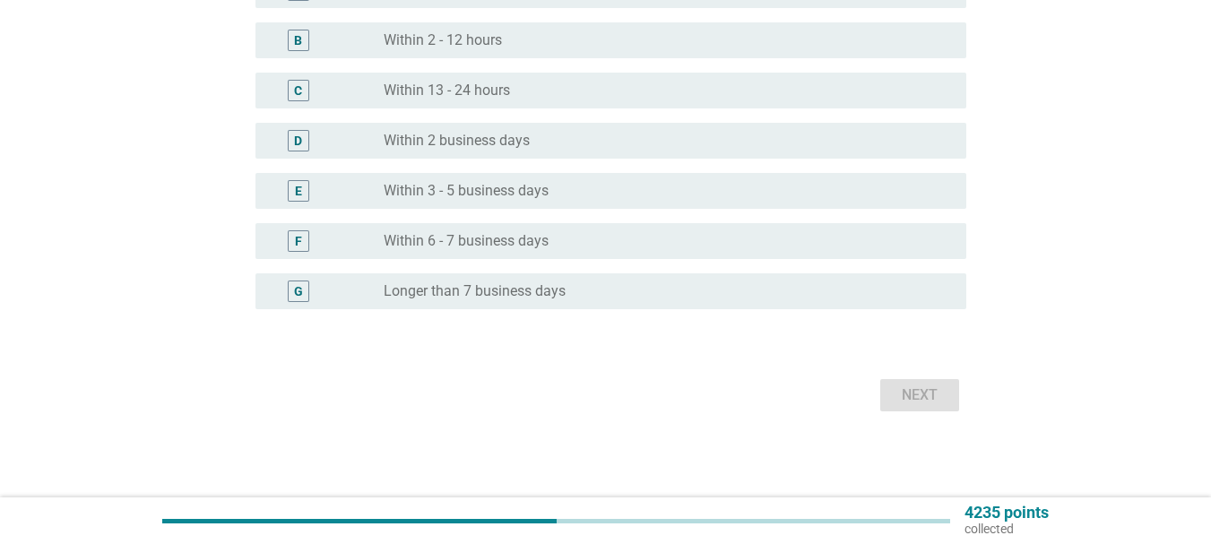
scroll to position [0, 0]
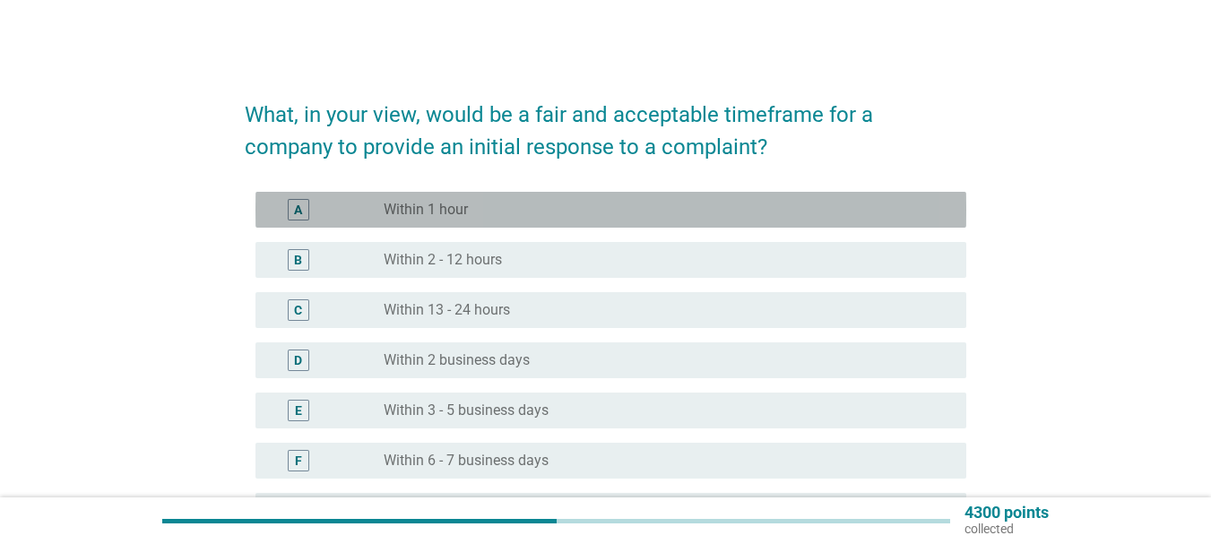
click at [447, 214] on label "Within 1 hour" at bounding box center [426, 210] width 84 height 18
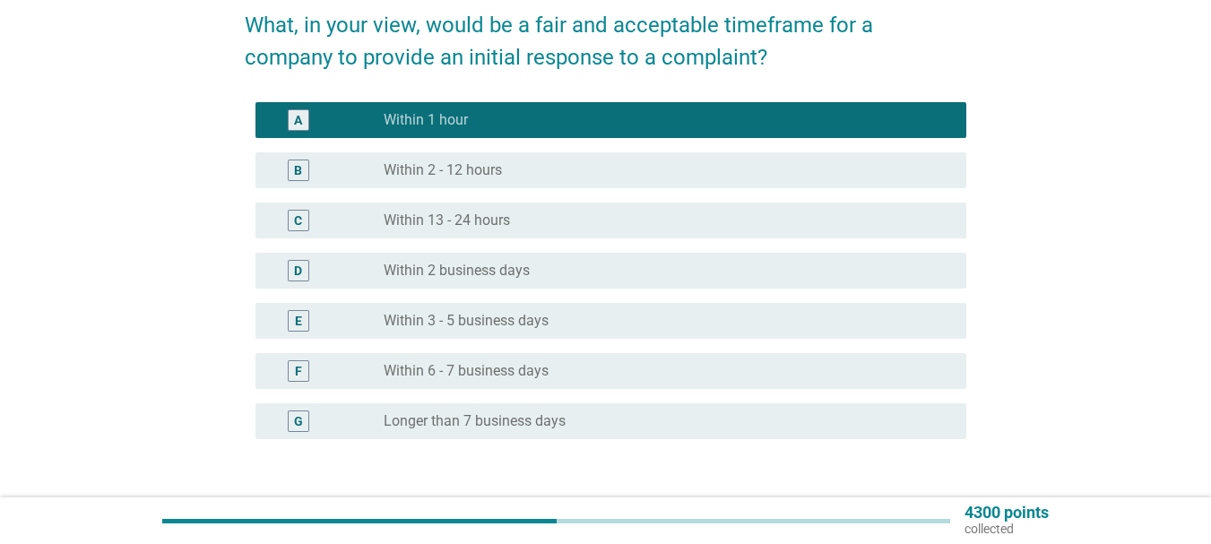
scroll to position [179, 0]
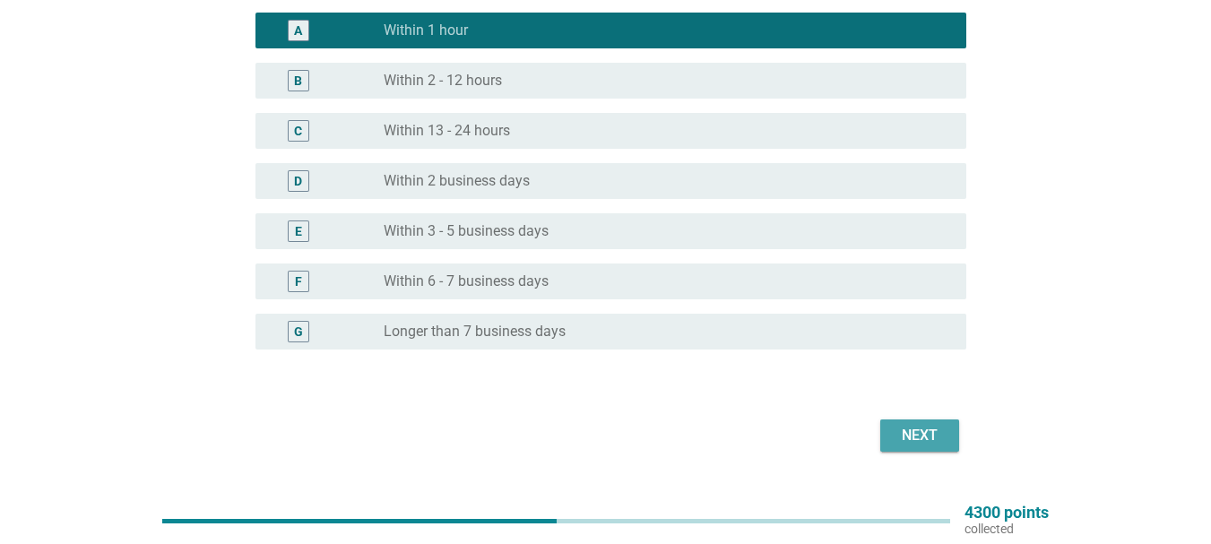
click at [926, 441] on div "Next" at bounding box center [919, 436] width 50 height 22
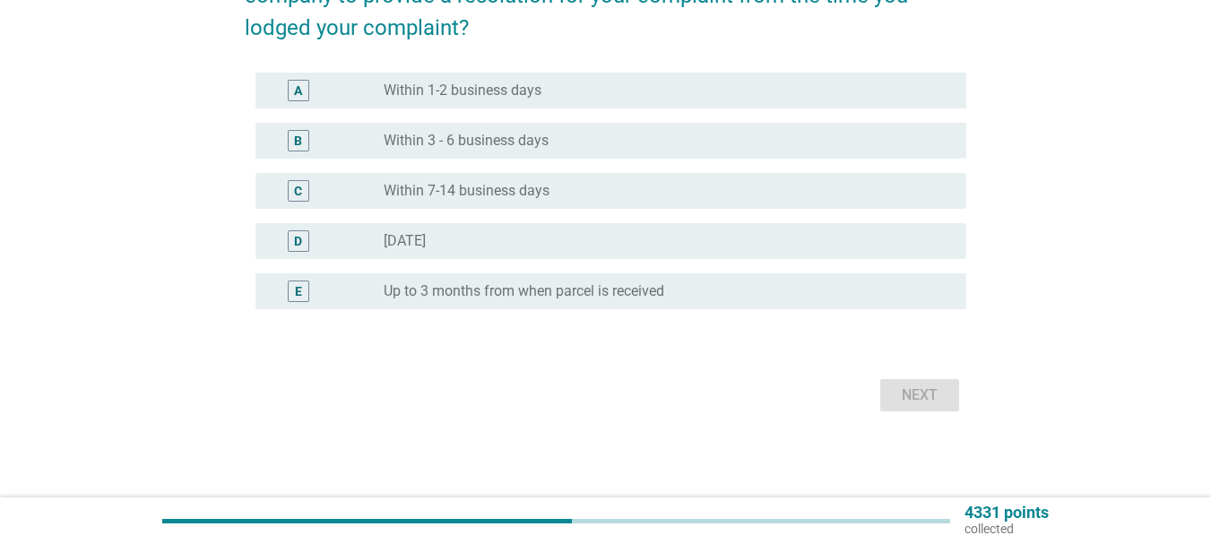
scroll to position [0, 0]
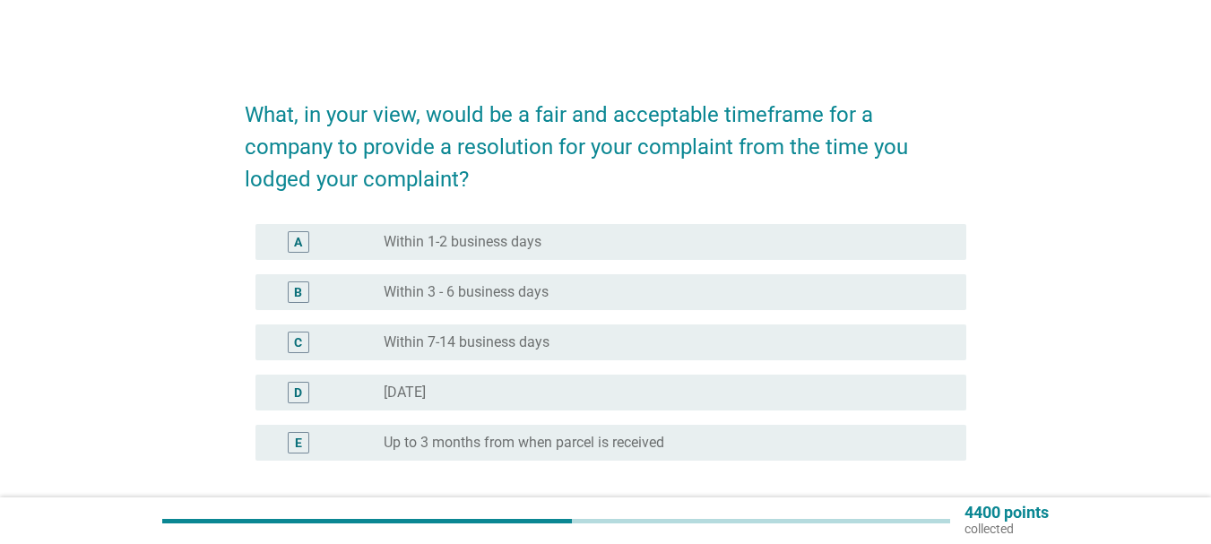
click at [490, 239] on label "Within 1-2 business days" at bounding box center [463, 242] width 158 height 18
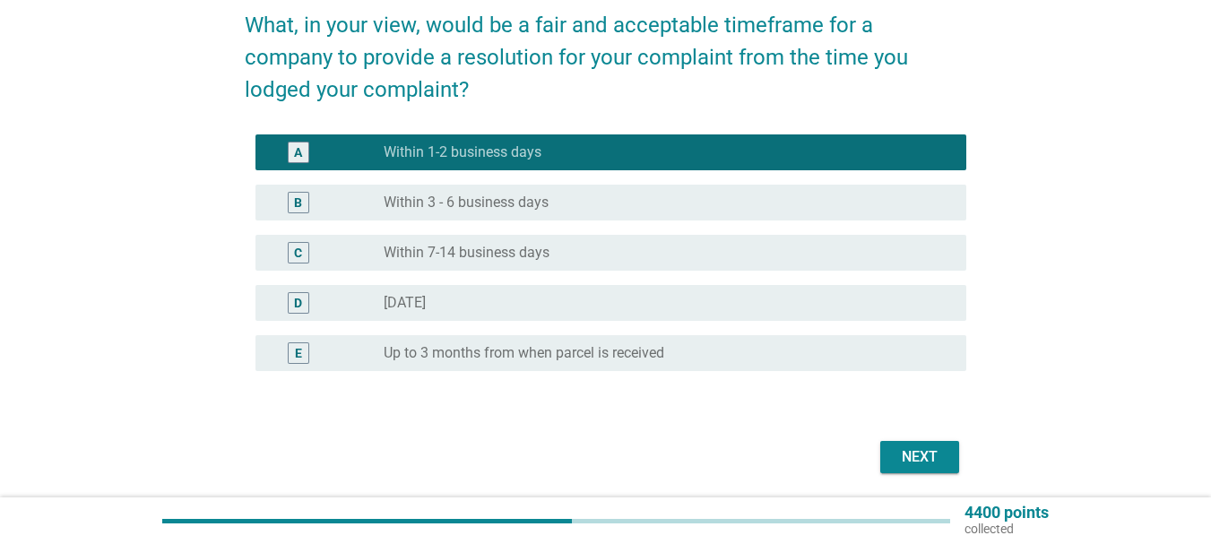
scroll to position [151, 0]
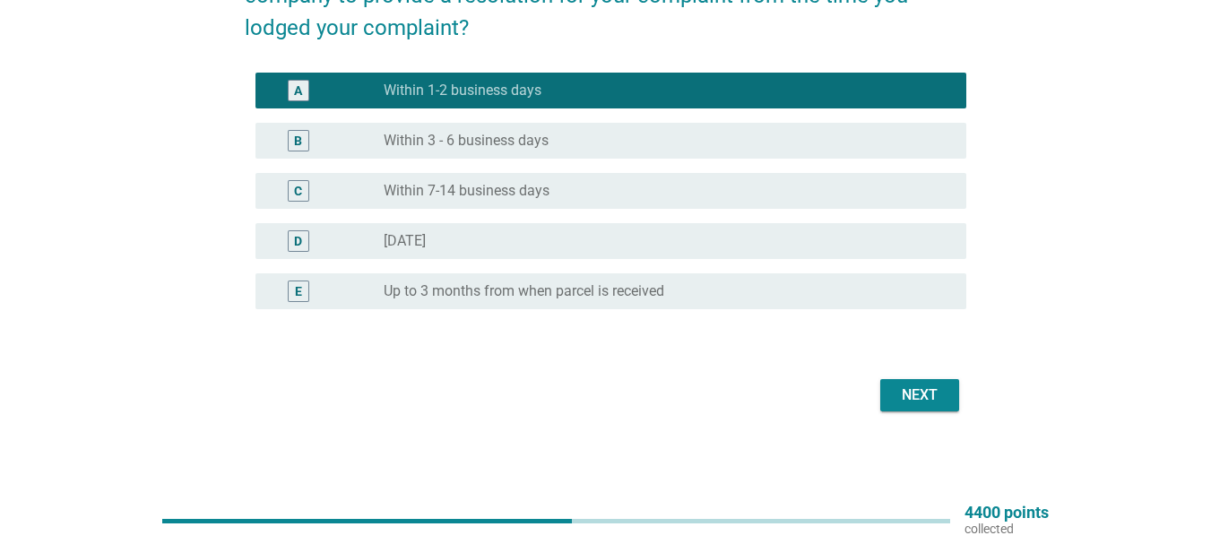
click at [912, 398] on div "Next" at bounding box center [919, 395] width 50 height 22
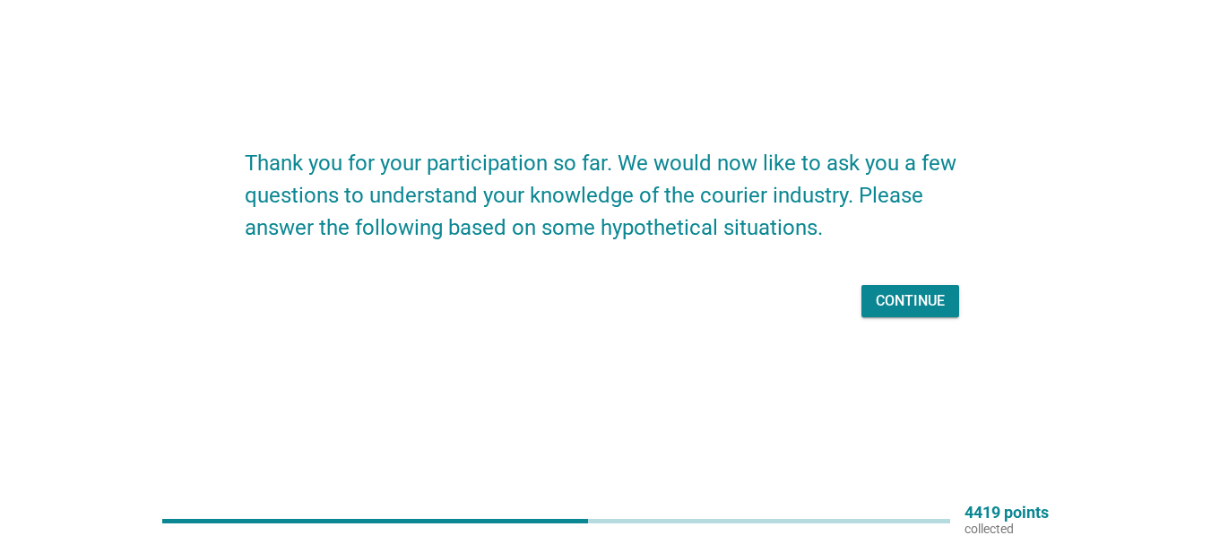
scroll to position [0, 0]
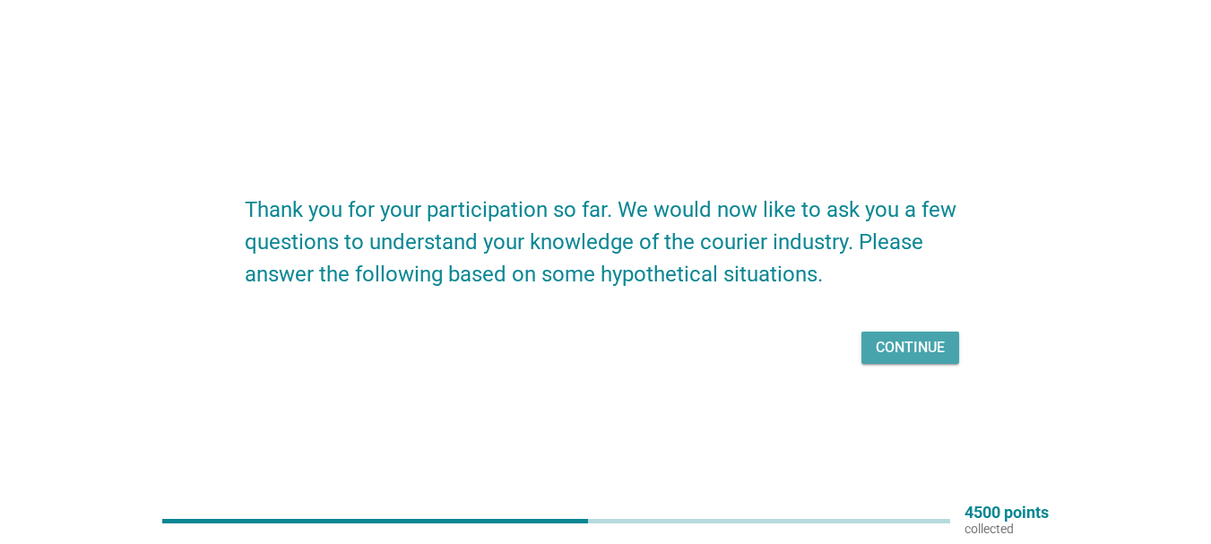
click at [891, 350] on div "Continue" at bounding box center [910, 348] width 69 height 22
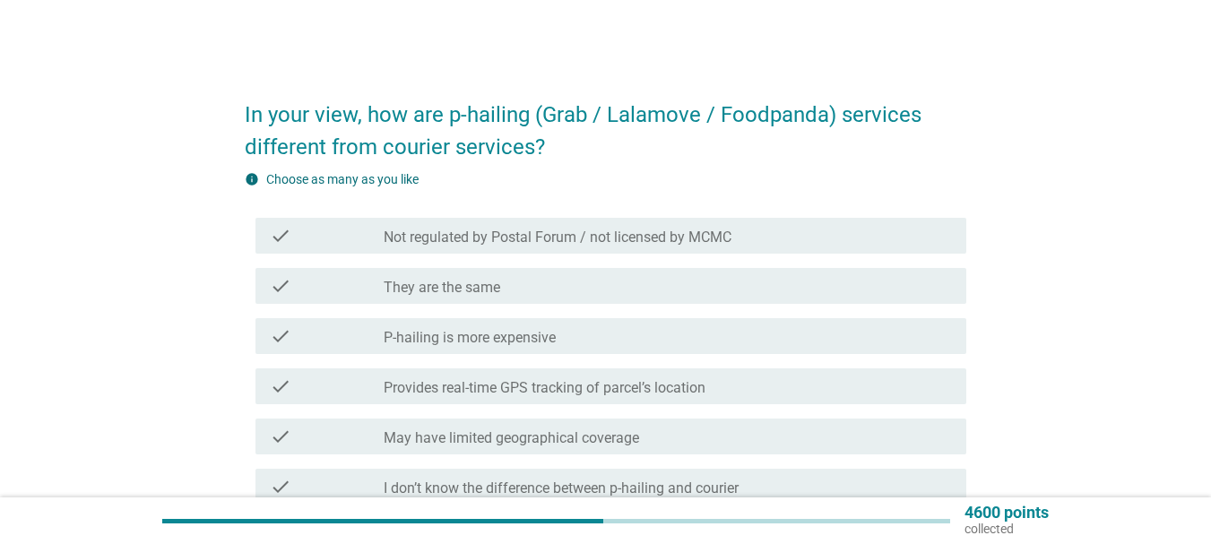
scroll to position [90, 0]
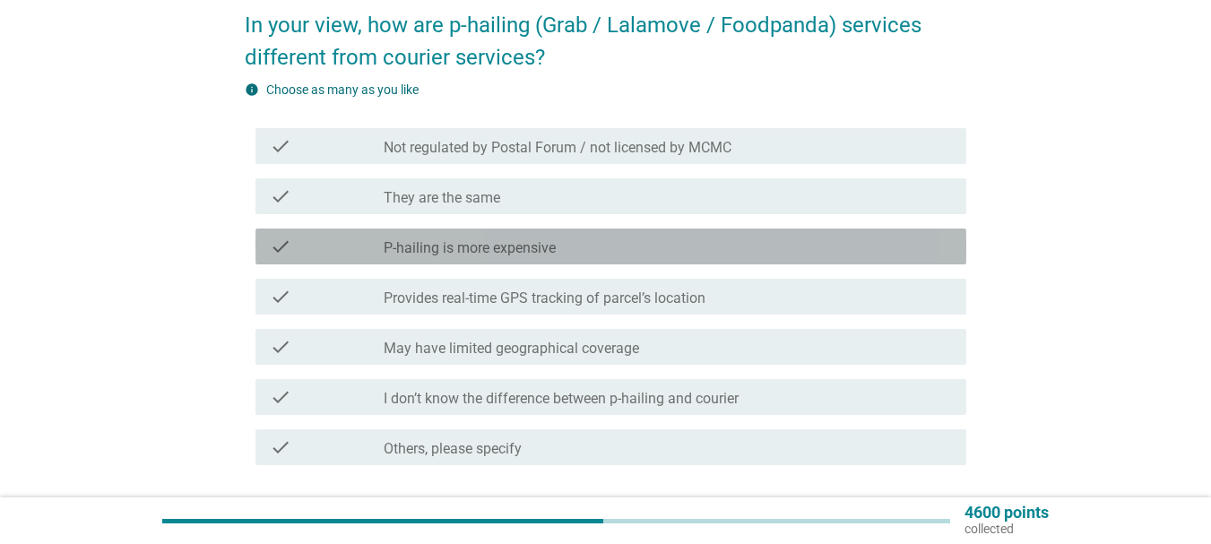
click at [558, 241] on div "check_box_outline_blank P-hailing is more expensive" at bounding box center [668, 247] width 568 height 22
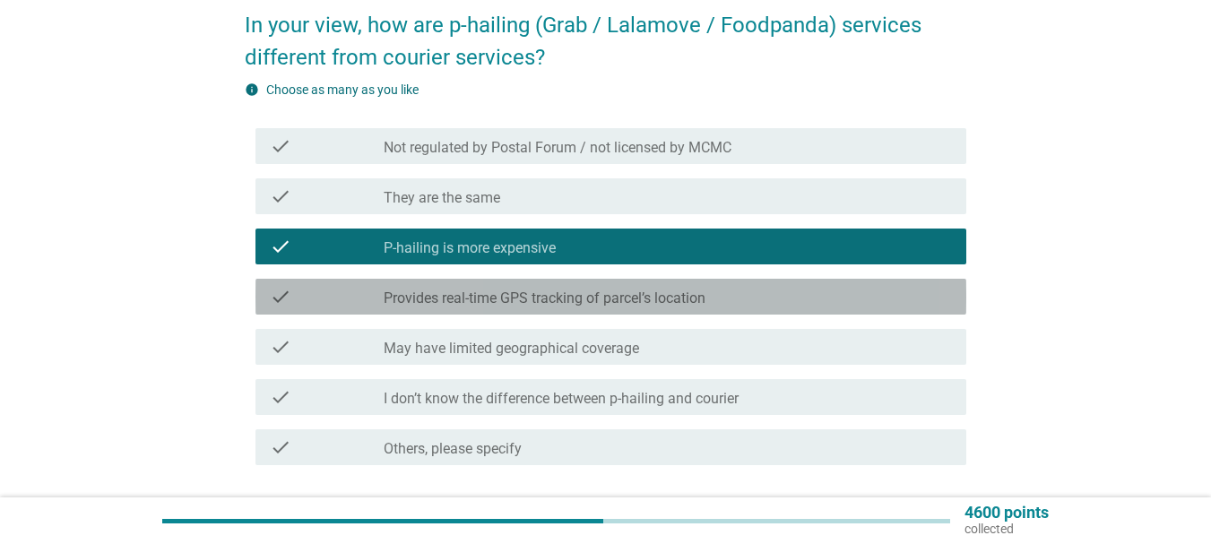
click at [647, 294] on label "Provides real-time GPS tracking of parcel’s location" at bounding box center [545, 298] width 322 height 18
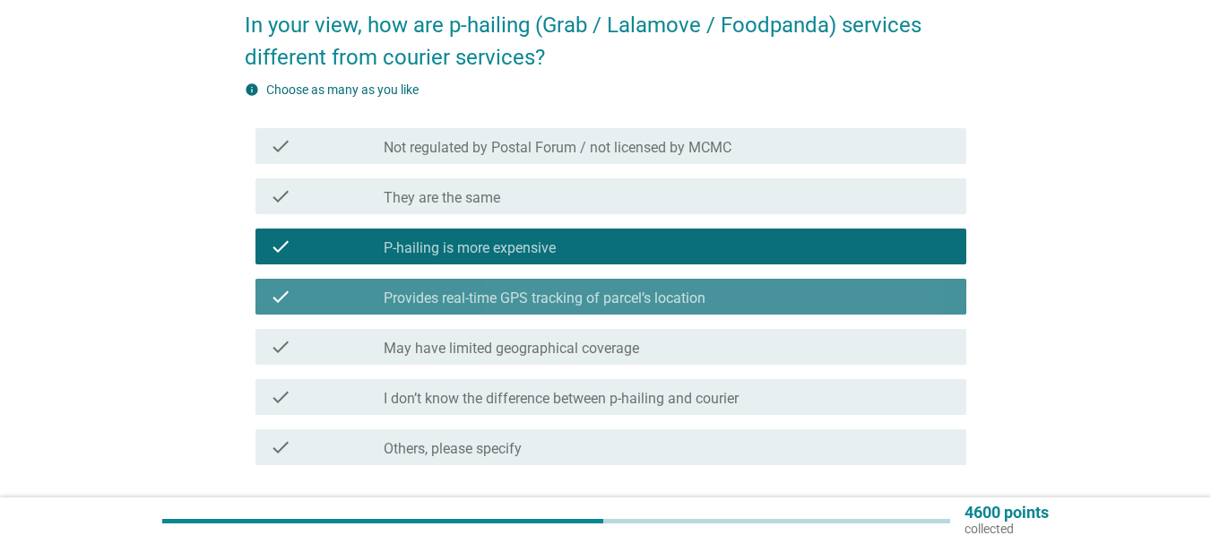
click at [644, 294] on label "Provides real-time GPS tracking of parcel’s location" at bounding box center [545, 298] width 322 height 18
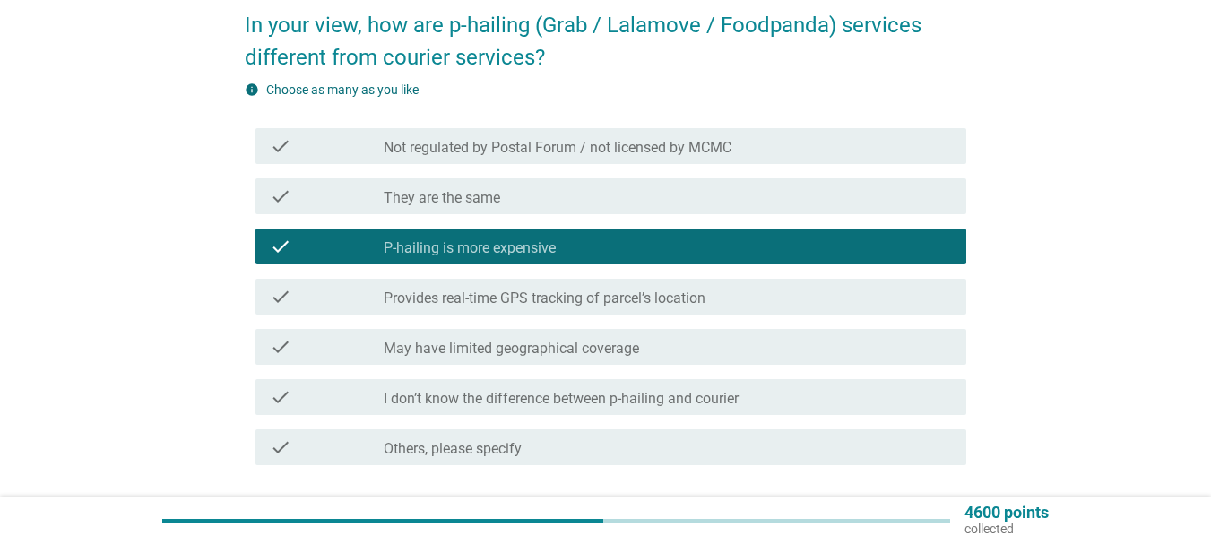
scroll to position [224, 0]
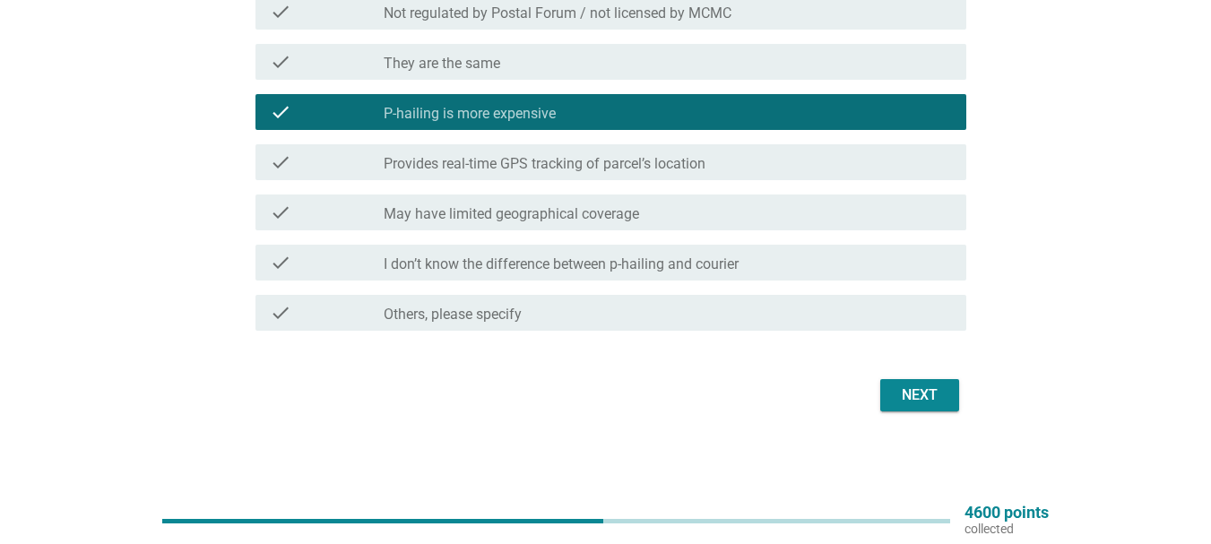
click at [932, 367] on form "In your view, how are p-hailing (Grab / Lalamove / Foodpanda) services differen…" at bounding box center [605, 137] width 721 height 560
click at [932, 394] on div "Next" at bounding box center [919, 395] width 50 height 22
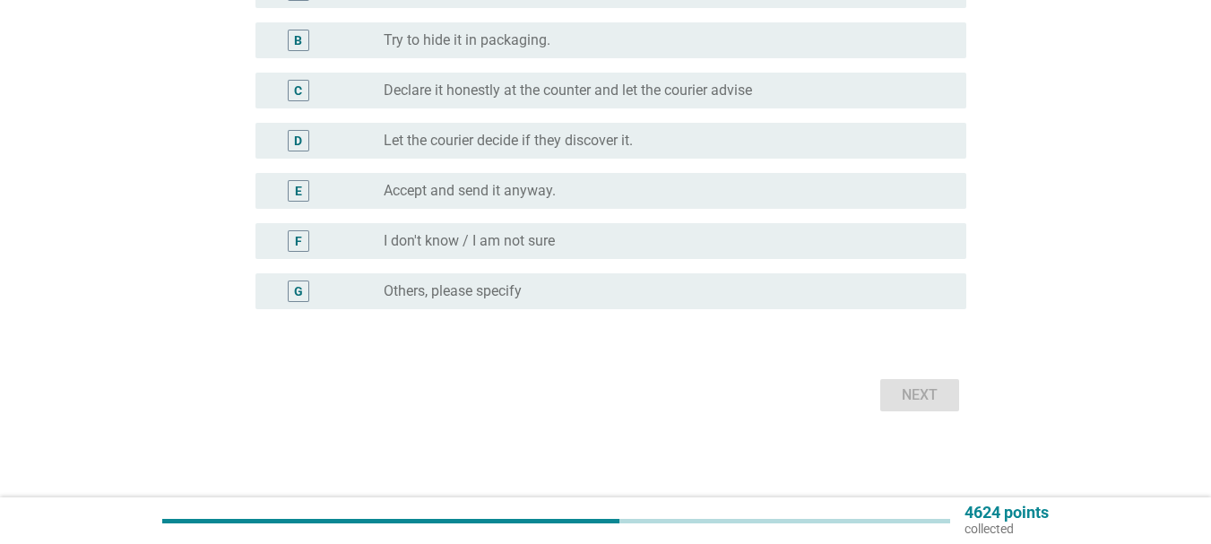
scroll to position [0, 0]
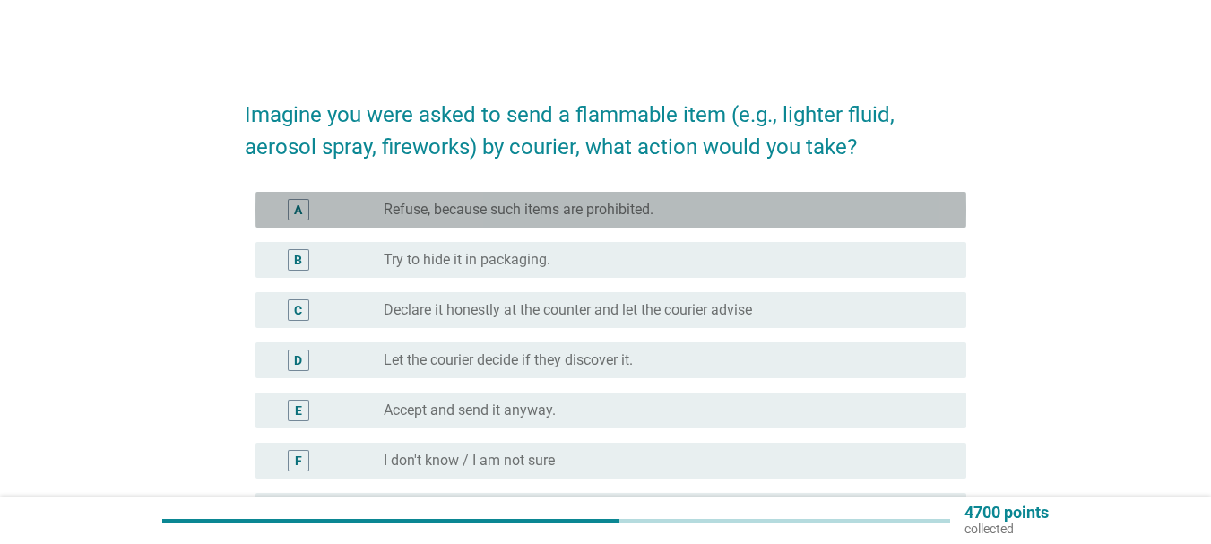
click at [553, 211] on label "Refuse, because such items are prohibited." at bounding box center [519, 210] width 270 height 18
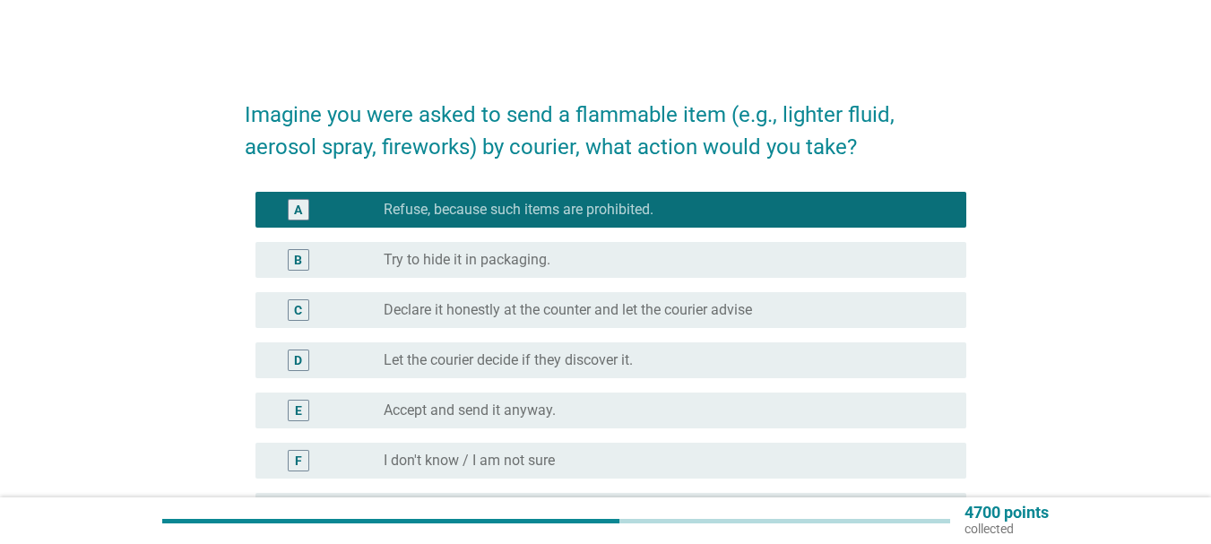
scroll to position [90, 0]
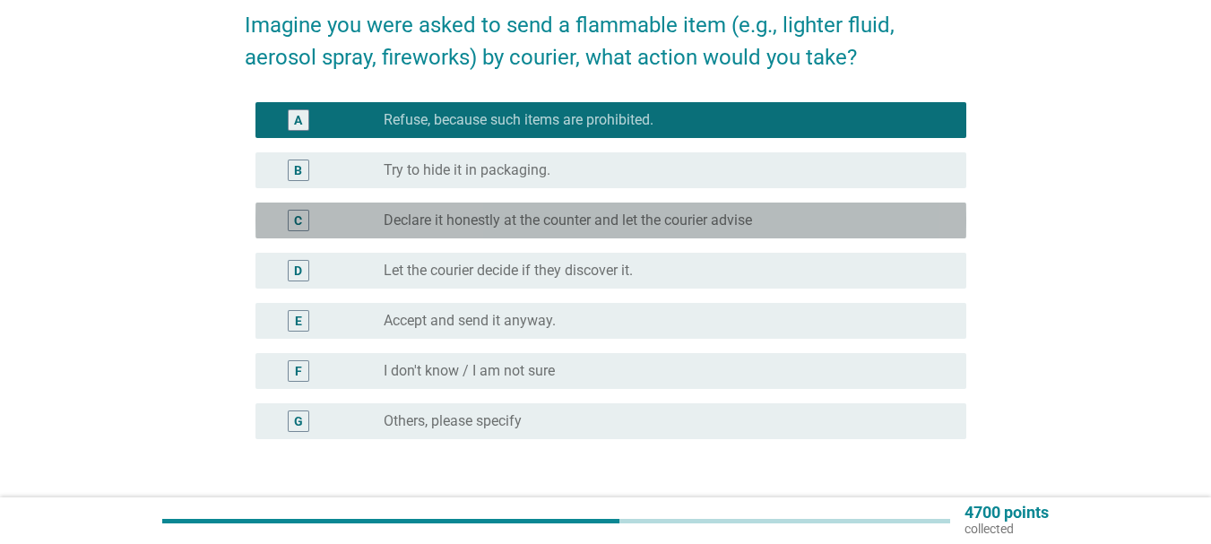
click at [552, 223] on label "Declare it honestly at the counter and let the courier advise" at bounding box center [568, 220] width 368 height 18
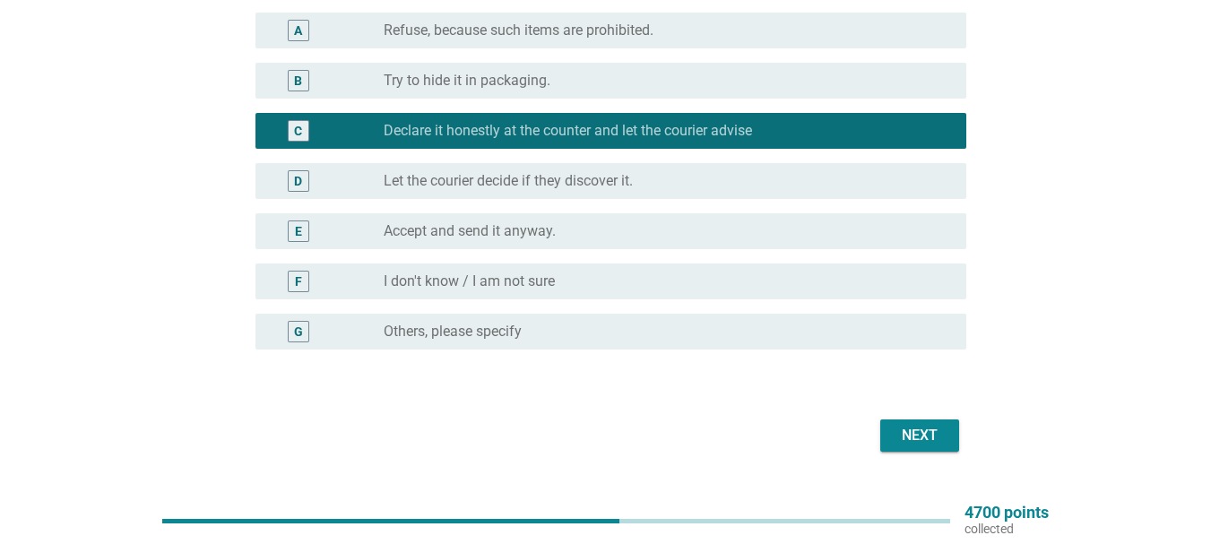
scroll to position [220, 0]
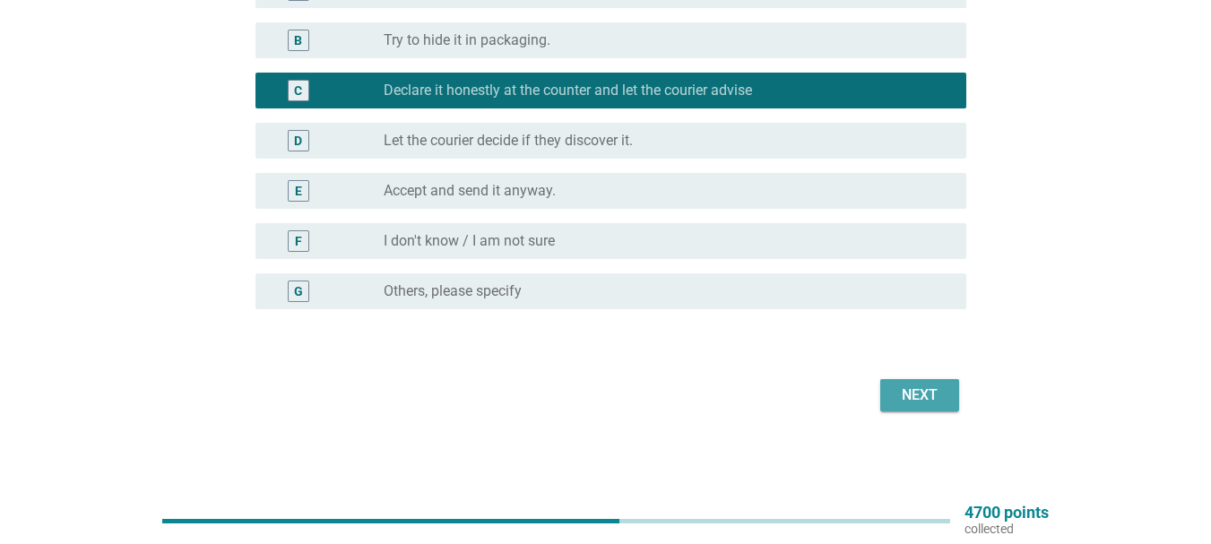
click at [928, 400] on div "Next" at bounding box center [919, 395] width 50 height 22
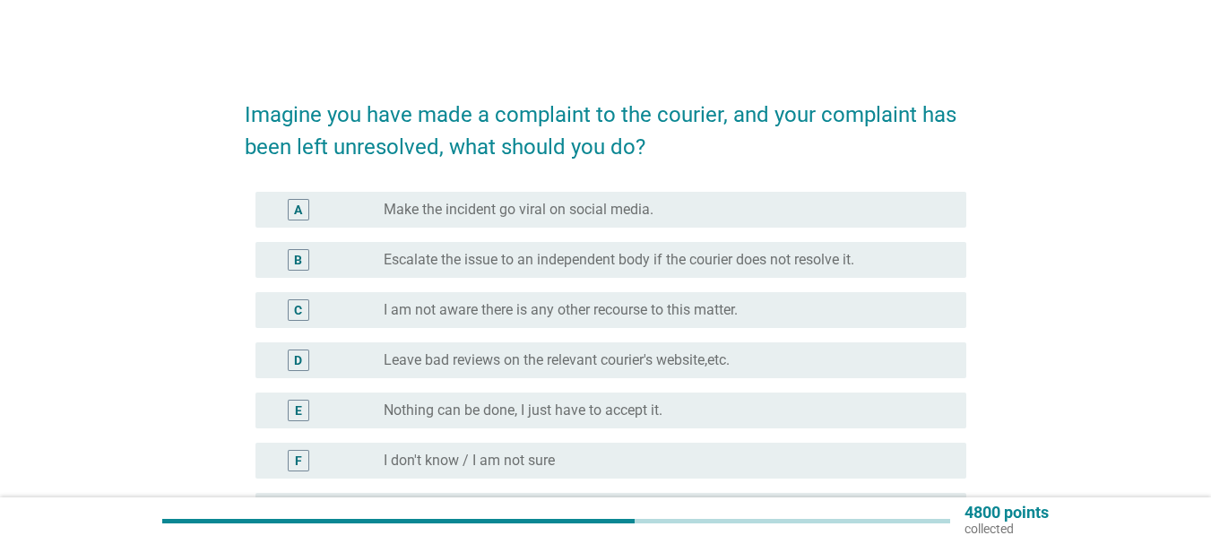
click at [549, 261] on label "Escalate the issue to an independent body if the courier does not resolve it." at bounding box center [619, 260] width 470 height 18
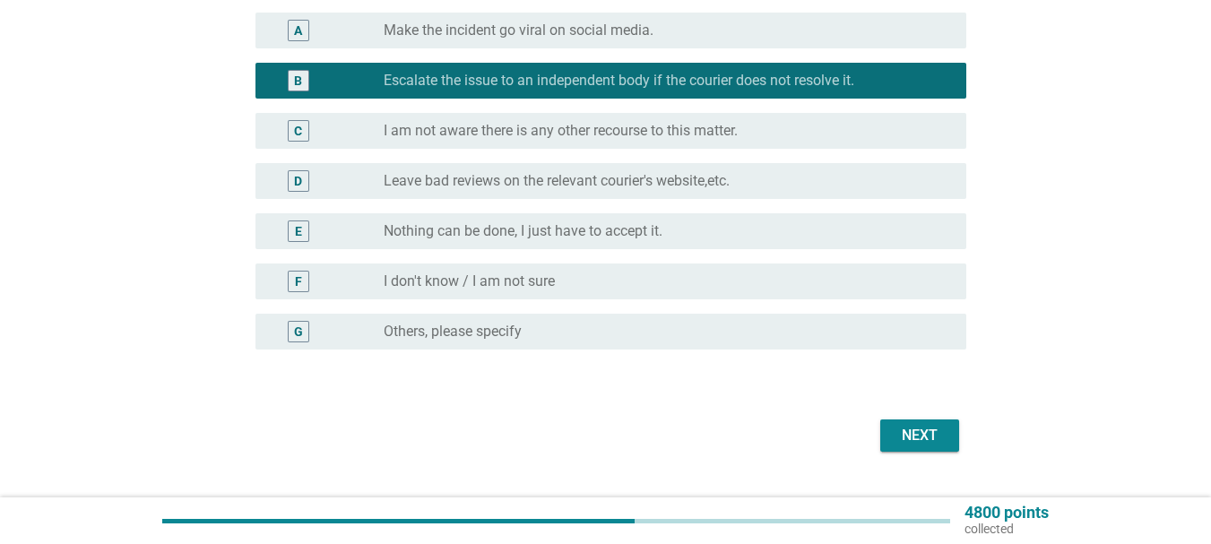
scroll to position [220, 0]
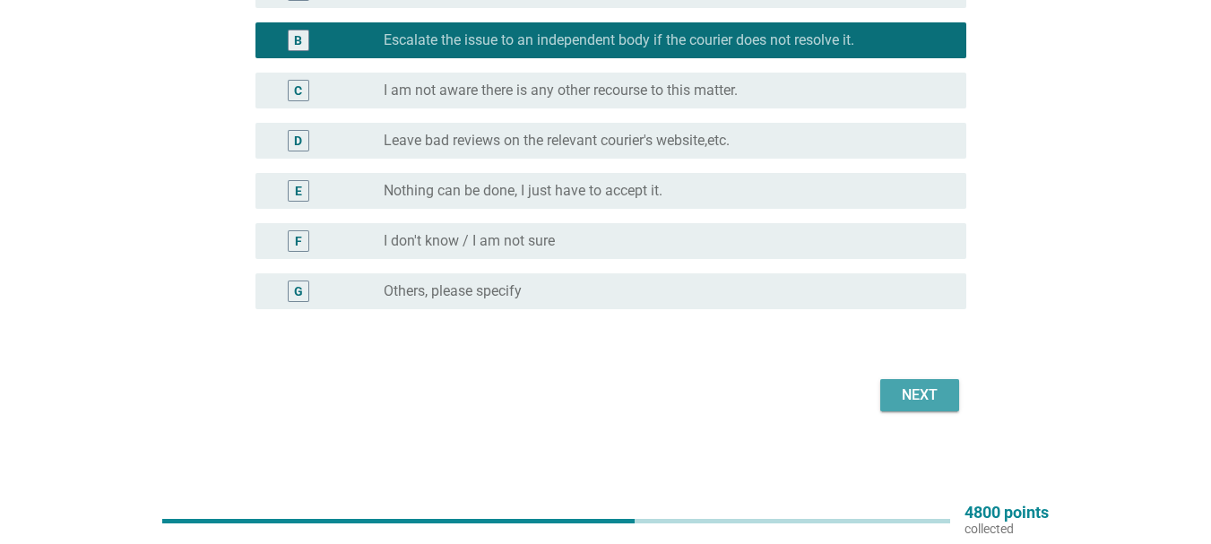
click at [911, 403] on div "Next" at bounding box center [919, 395] width 50 height 22
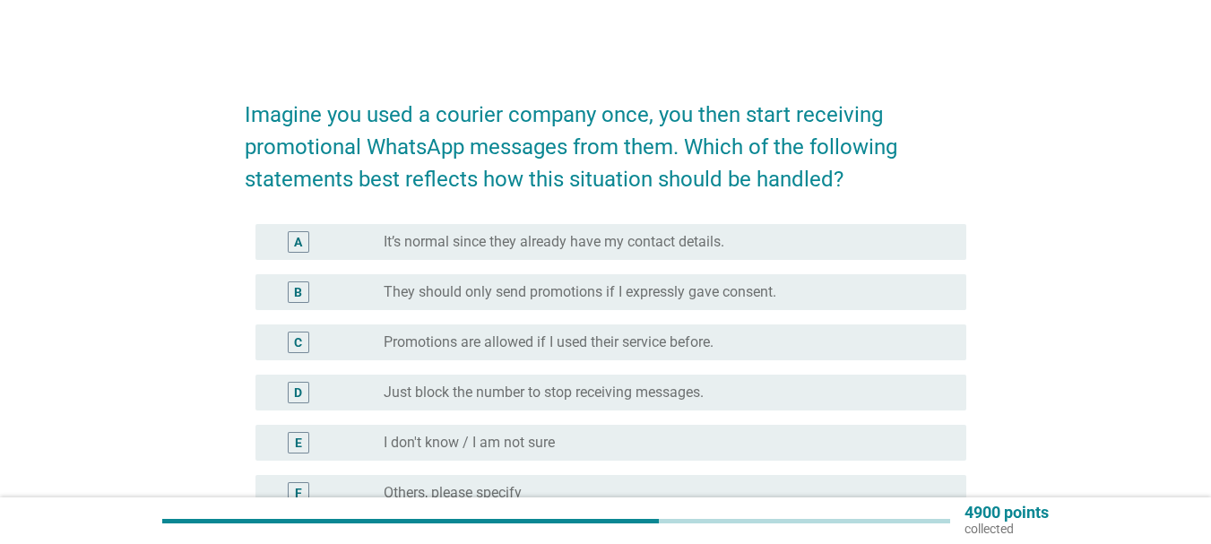
click at [546, 292] on label "They should only send promotions if I expressly gave consent." at bounding box center [580, 292] width 393 height 18
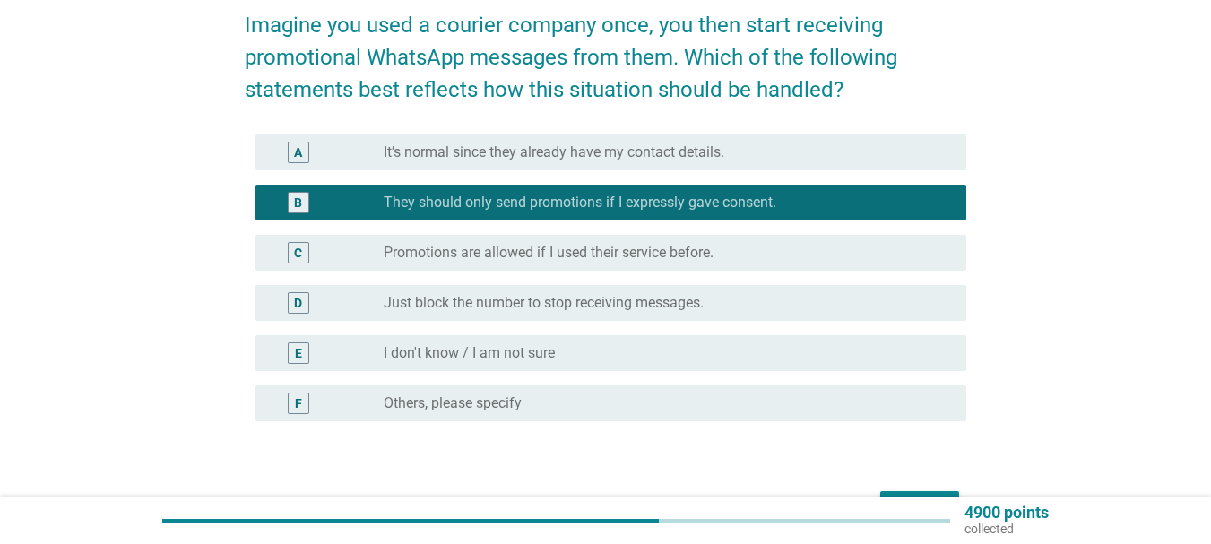
scroll to position [179, 0]
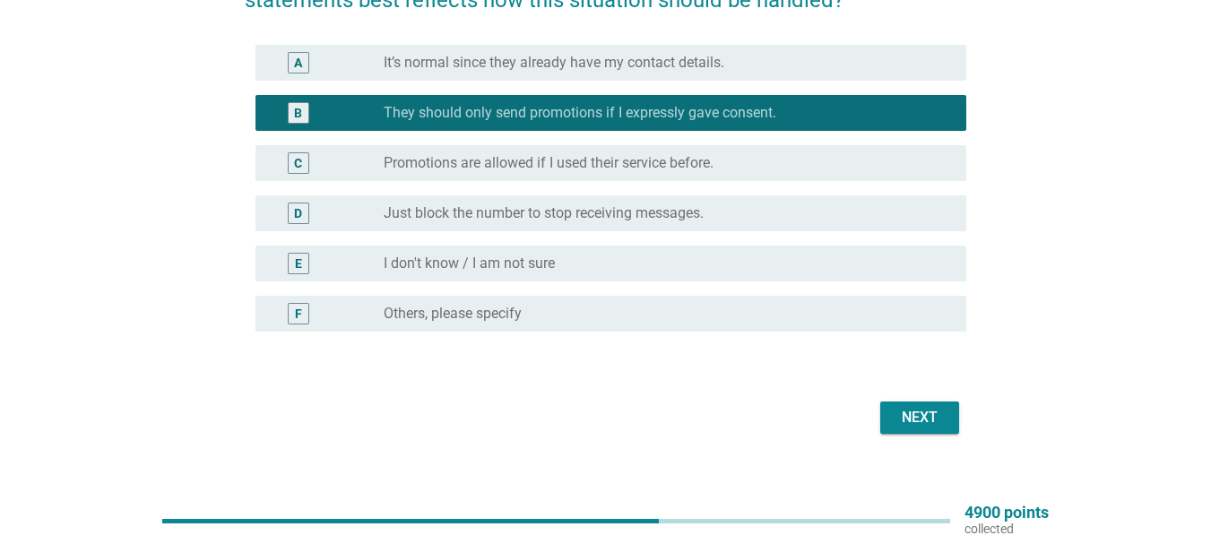
click at [908, 419] on div "Next" at bounding box center [919, 418] width 50 height 22
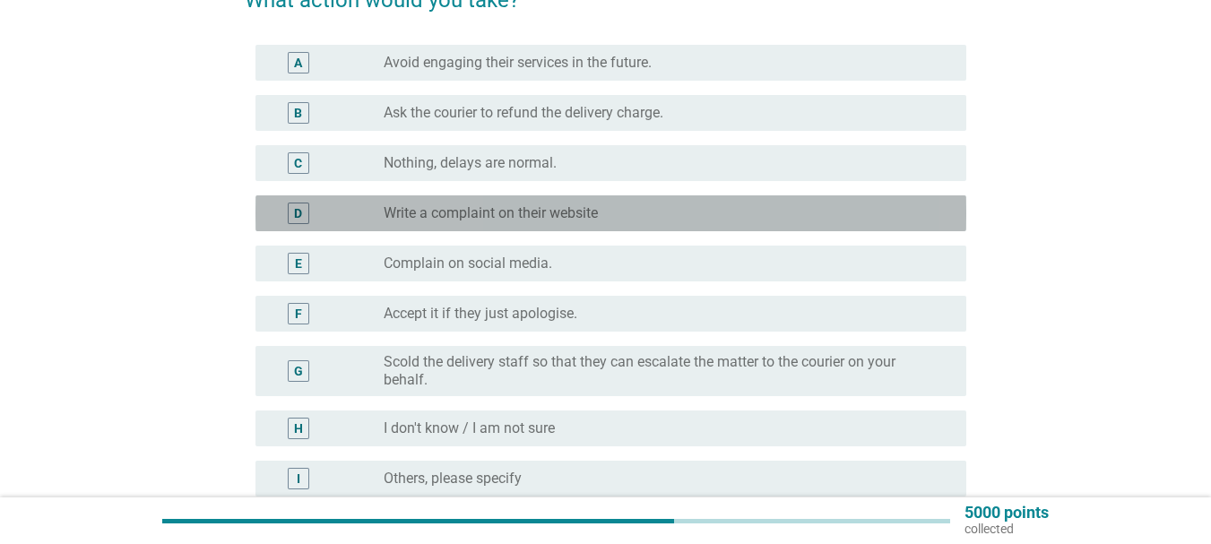
click at [491, 220] on label "Write a complaint on their website" at bounding box center [491, 213] width 214 height 18
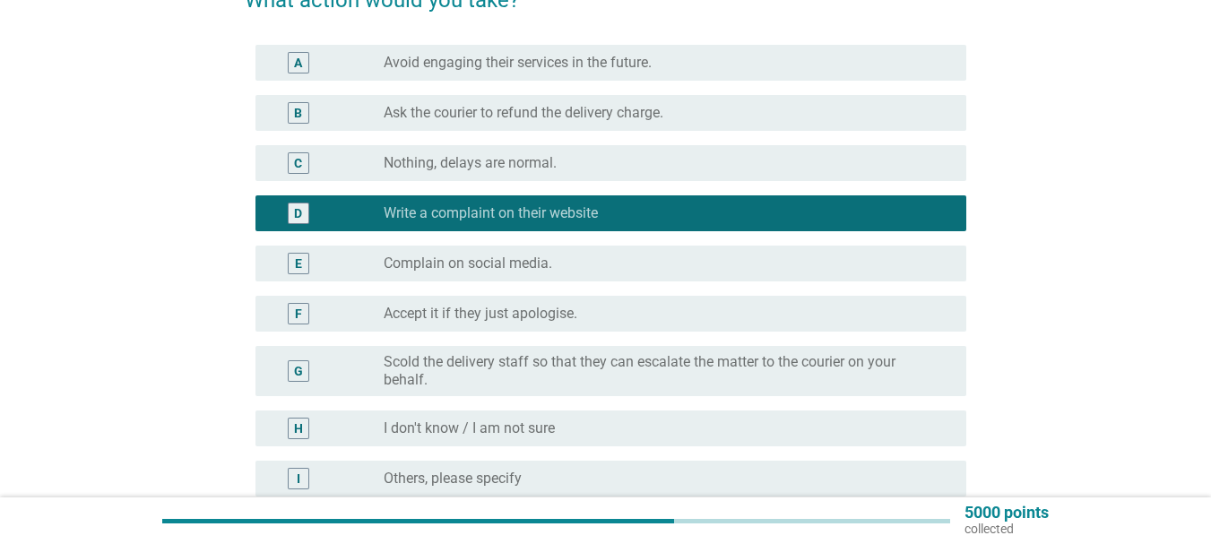
click at [494, 155] on label "Nothing, delays are normal." at bounding box center [470, 163] width 173 height 18
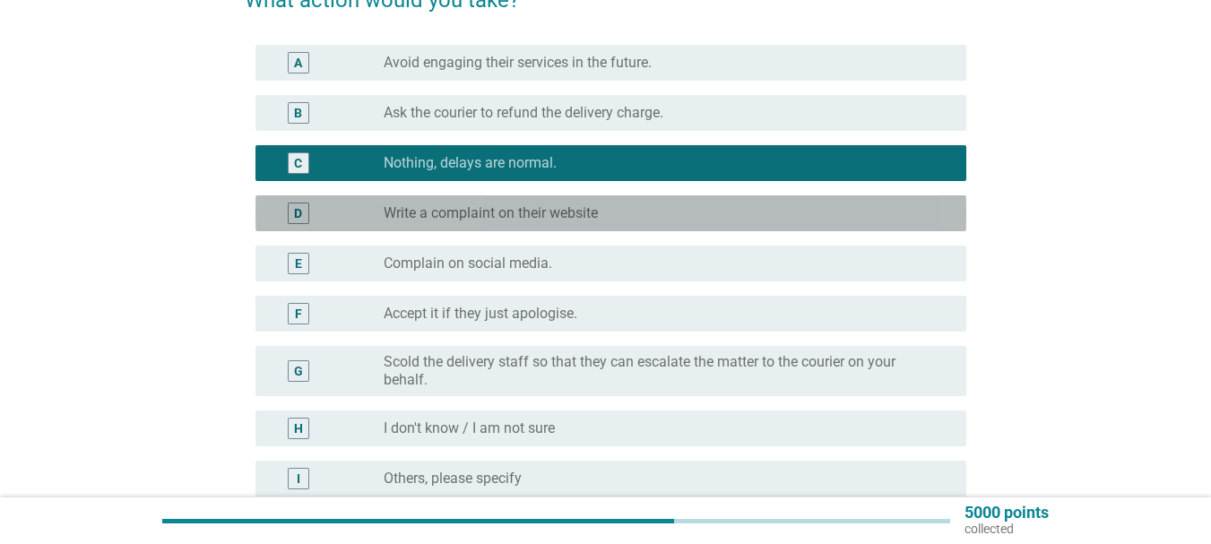
click at [507, 221] on label "Write a complaint on their website" at bounding box center [491, 213] width 214 height 18
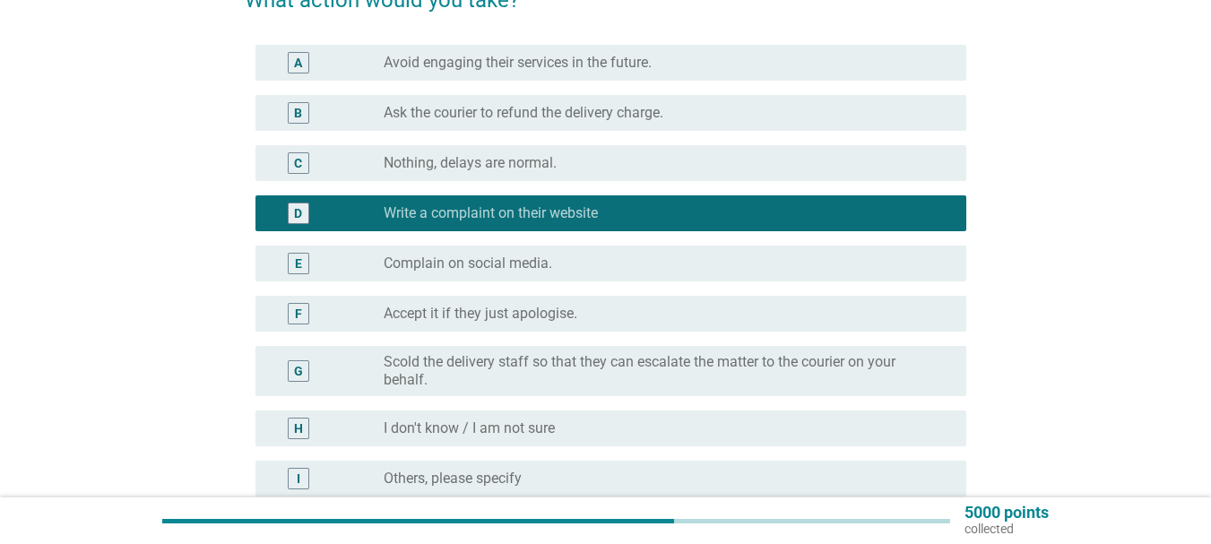
scroll to position [358, 0]
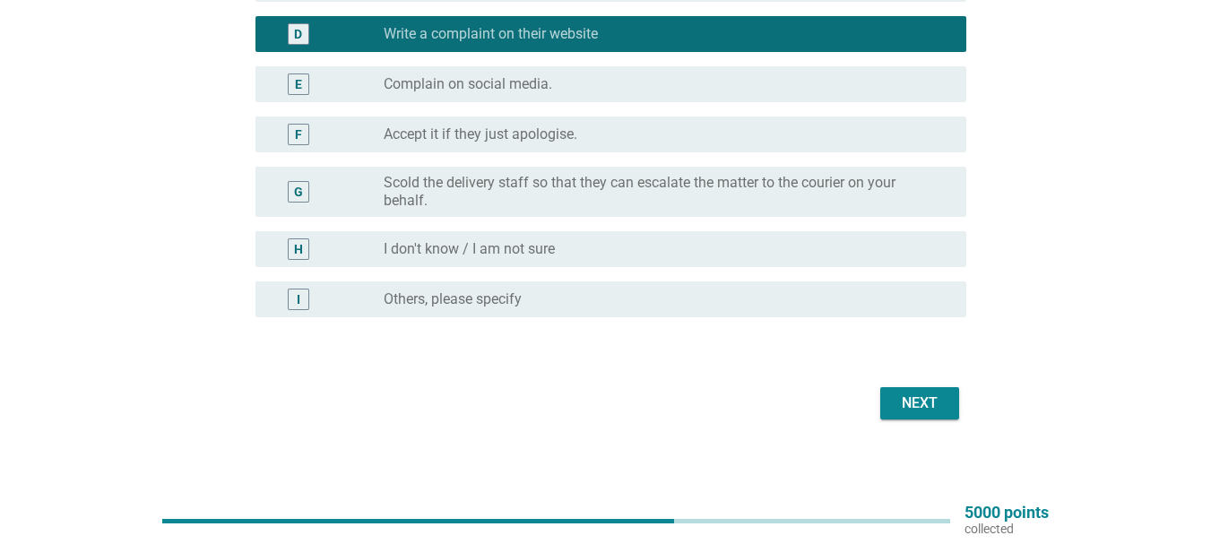
click at [924, 405] on div "Next" at bounding box center [919, 404] width 50 height 22
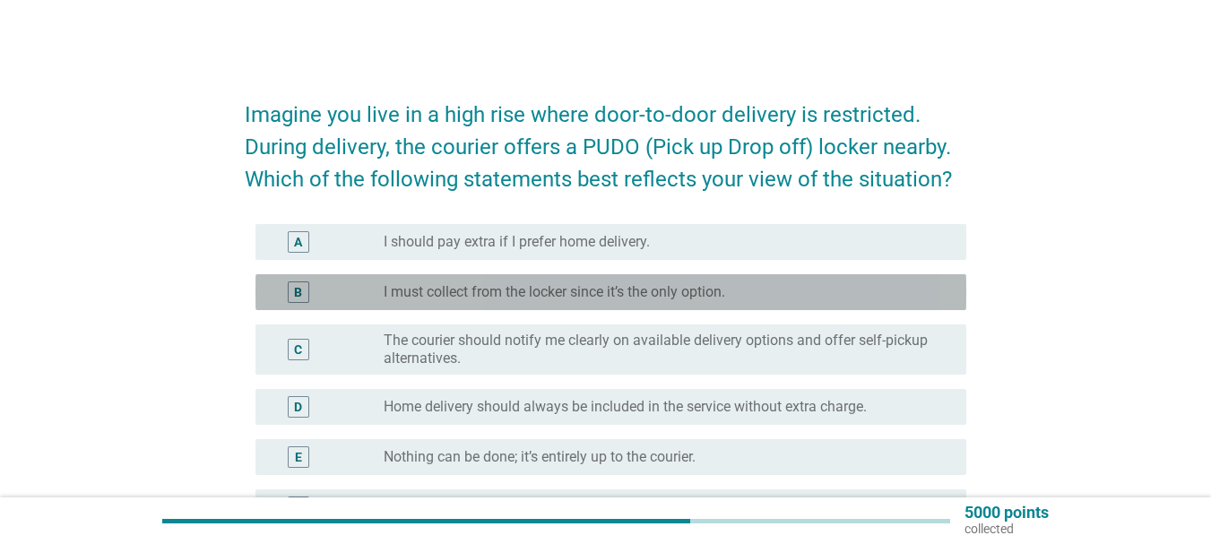
click at [621, 295] on label "I must collect from the locker since it’s the only option." at bounding box center [554, 292] width 341 height 18
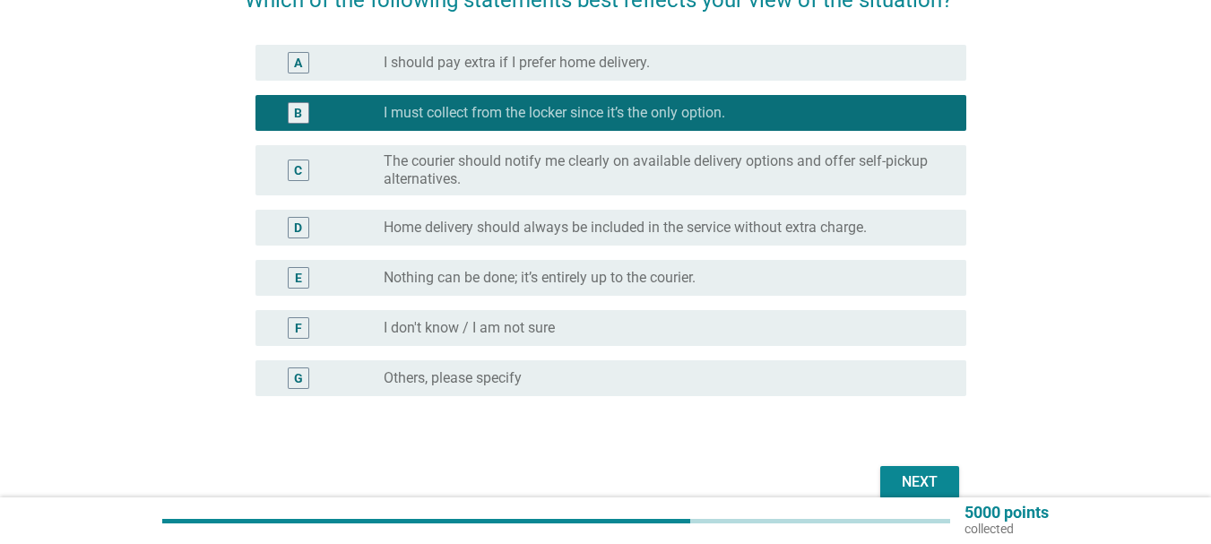
scroll to position [266, 0]
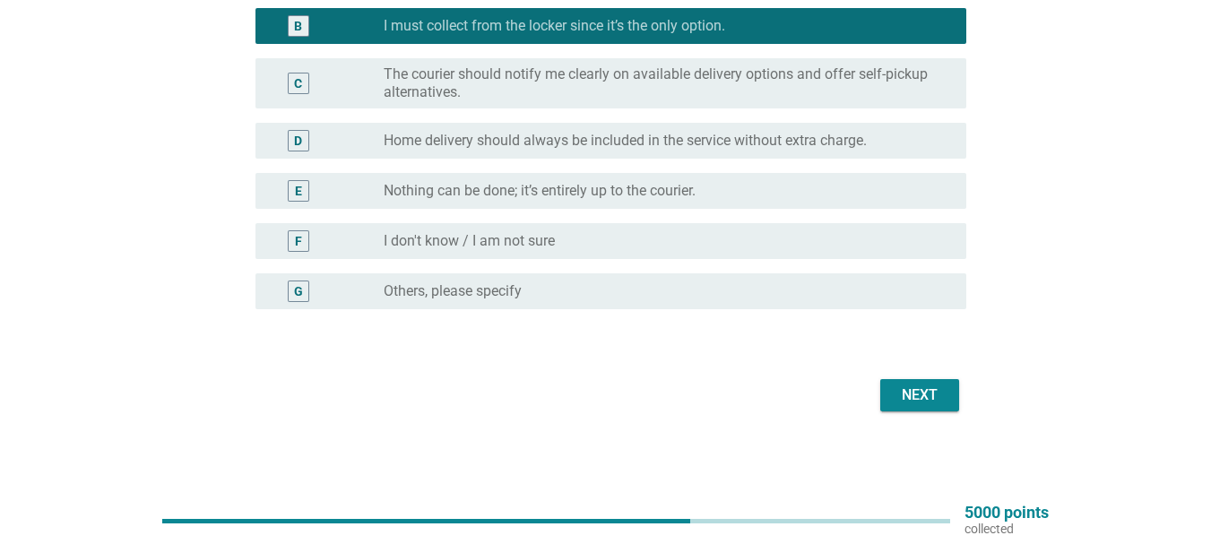
click at [900, 412] on div "Next" at bounding box center [605, 395] width 721 height 43
click at [907, 389] on div "Next" at bounding box center [919, 395] width 50 height 22
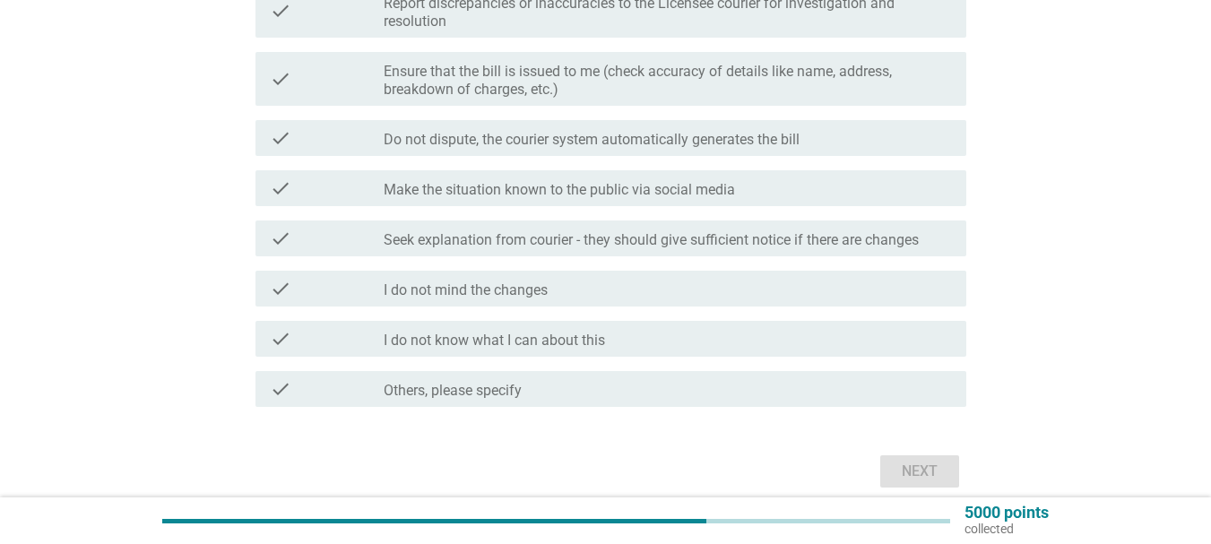
scroll to position [0, 0]
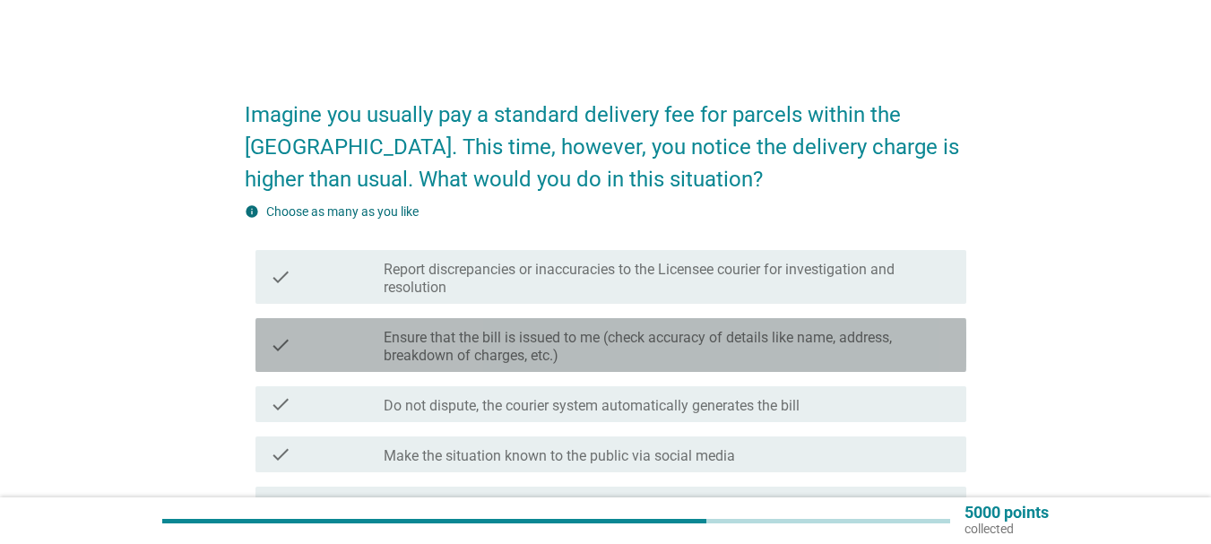
click at [580, 350] on label "Ensure that the bill is issued to me (check accuracy of details like name, addr…" at bounding box center [668, 347] width 568 height 36
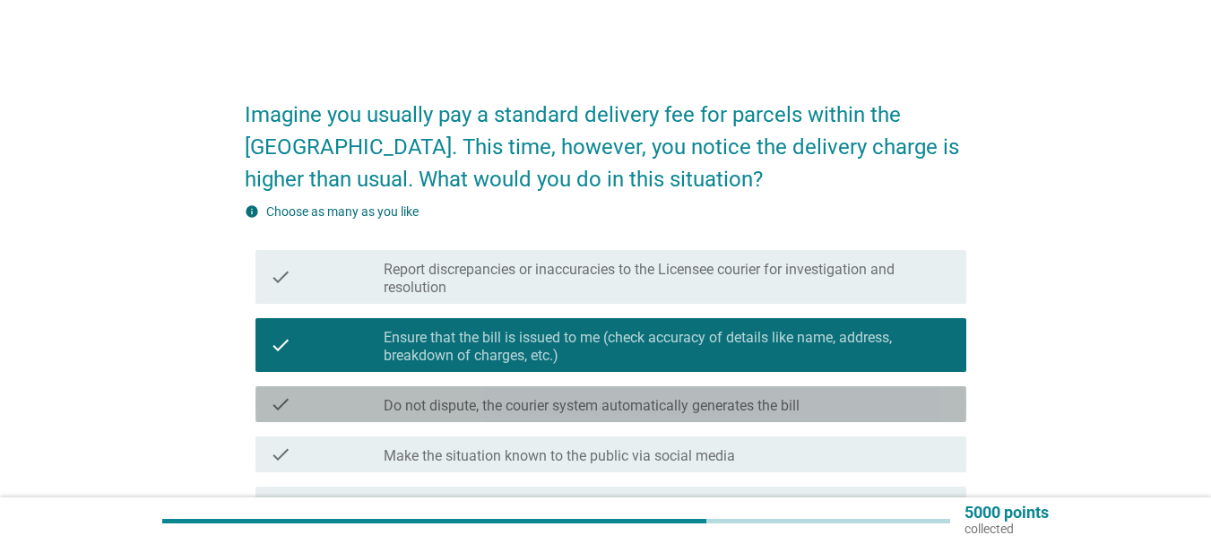
click at [578, 388] on div "check check_box_outline_blank Do not dispute, the courier system automatically …" at bounding box center [610, 404] width 711 height 36
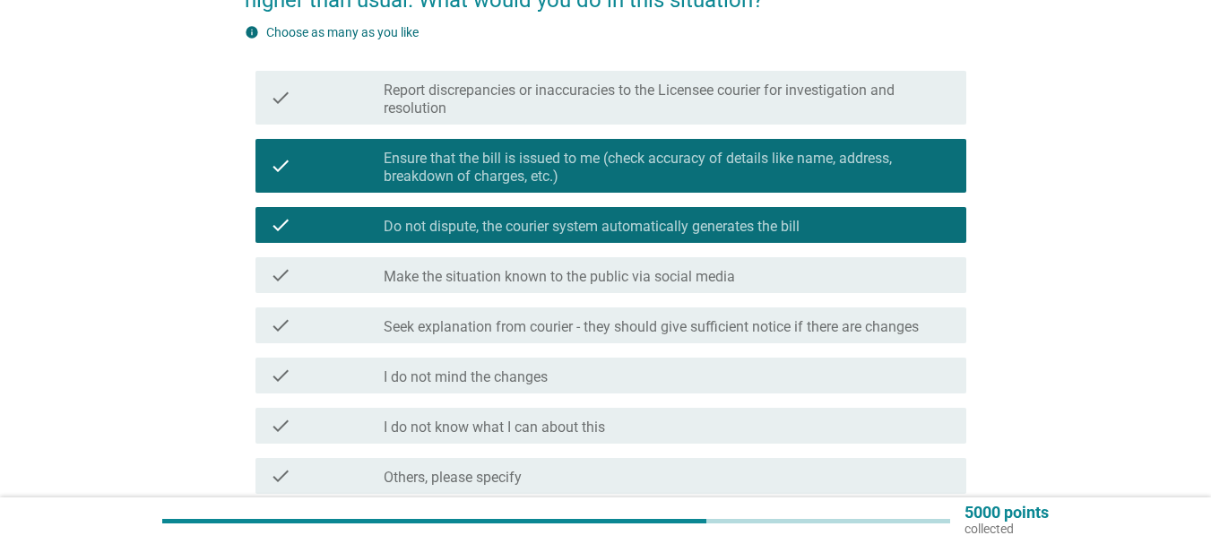
scroll to position [90, 0]
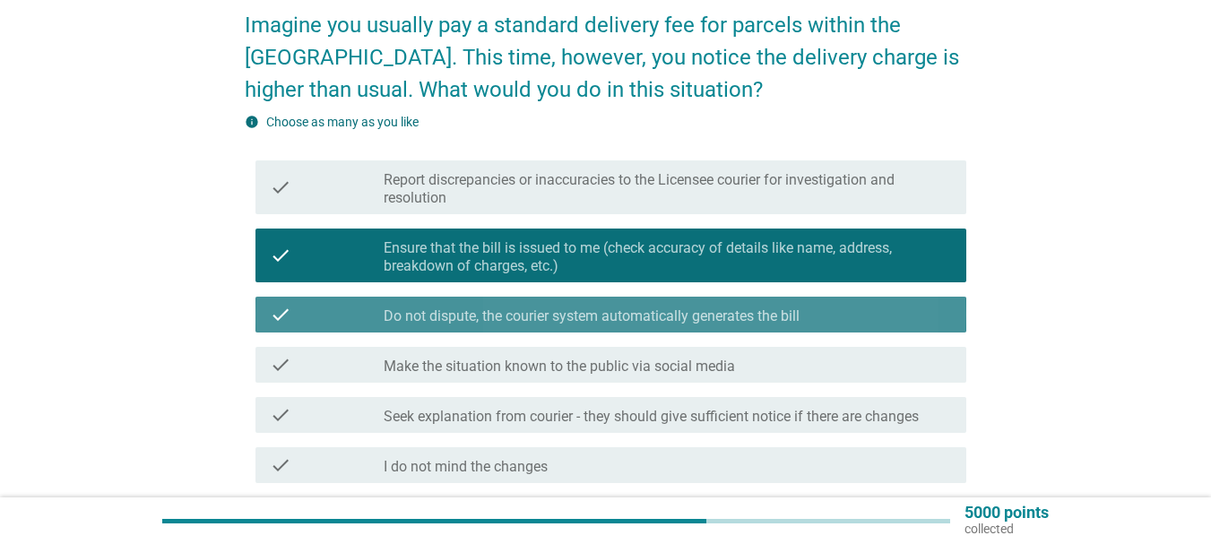
click at [514, 321] on label "Do not dispute, the courier system automatically generates the bill" at bounding box center [592, 316] width 416 height 18
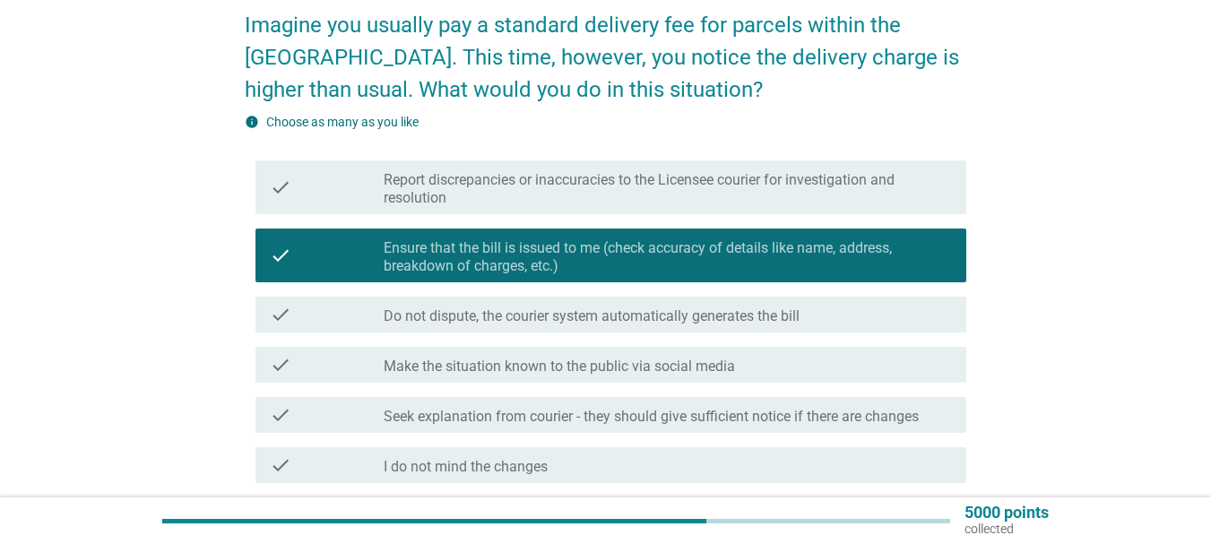
click at [511, 182] on label "Report discrepancies or inaccuracies to the Licensee courier for investigation …" at bounding box center [668, 189] width 568 height 36
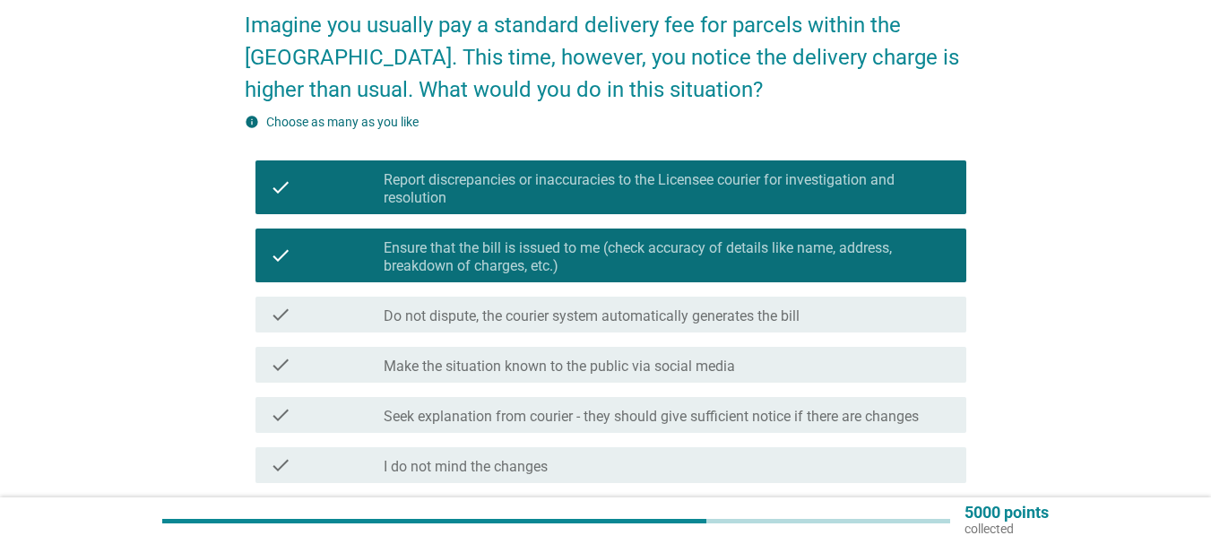
scroll to position [0, 0]
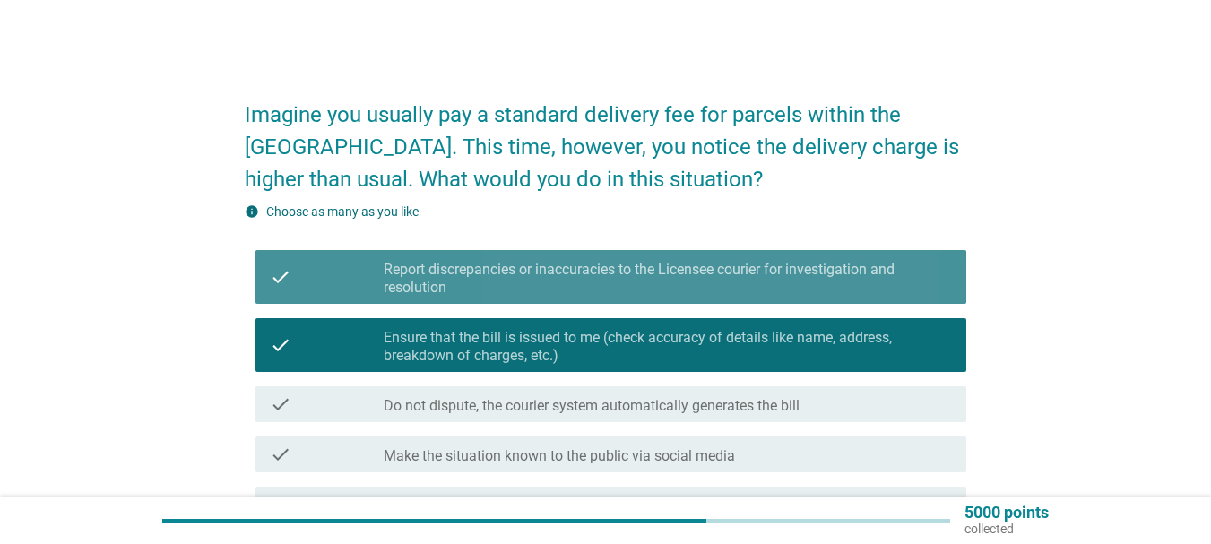
click at [533, 278] on label "Report discrepancies or inaccuracies to the Licensee courier for investigation …" at bounding box center [668, 279] width 568 height 36
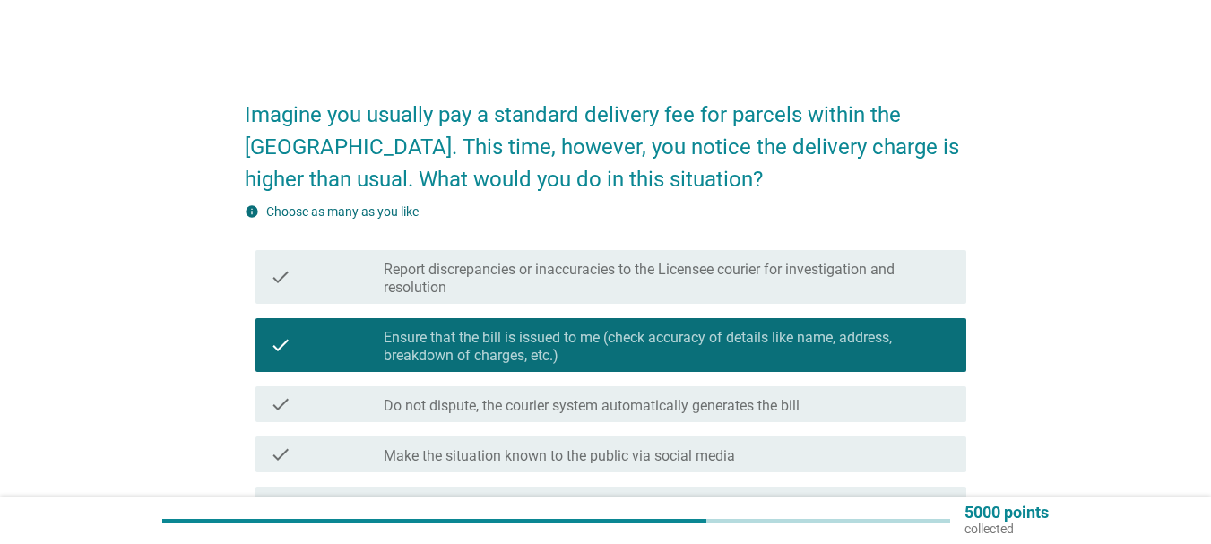
click at [533, 278] on label "Report discrepancies or inaccuracies to the Licensee courier for investigation …" at bounding box center [668, 279] width 568 height 36
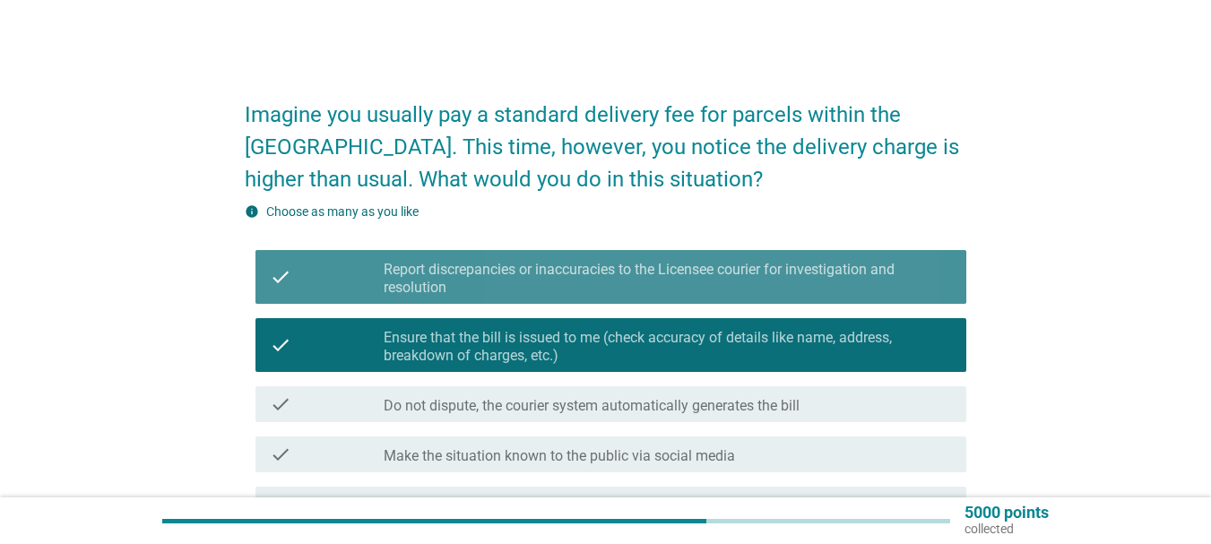
click at [533, 278] on label "Report discrepancies or inaccuracies to the Licensee courier for investigation …" at bounding box center [668, 279] width 568 height 36
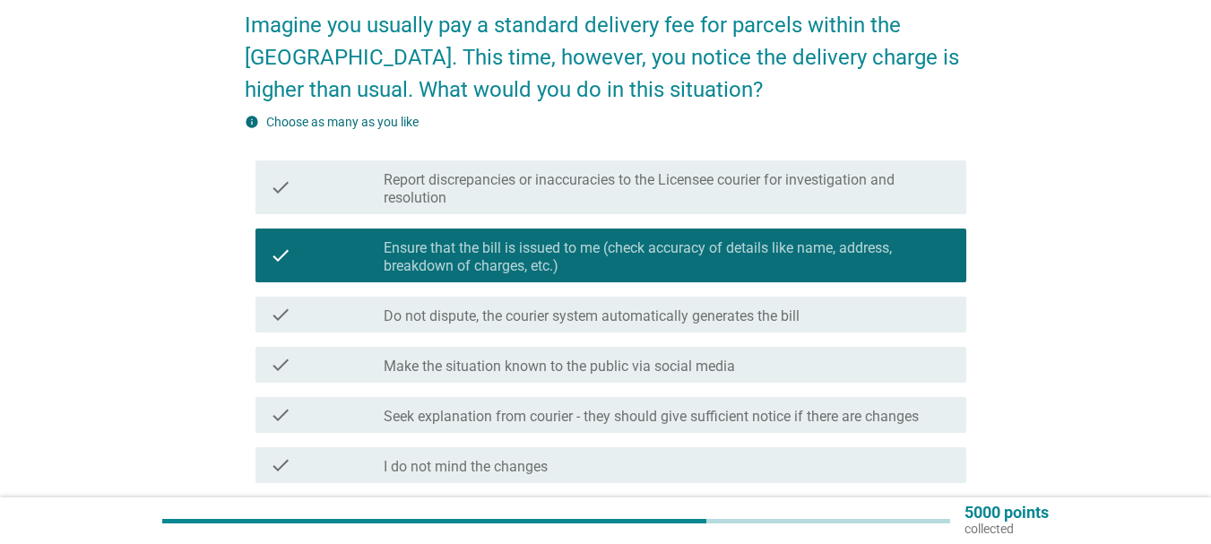
scroll to position [179, 0]
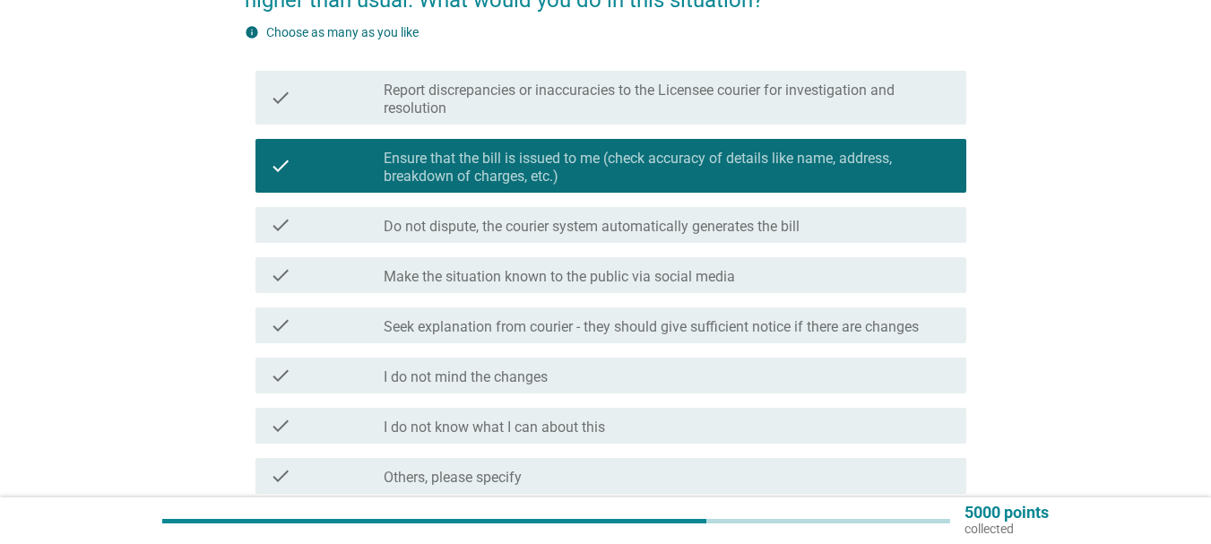
click at [606, 225] on label "Do not dispute, the courier system automatically generates the bill" at bounding box center [592, 227] width 416 height 18
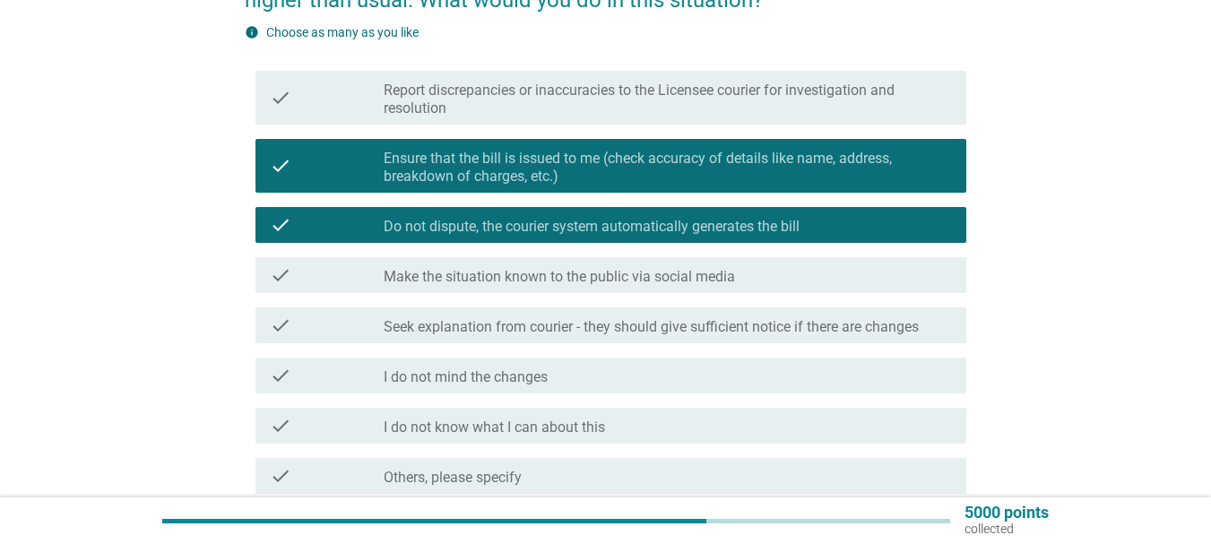
scroll to position [342, 0]
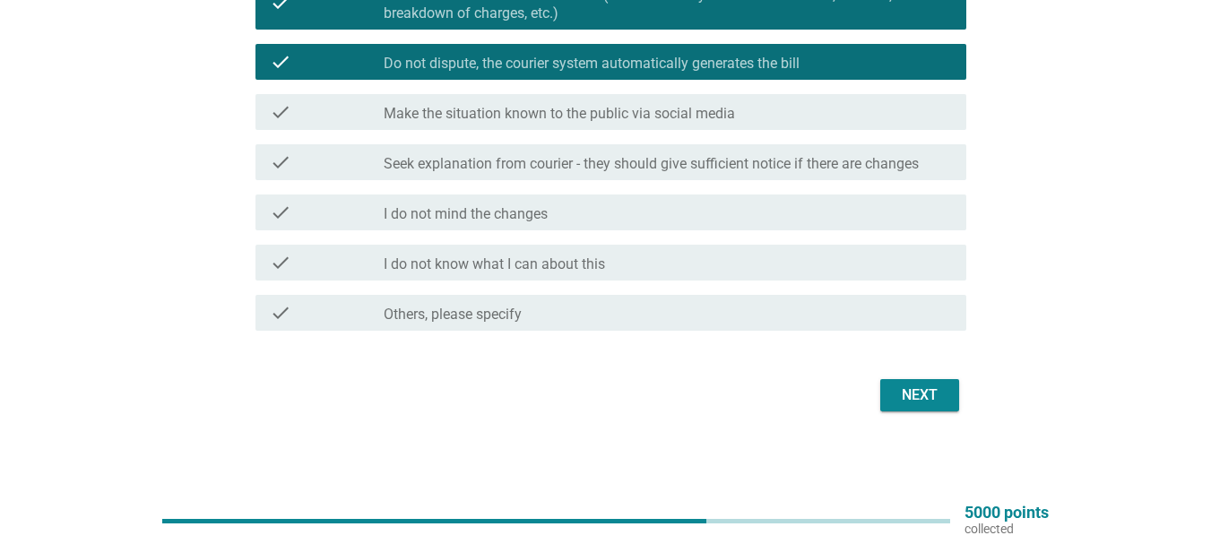
click at [911, 386] on div "Next" at bounding box center [919, 395] width 50 height 22
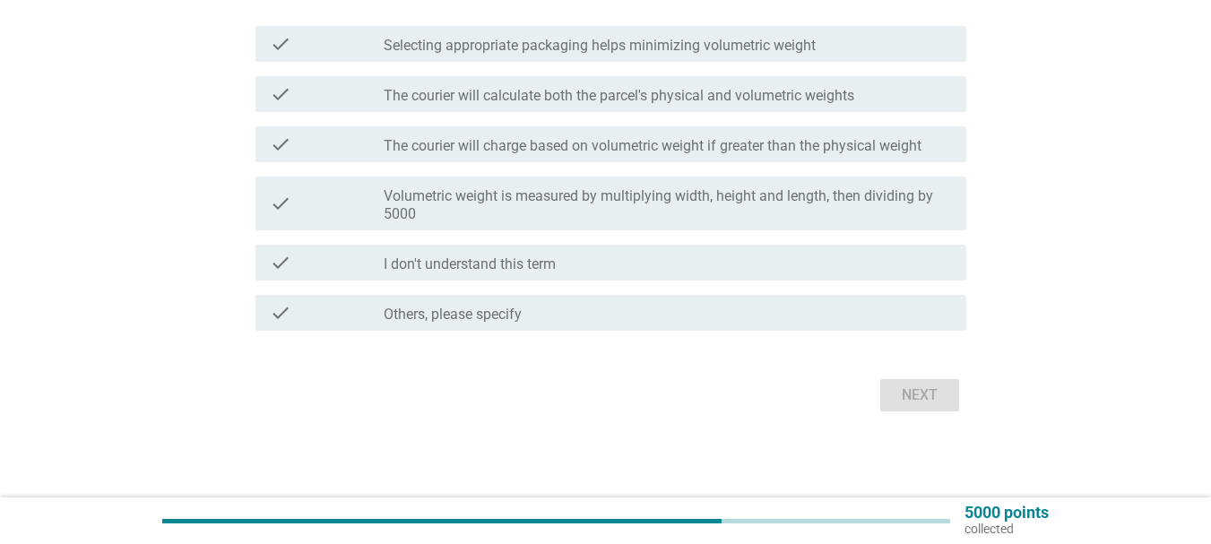
scroll to position [0, 0]
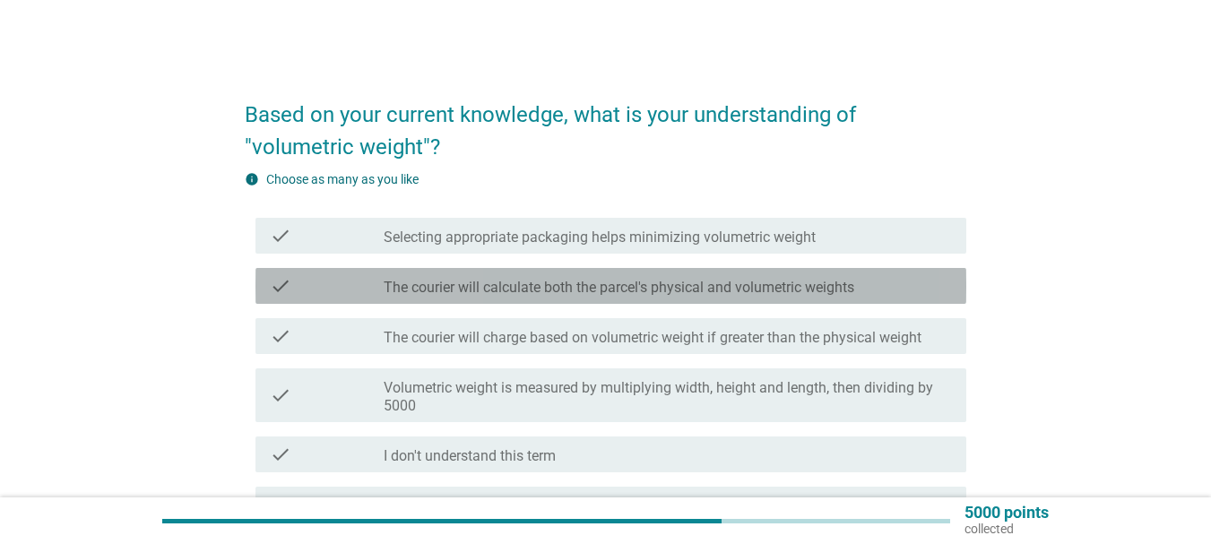
click at [514, 291] on label "The courier will calculate both the parcel's physical and volumetric weights" at bounding box center [619, 288] width 470 height 18
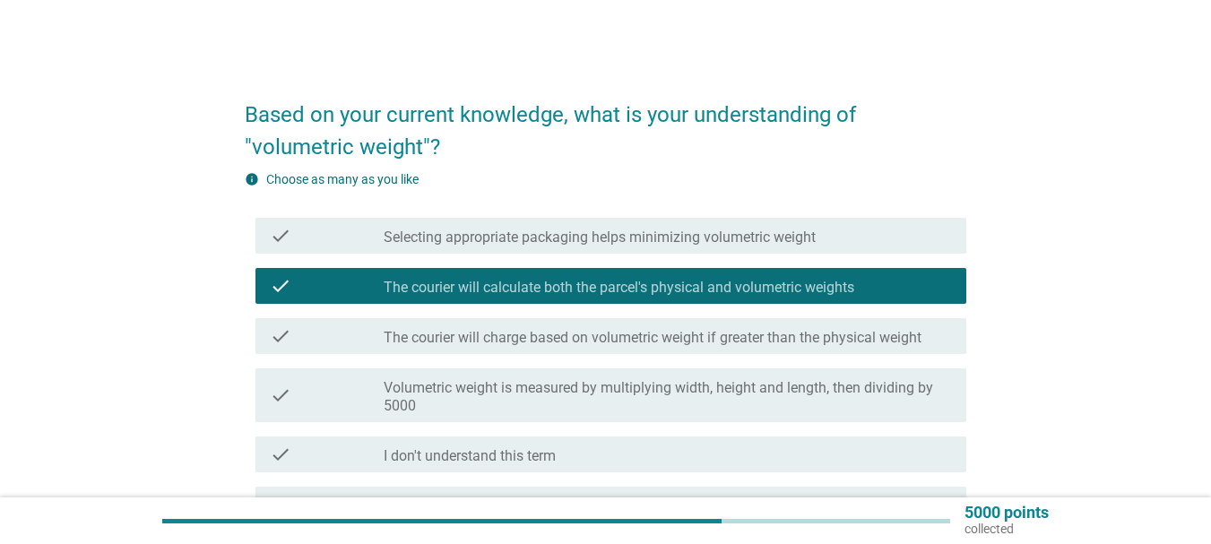
scroll to position [90, 0]
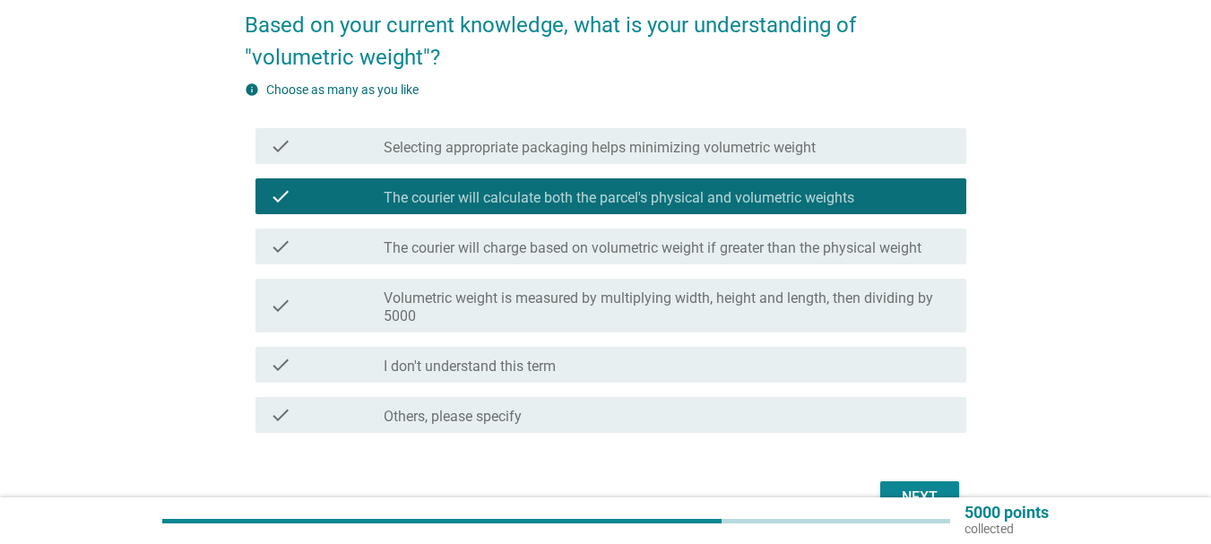
click at [615, 306] on label "Volumetric weight is measured by multiplying width, height and length, then div…" at bounding box center [668, 307] width 568 height 36
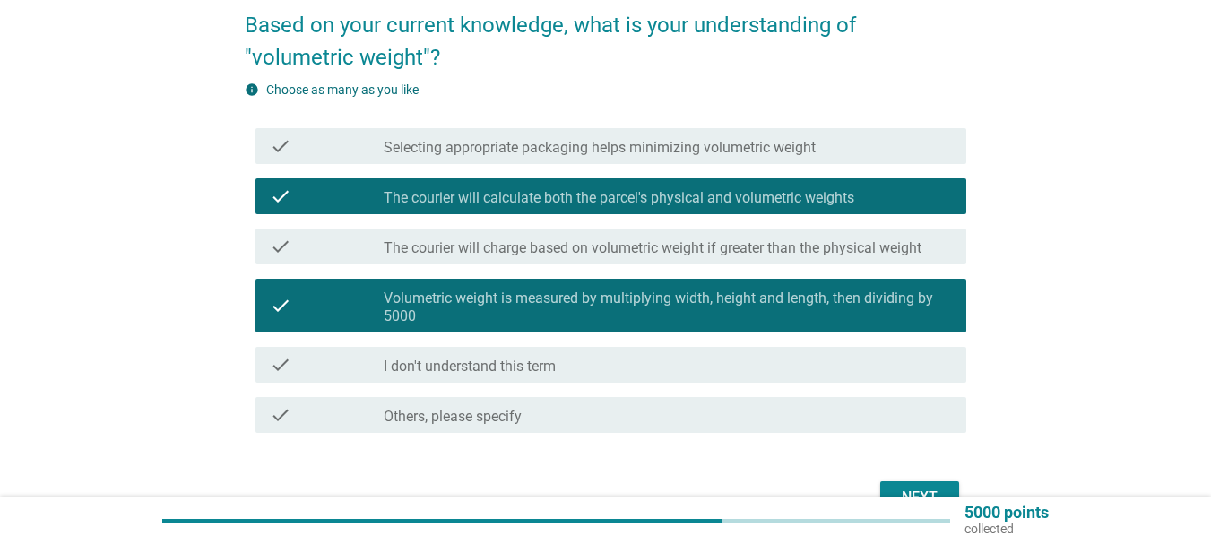
scroll to position [192, 0]
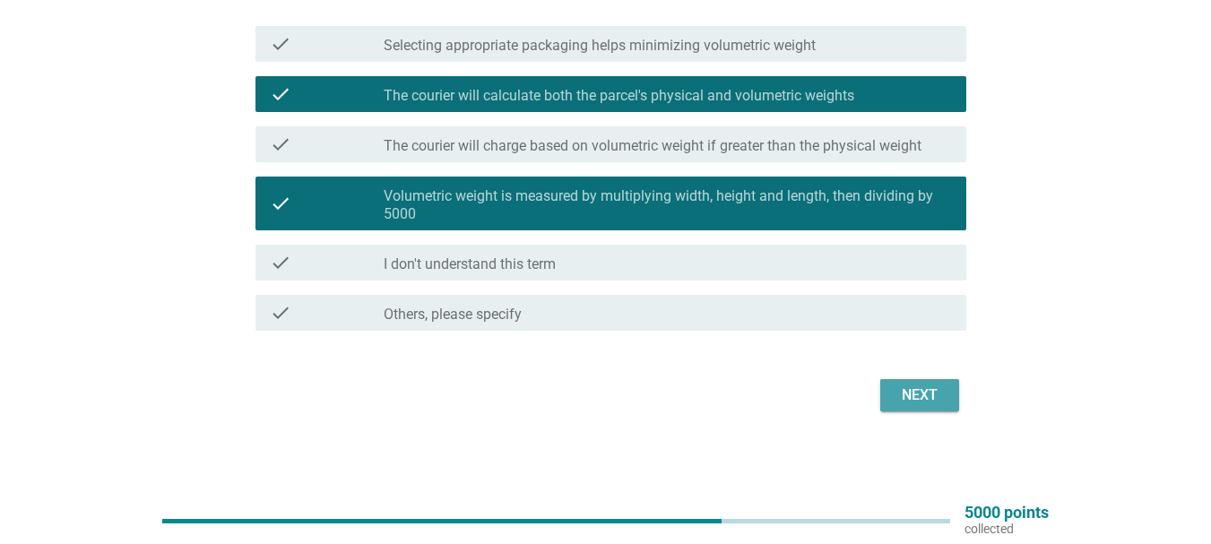
click at [904, 394] on div "Next" at bounding box center [919, 395] width 50 height 22
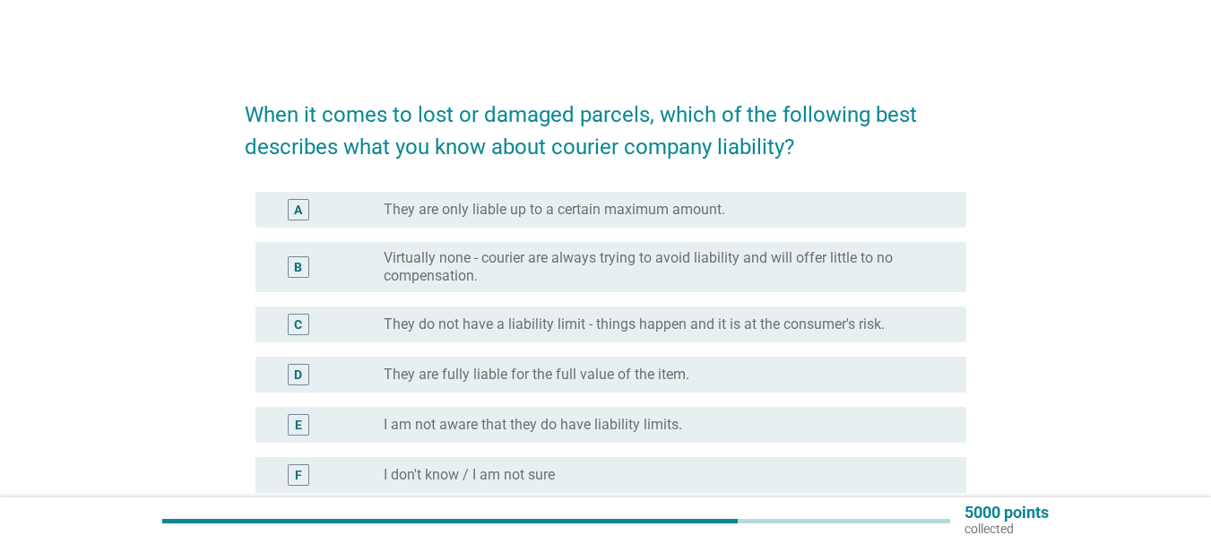
scroll to position [90, 0]
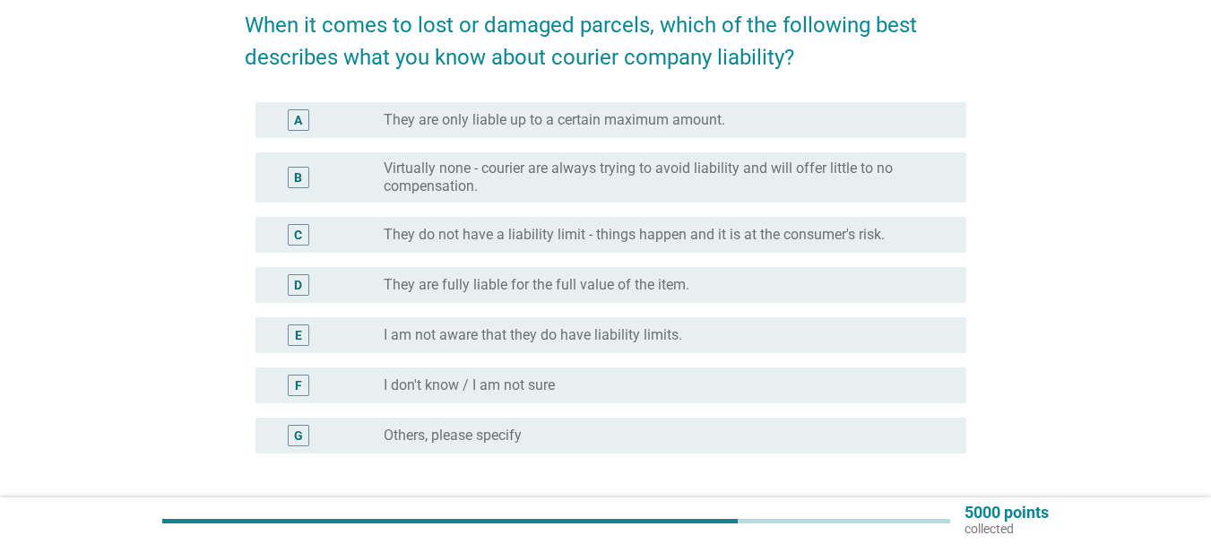
click at [674, 333] on label "I am not aware that they do have liability limits." at bounding box center [533, 335] width 298 height 18
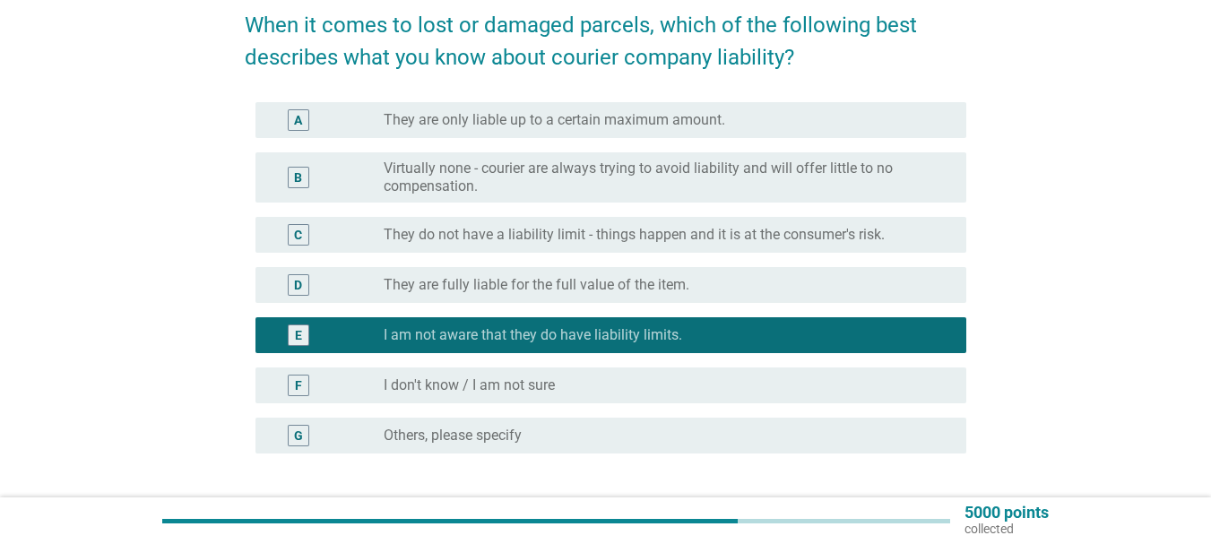
scroll to position [179, 0]
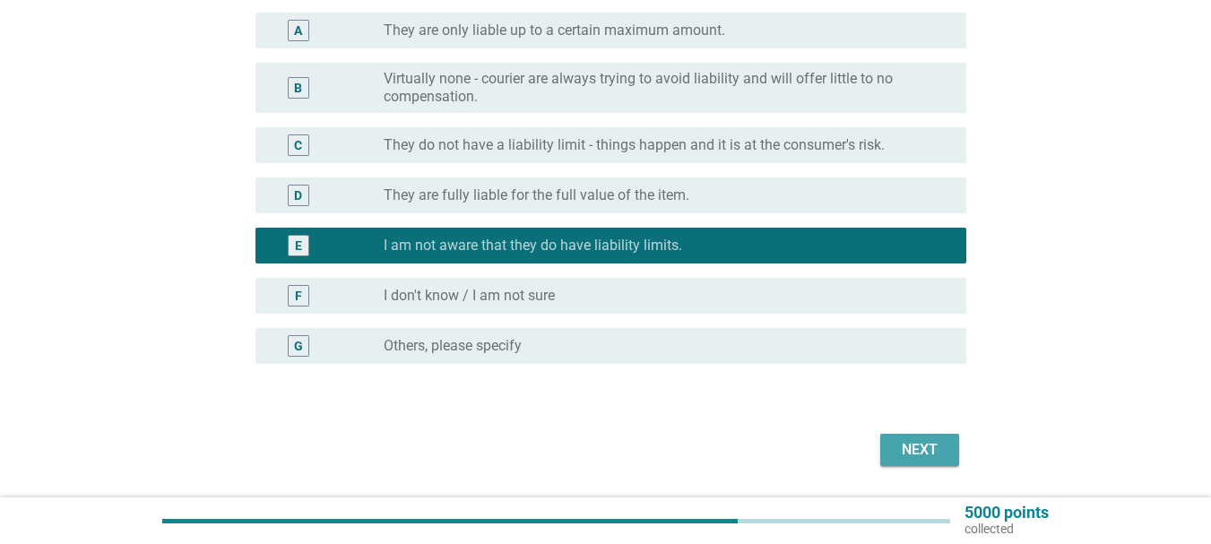
click at [913, 450] on div "Next" at bounding box center [919, 450] width 50 height 22
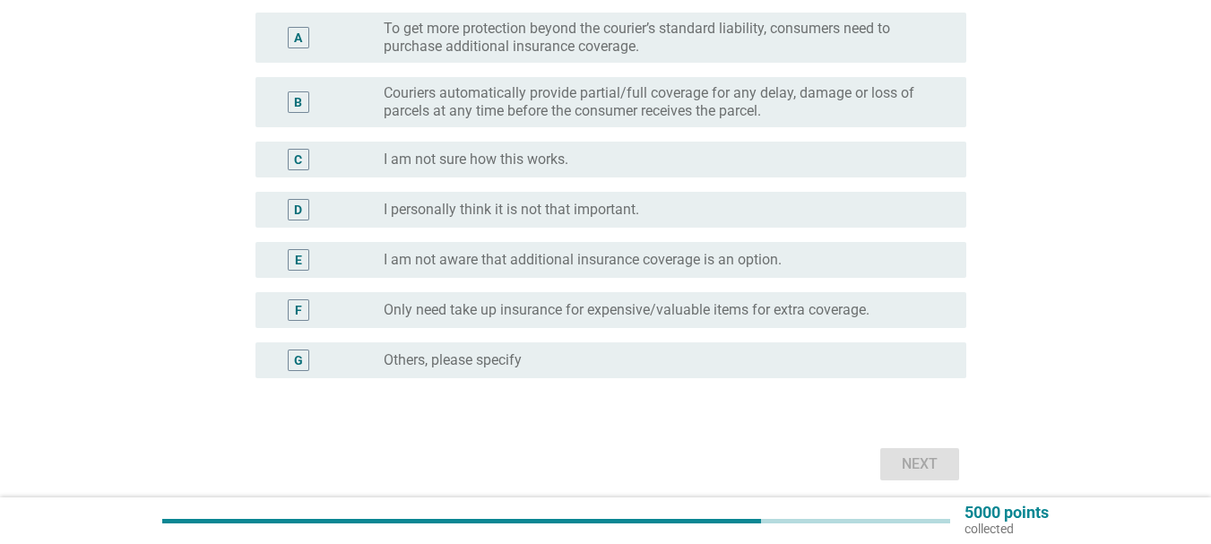
scroll to position [0, 0]
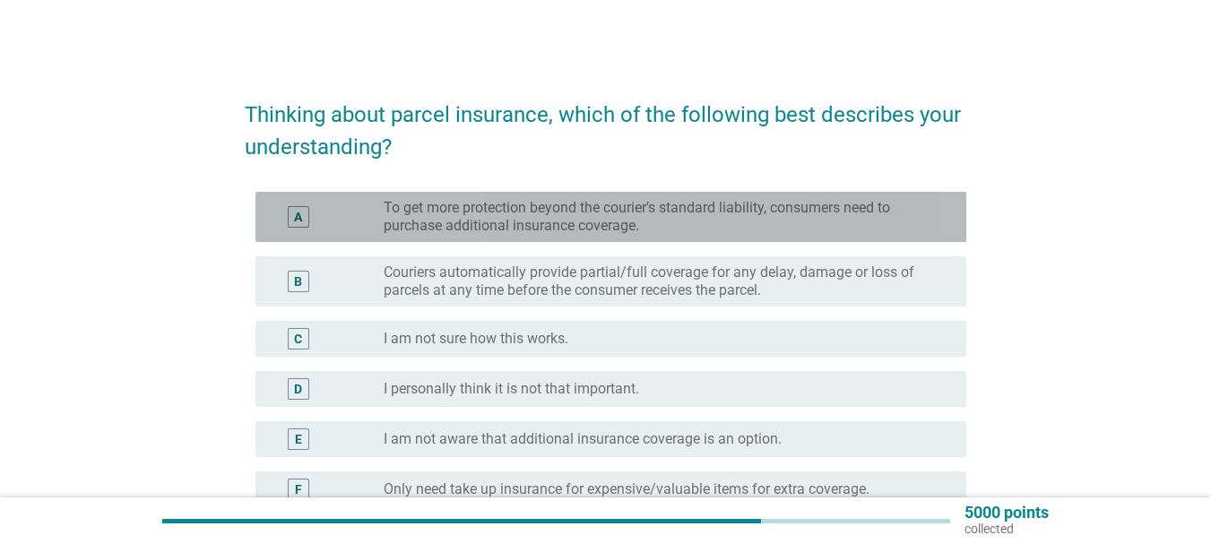
click at [518, 220] on label "To get more protection beyond the courier’s standard liability, consumers need …" at bounding box center [661, 217] width 554 height 36
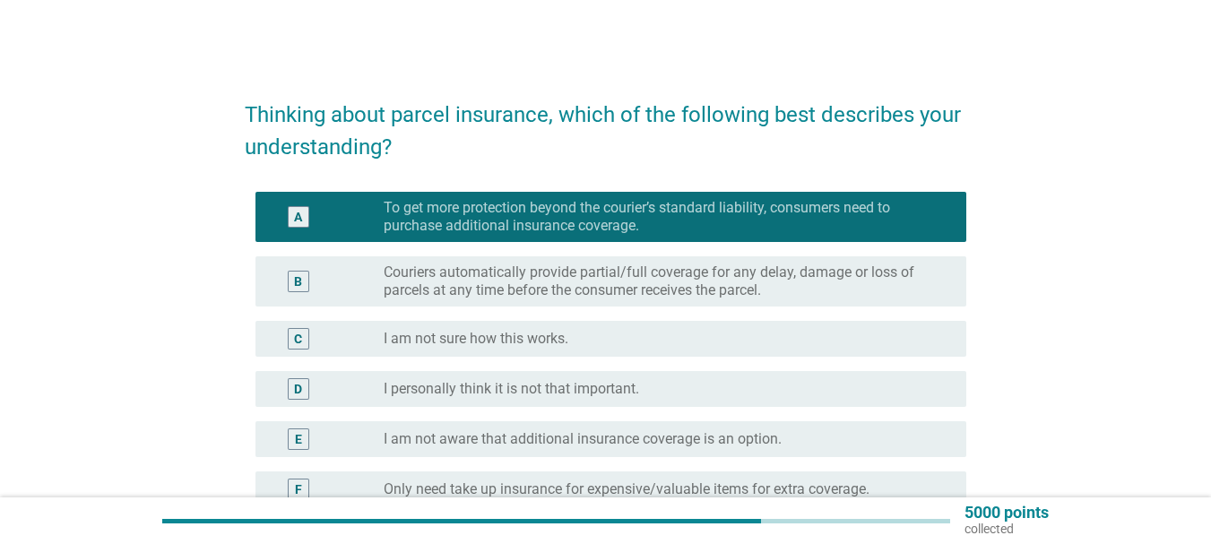
scroll to position [179, 0]
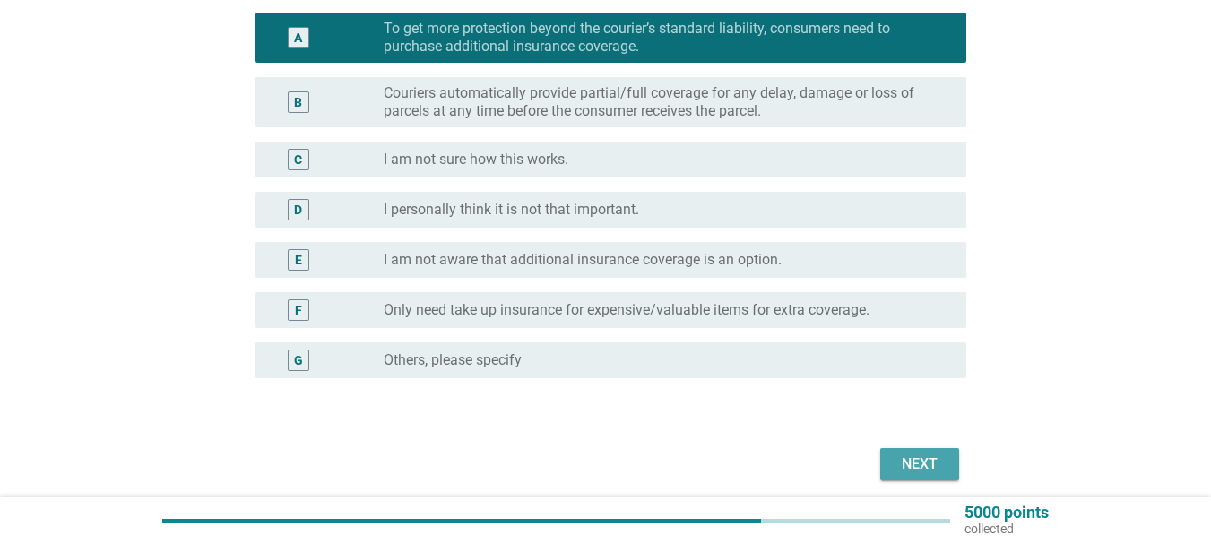
click at [910, 471] on div "Next" at bounding box center [919, 464] width 50 height 22
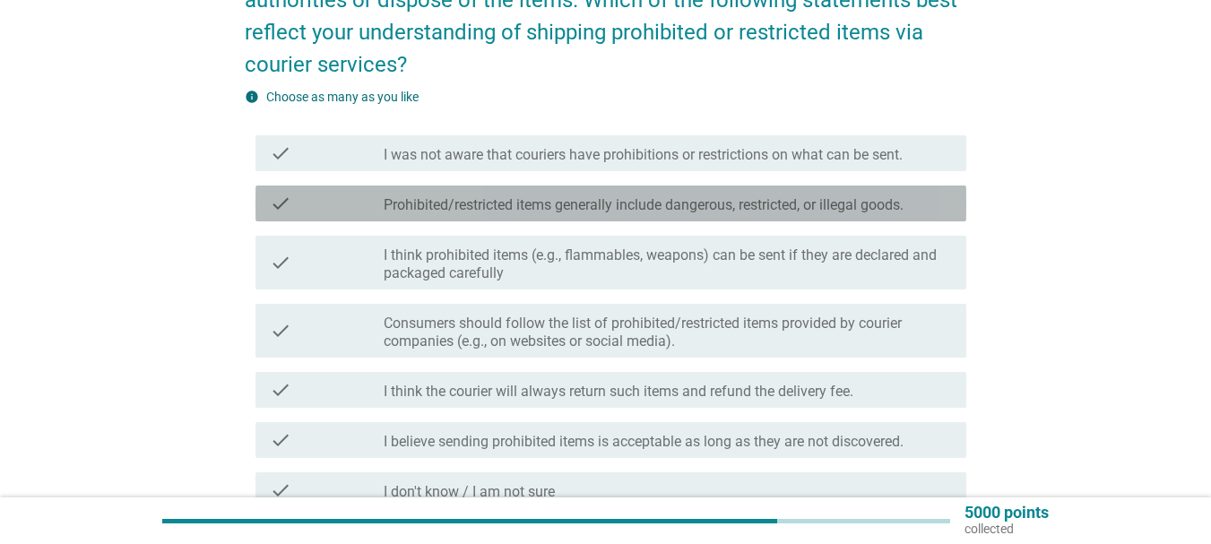
click at [830, 201] on label "Prohibited/restricted items generally include dangerous, restricted, or illegal…" at bounding box center [644, 205] width 520 height 18
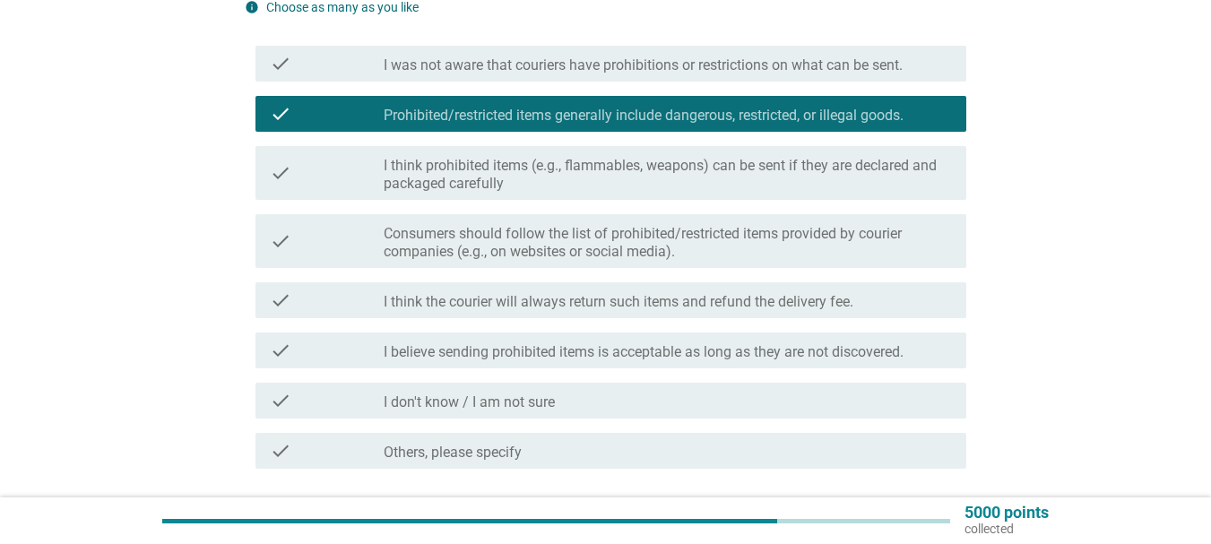
scroll to position [358, 0]
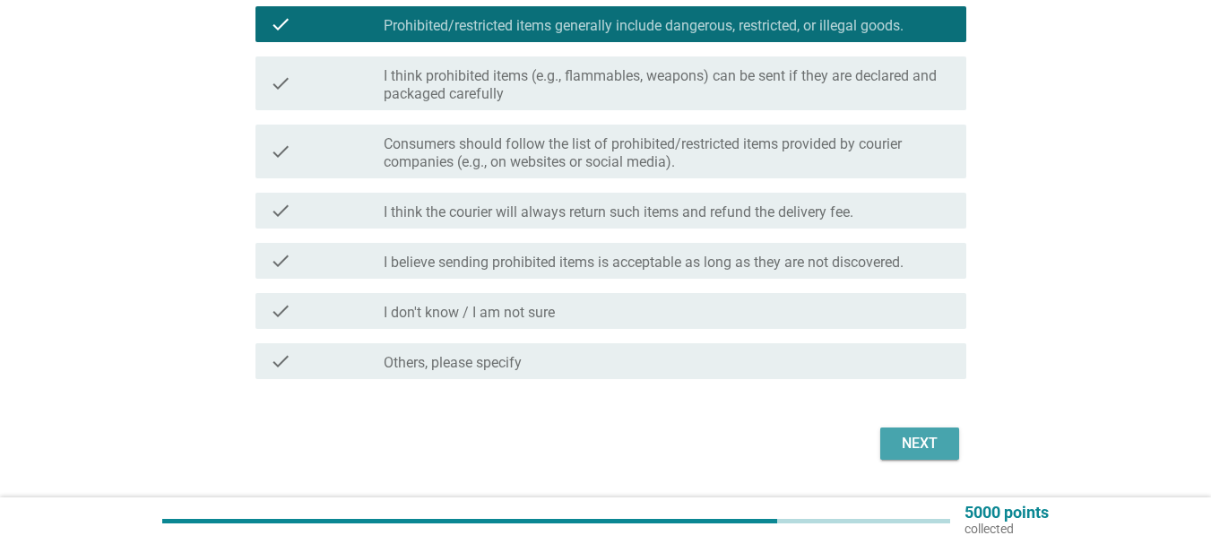
click at [931, 453] on div "Next" at bounding box center [919, 444] width 50 height 22
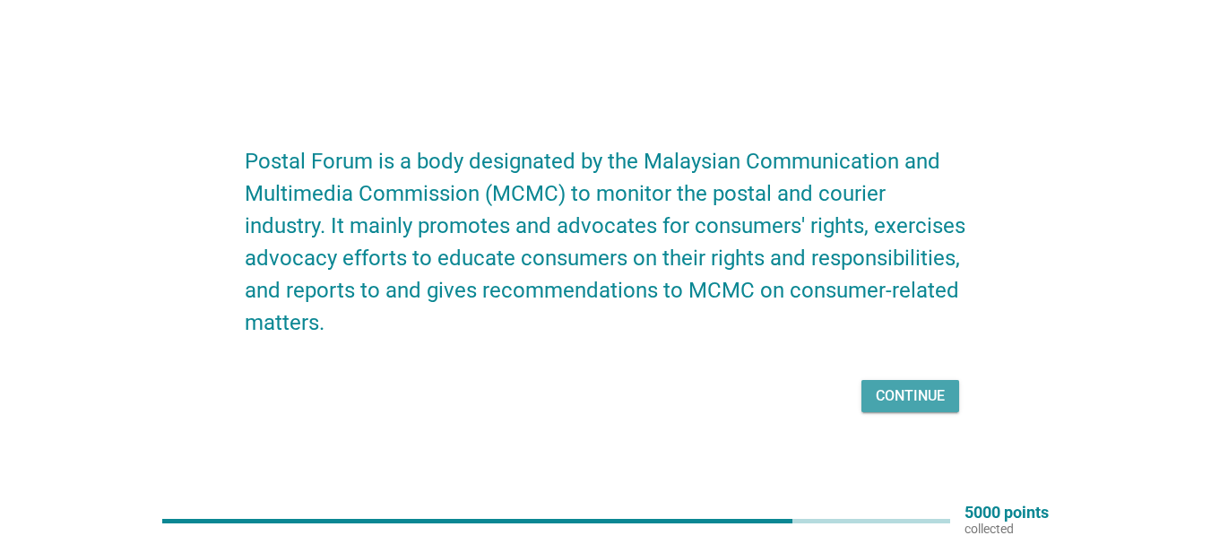
click at [902, 391] on div "Continue" at bounding box center [910, 396] width 69 height 22
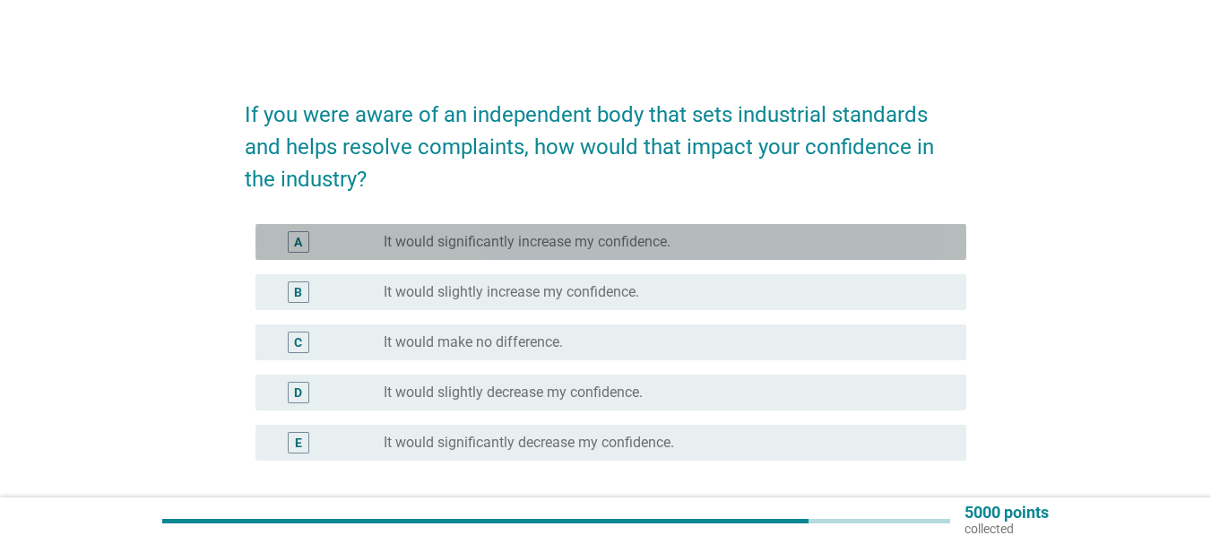
click at [589, 247] on label "It would significantly increase my confidence." at bounding box center [527, 242] width 287 height 18
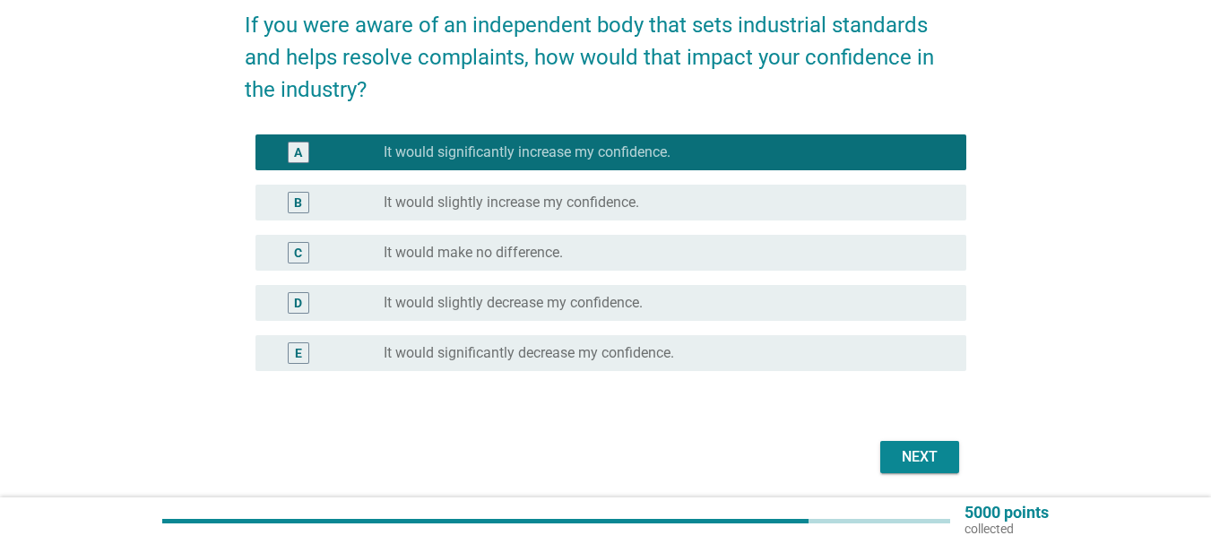
scroll to position [151, 0]
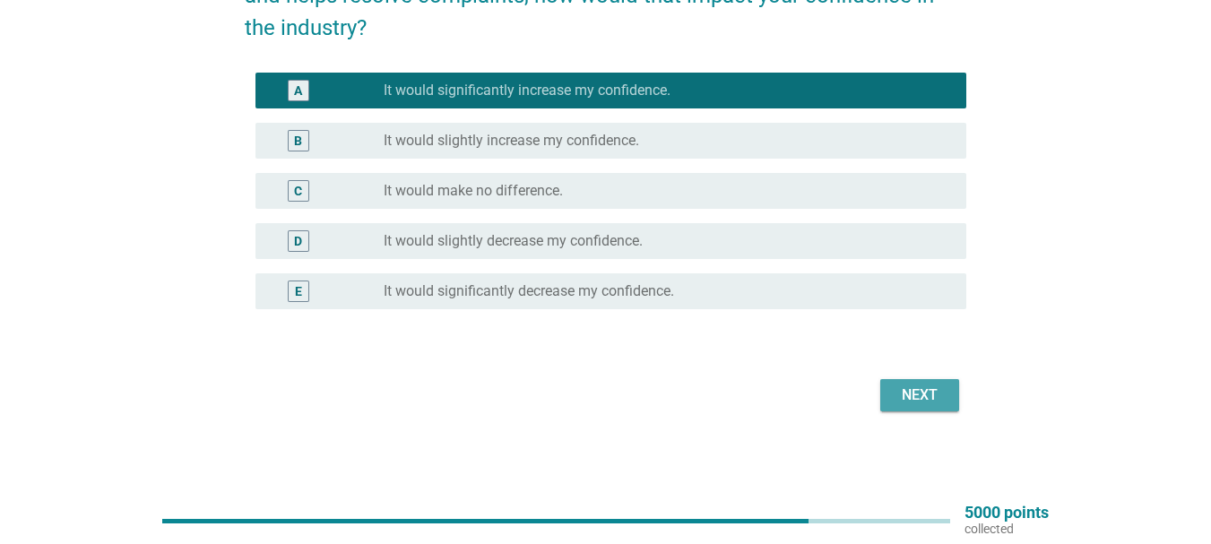
click at [928, 387] on div "Next" at bounding box center [919, 395] width 50 height 22
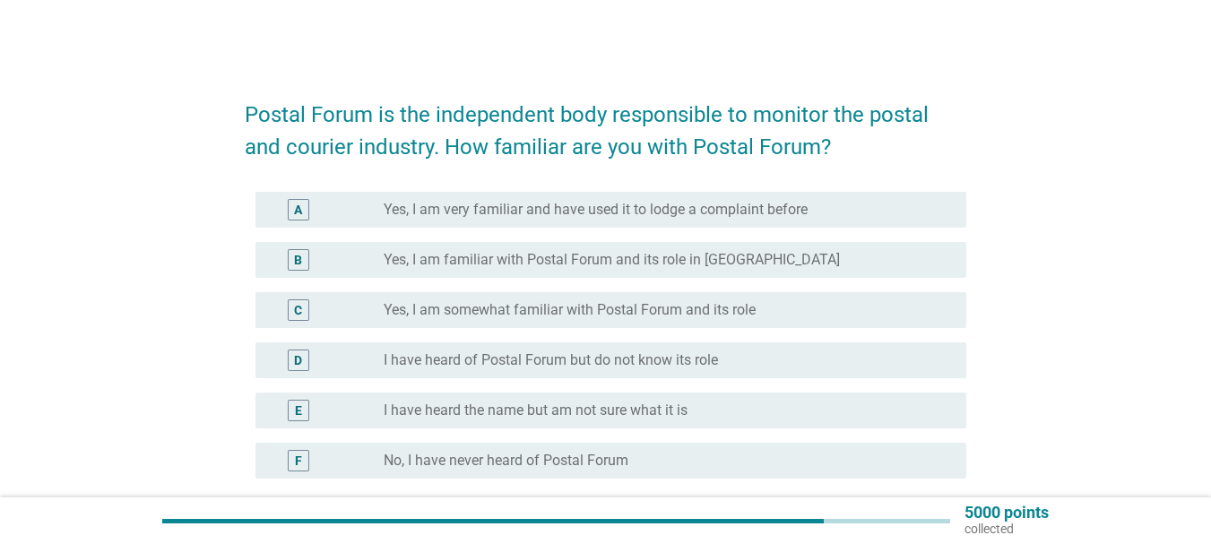
click at [501, 420] on div "radio_button_unchecked I have heard the name but am not sure what it is" at bounding box center [668, 411] width 568 height 22
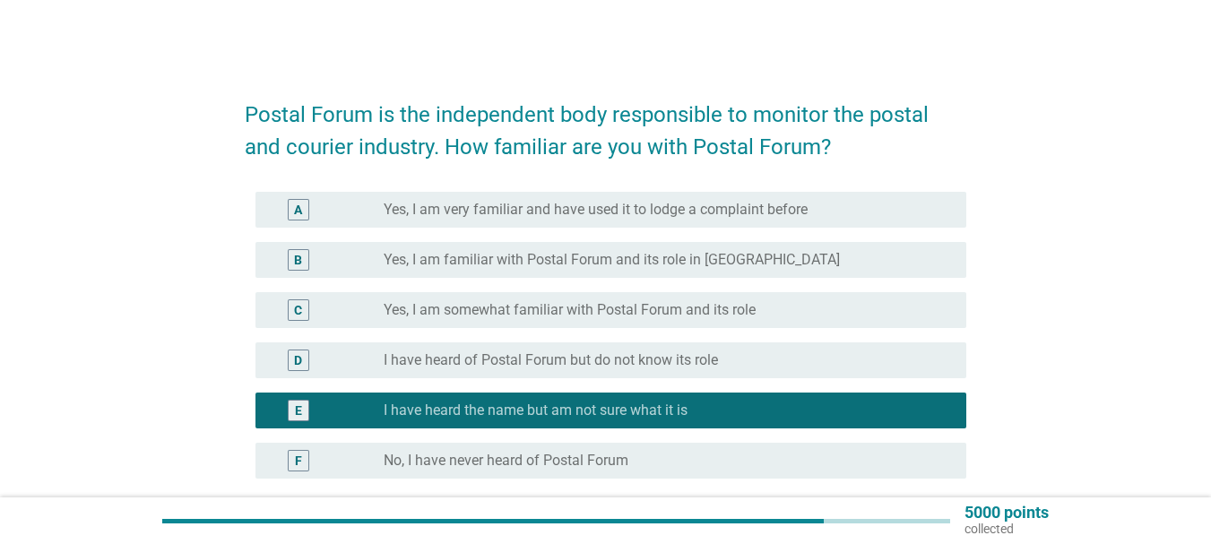
scroll to position [90, 0]
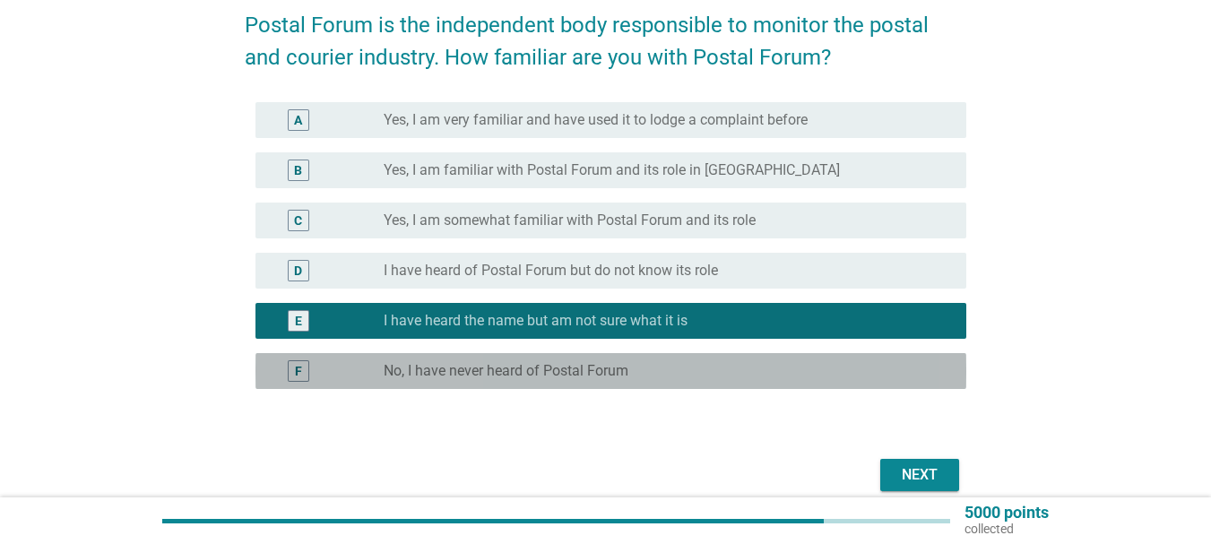
click at [561, 373] on label "No, I have never heard of Postal Forum" at bounding box center [506, 371] width 245 height 18
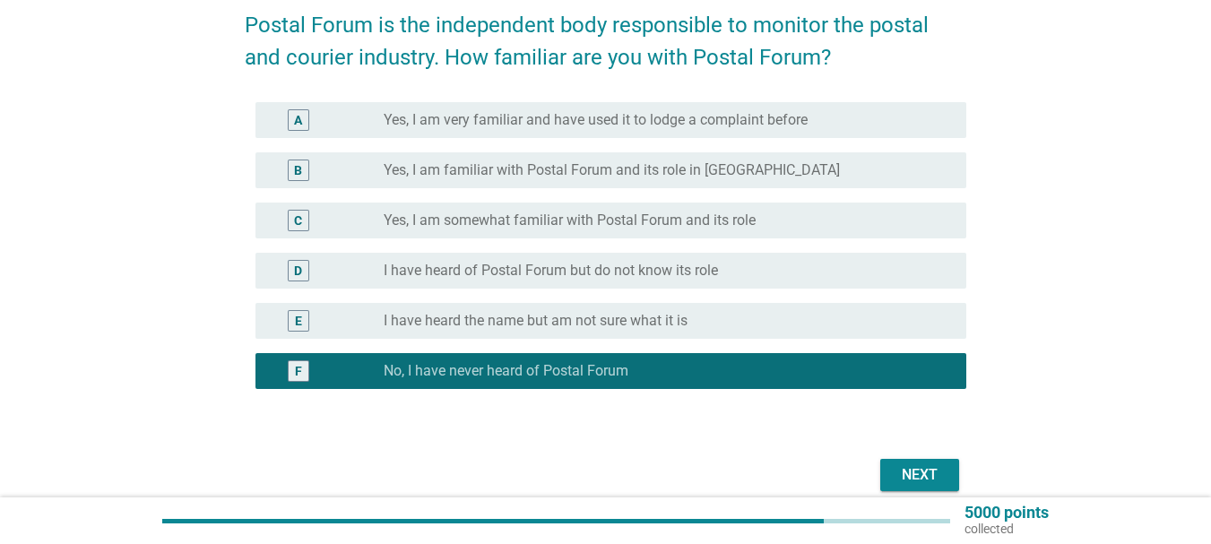
click at [916, 469] on div "Next" at bounding box center [919, 475] width 50 height 22
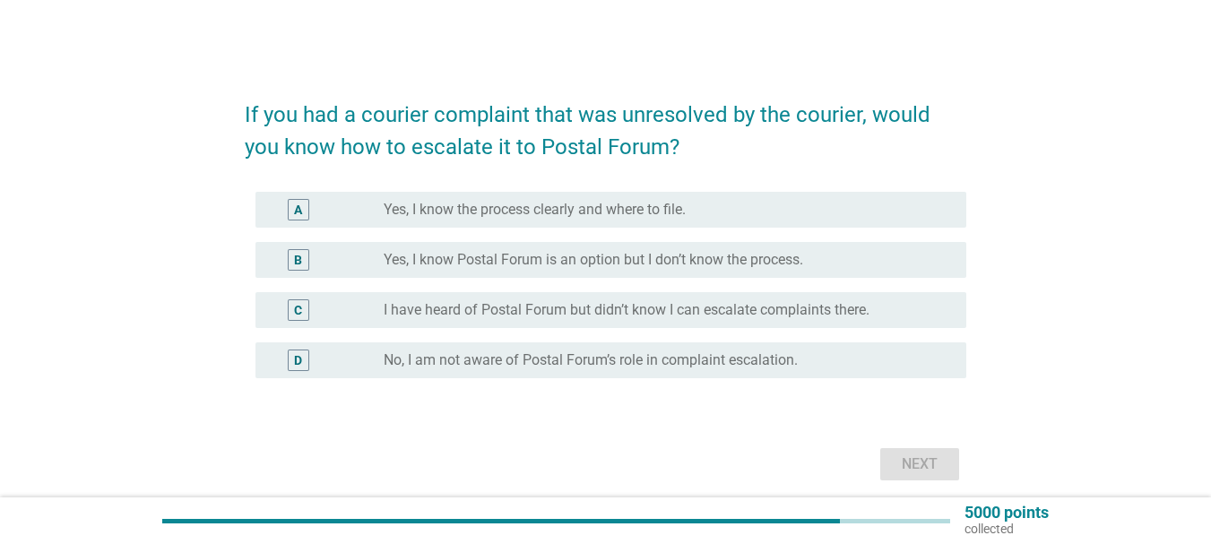
click at [451, 366] on label "No, I am not aware of Postal Forum’s role in complaint escalation." at bounding box center [591, 360] width 414 height 18
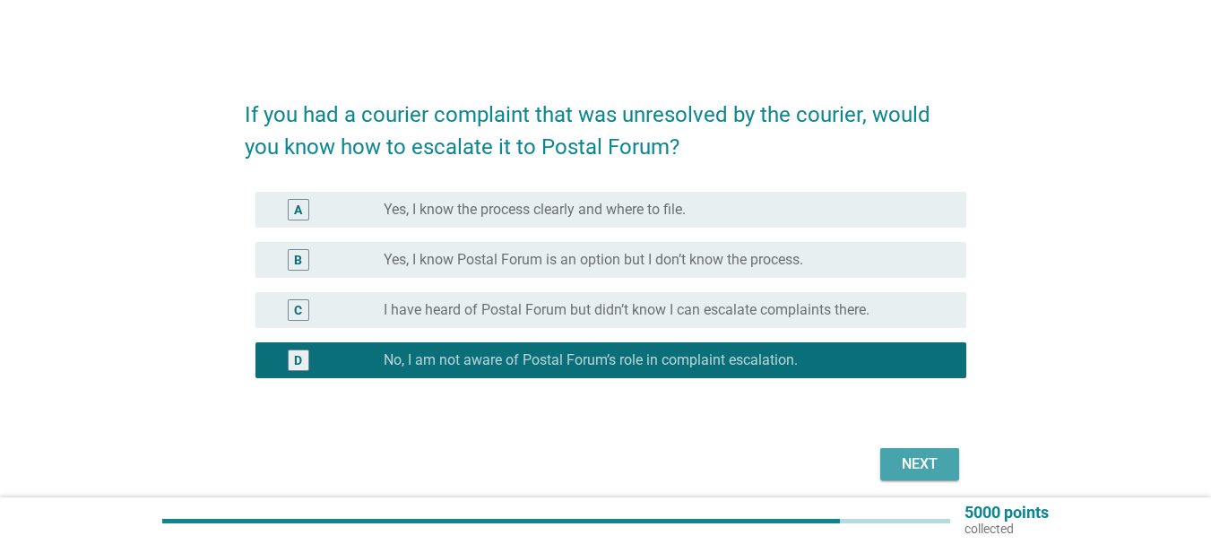
click at [932, 479] on button "Next" at bounding box center [919, 464] width 79 height 32
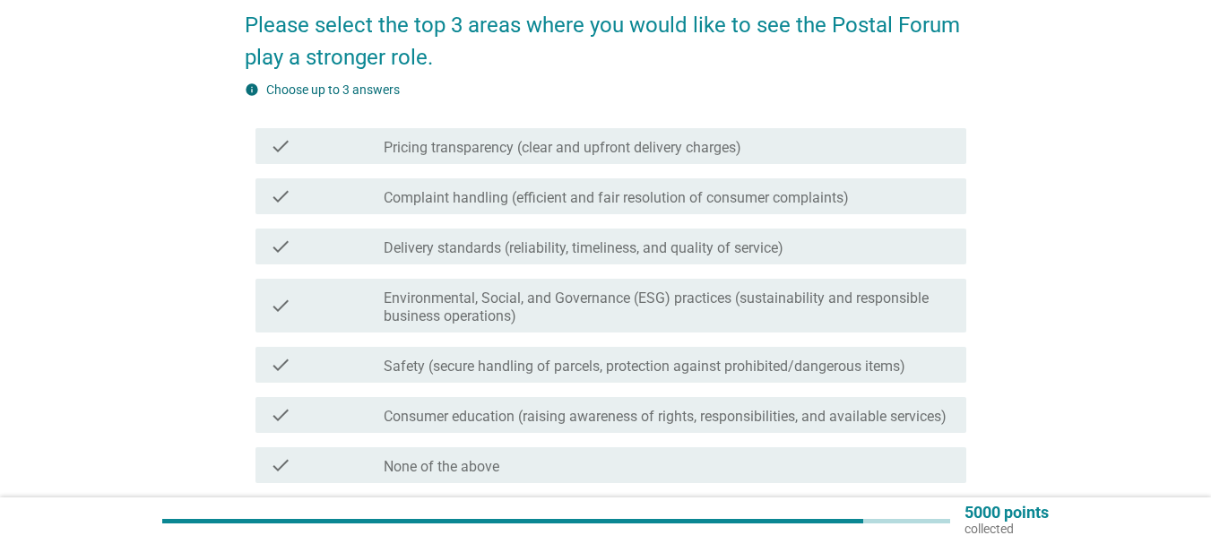
scroll to position [179, 0]
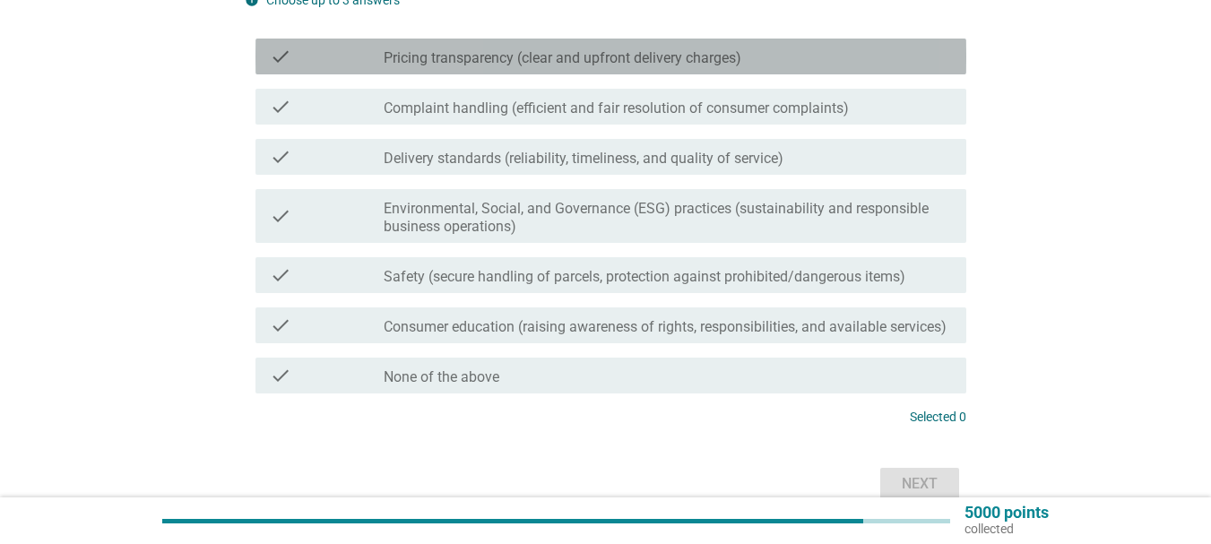
click at [543, 61] on label "Pricing transparency (clear and upfront delivery charges)" at bounding box center [563, 58] width 358 height 18
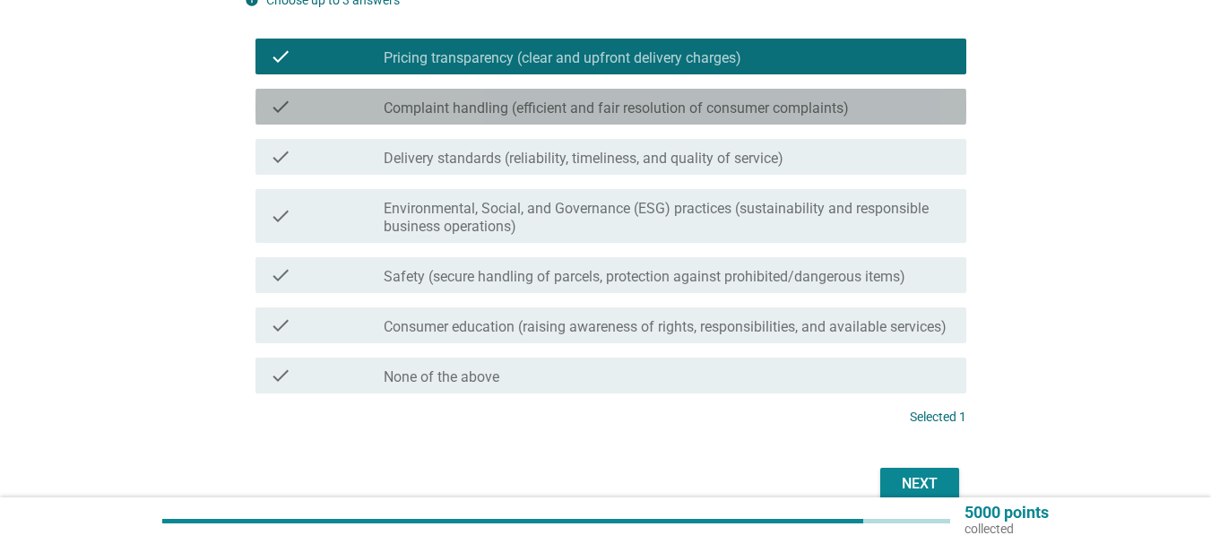
click at [524, 104] on label "Complaint handling (efficient and fair resolution of consumer complaints)" at bounding box center [616, 108] width 465 height 18
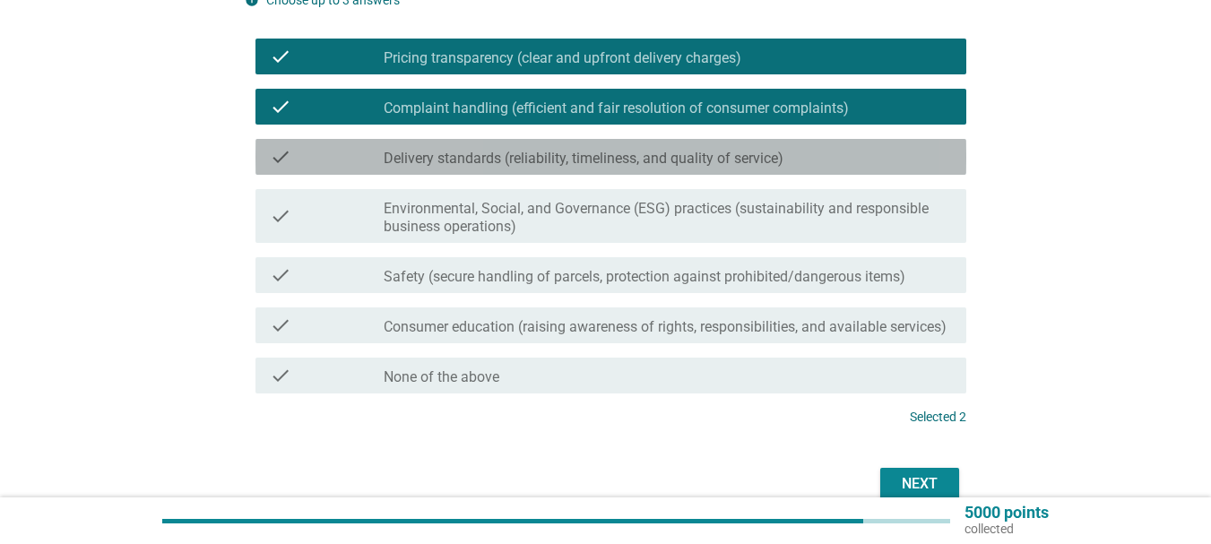
click at [522, 155] on label "Delivery standards (reliability, timeliness, and quality of service)" at bounding box center [584, 159] width 400 height 18
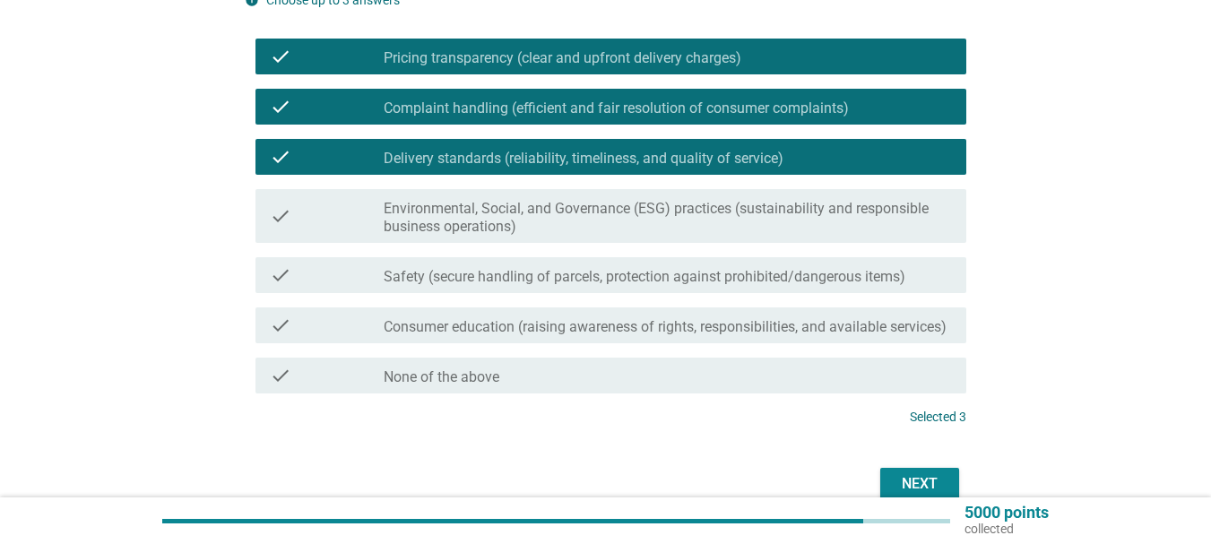
scroll to position [268, 0]
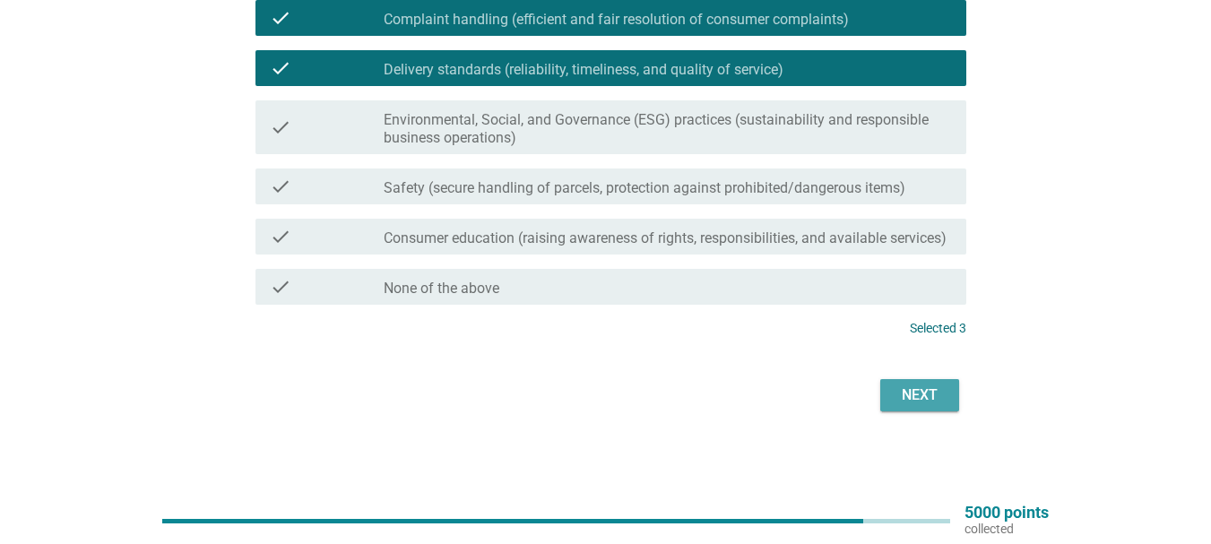
click at [923, 403] on div "Next" at bounding box center [919, 395] width 50 height 22
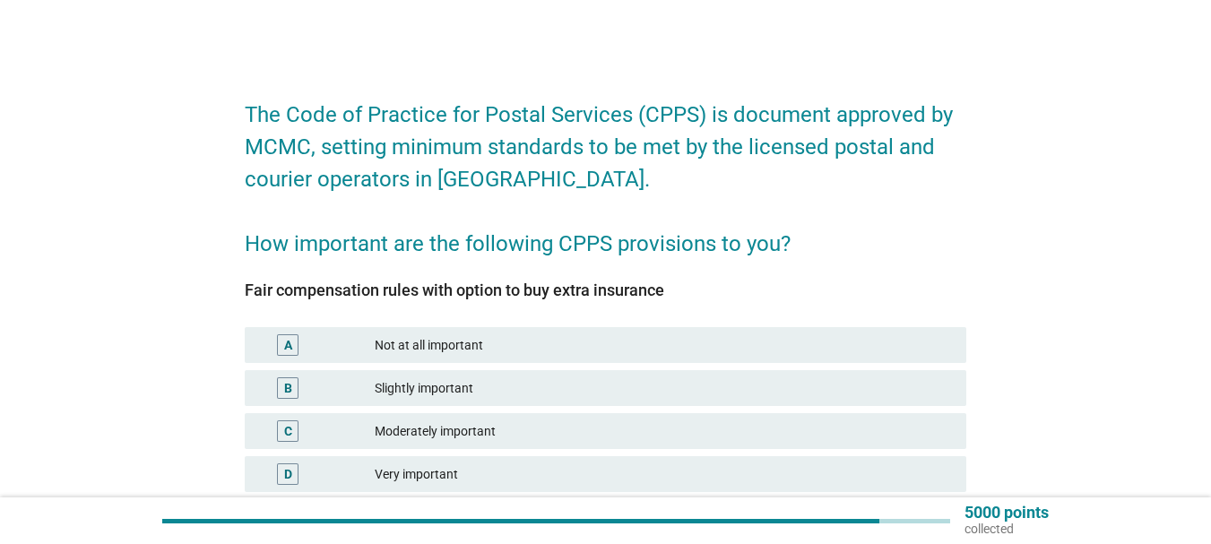
scroll to position [90, 0]
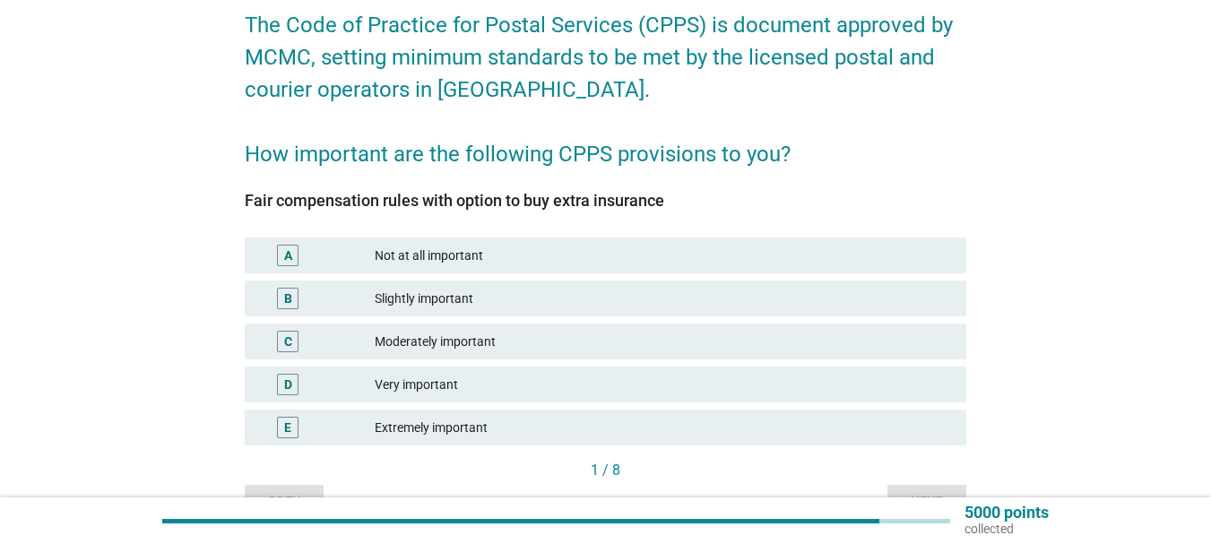
click at [286, 305] on div "B" at bounding box center [288, 298] width 8 height 19
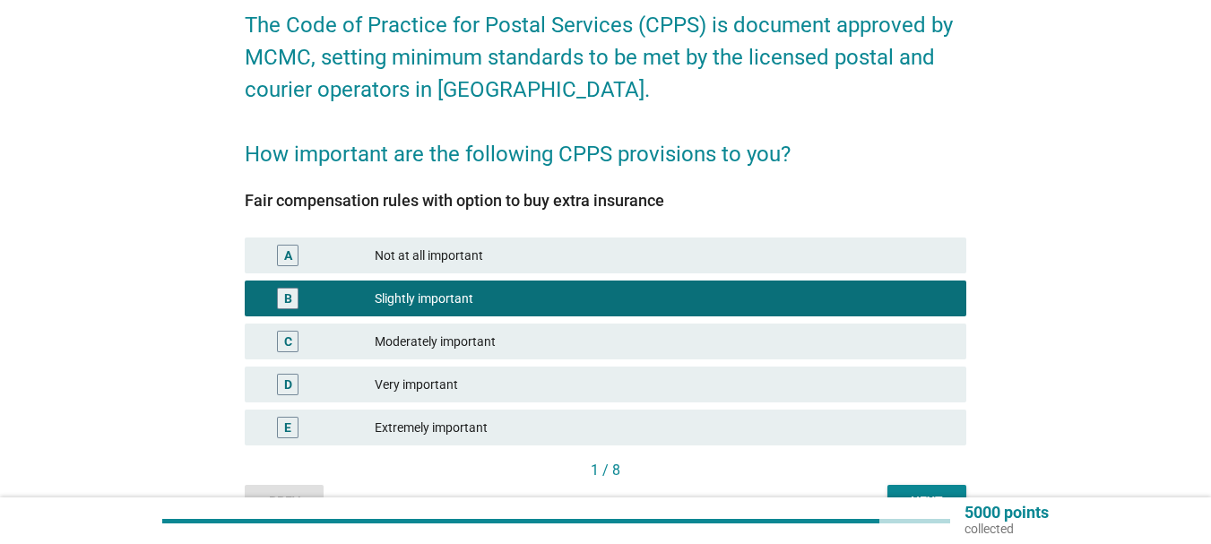
scroll to position [179, 0]
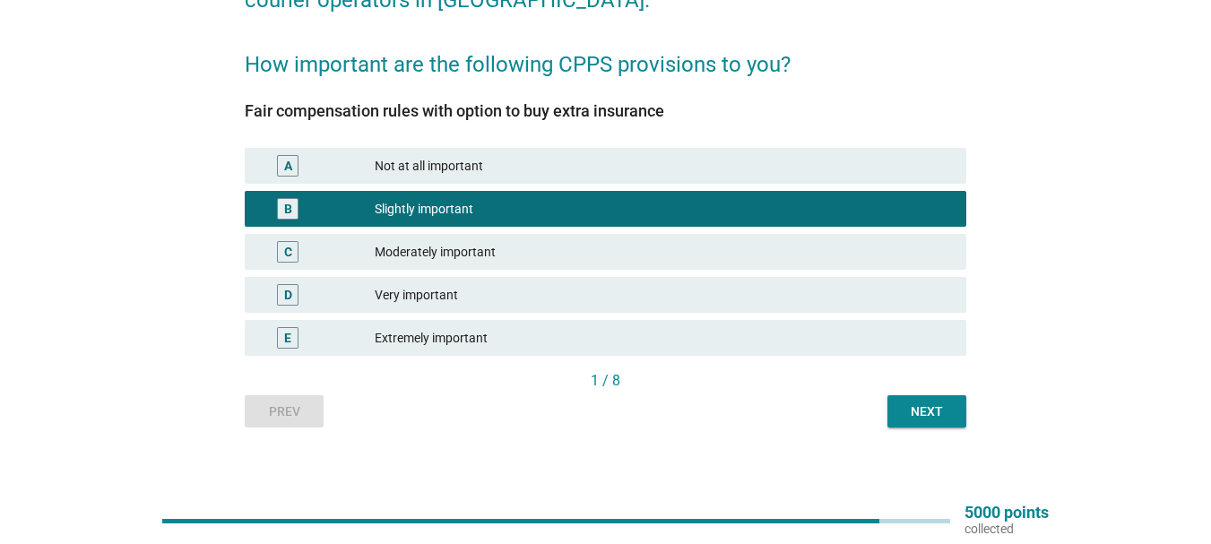
click at [911, 416] on div "Next" at bounding box center [927, 411] width 50 height 19
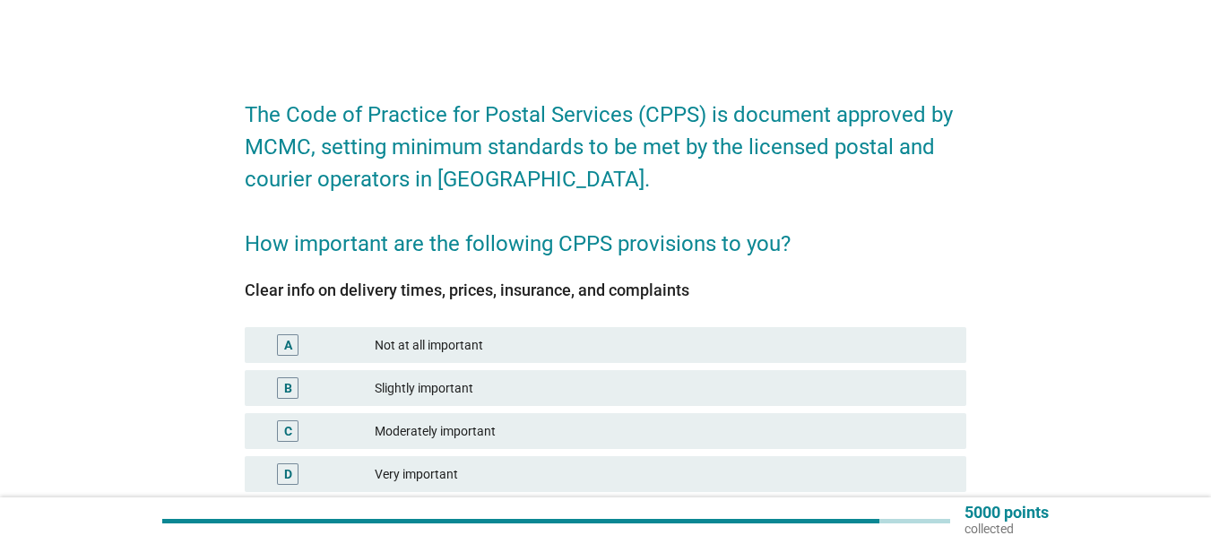
scroll to position [90, 0]
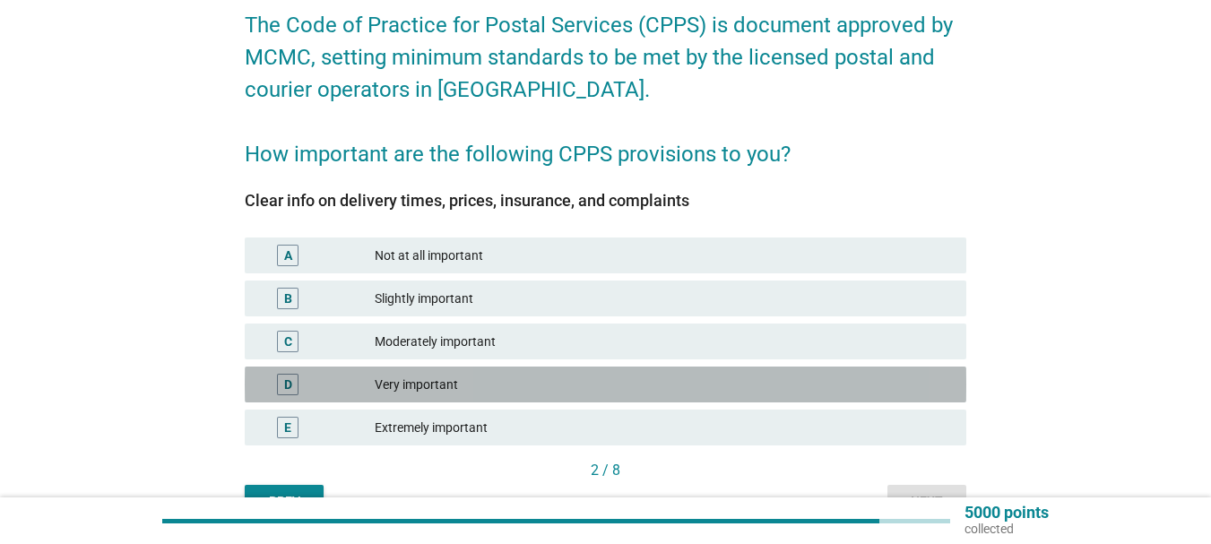
click at [281, 384] on div "D" at bounding box center [288, 385] width 22 height 22
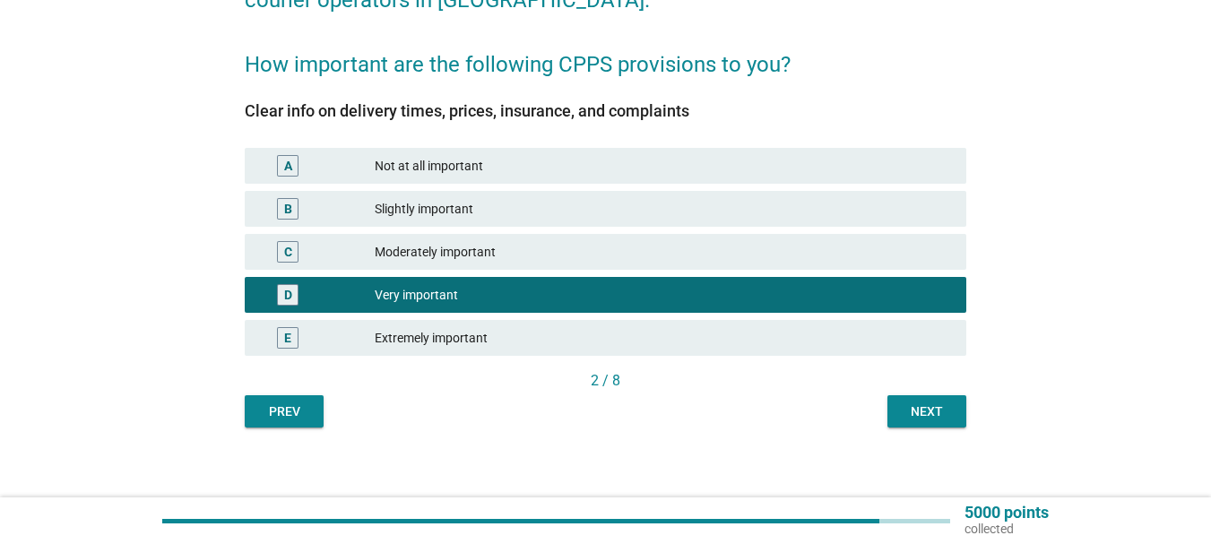
scroll to position [190, 0]
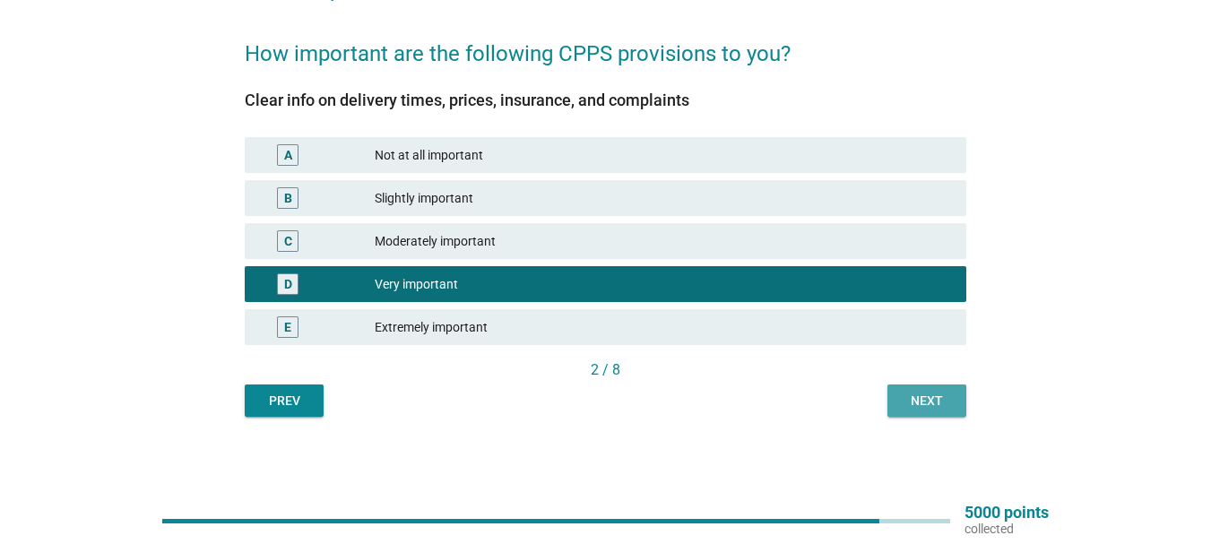
click at [936, 387] on button "Next" at bounding box center [926, 400] width 79 height 32
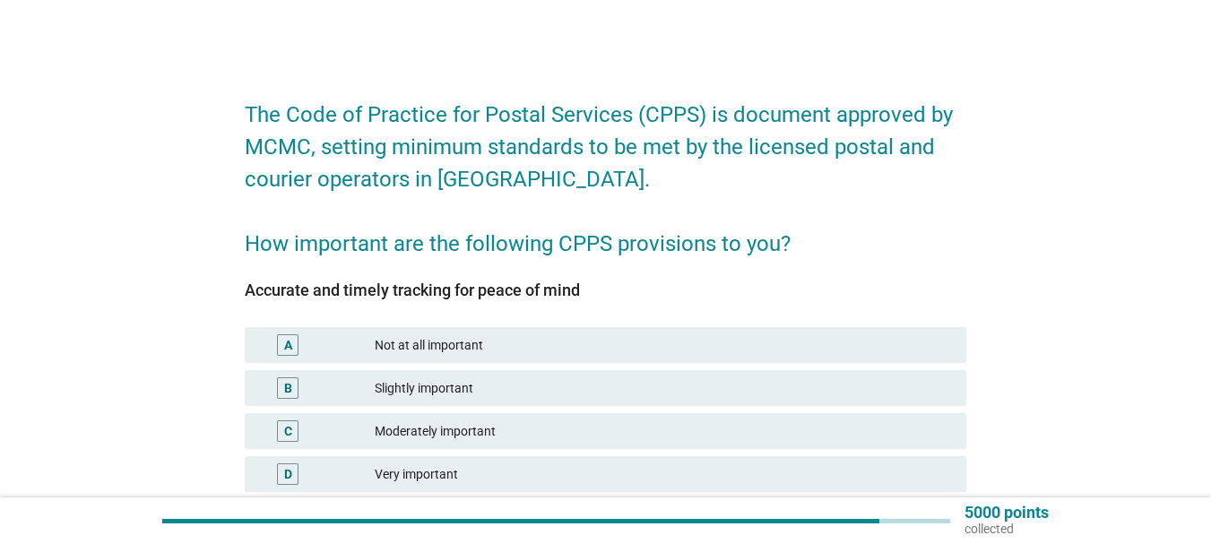
scroll to position [90, 0]
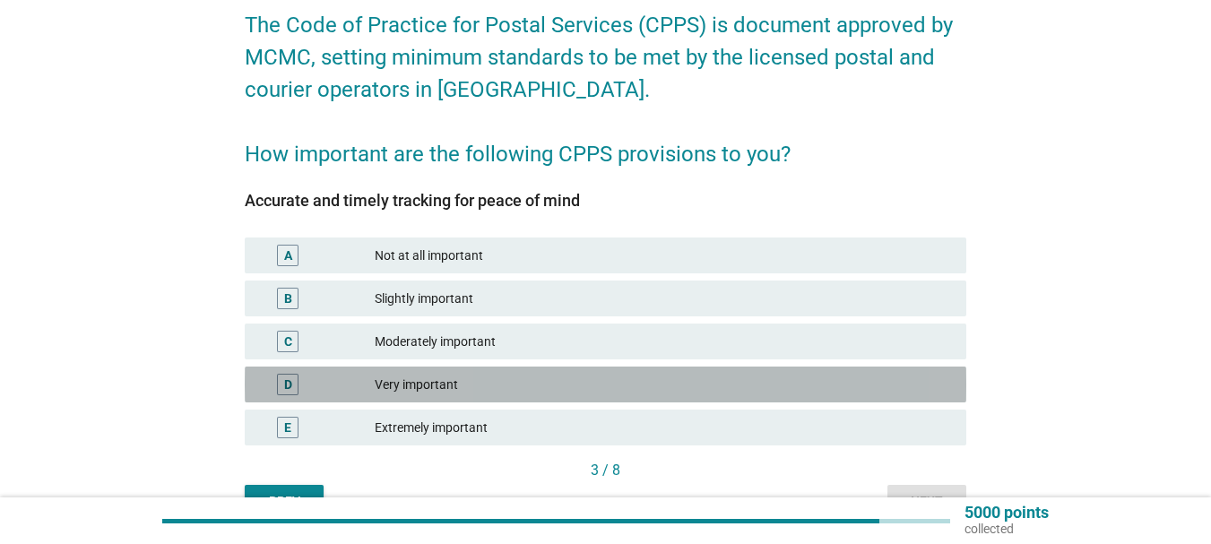
click at [302, 384] on div "D" at bounding box center [287, 385] width 57 height 22
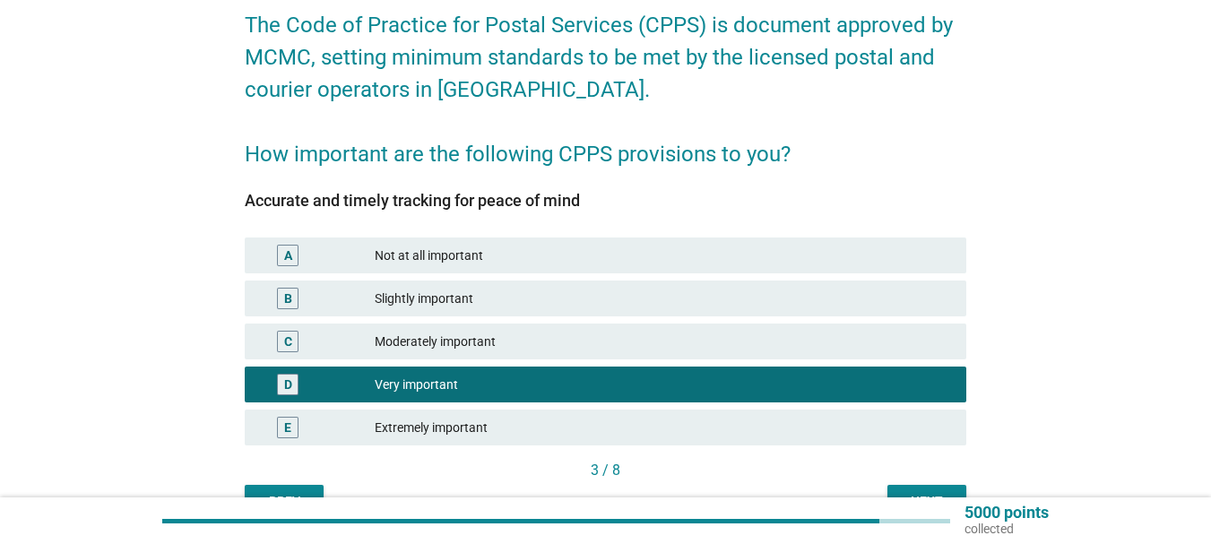
scroll to position [190, 0]
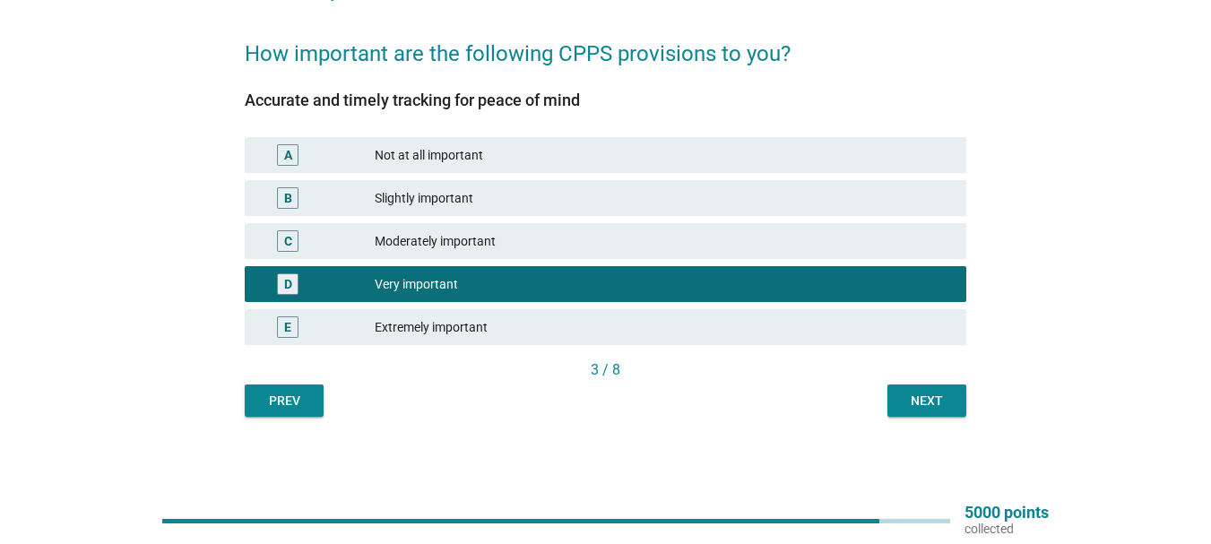
click at [930, 403] on div "Next" at bounding box center [927, 401] width 50 height 19
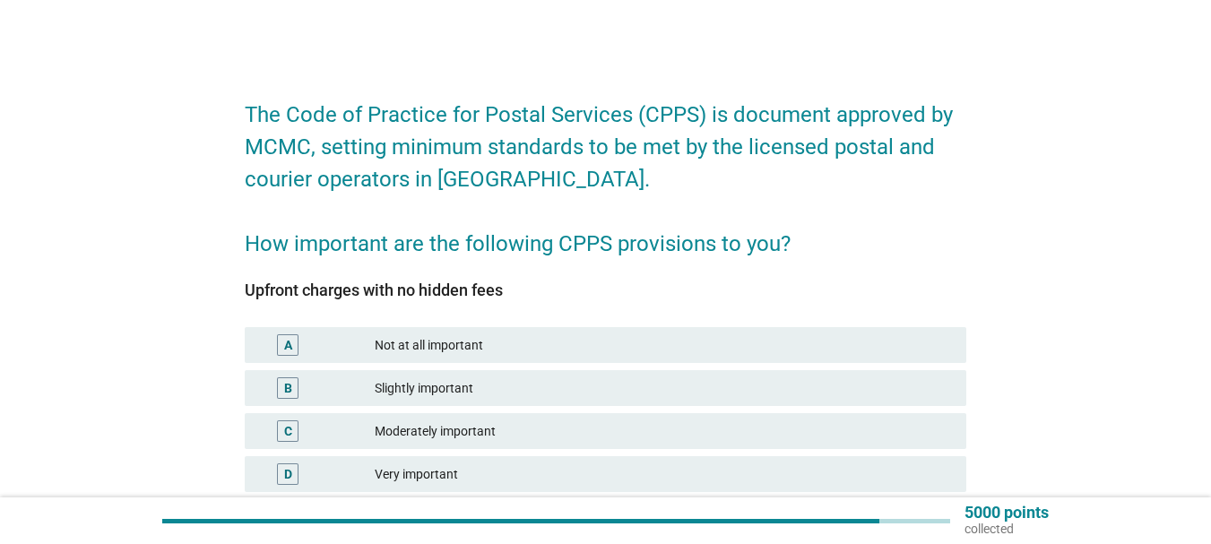
scroll to position [90, 0]
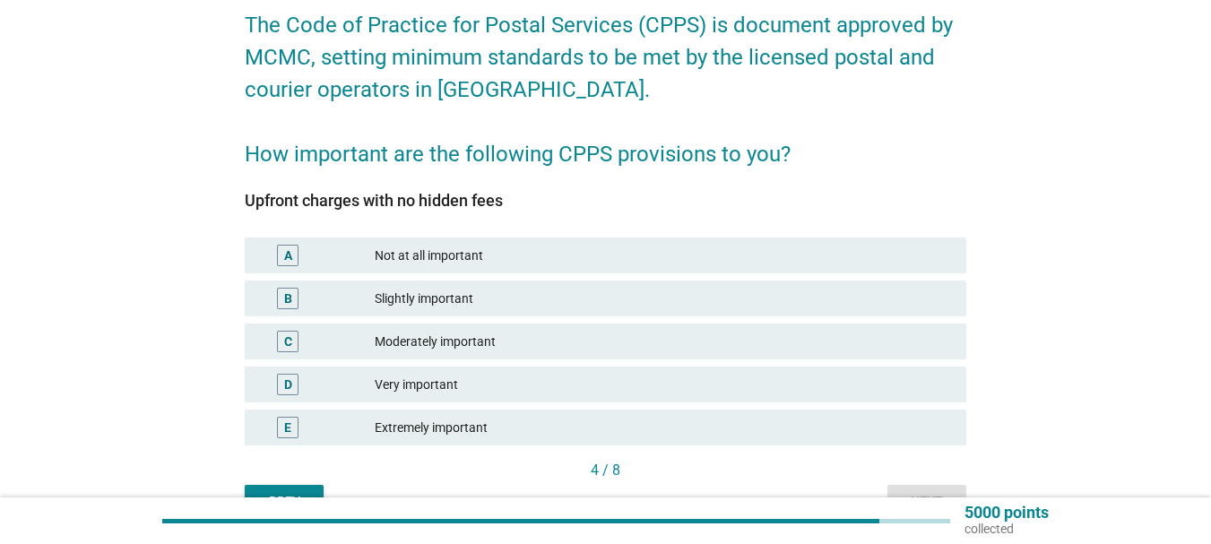
click at [283, 386] on div "D" at bounding box center [288, 385] width 22 height 22
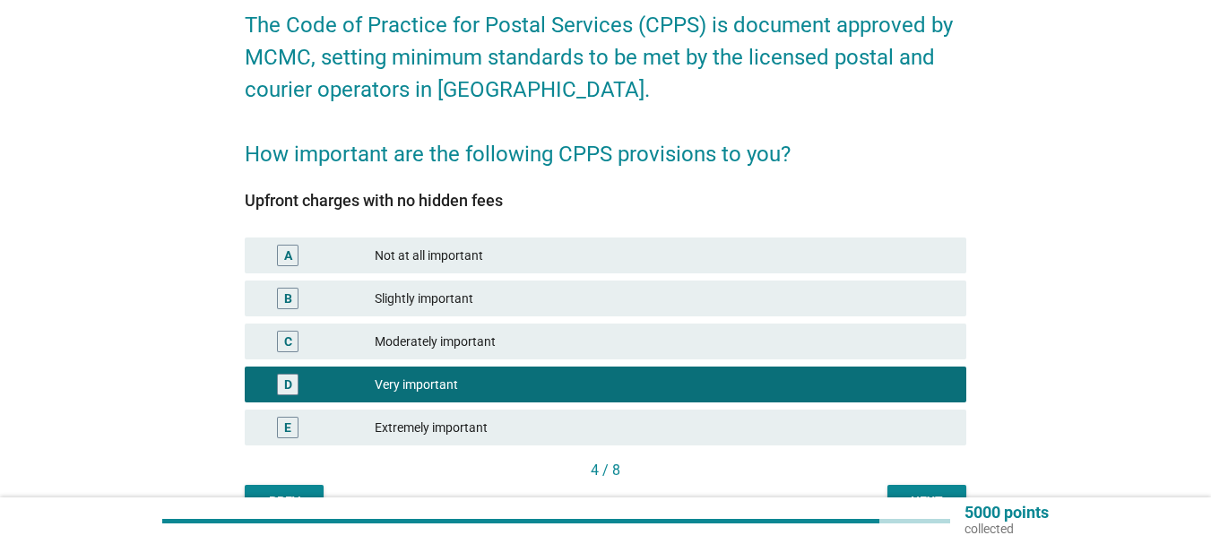
scroll to position [190, 0]
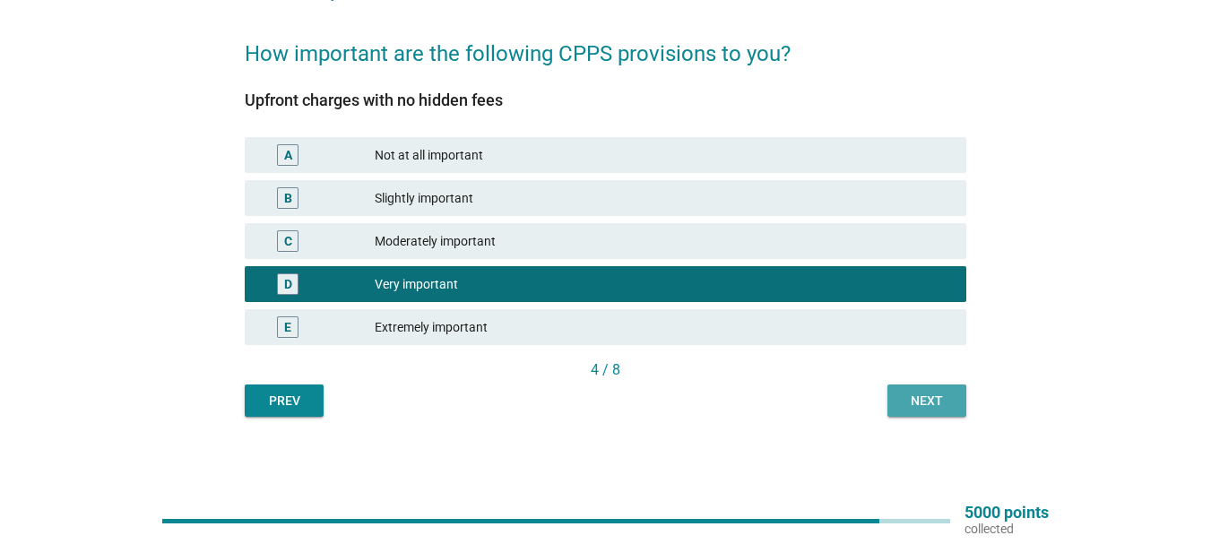
click at [932, 409] on div "Next" at bounding box center [927, 401] width 50 height 19
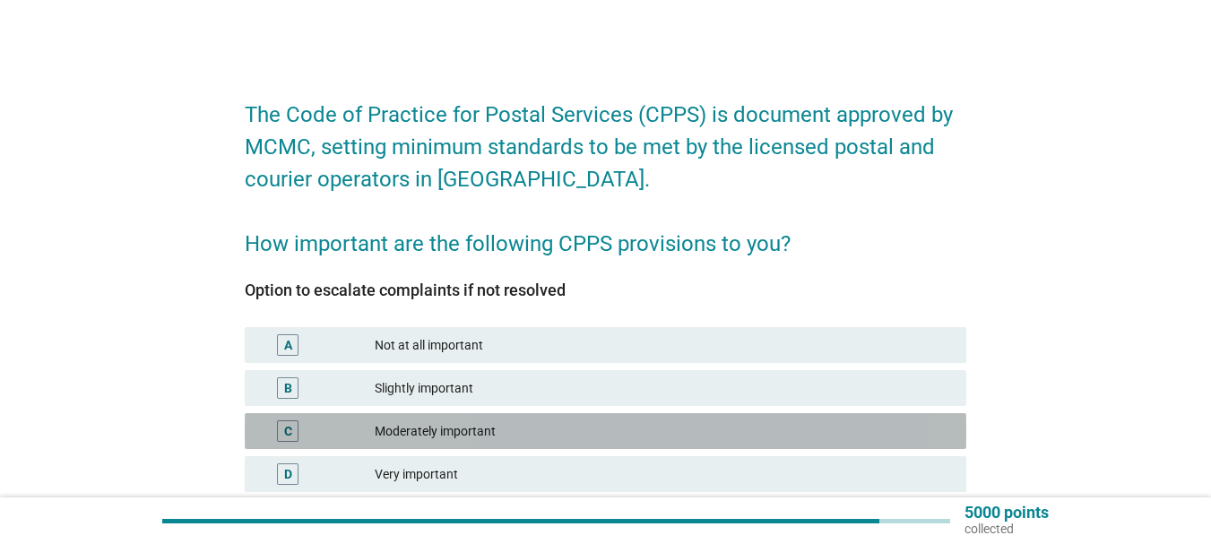
click at [289, 435] on div "C" at bounding box center [288, 431] width 8 height 19
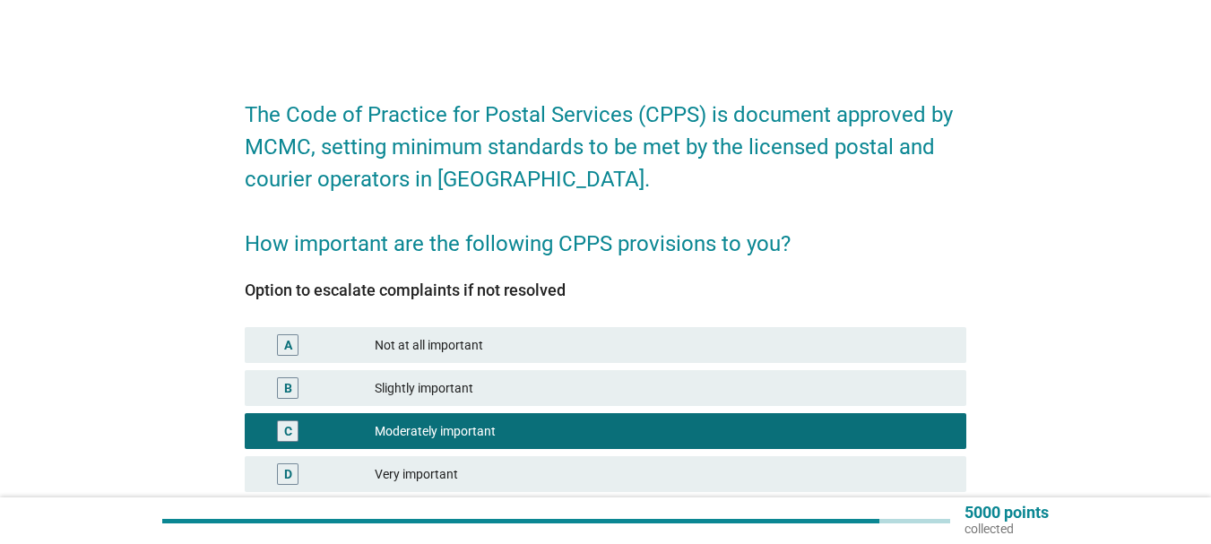
scroll to position [179, 0]
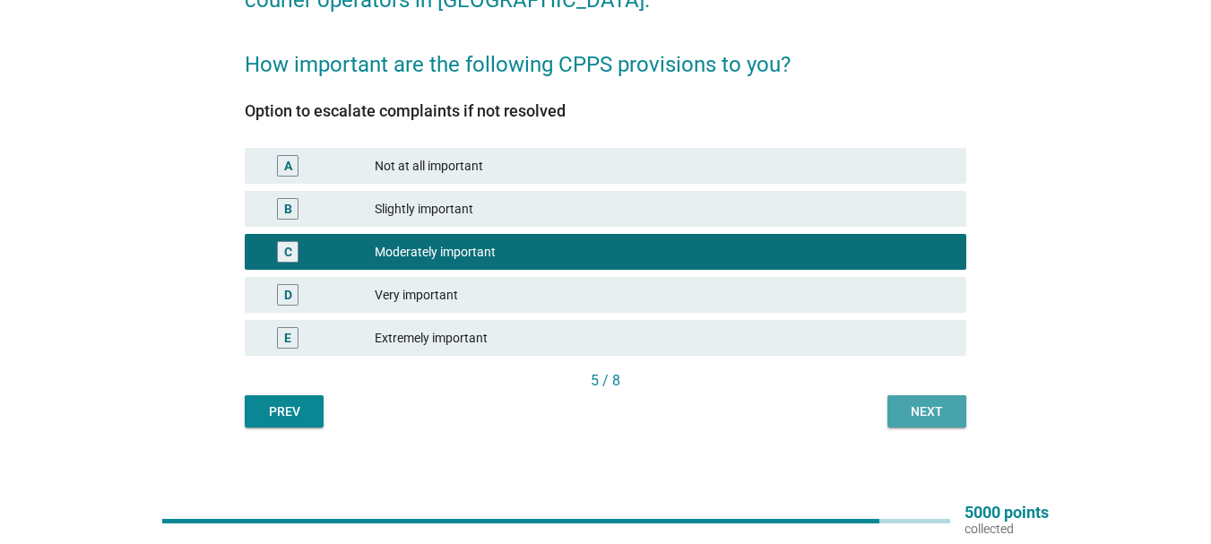
click at [923, 415] on div "Next" at bounding box center [927, 411] width 50 height 19
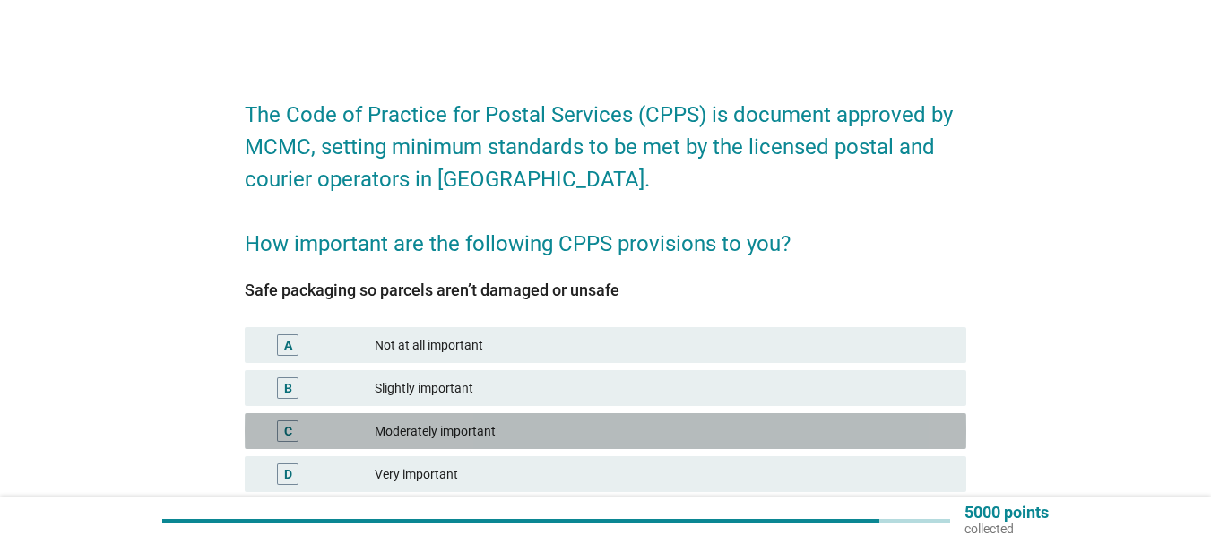
click at [288, 437] on div "C" at bounding box center [288, 431] width 8 height 19
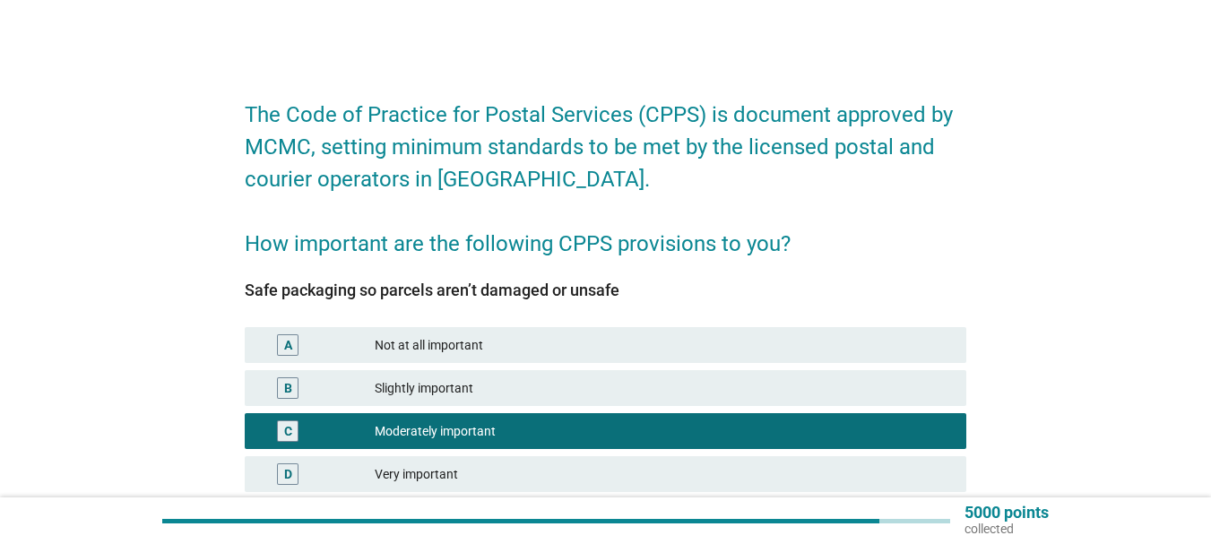
drag, startPoint x: 286, startPoint y: 480, endPoint x: 286, endPoint y: 470, distance: 9.9
click at [286, 478] on div "D" at bounding box center [288, 474] width 8 height 19
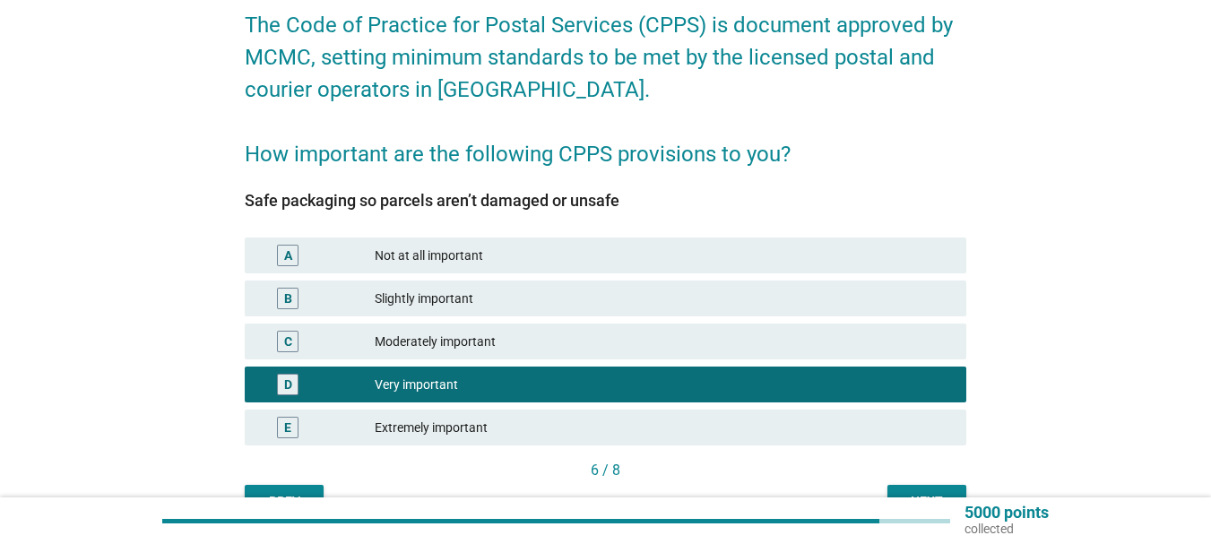
scroll to position [179, 0]
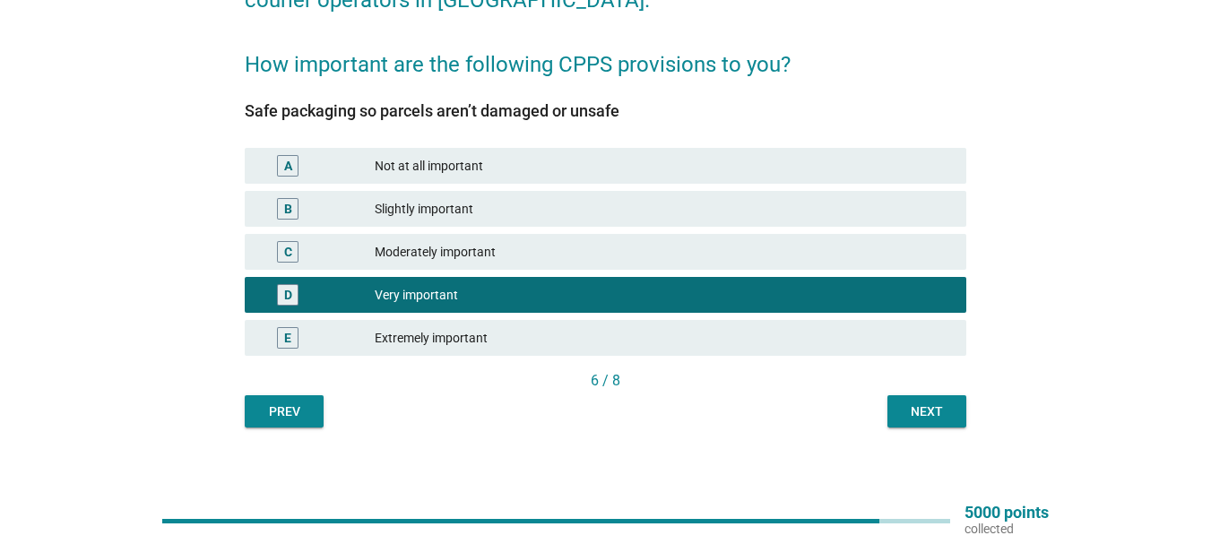
click at [916, 414] on div "Next" at bounding box center [927, 411] width 50 height 19
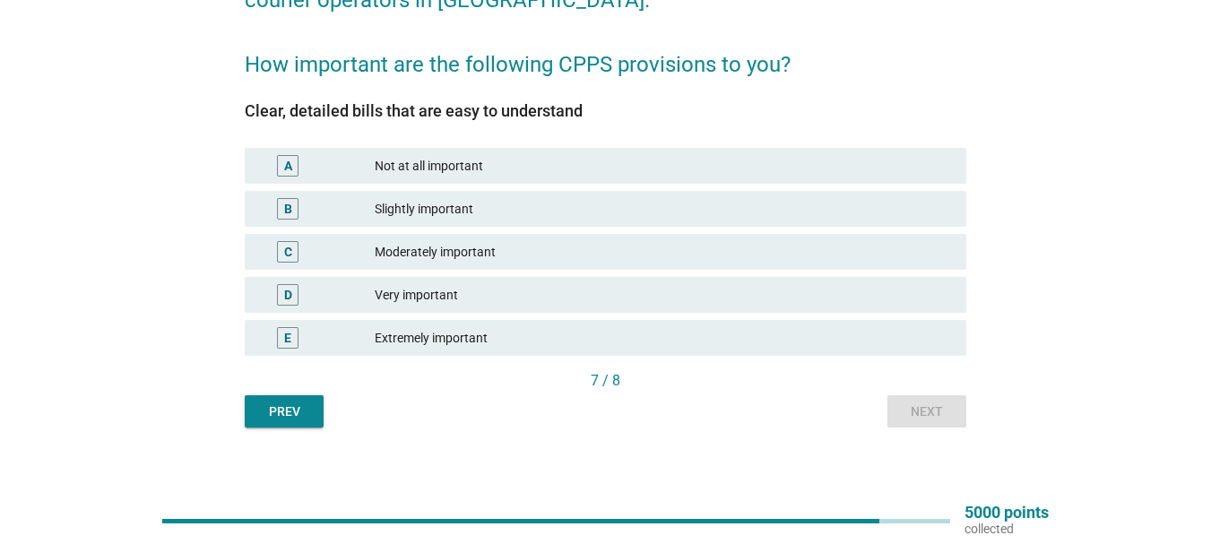
click at [289, 293] on div "D" at bounding box center [288, 295] width 8 height 19
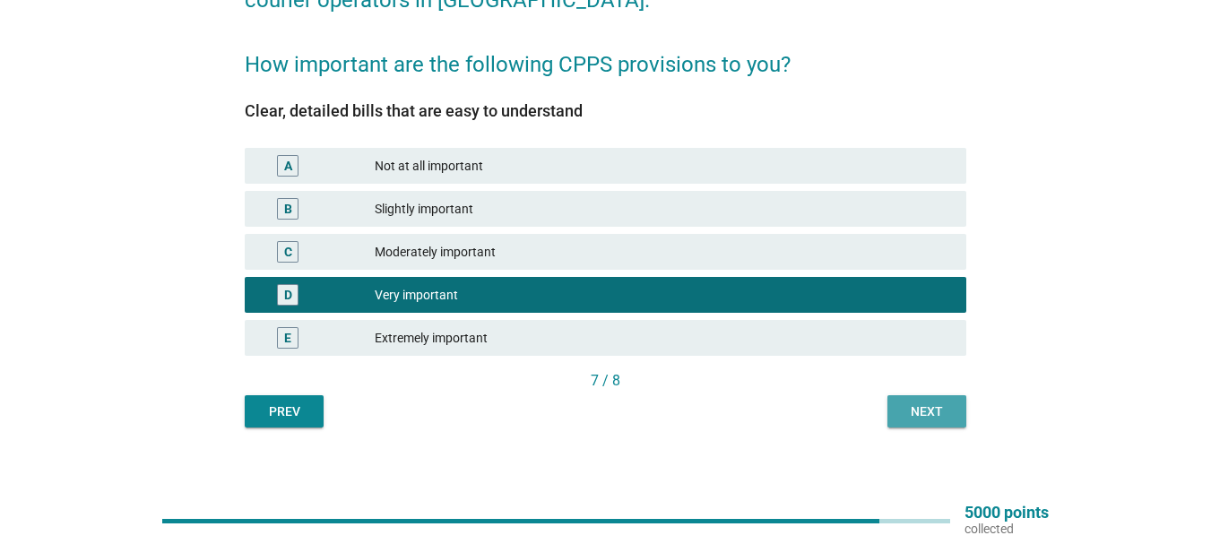
click at [927, 414] on div "Next" at bounding box center [927, 411] width 50 height 19
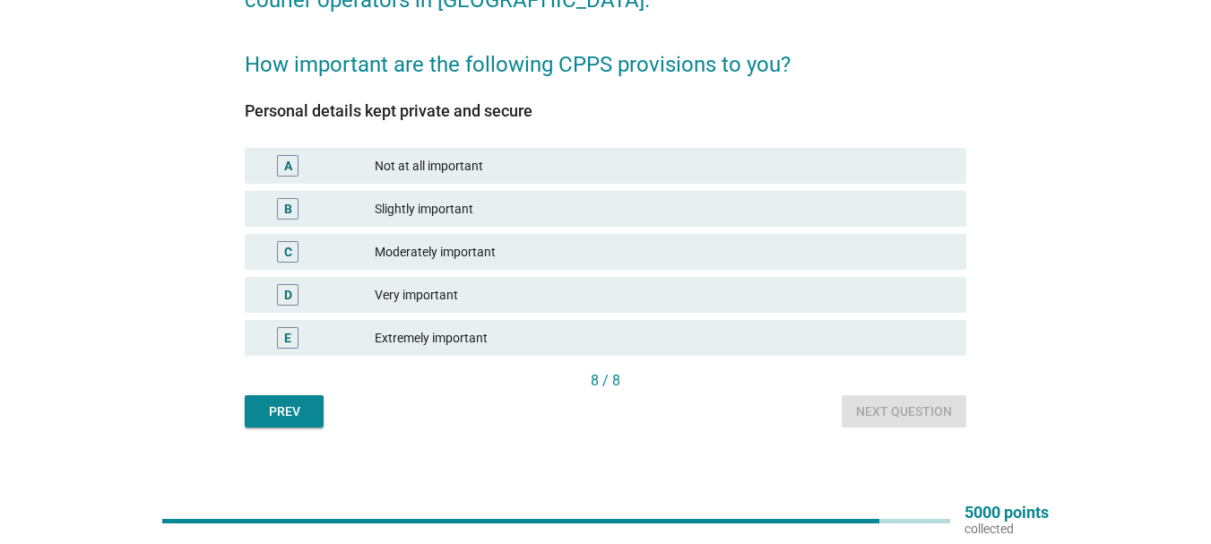
click at [283, 342] on div "E" at bounding box center [288, 338] width 22 height 22
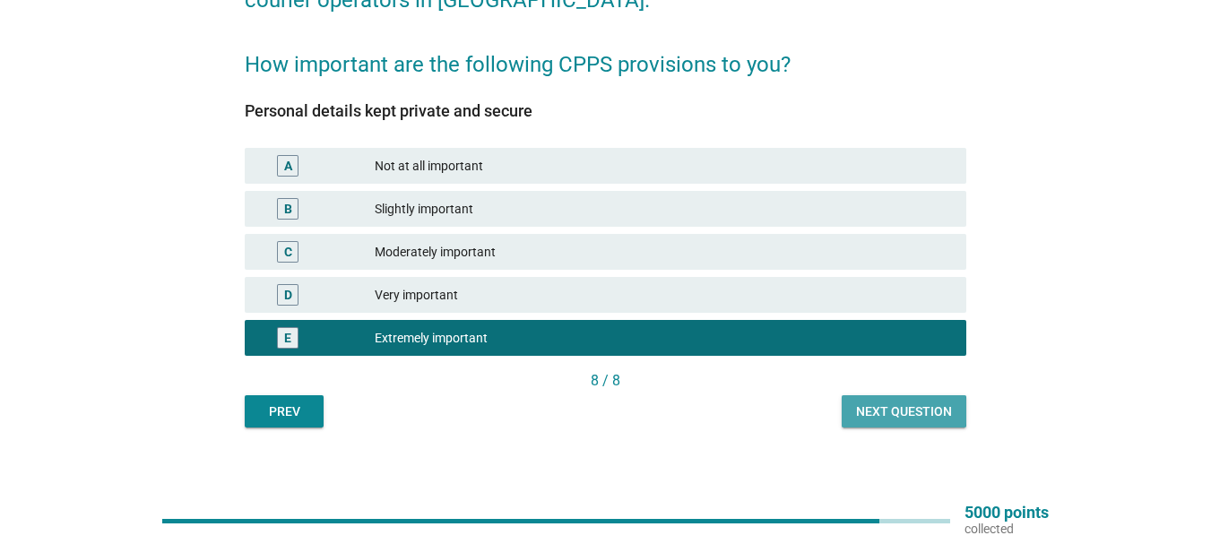
click at [894, 422] on button "Next question" at bounding box center [904, 411] width 125 height 32
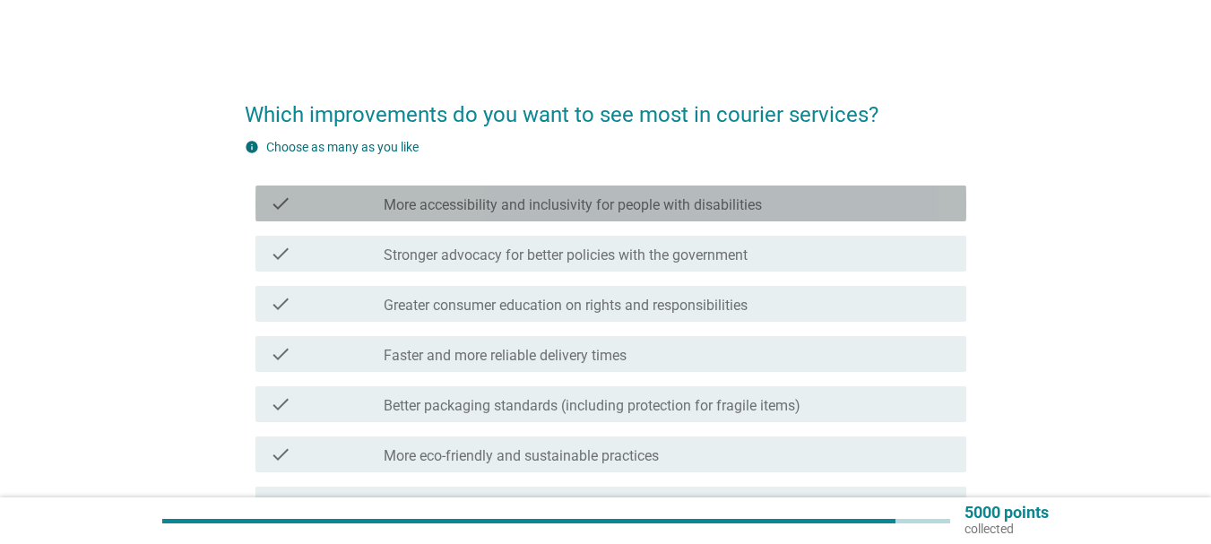
click at [588, 208] on label "More accessibility and inclusivity for people with disabilities" at bounding box center [573, 205] width 378 height 18
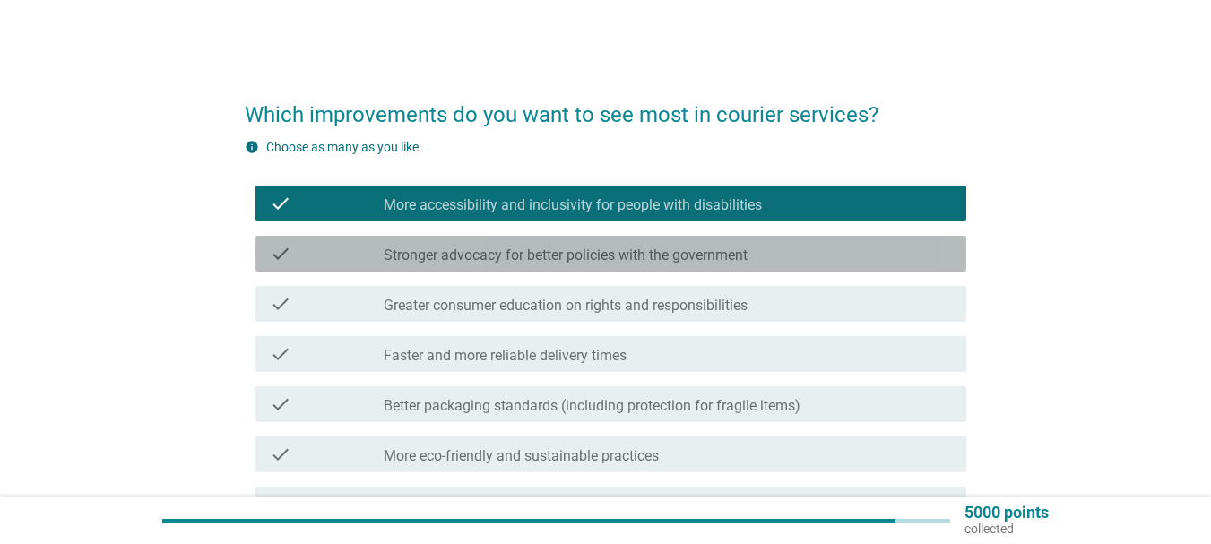
click at [568, 258] on label "Stronger advocacy for better policies with the government" at bounding box center [566, 255] width 364 height 18
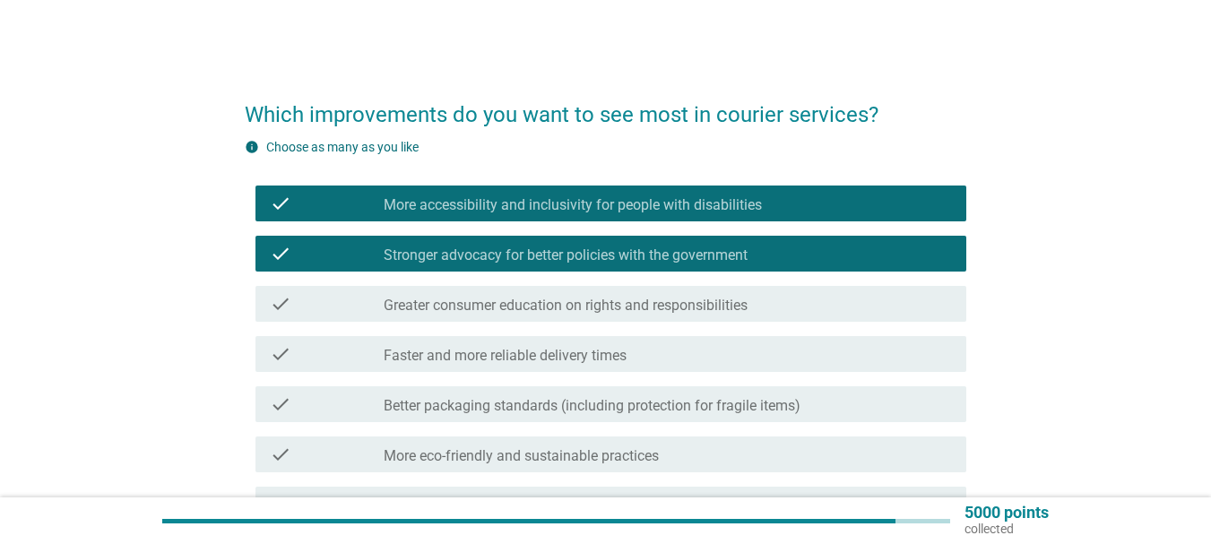
click at [537, 306] on label "Greater consumer education on rights and responsibilities" at bounding box center [566, 306] width 364 height 18
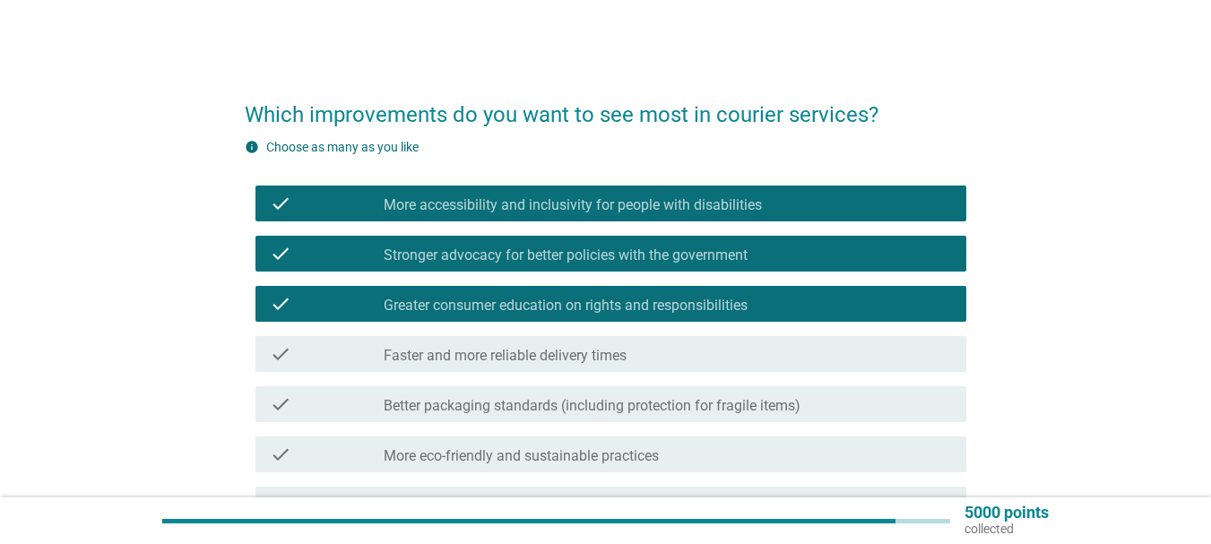
click at [546, 358] on label "Faster and more reliable delivery times" at bounding box center [505, 356] width 243 height 18
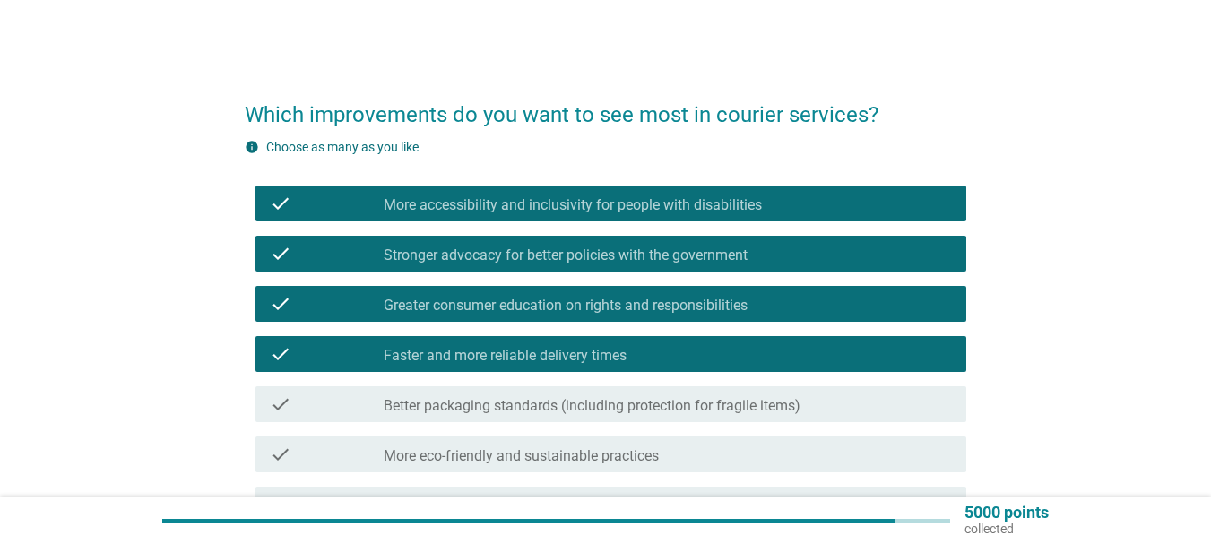
click at [615, 399] on label "Better packaging standards (including protection for fragile items)" at bounding box center [592, 406] width 417 height 18
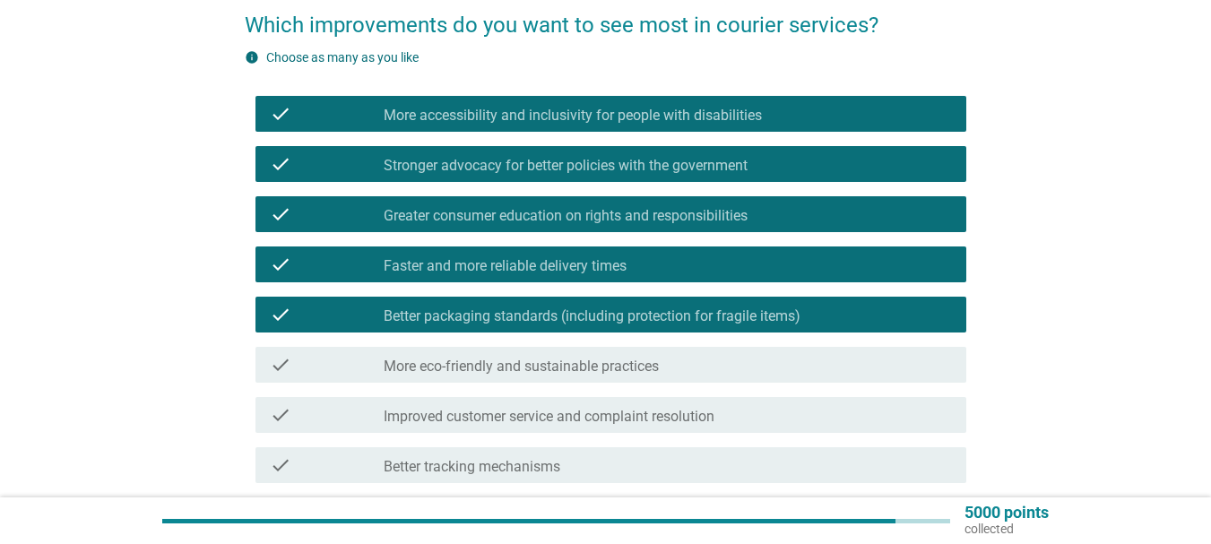
scroll to position [179, 0]
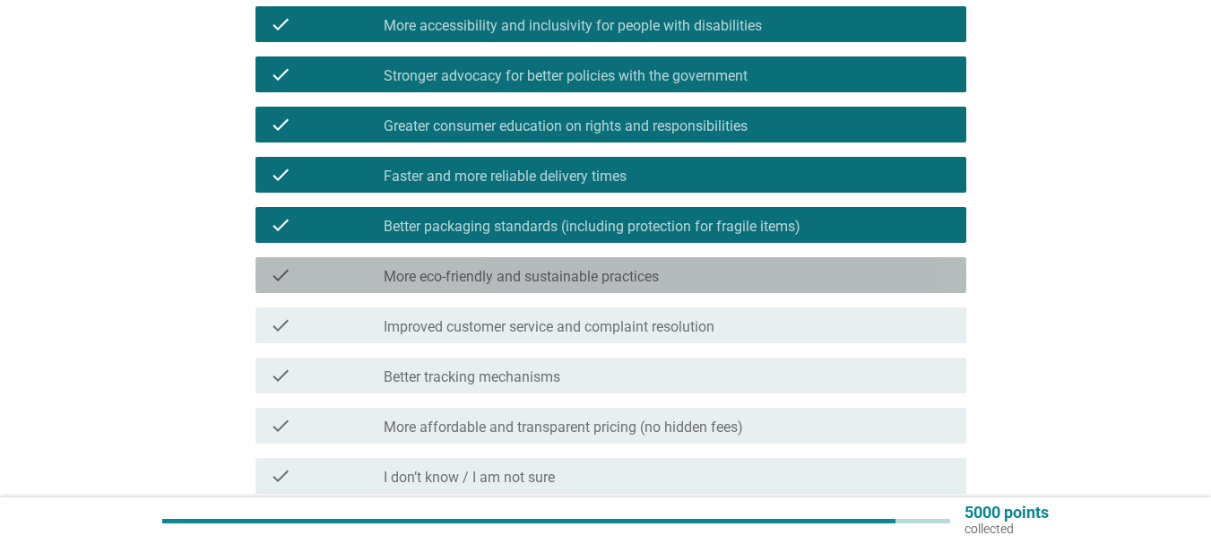
click at [601, 280] on label "More eco-friendly and sustainable practices" at bounding box center [521, 277] width 275 height 18
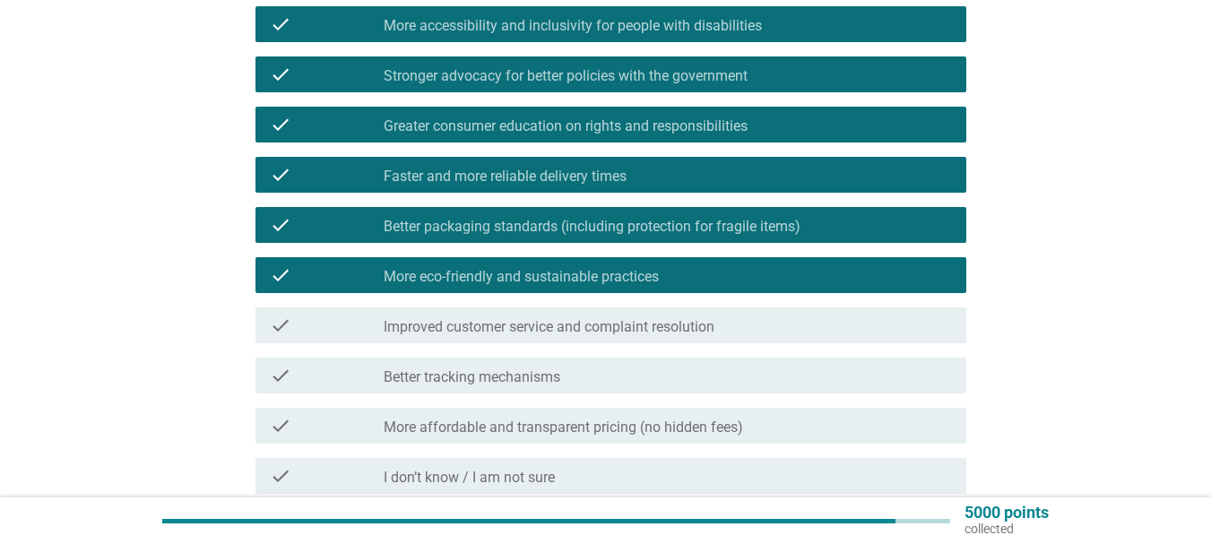
click at [587, 331] on label "Improved customer service and complaint resolution" at bounding box center [549, 327] width 331 height 18
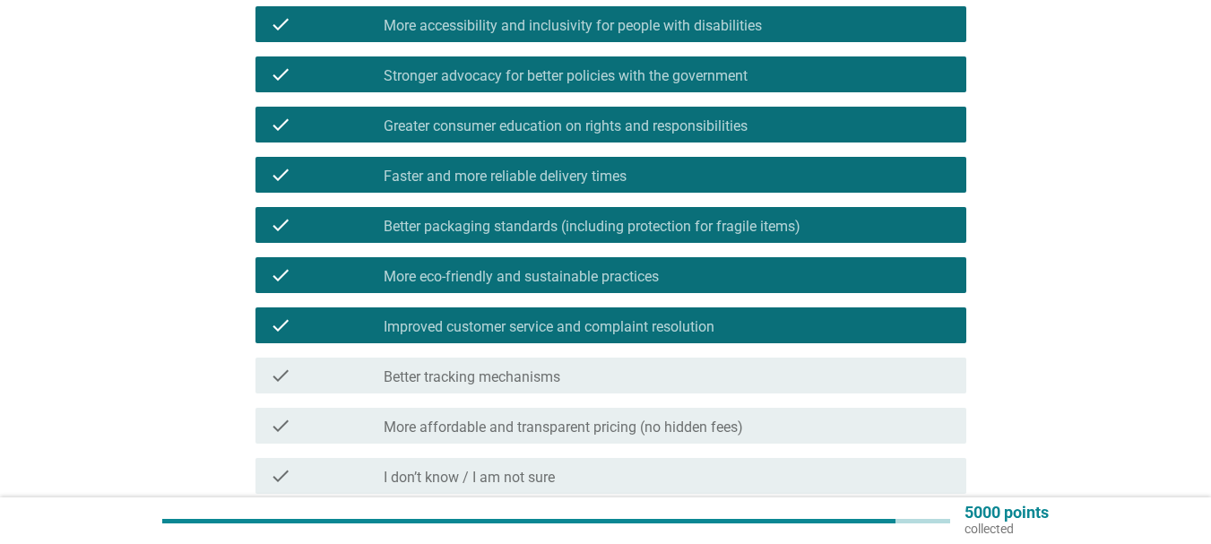
click at [654, 435] on label "More affordable and transparent pricing (no hidden fees)" at bounding box center [563, 428] width 359 height 18
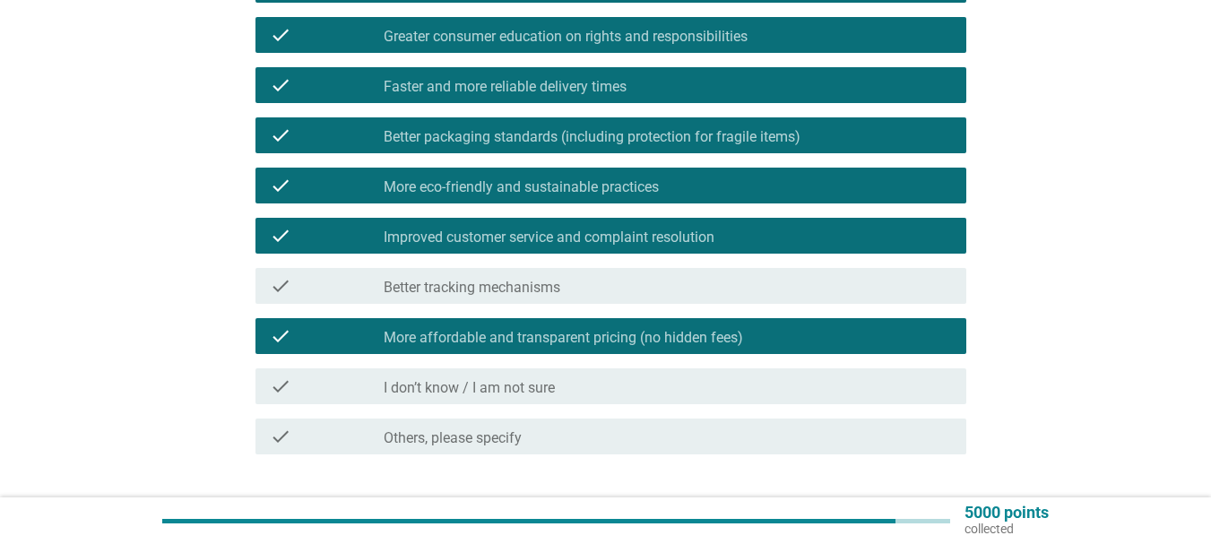
scroll to position [358, 0]
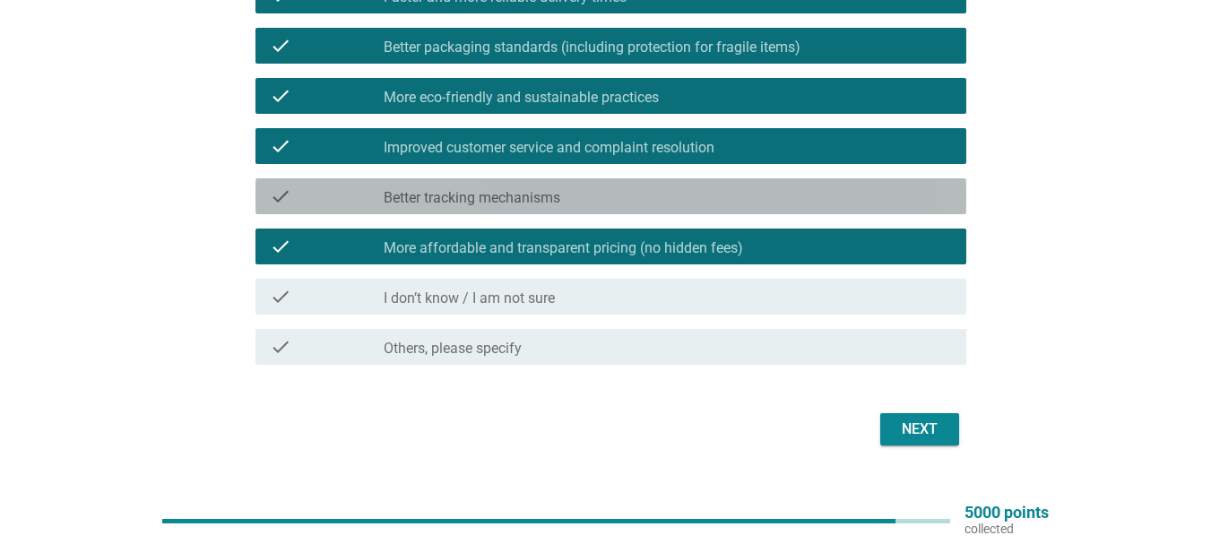
drag, startPoint x: 506, startPoint y: 191, endPoint x: 601, endPoint y: 270, distance: 123.5
click at [509, 191] on label "Better tracking mechanisms" at bounding box center [472, 198] width 177 height 18
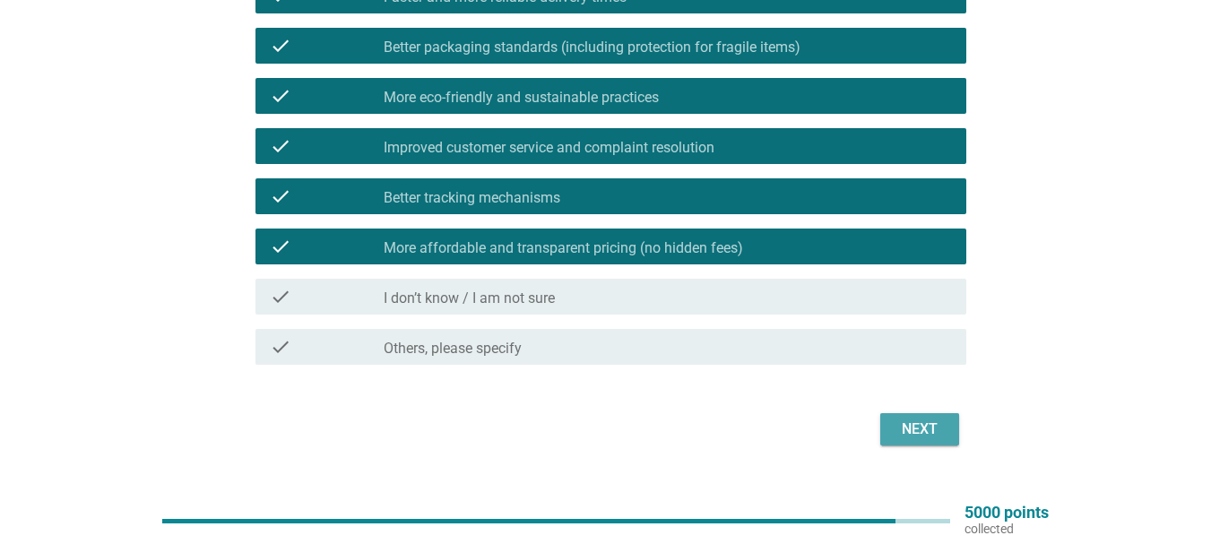
click at [895, 420] on div "Next" at bounding box center [919, 430] width 50 height 22
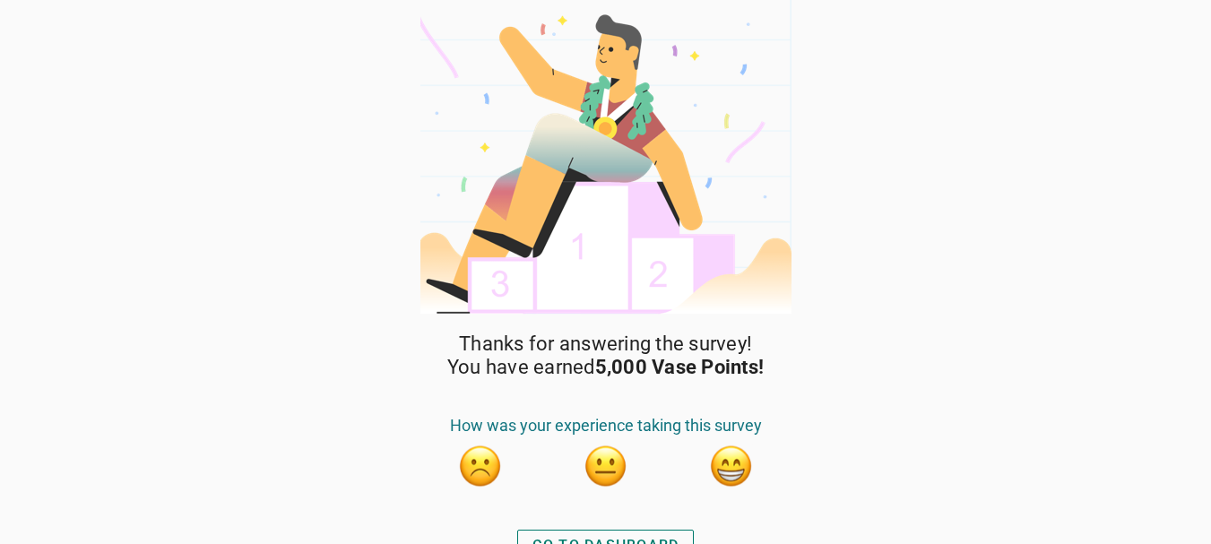
scroll to position [23, 0]
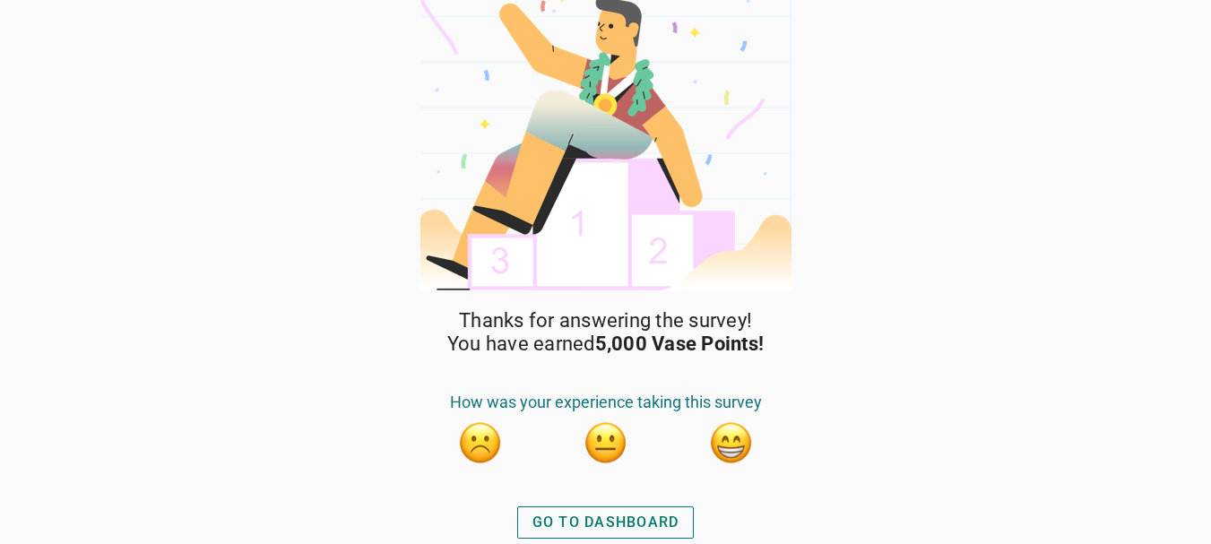
click at [717, 441] on button "button" at bounding box center [731, 442] width 45 height 45
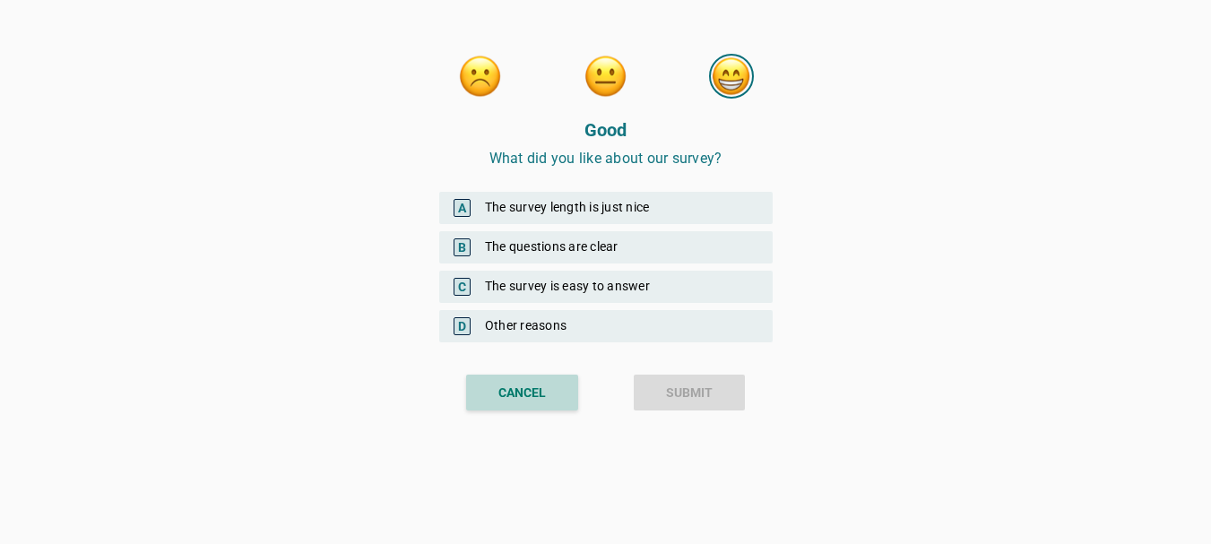
click at [531, 391] on div "CANCEL" at bounding box center [521, 393] width 47 height 19
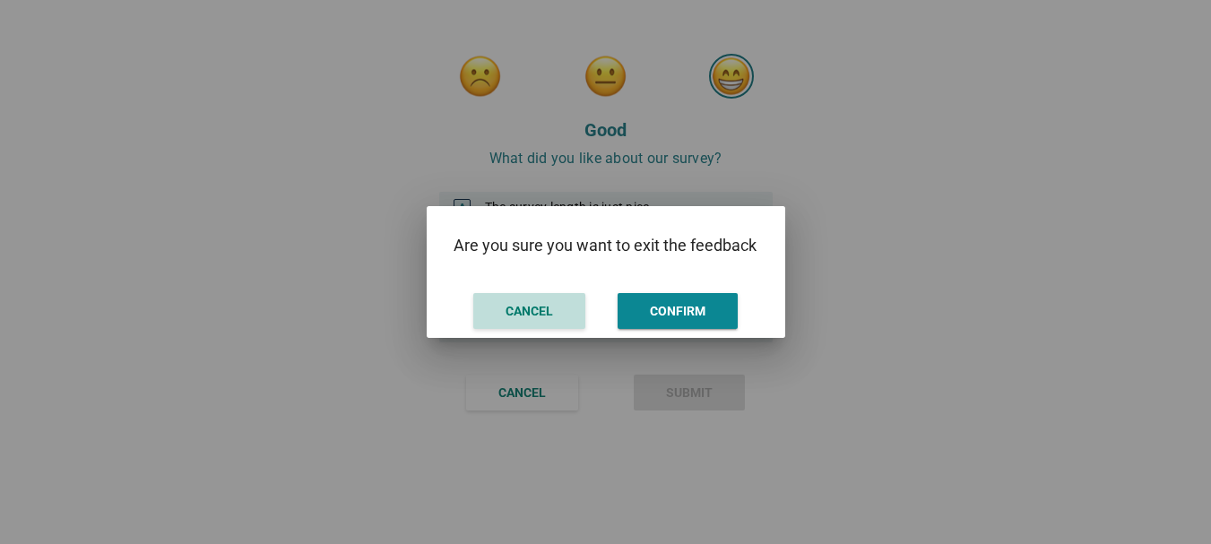
click at [501, 309] on button "CANCEL" at bounding box center [529, 311] width 112 height 36
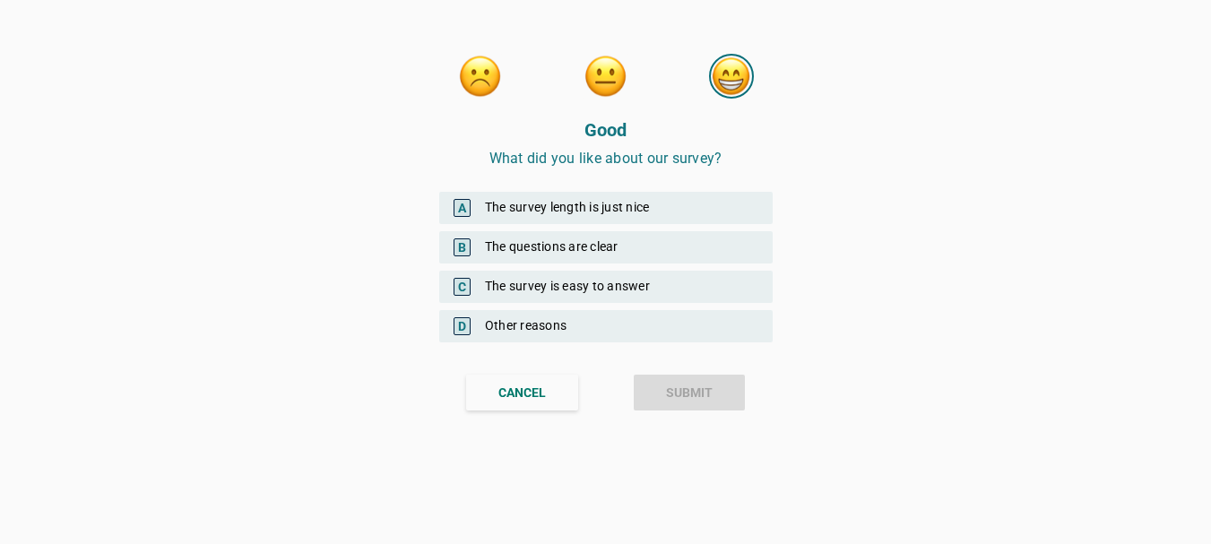
click at [457, 280] on span "C" at bounding box center [461, 287] width 17 height 18
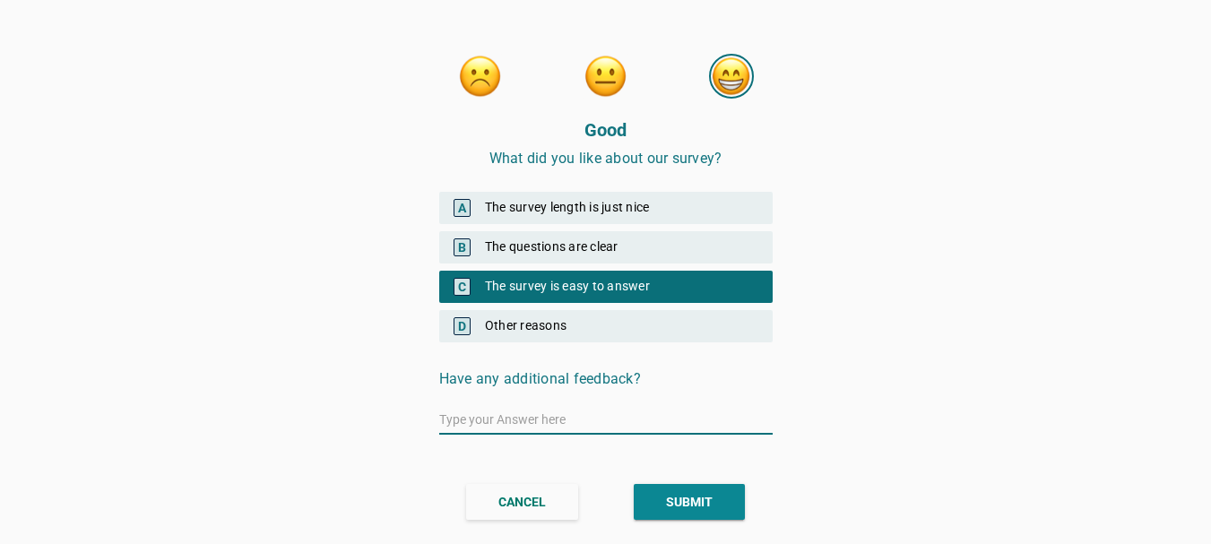
click at [508, 321] on div "D Other reasons" at bounding box center [605, 326] width 333 height 32
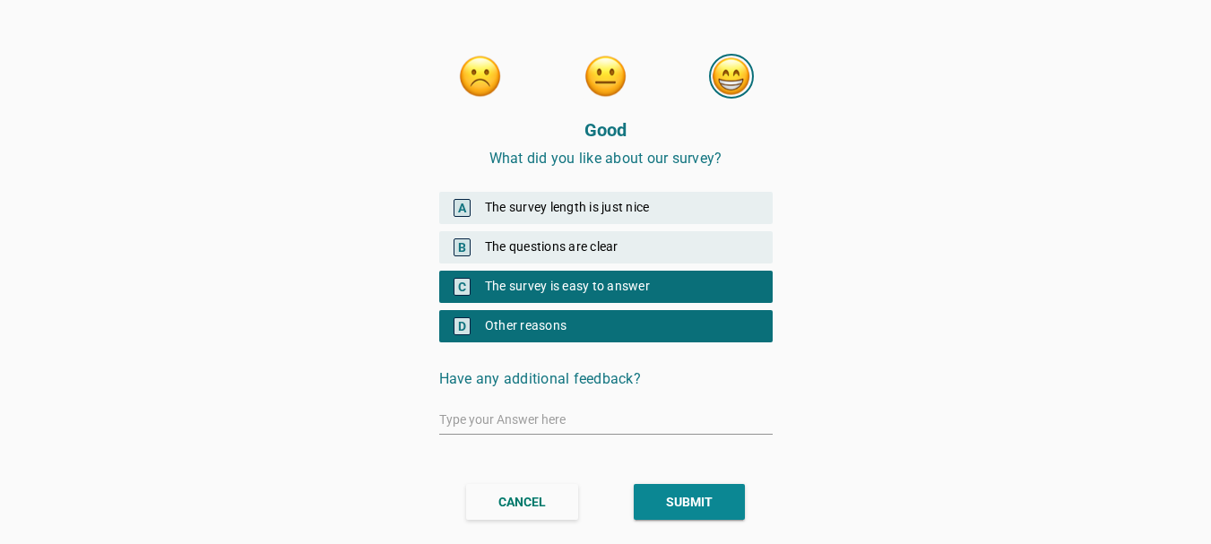
click at [508, 320] on div "D Other reasons" at bounding box center [605, 326] width 333 height 32
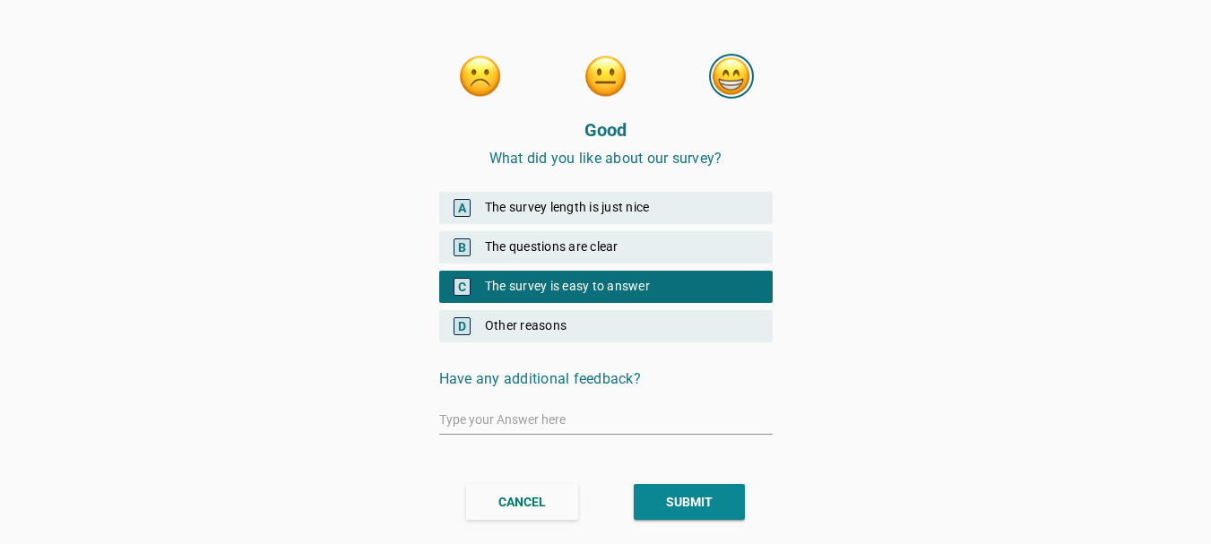
click at [501, 207] on div "A The survey length is just nice" at bounding box center [605, 208] width 333 height 32
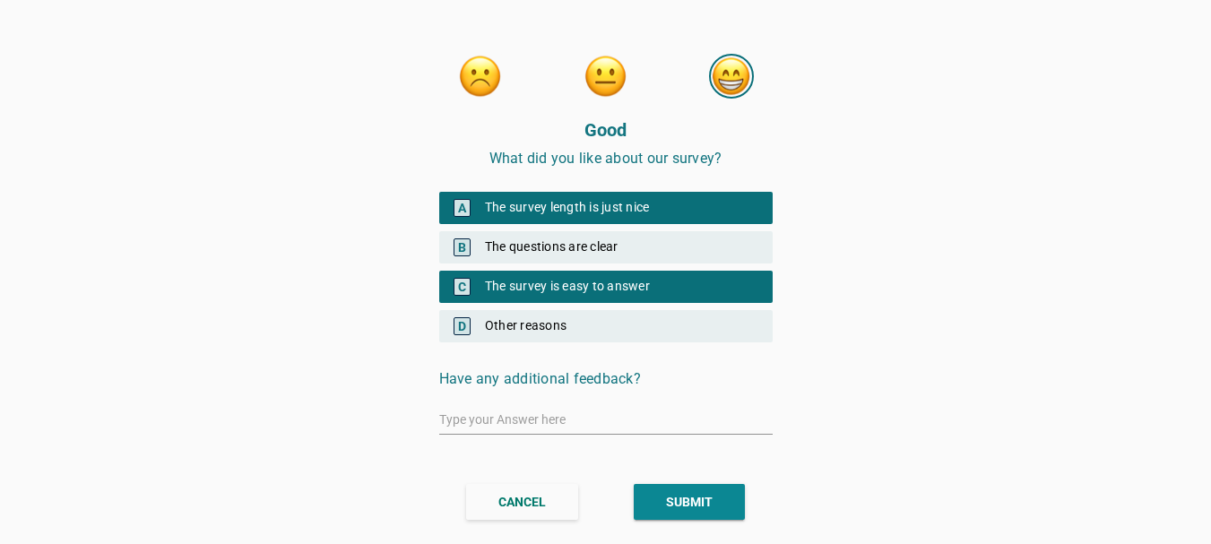
click at [505, 210] on div "A The survey length is just nice" at bounding box center [605, 208] width 333 height 32
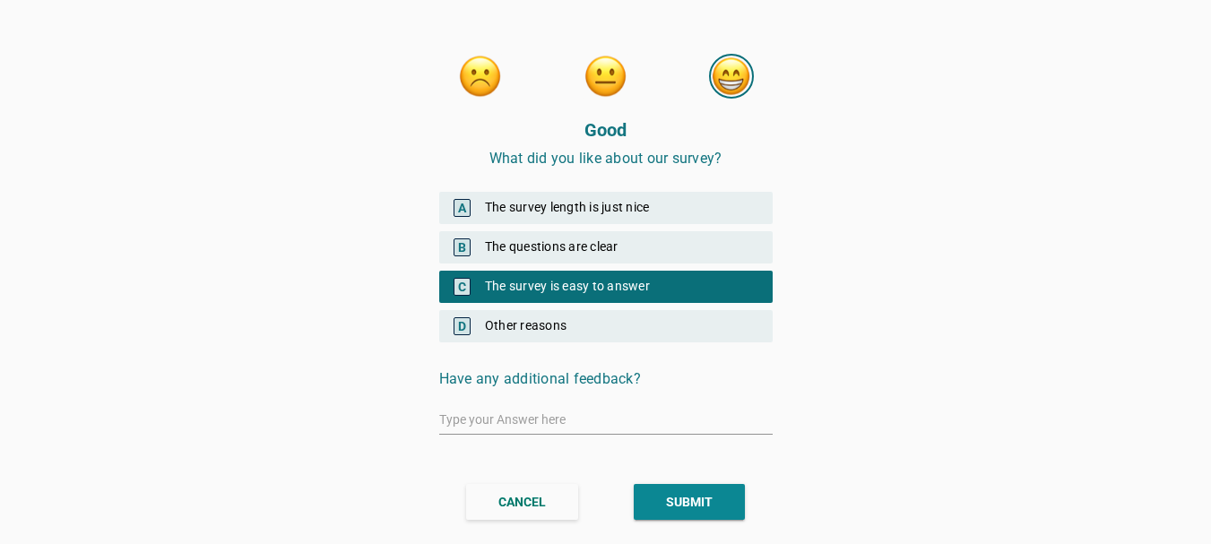
click at [581, 244] on div "B The questions are clear" at bounding box center [605, 247] width 333 height 32
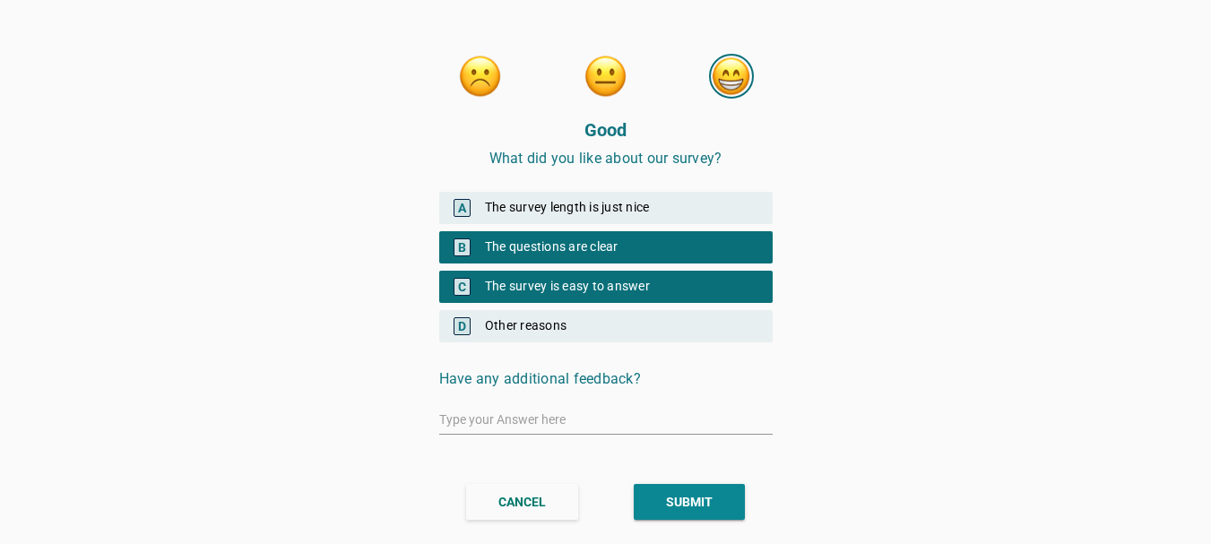
click at [569, 287] on div "C The survey is easy to answer" at bounding box center [605, 287] width 333 height 32
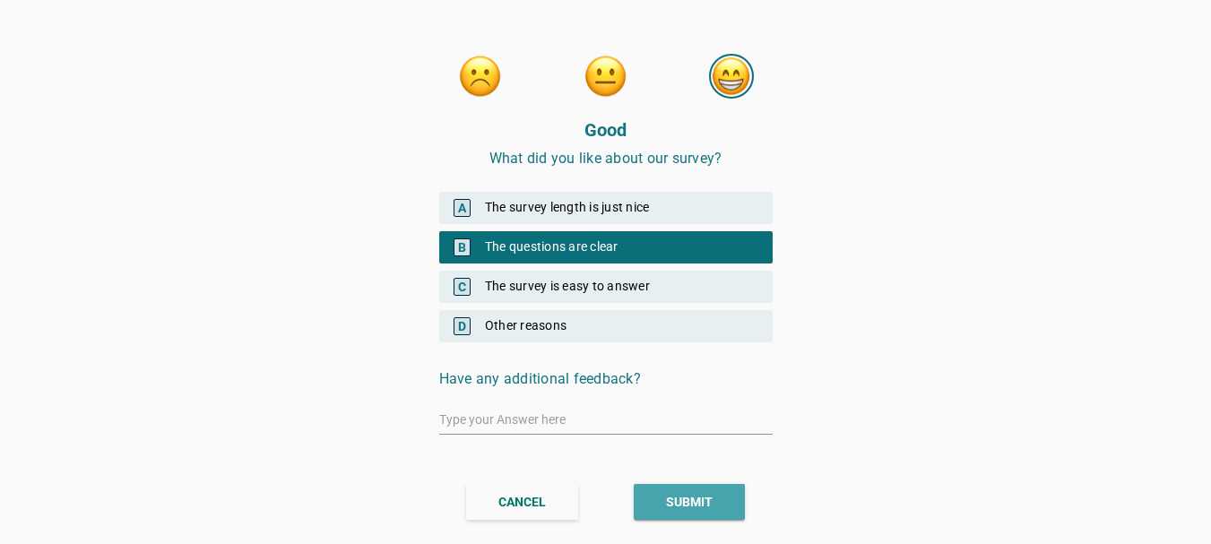
click at [678, 498] on div "SUBMIT" at bounding box center [689, 502] width 47 height 19
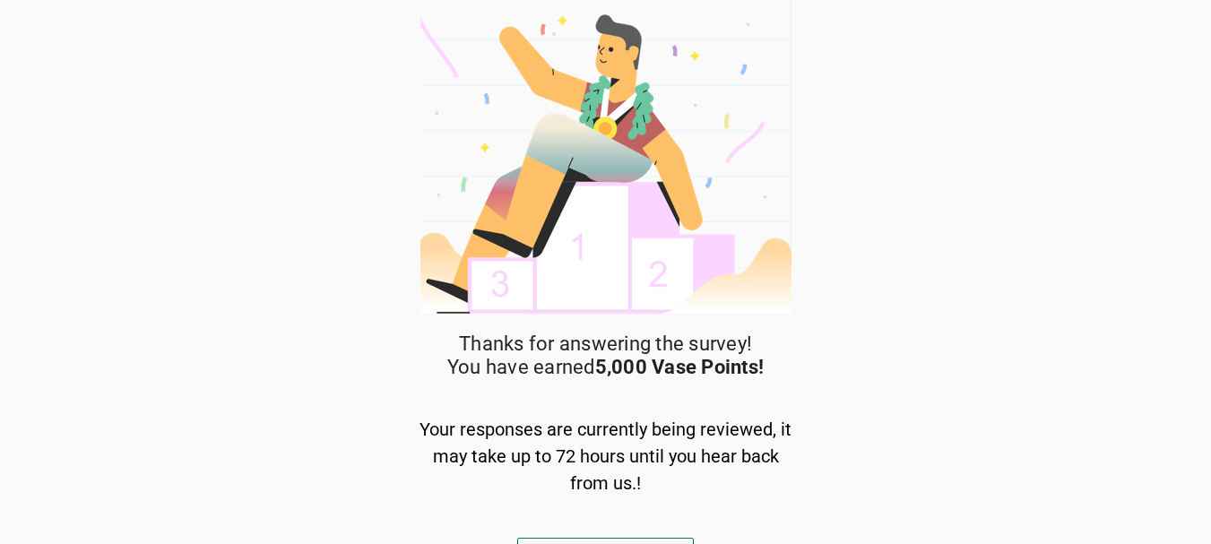
scroll to position [31, 0]
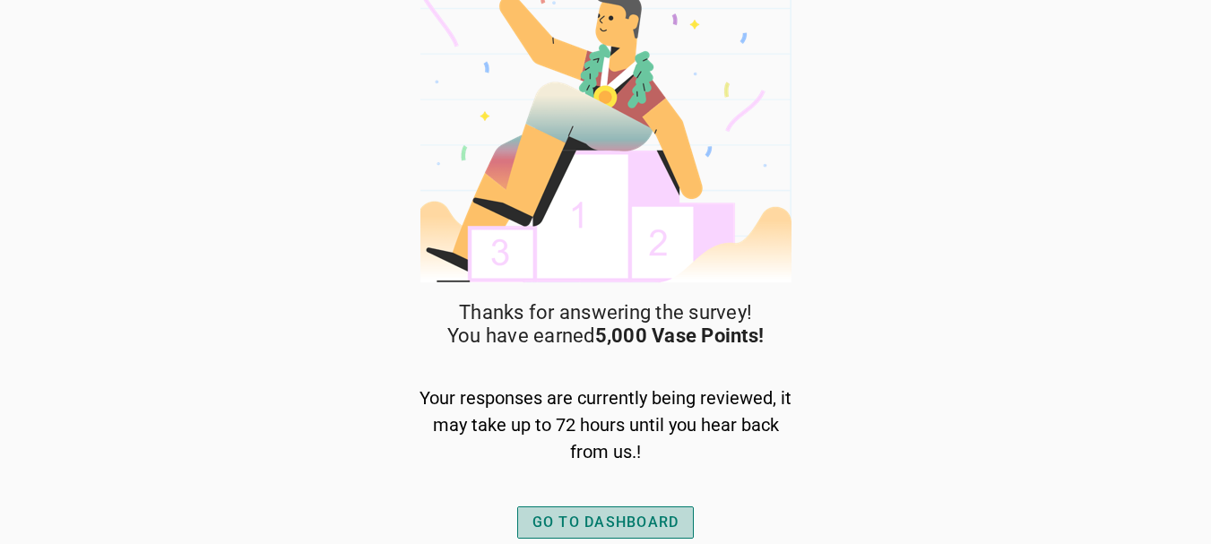
click at [644, 520] on div "GO TO DASHBOARD" at bounding box center [605, 523] width 147 height 22
